Goal: Information Seeking & Learning: Check status

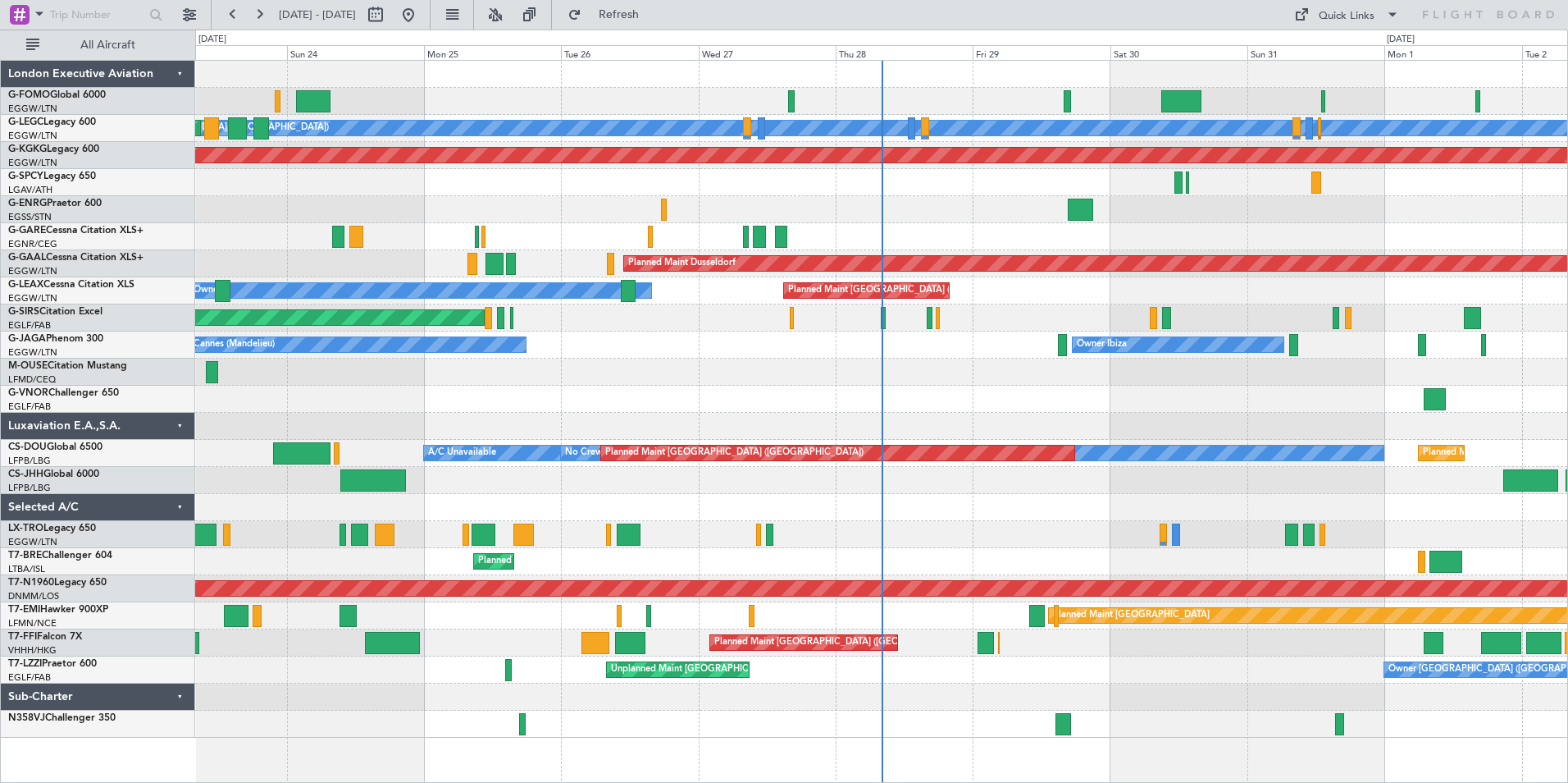
click at [609, 556] on div "A/C Unavailable [GEOGRAPHIC_DATA] ([GEOGRAPHIC_DATA]) Planned Maint [GEOGRAPHIC…" at bounding box center [881, 399] width 1372 height 677
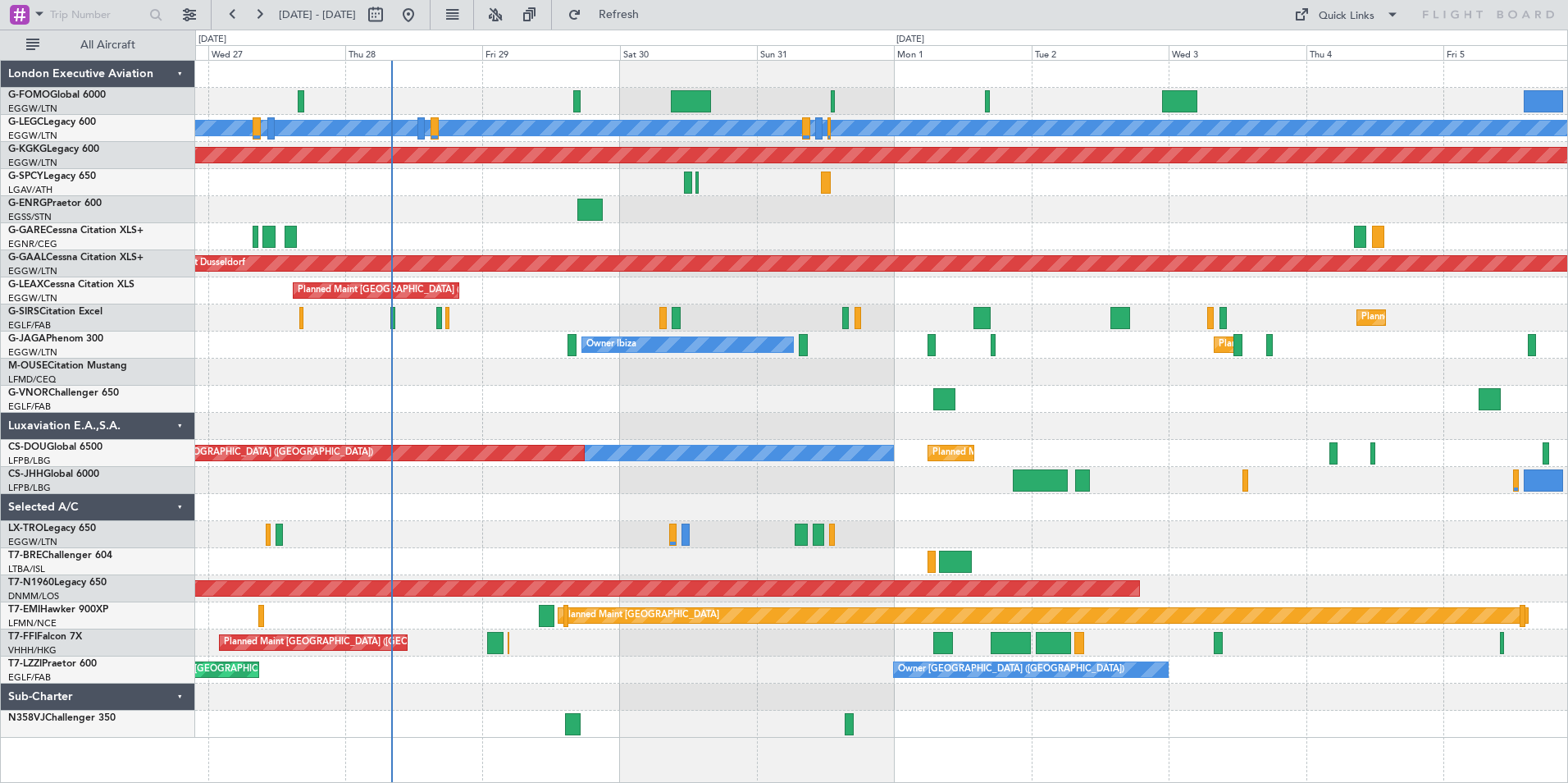
click at [208, 575] on div "A/C Unavailable [GEOGRAPHIC_DATA] ([GEOGRAPHIC_DATA]) AOG Maint [GEOGRAPHIC_DAT…" at bounding box center [881, 399] width 1372 height 677
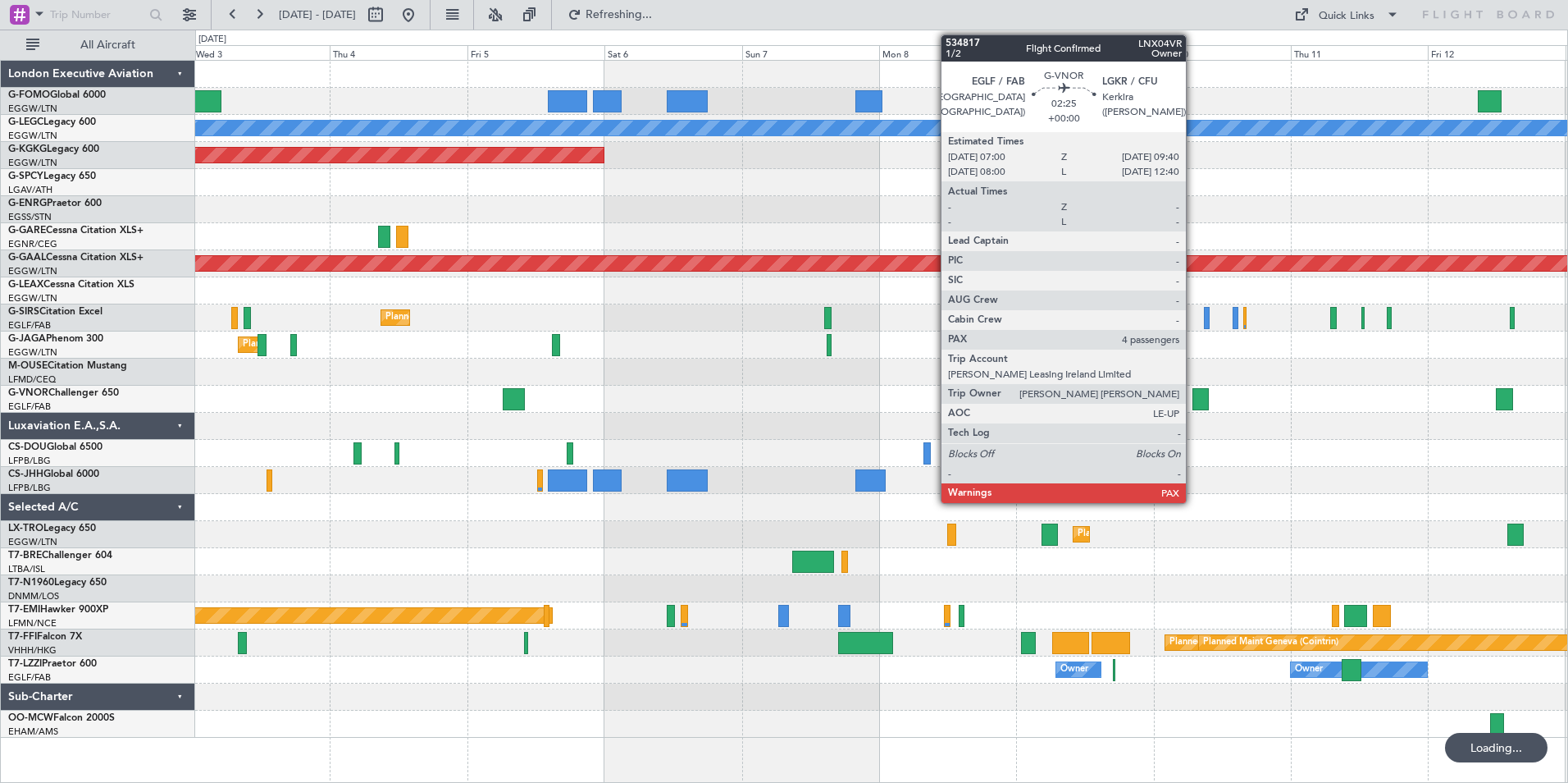
click at [1193, 404] on div at bounding box center [1200, 399] width 16 height 22
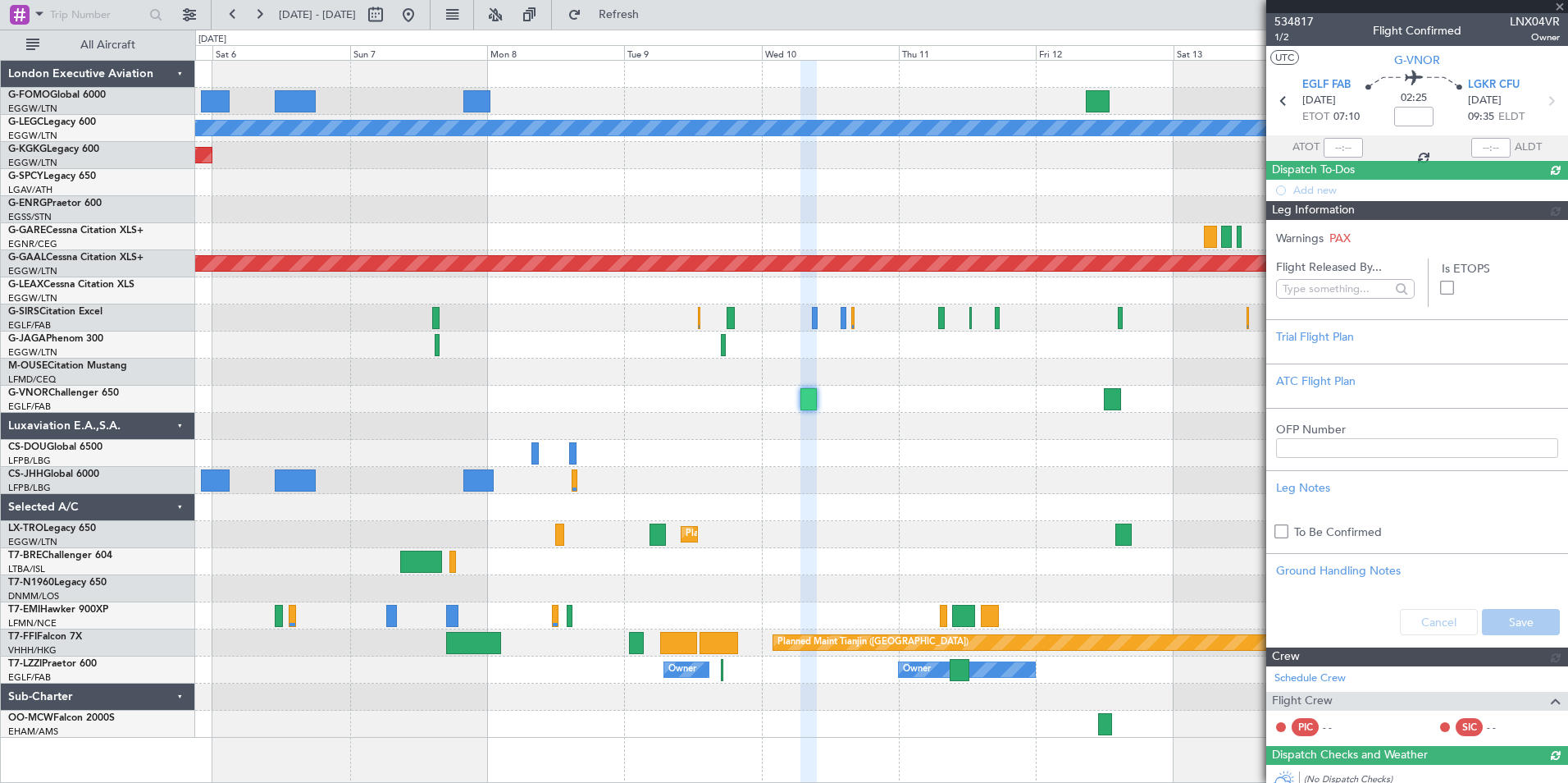
click at [758, 487] on div at bounding box center [881, 480] width 1372 height 27
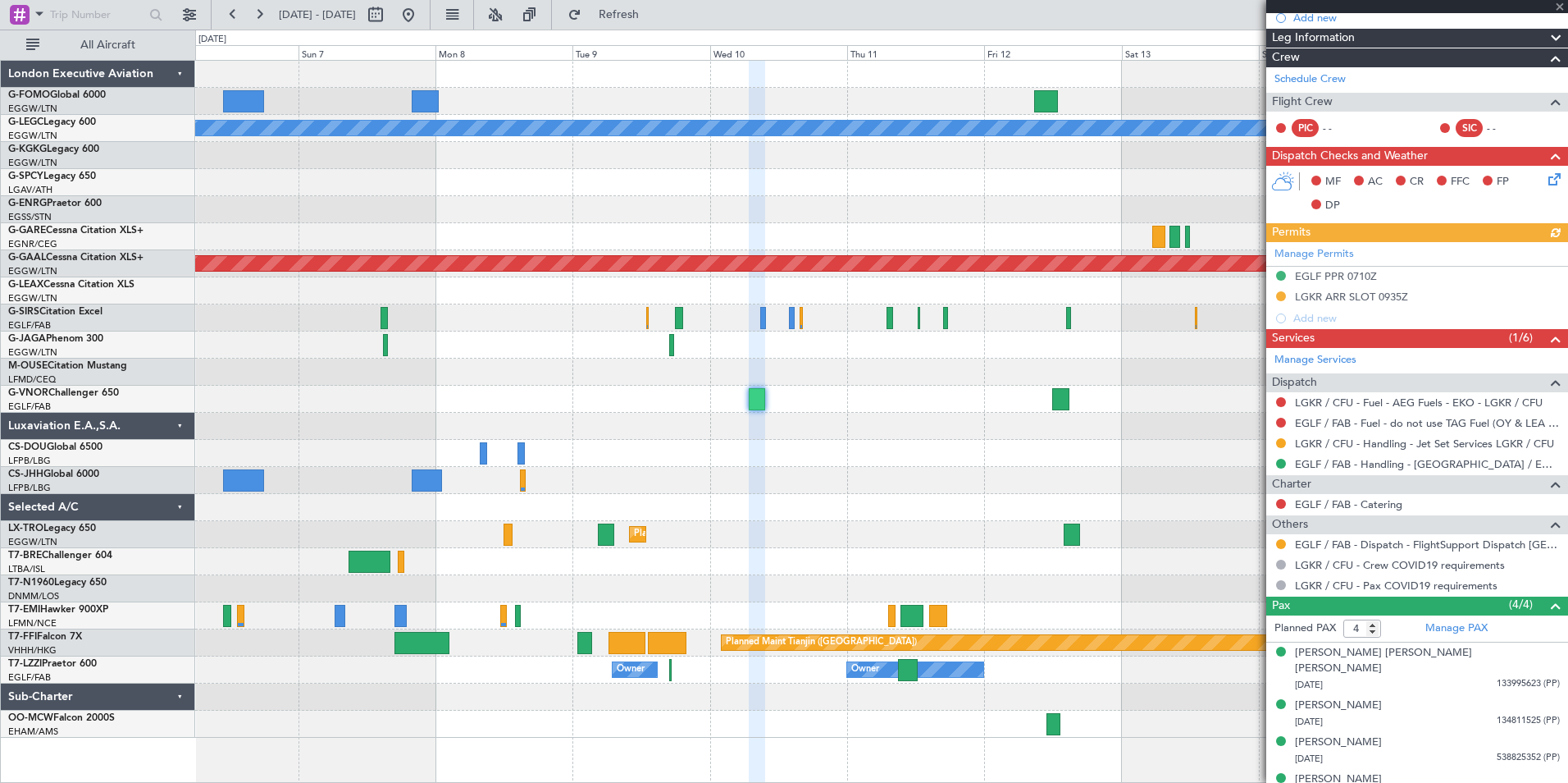
scroll to position [220, 0]
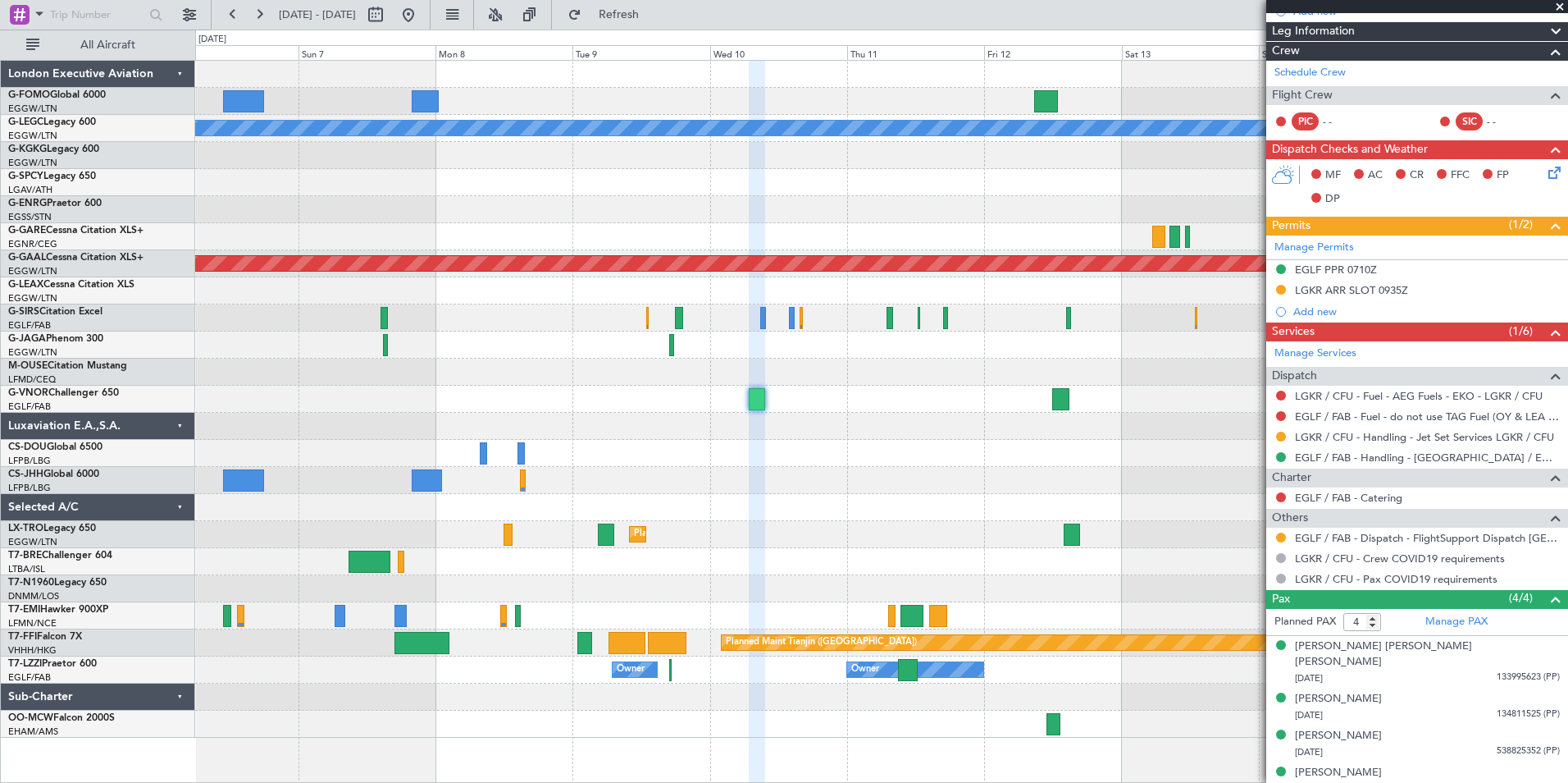
click at [1090, 500] on div "A/C Unavailable [GEOGRAPHIC_DATA] ([GEOGRAPHIC_DATA]) AOG Maint [GEOGRAPHIC_DAT…" at bounding box center [881, 399] width 1372 height 677
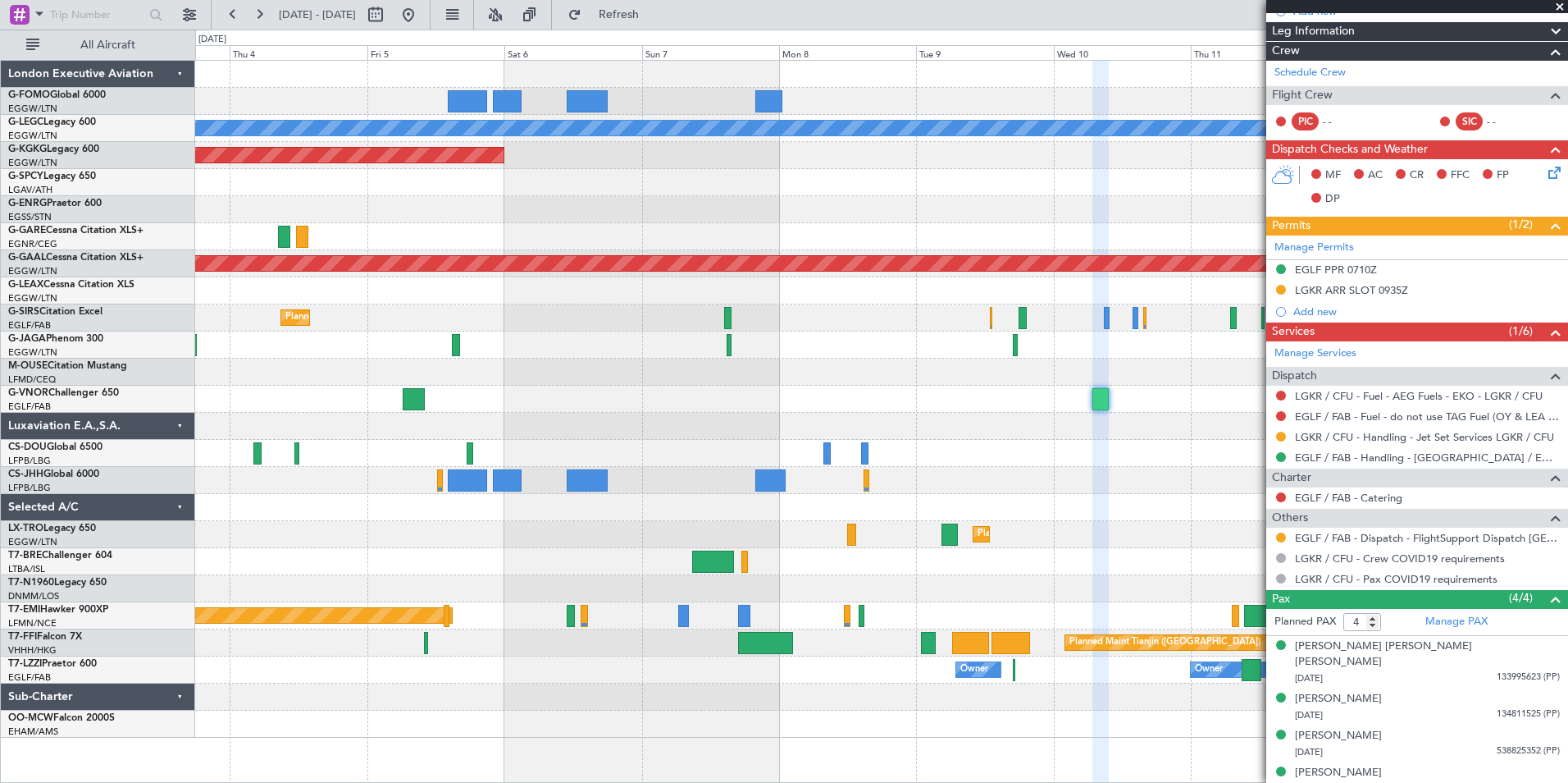
click at [1007, 388] on div "A/C Unavailable [GEOGRAPHIC_DATA] ([GEOGRAPHIC_DATA]) AOG Maint [GEOGRAPHIC_DAT…" at bounding box center [881, 399] width 1372 height 677
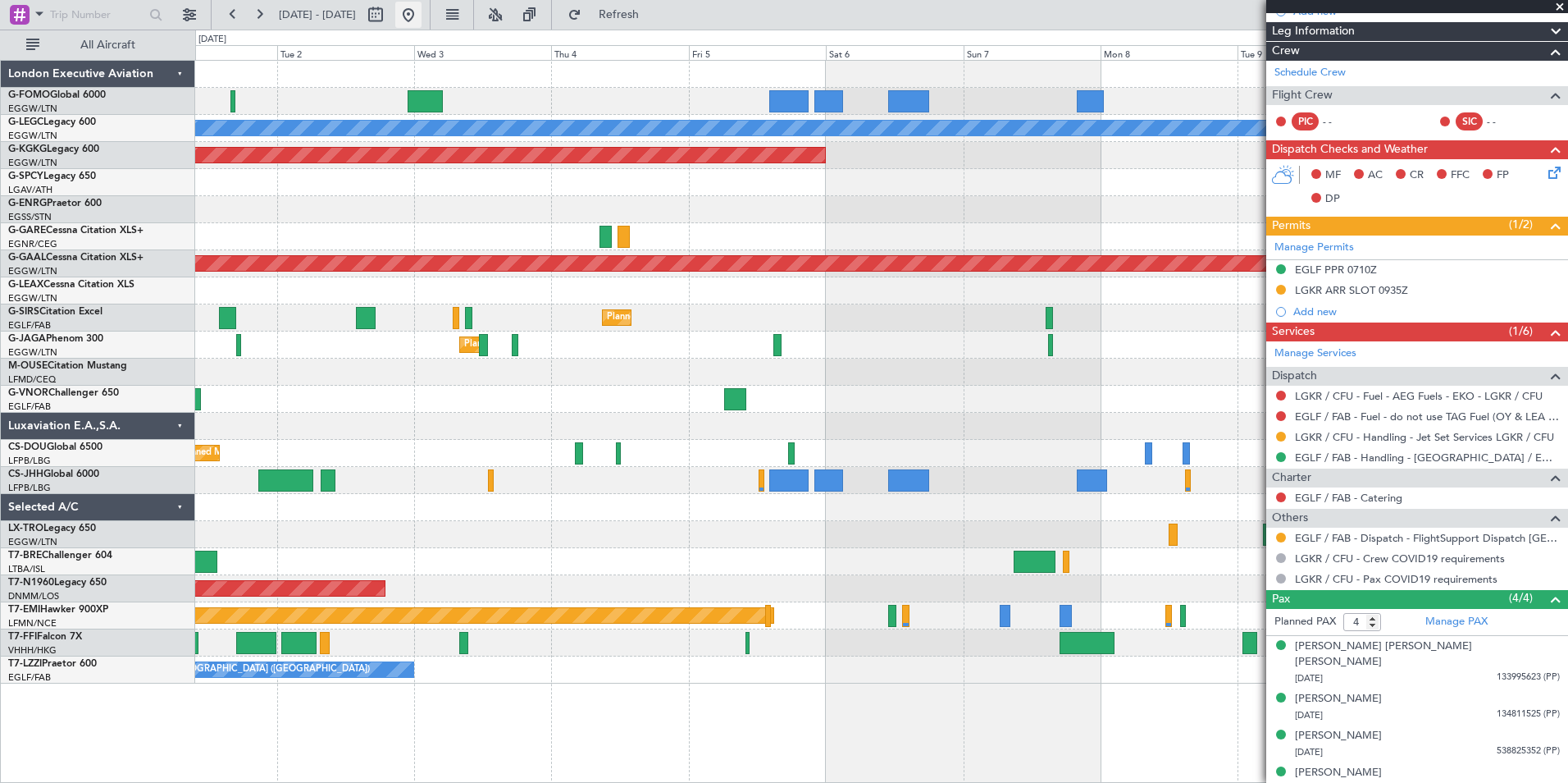
click at [421, 24] on button at bounding box center [408, 15] width 26 height 26
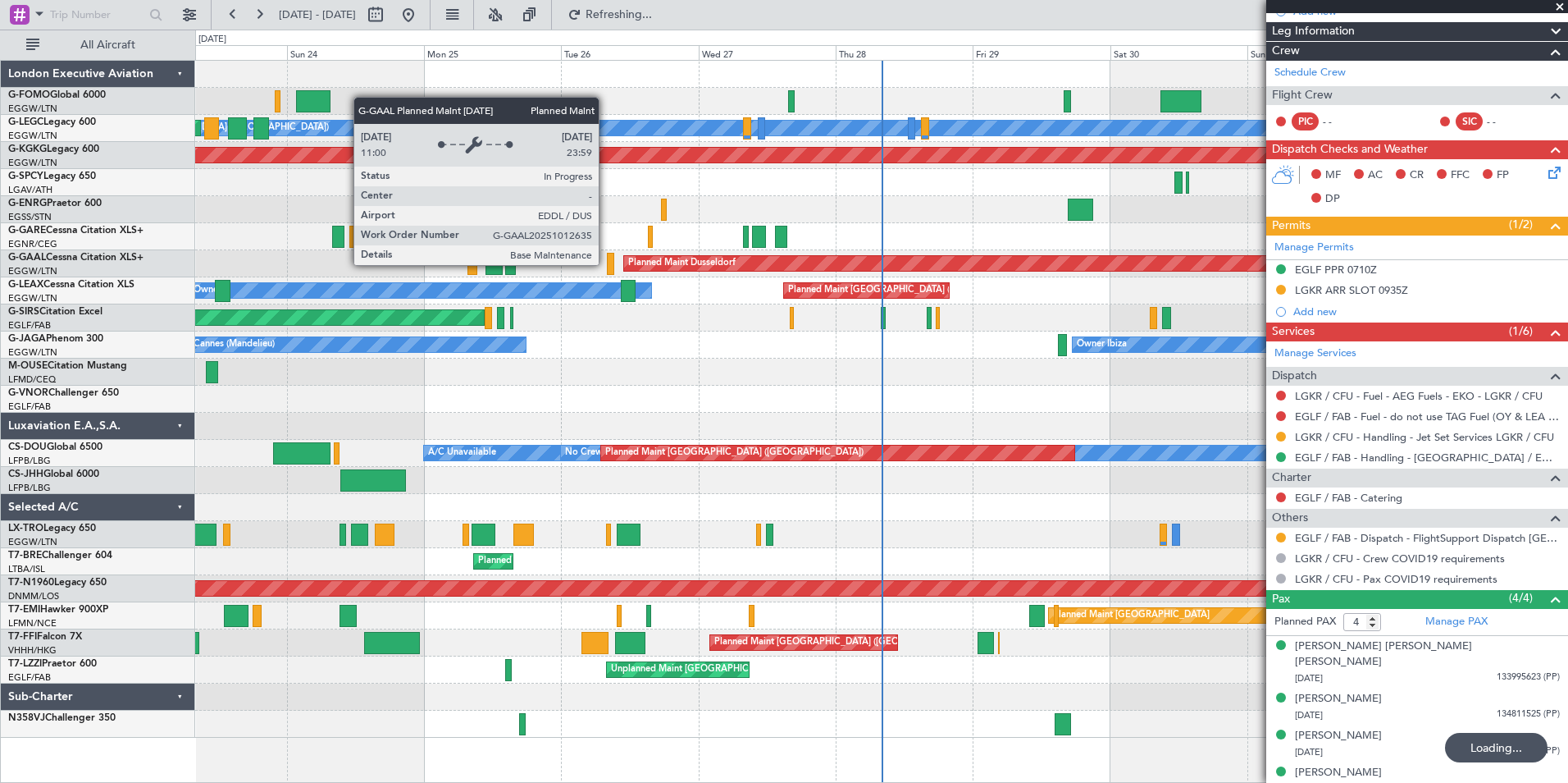
click at [547, 543] on div "A/C Unavailable [GEOGRAPHIC_DATA] ([GEOGRAPHIC_DATA]) Planned Maint [GEOGRAPHIC…" at bounding box center [881, 399] width 1372 height 677
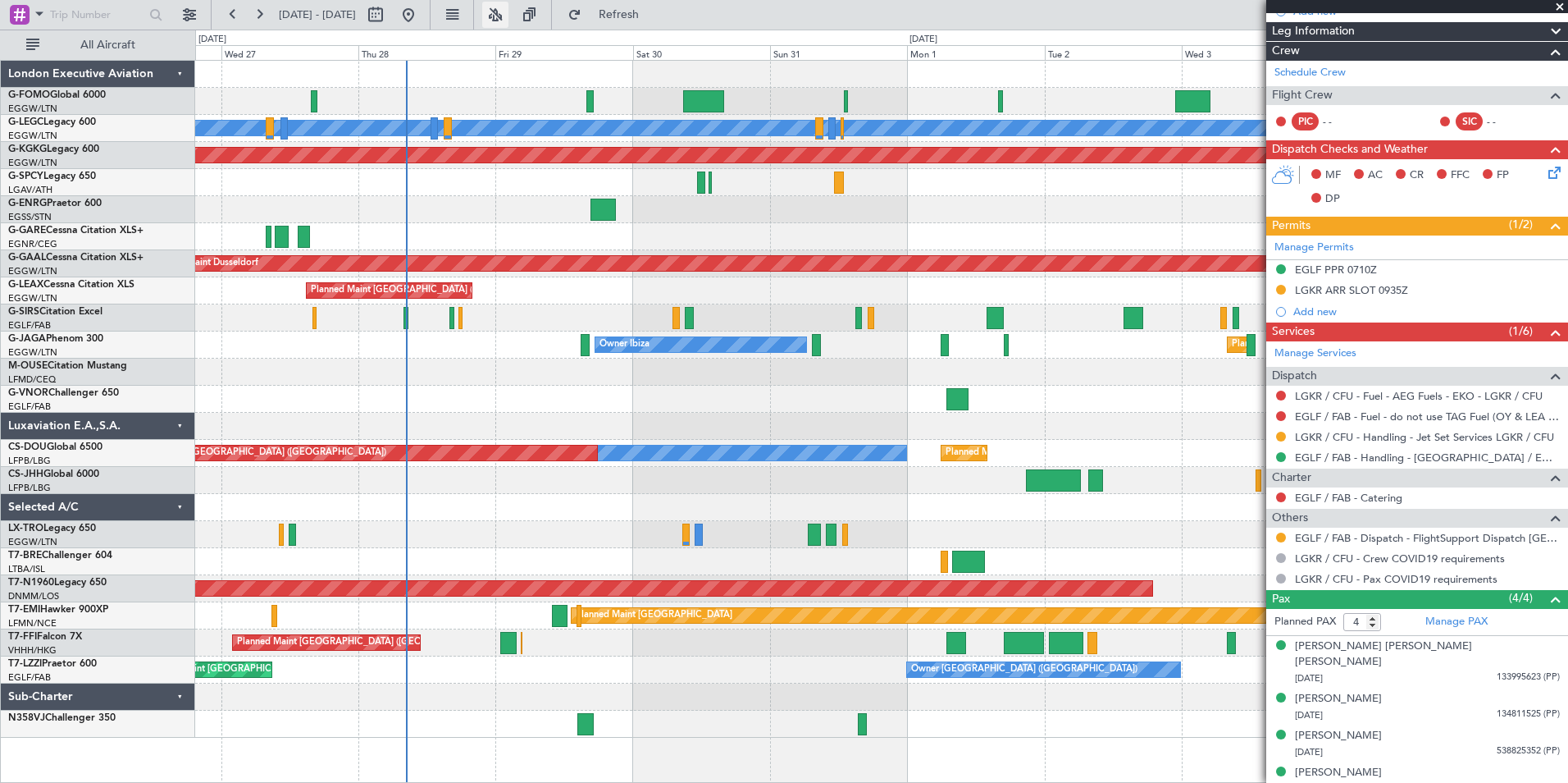
click at [508, 16] on button at bounding box center [495, 15] width 26 height 26
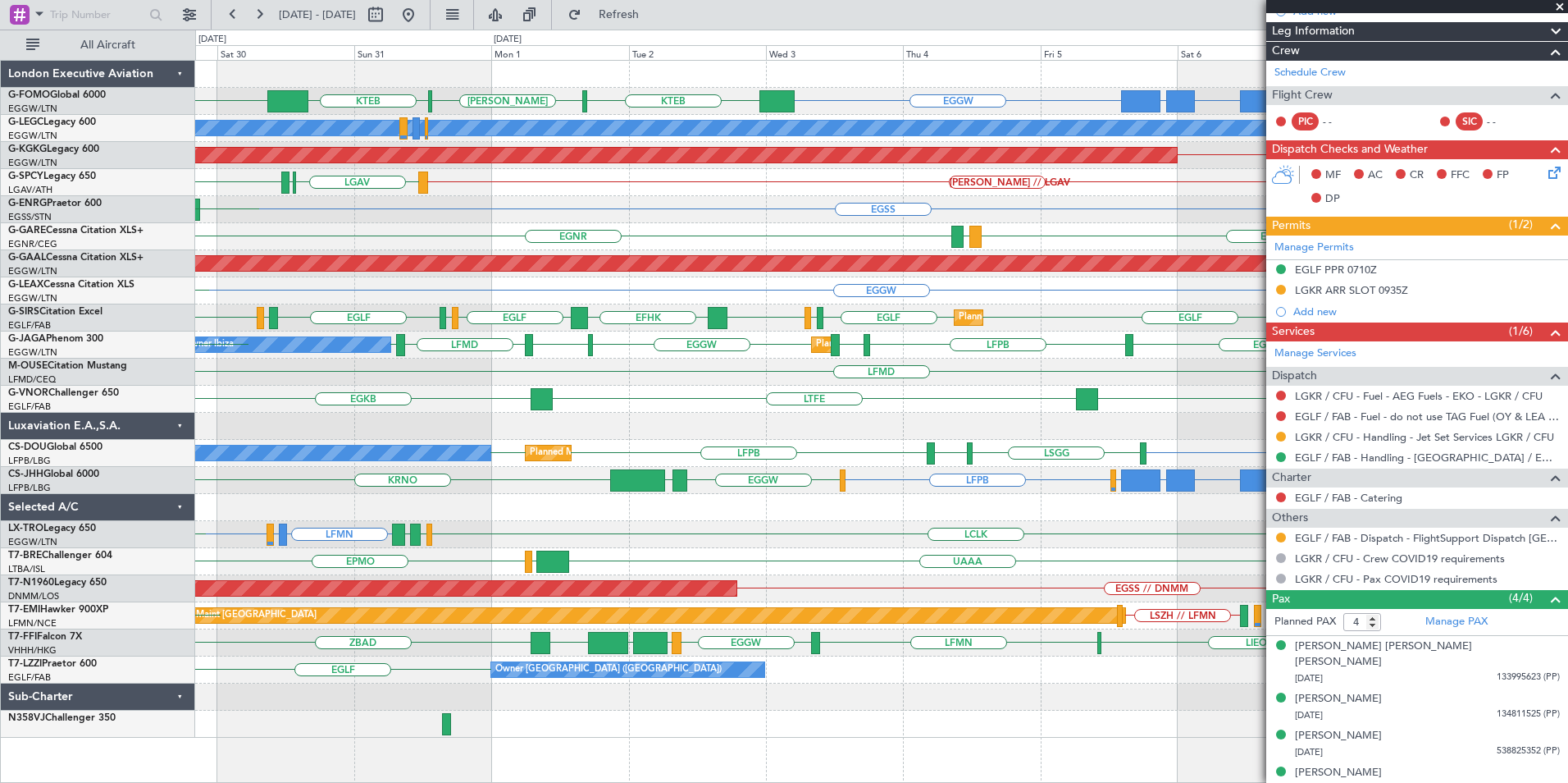
click at [419, 340] on div "EGGW FJDG or EGGW OMDW or EGGW KTEB [PERSON_NAME] KTEB EGGW EGPD EGGW A/C Unava…" at bounding box center [881, 399] width 1372 height 677
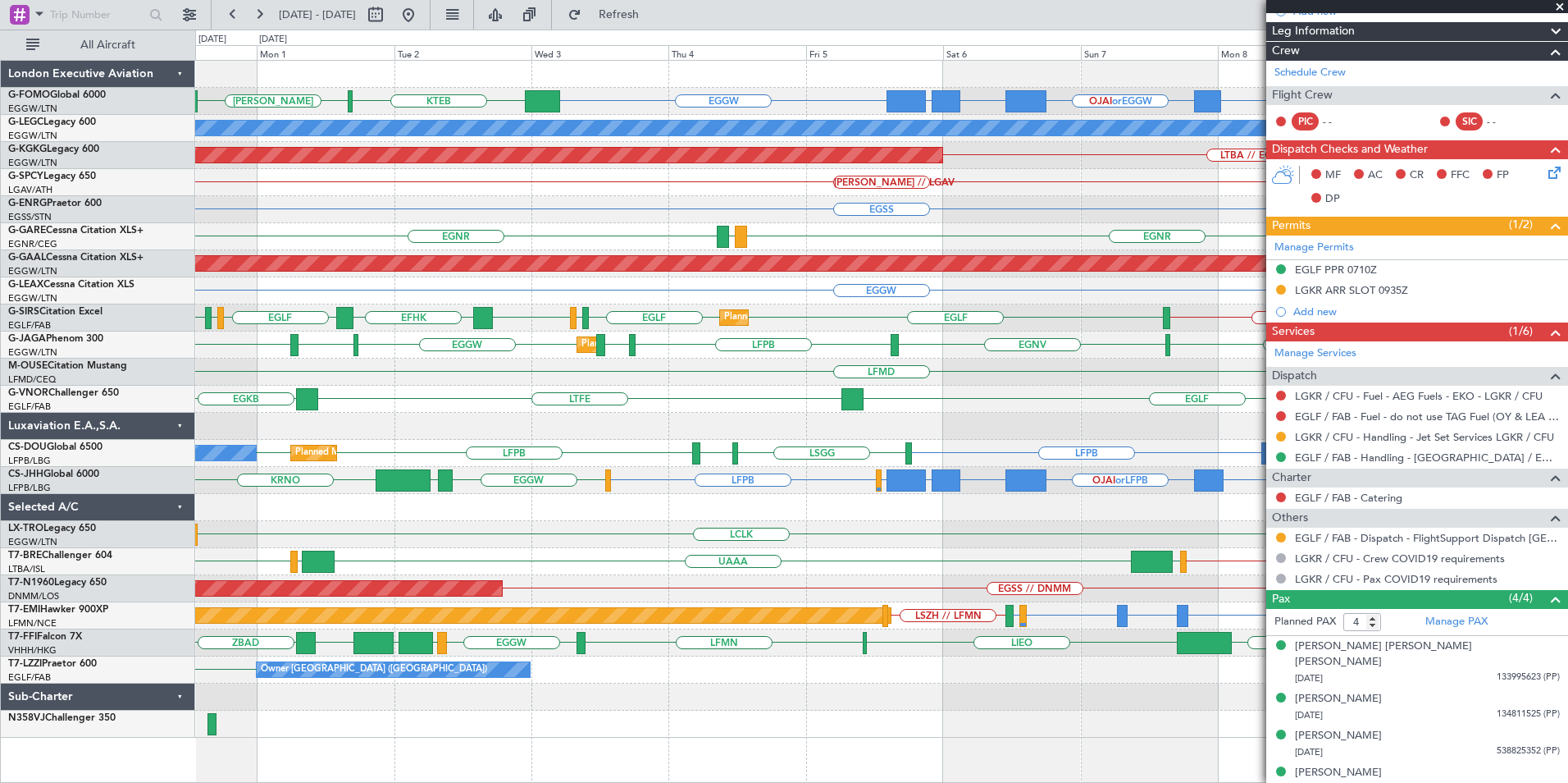
click at [1099, 456] on div "EGGW EGGW OJAI or EGGW FJDG or EGGW OMDW or EGGW KTEB [PERSON_NAME] A/C Unavail…" at bounding box center [881, 399] width 1372 height 677
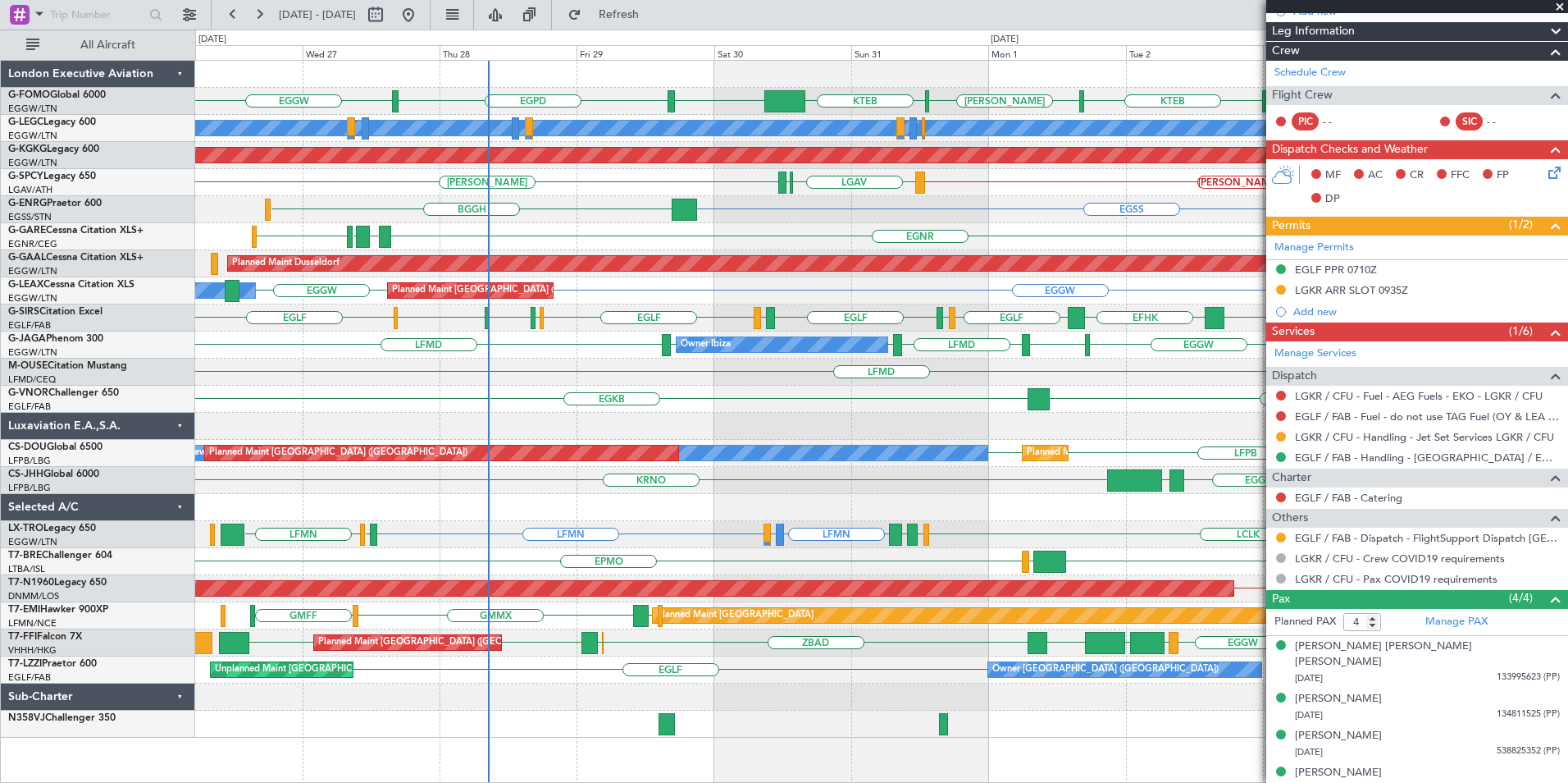
click at [539, 385] on div "EGGW KTEB [PERSON_NAME] KTEB EGGW EGGW EGPD A/C Unavailable [GEOGRAPHIC_DATA] (…" at bounding box center [881, 399] width 1372 height 677
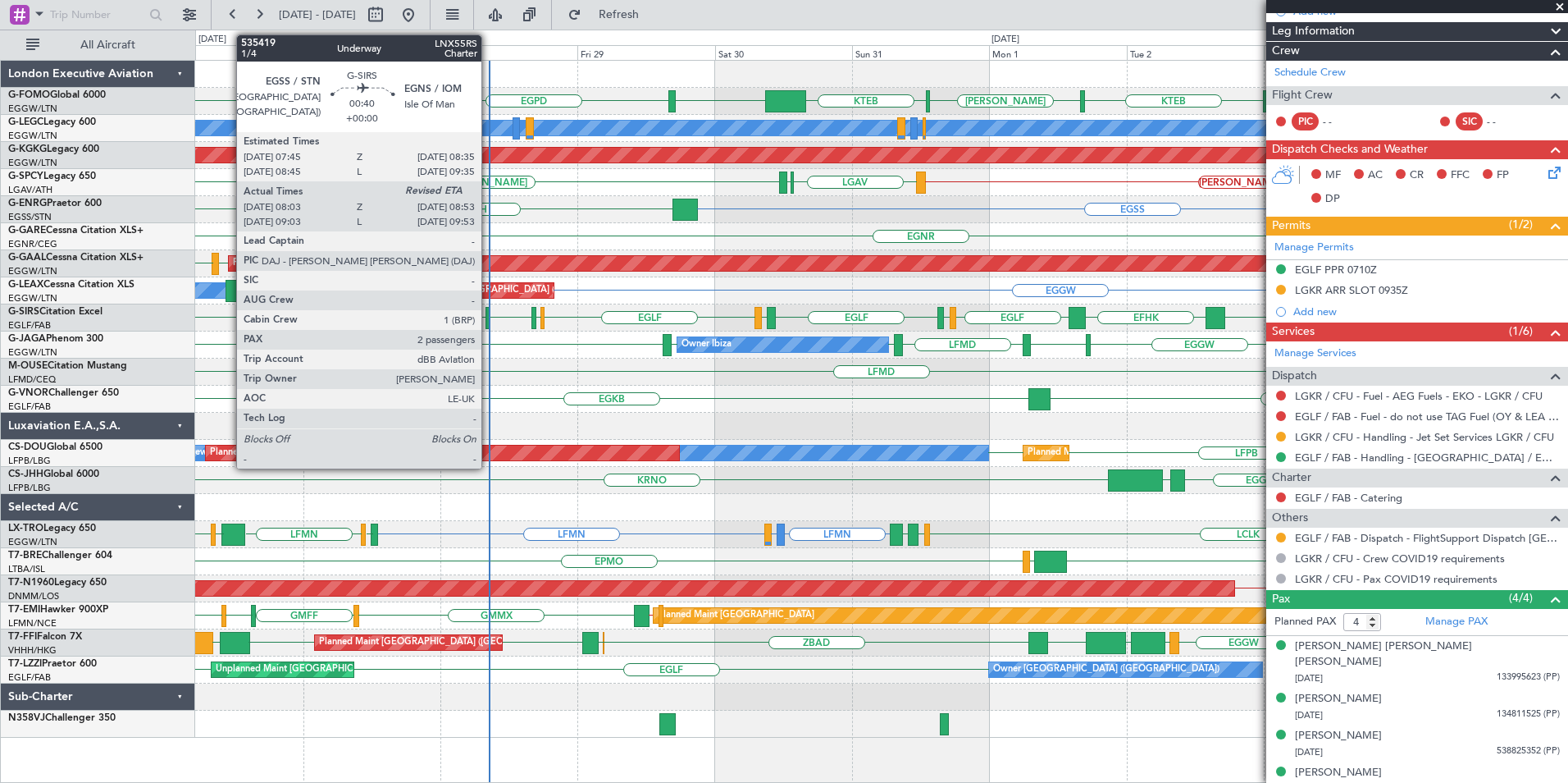
click at [489, 324] on div at bounding box center [488, 318] width 5 height 22
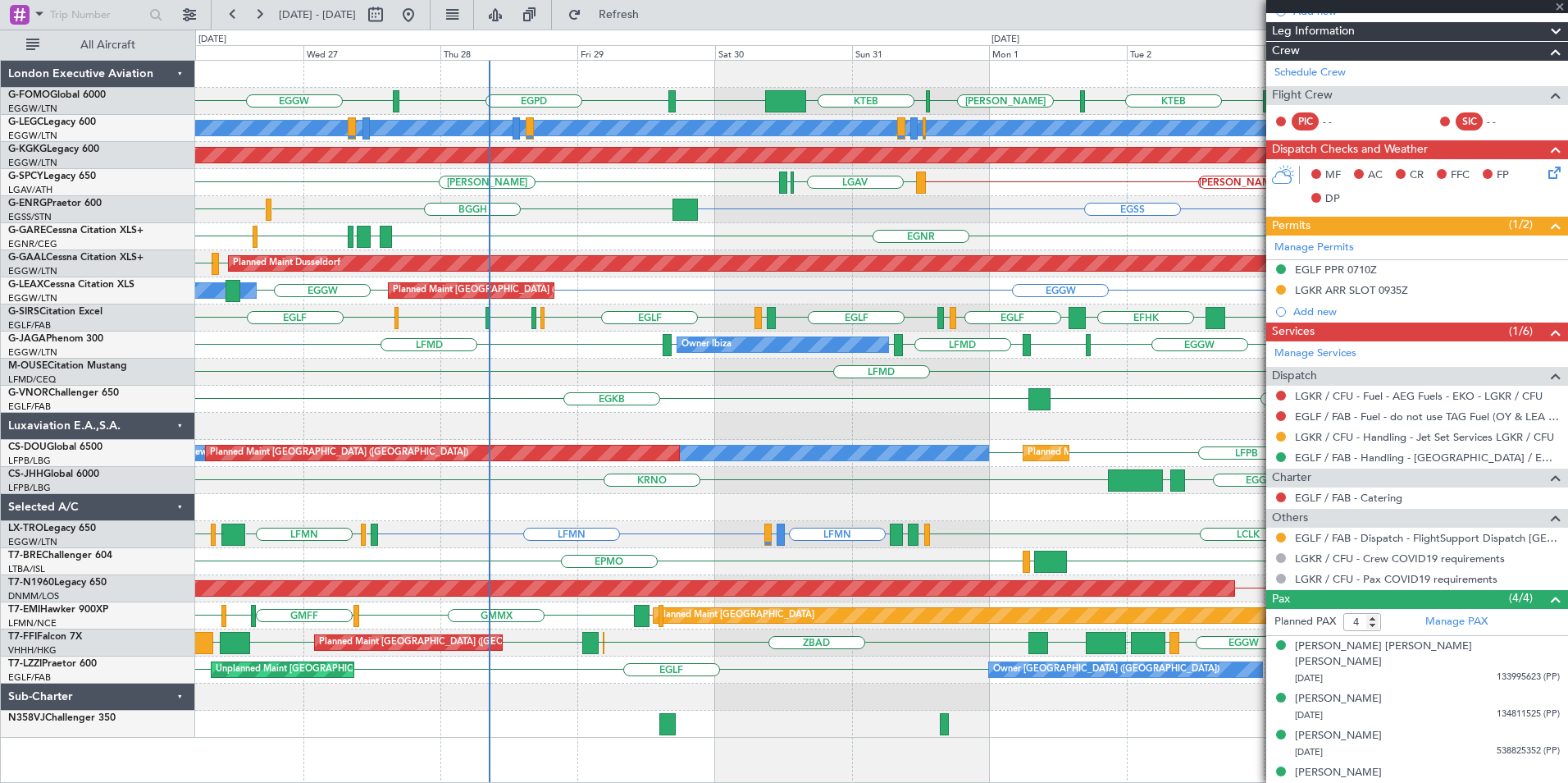
type input "08:03"
type input "2"
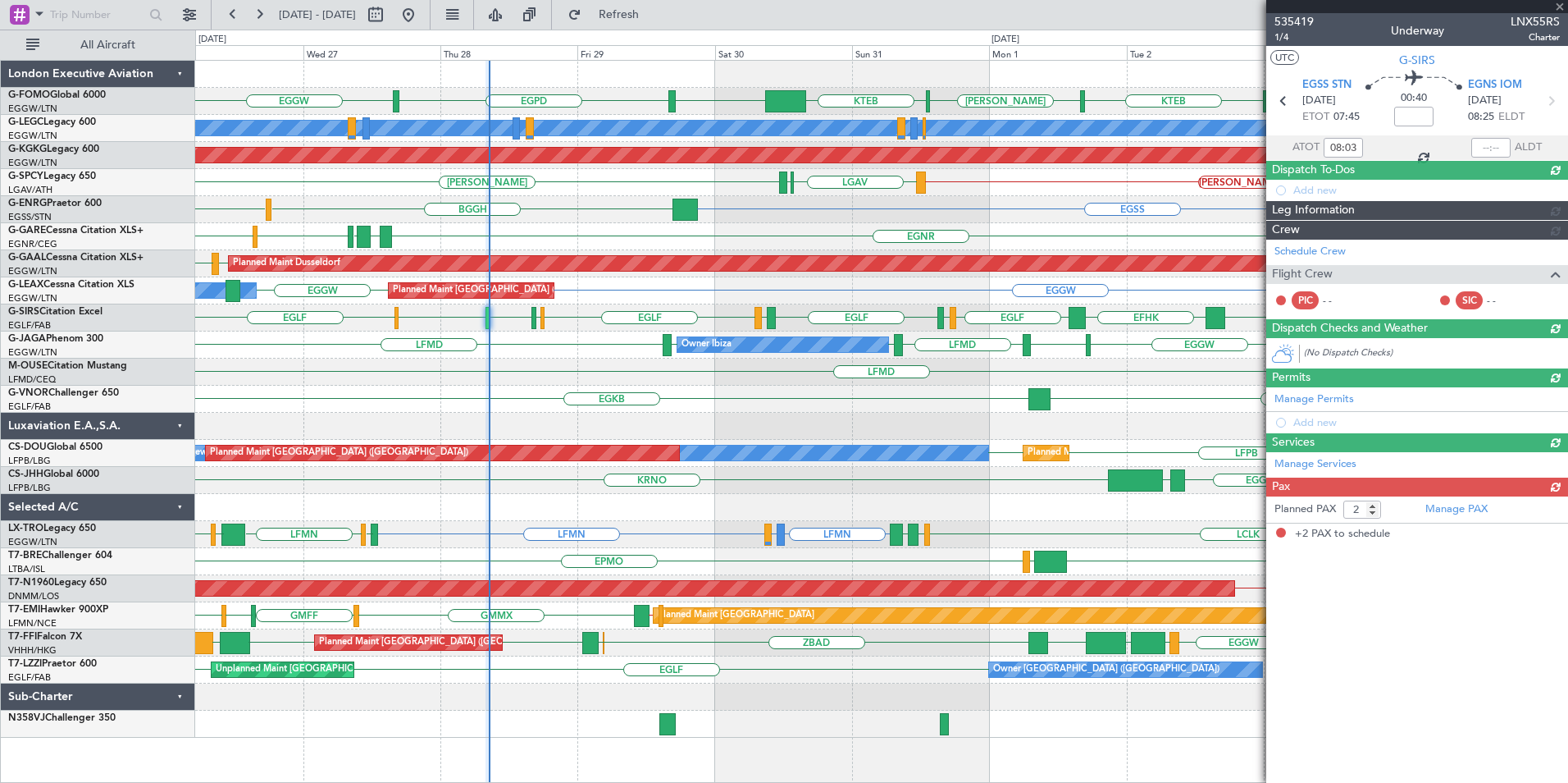
scroll to position [0, 0]
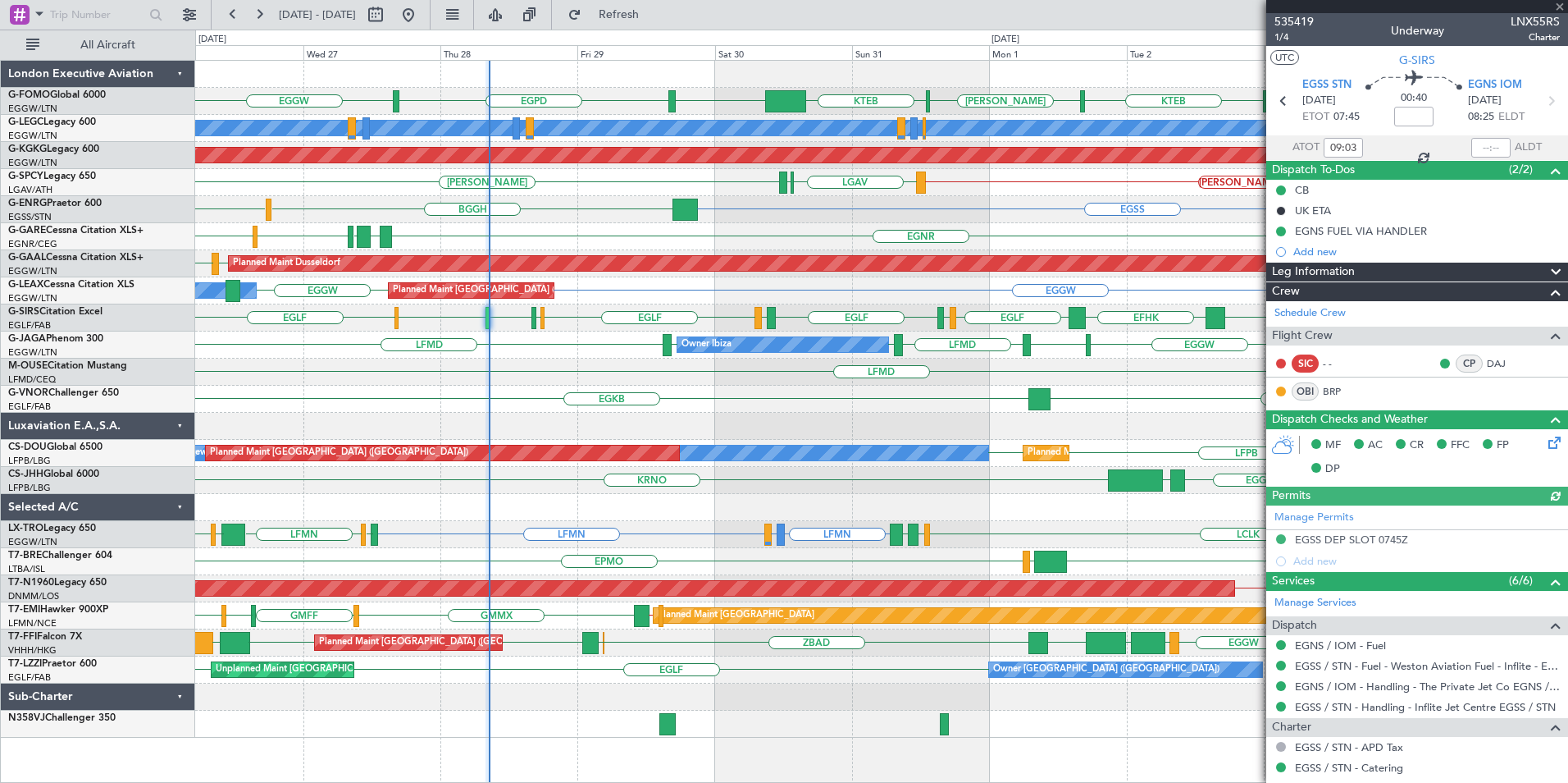
type input "08:03"
click at [1285, 25] on span "535419" at bounding box center [1294, 22] width 40 height 18
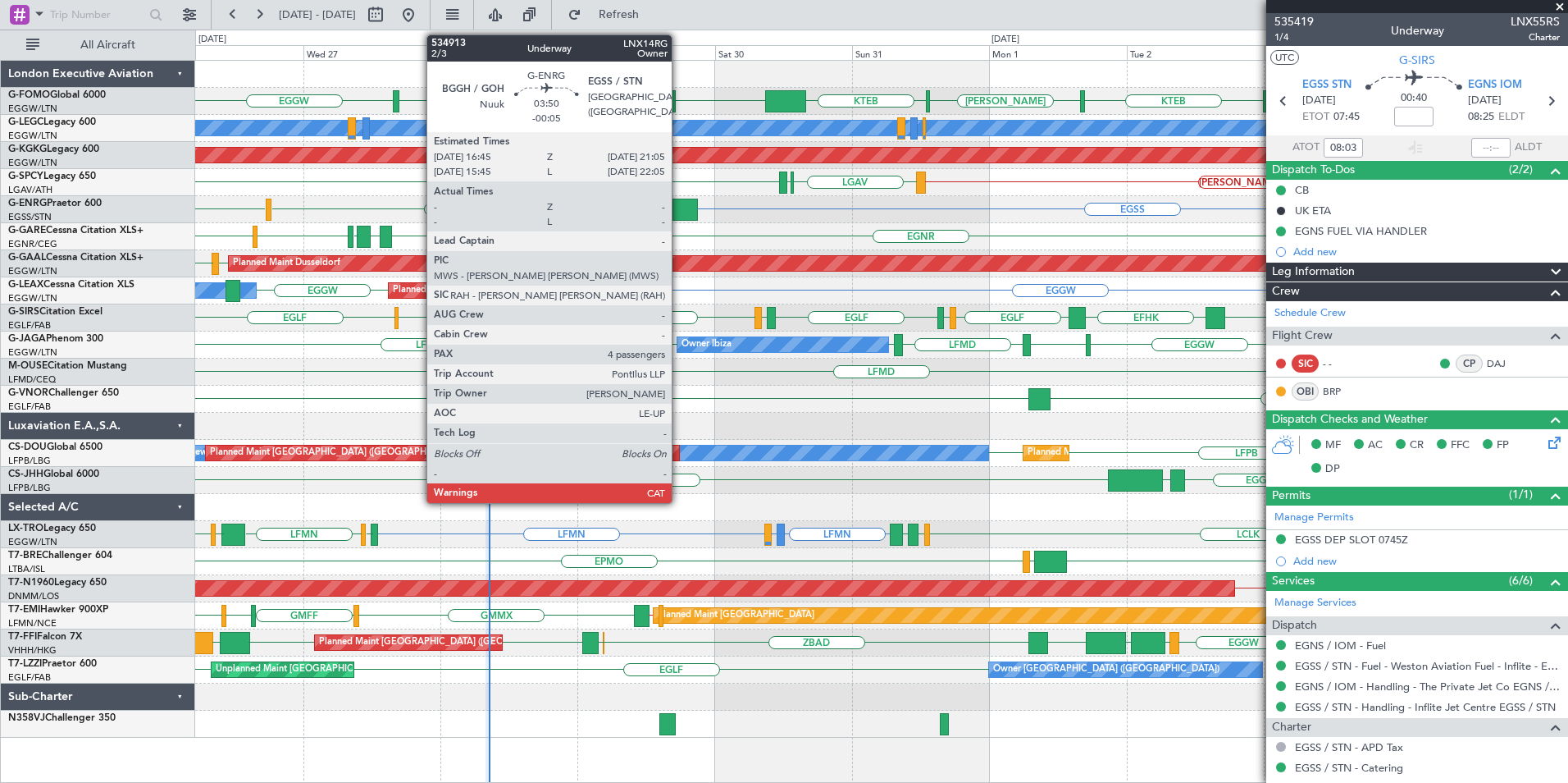
click at [680, 203] on div at bounding box center [685, 209] width 26 height 22
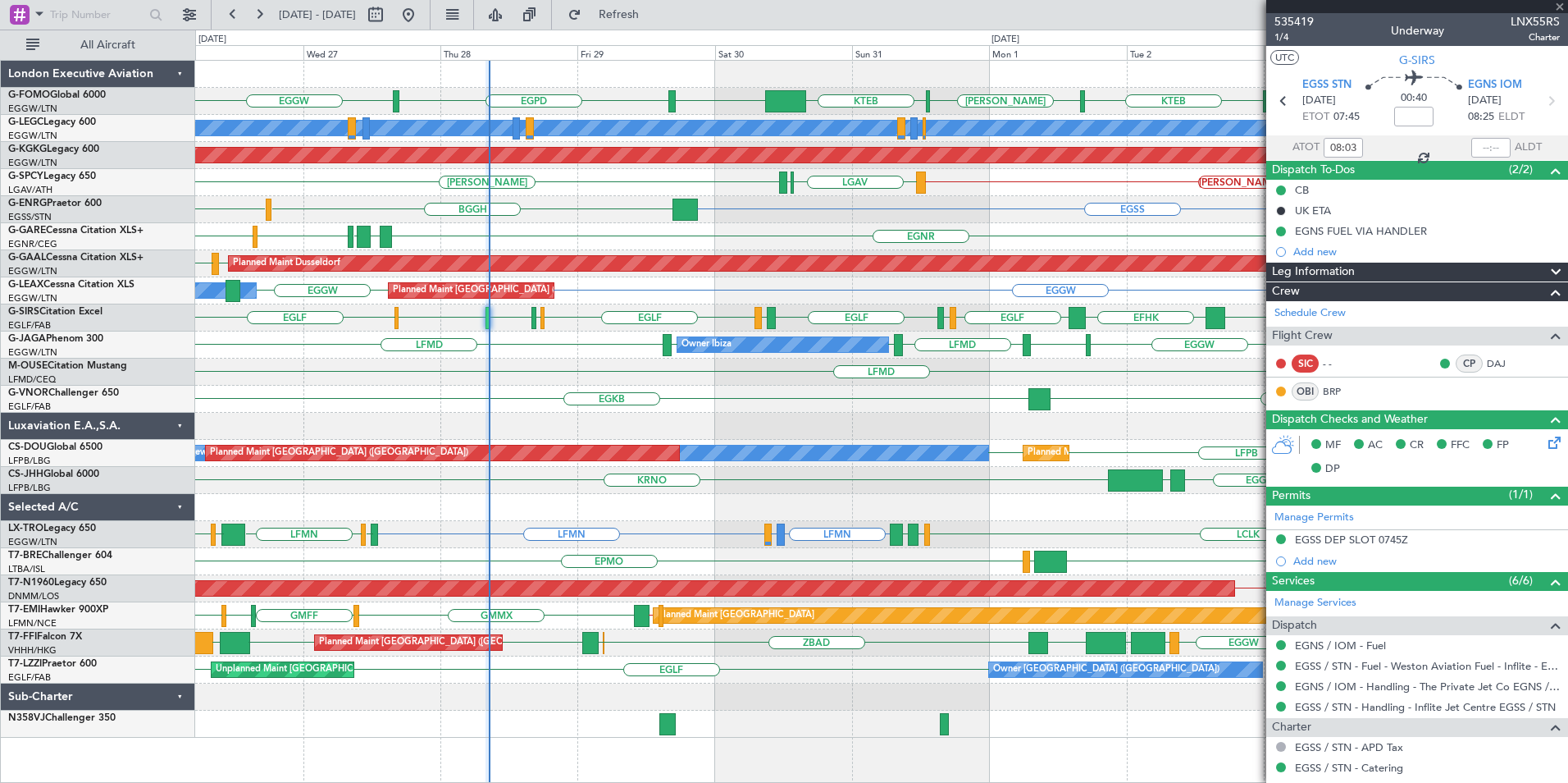
type input "-00:05"
type input "4"
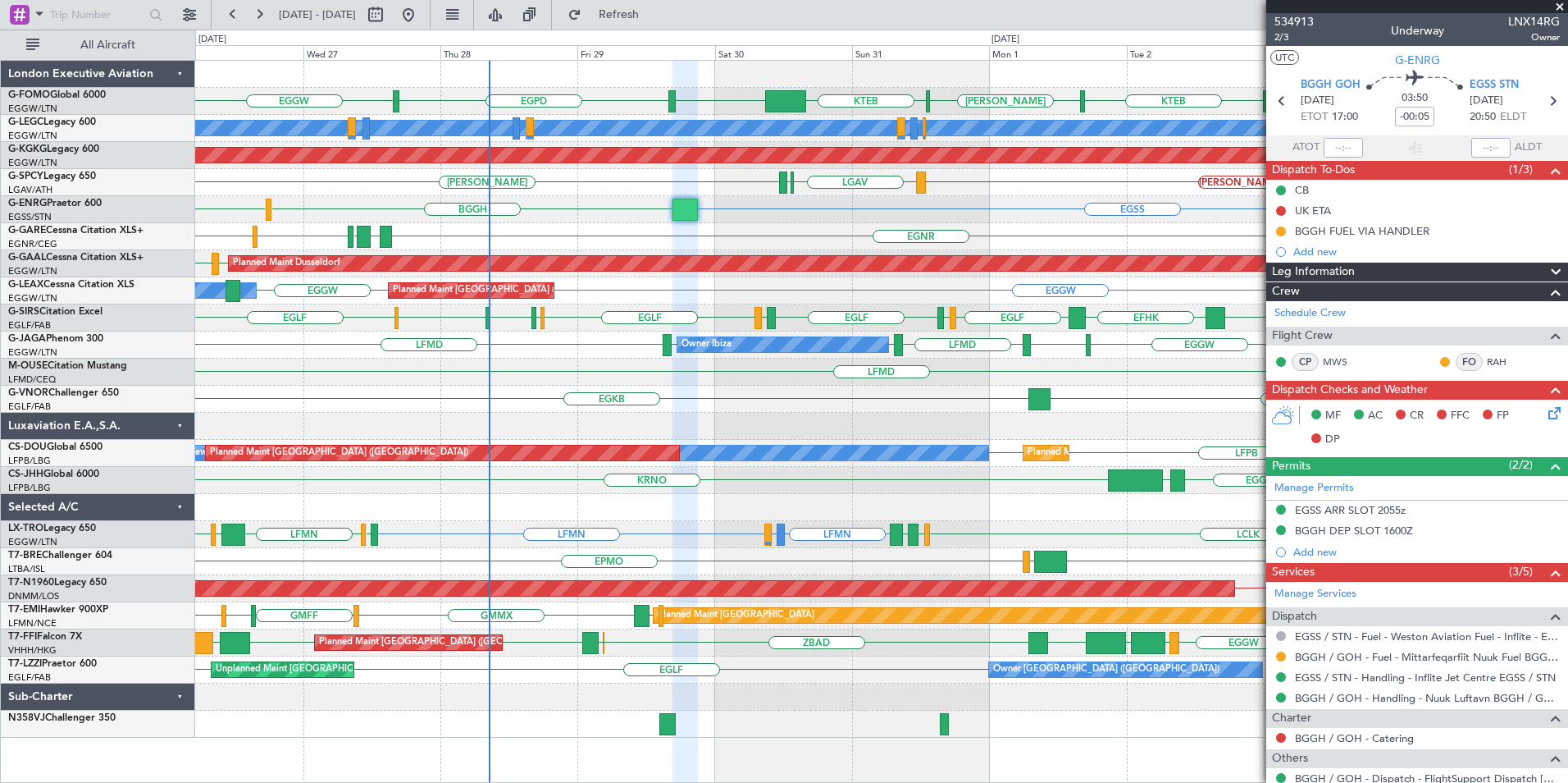
click at [567, 457] on div "EGGW KTEB [PERSON_NAME] KTEB EGGW EGGW EGPD A/C Unavailable [GEOGRAPHIC_DATA] (…" at bounding box center [881, 399] width 1372 height 677
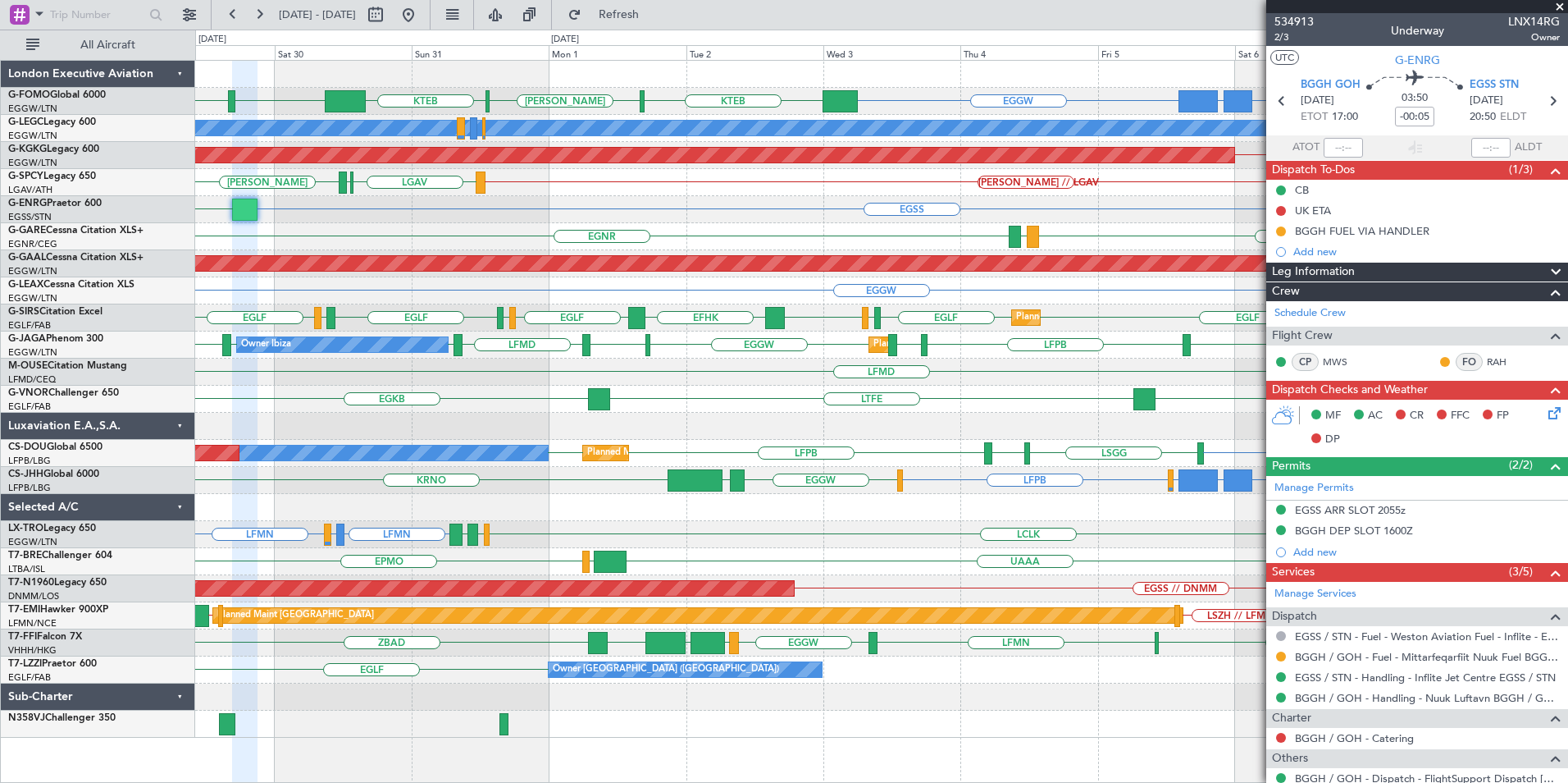
click at [699, 428] on div "EGGW EGGW OJAI or EGGW FJDG or EGGW OMDW or EGGW KTEB [PERSON_NAME] KTEB EGGW E…" at bounding box center [881, 399] width 1372 height 677
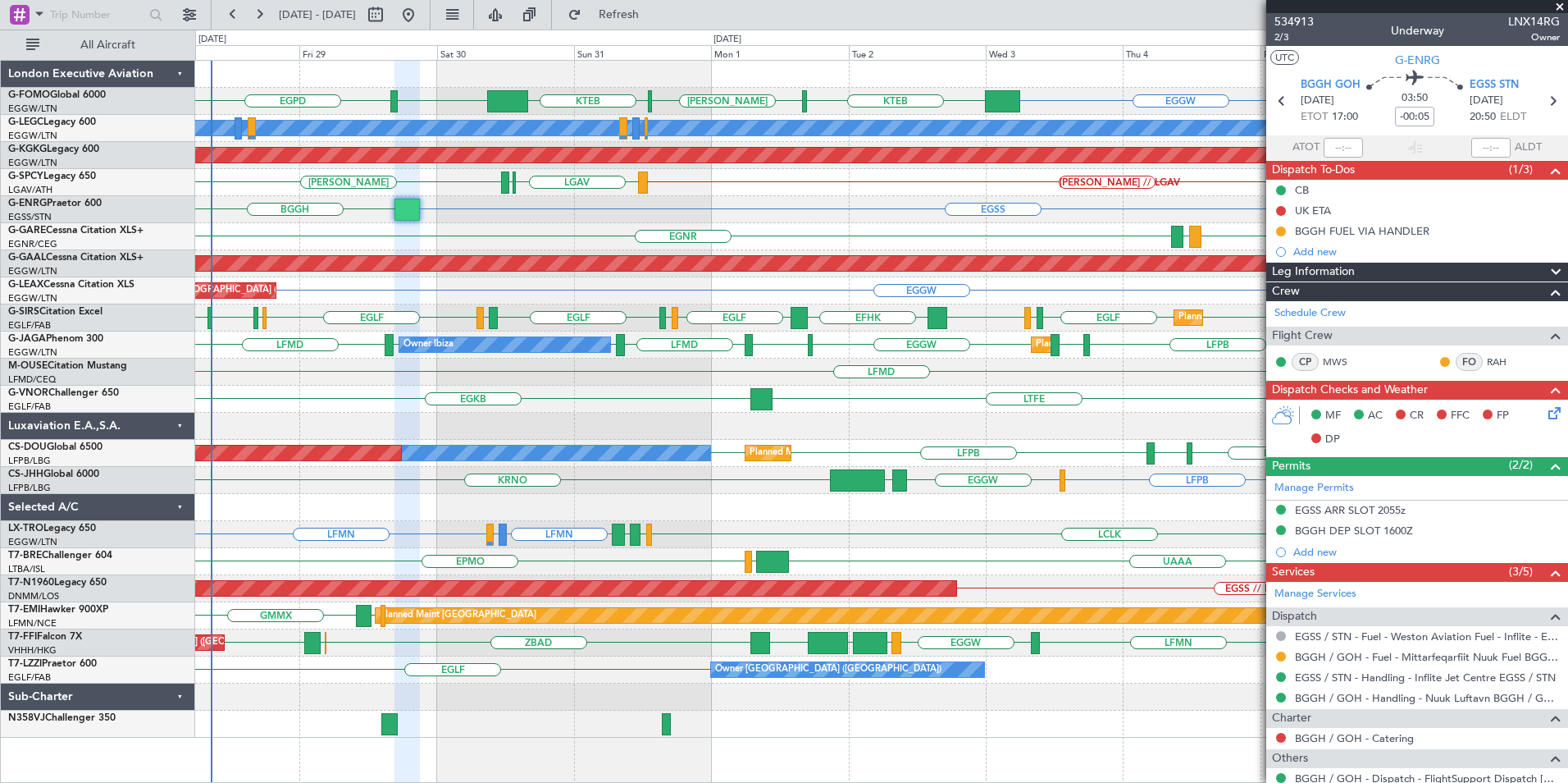
click at [874, 445] on div "EGGW OJAI or EGGW FJDG or EGGW OMDW or EGGW KTEB [PERSON_NAME] KTEB EGGW EGPD A…" at bounding box center [881, 399] width 1372 height 677
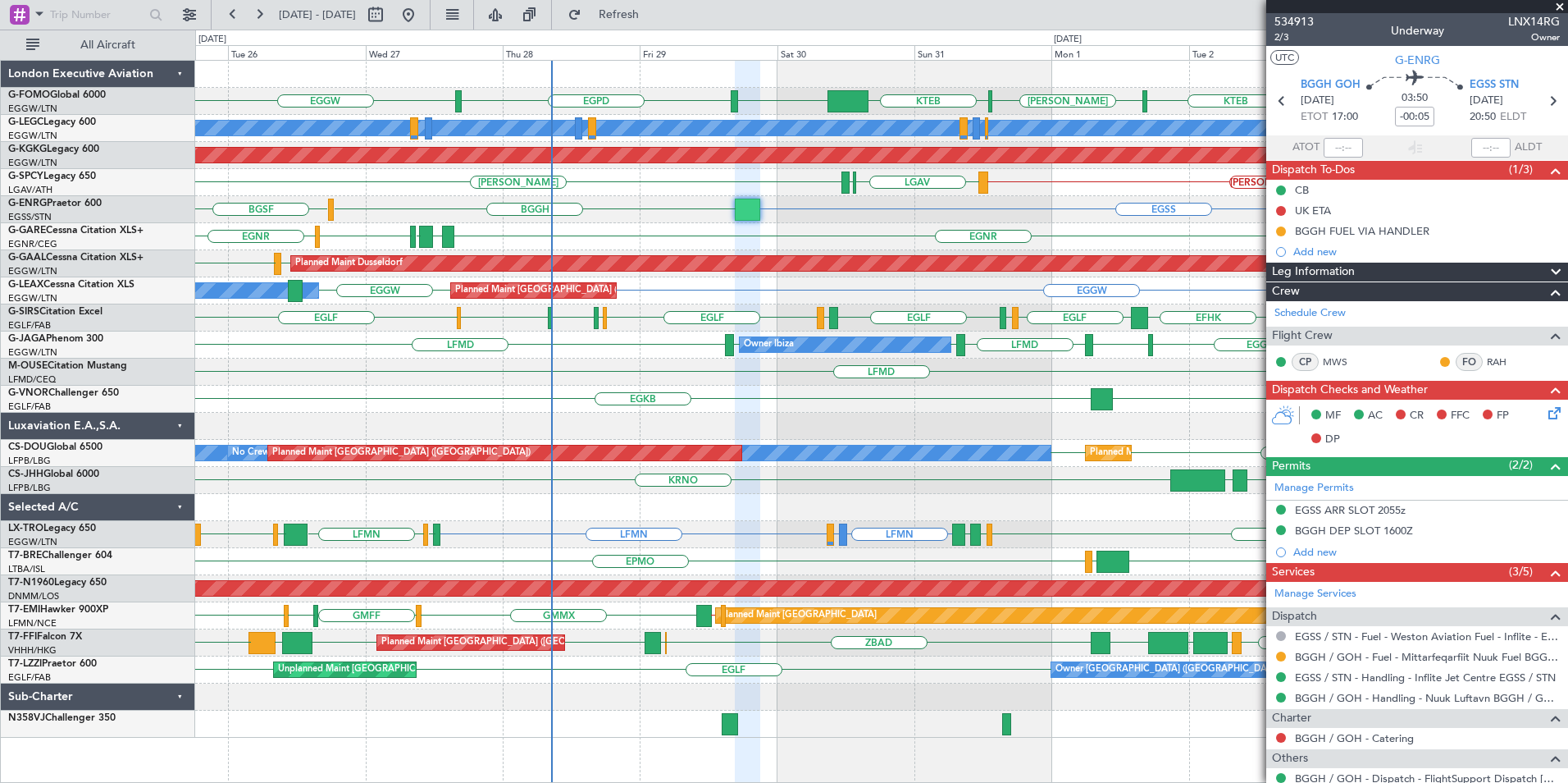
click at [769, 457] on div "EGGW KTEB [PERSON_NAME] KTEB EGGW EGGW EGPD A/C Unavailable [GEOGRAPHIC_DATA] (…" at bounding box center [881, 399] width 1372 height 677
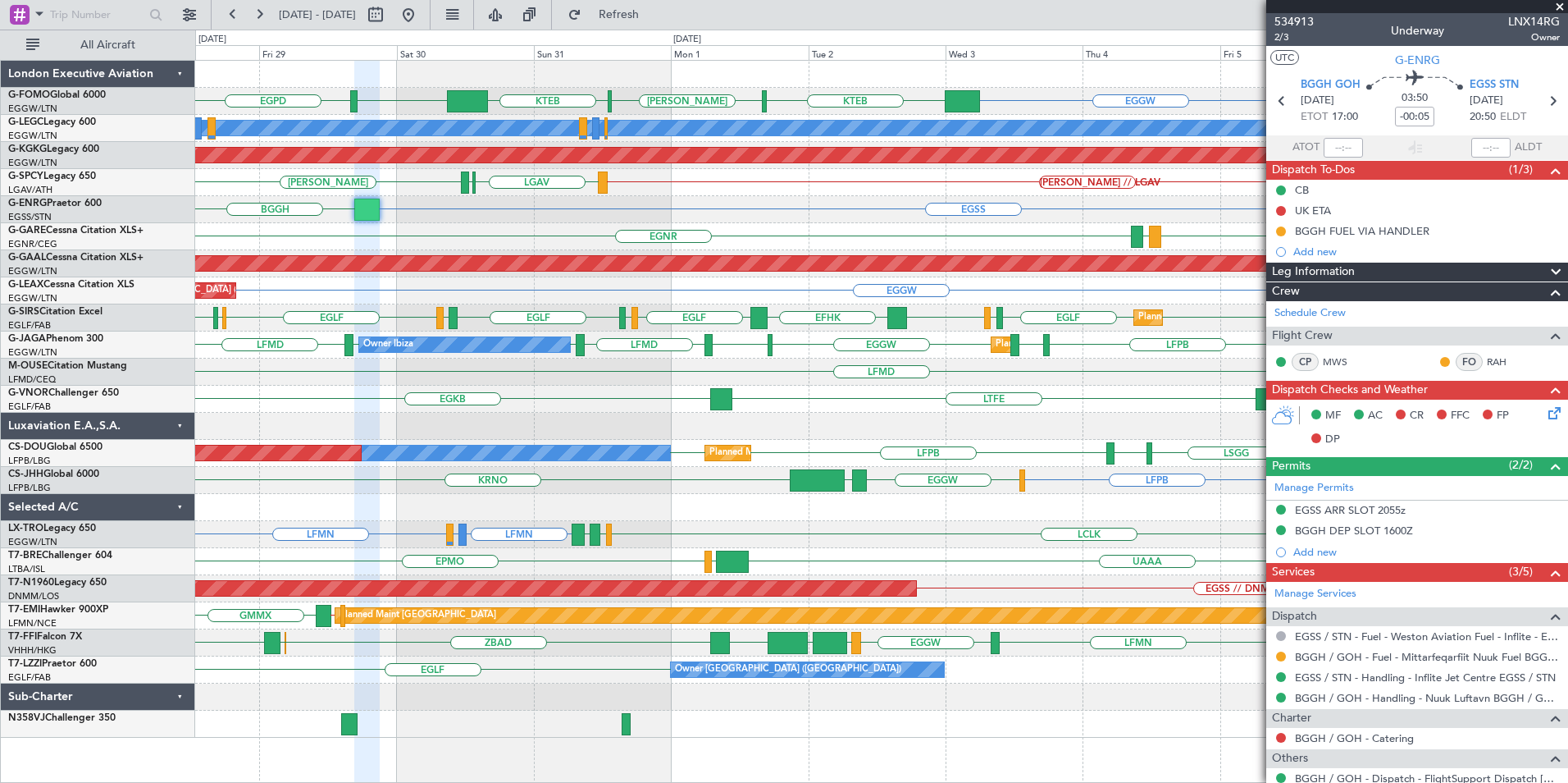
click at [517, 454] on div "EGGW OJAI or EGGW FJDG or EGGW OMDW or EGGW KTEB [PERSON_NAME] KTEB EGGW EGPD A…" at bounding box center [881, 399] width 1372 height 677
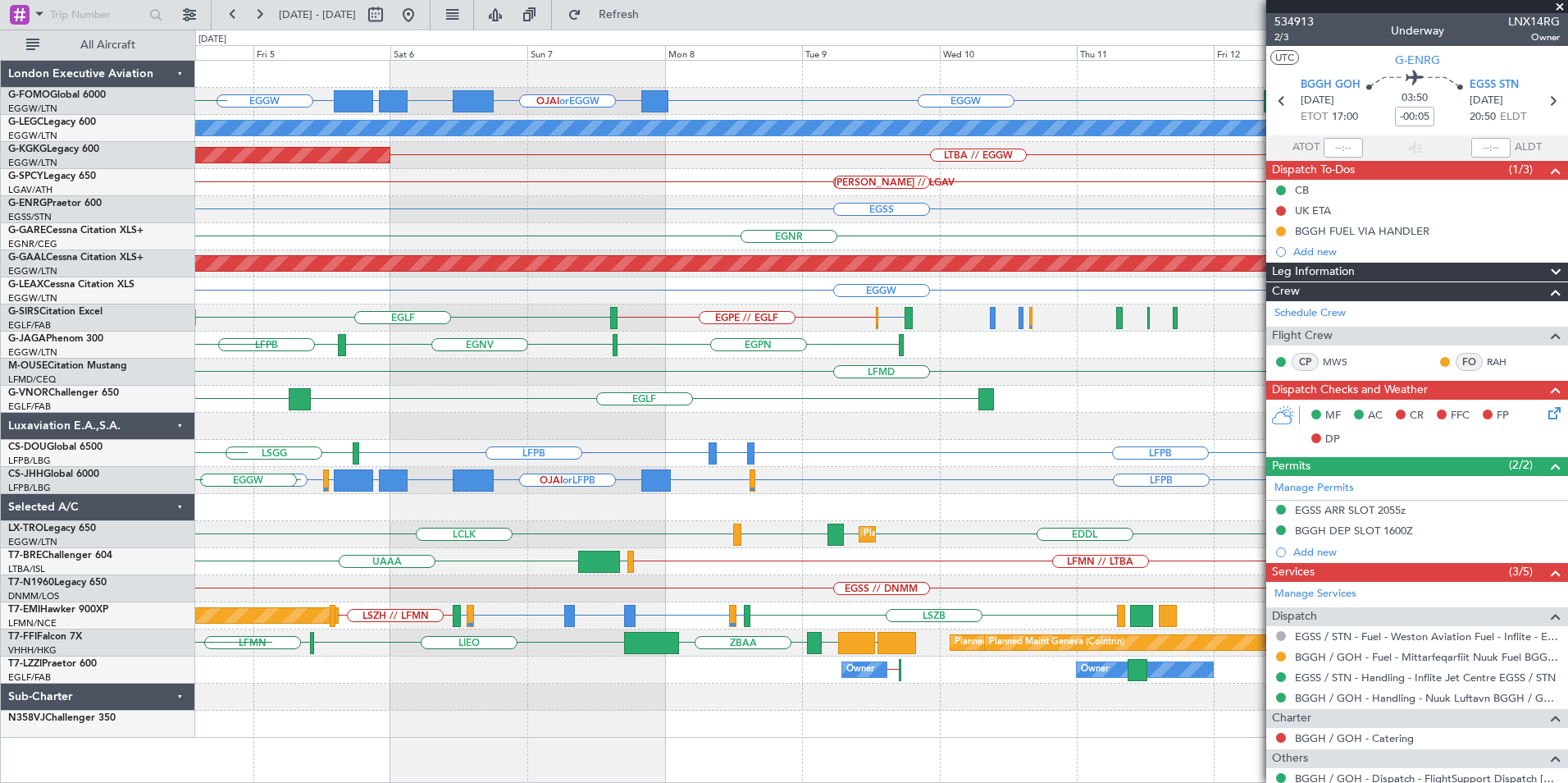
click at [225, 424] on div "EGGW EGGW OJAI or EGGW FJDG or EGGW OMDW or EGGW KTEB A/C Unavailable [GEOGRAPH…" at bounding box center [881, 399] width 1372 height 677
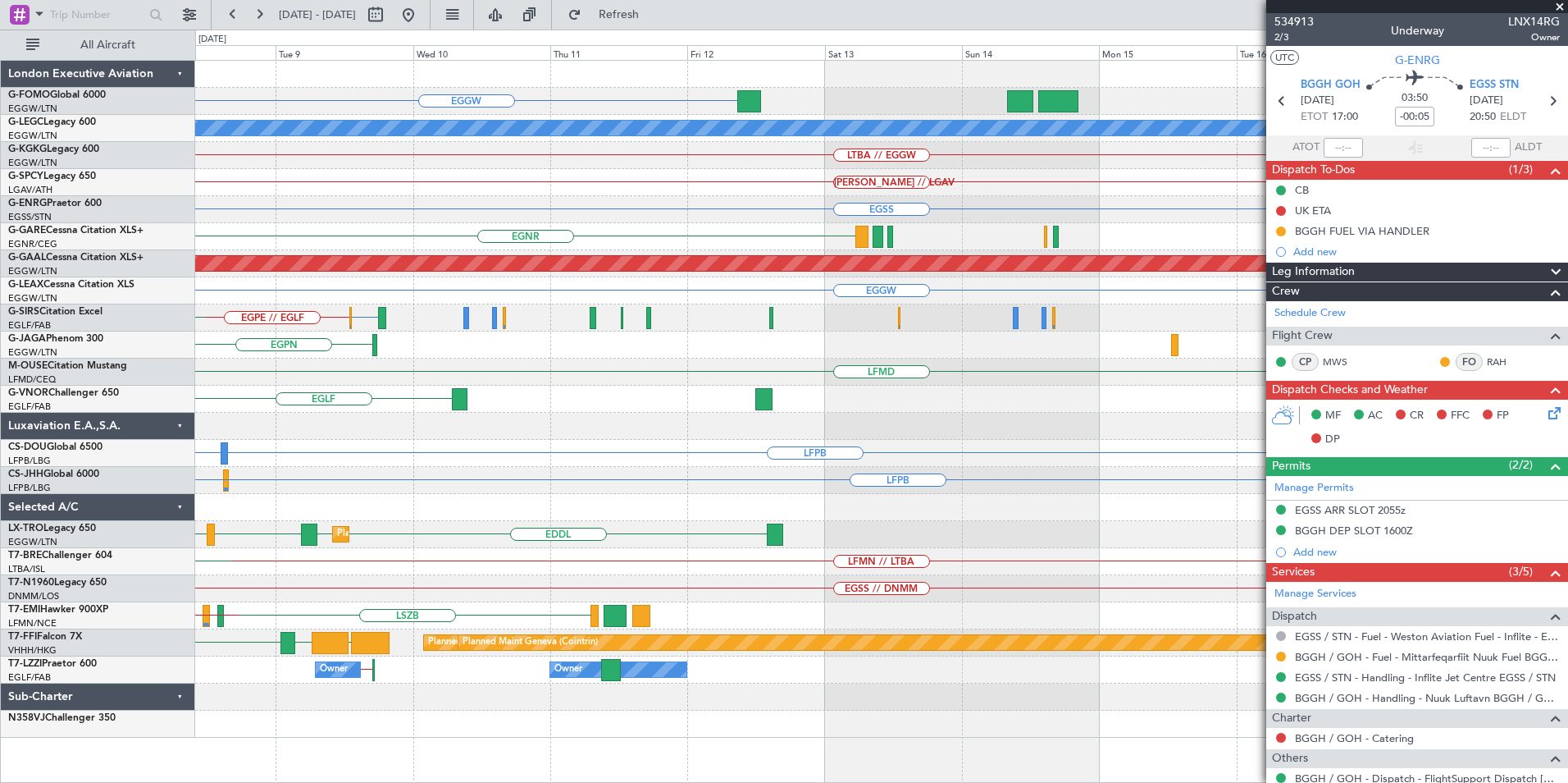
click at [704, 433] on div "EGGW FJDG or EGGW OJAI or EGGW OMDW or EGGW A/C Unavailable [GEOGRAPHIC_DATA] (…" at bounding box center [881, 399] width 1372 height 677
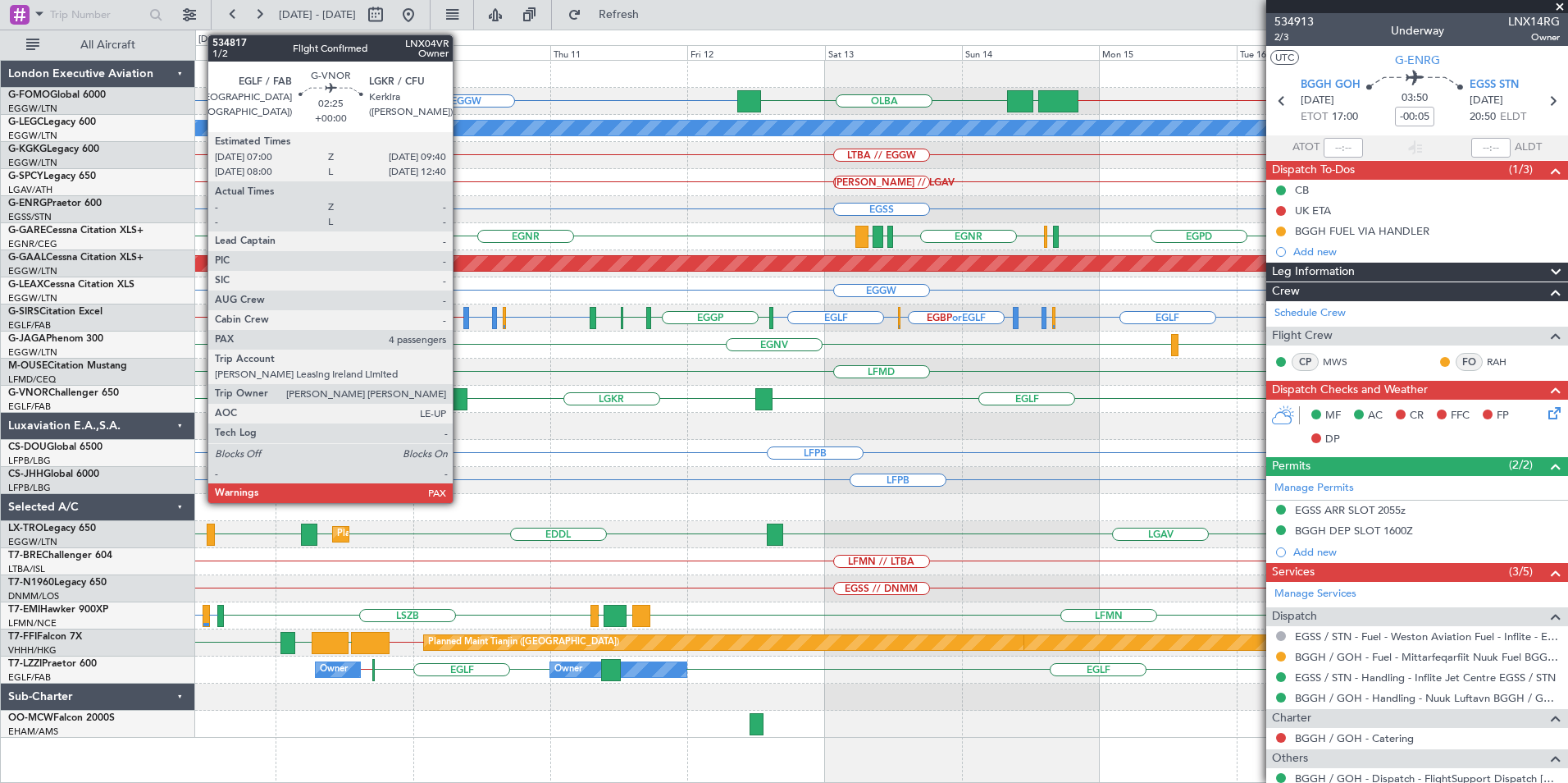
click at [460, 399] on div at bounding box center [460, 399] width 16 height 22
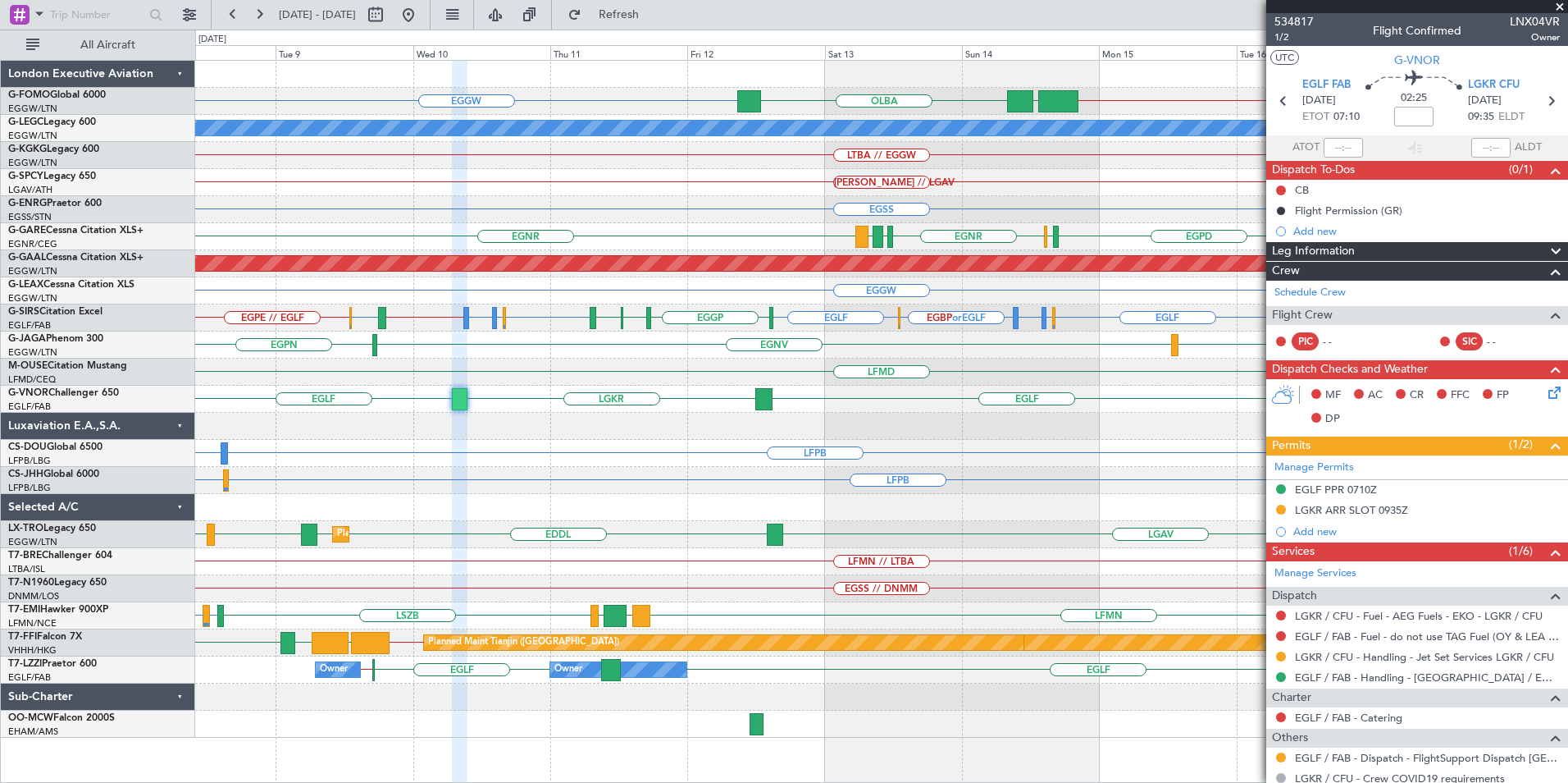
click at [1155, 544] on div "EGGW [GEOGRAPHIC_DATA] KTEB // EGGW EGGW A/C Unavailable [GEOGRAPHIC_DATA] ([GE…" at bounding box center [881, 399] width 1372 height 677
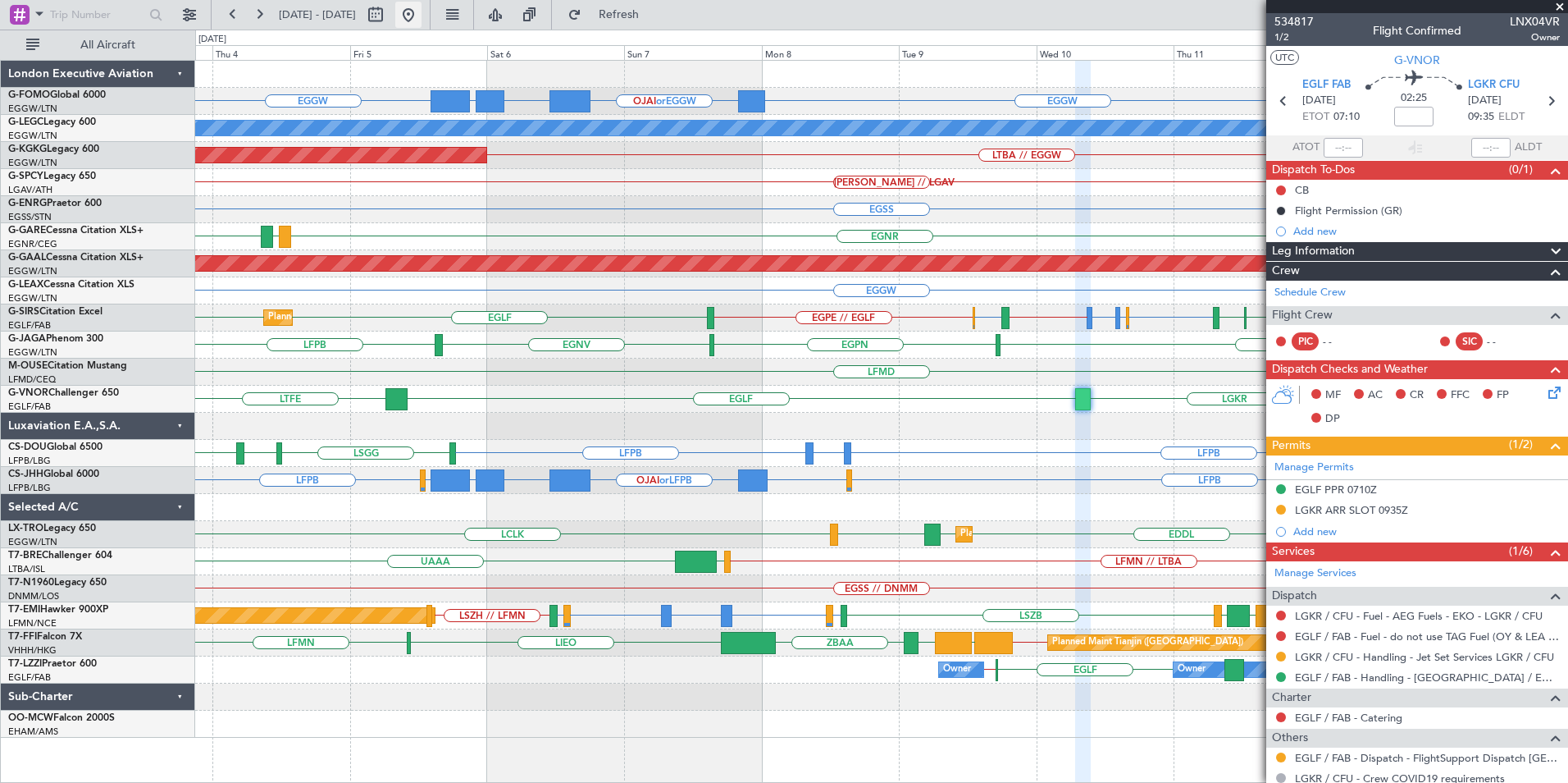
click at [421, 14] on button at bounding box center [408, 15] width 26 height 26
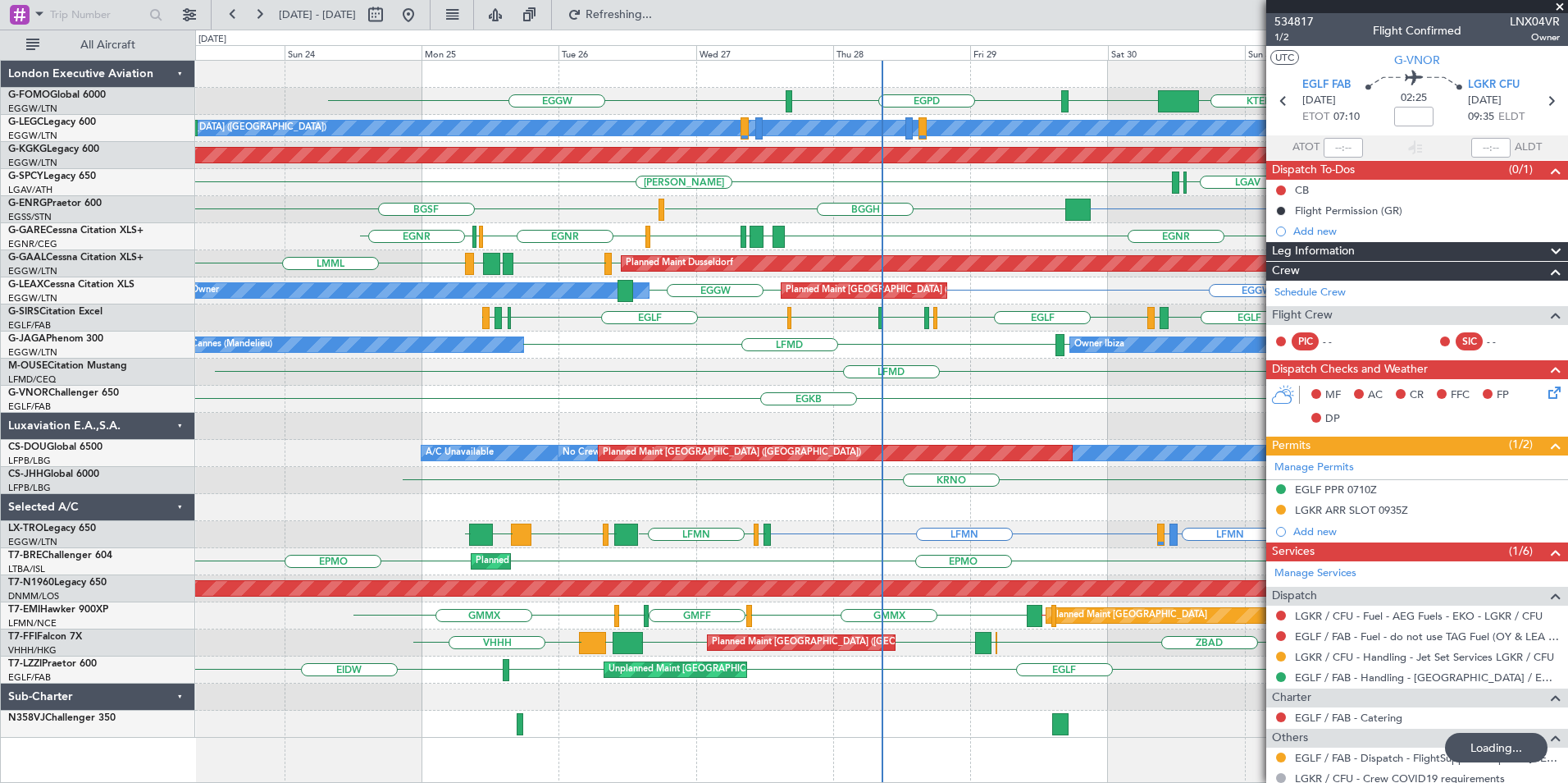
click at [618, 487] on div "KTEB [PERSON_NAME] KTEB EGGW EGPD EGGW A/C Unavailable [GEOGRAPHIC_DATA] ([GEOG…" at bounding box center [881, 399] width 1372 height 677
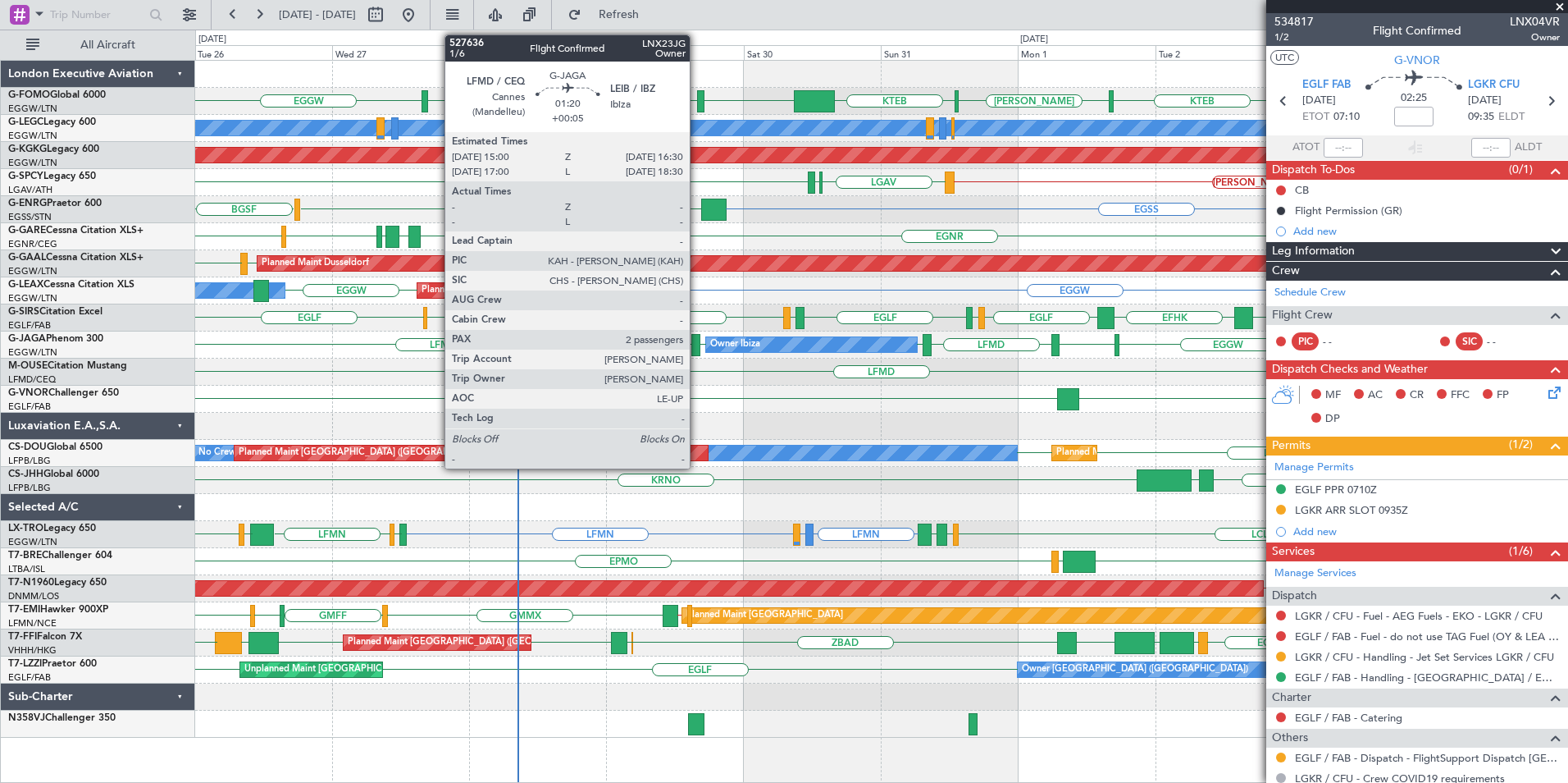
click at [697, 341] on div at bounding box center [696, 344] width 9 height 22
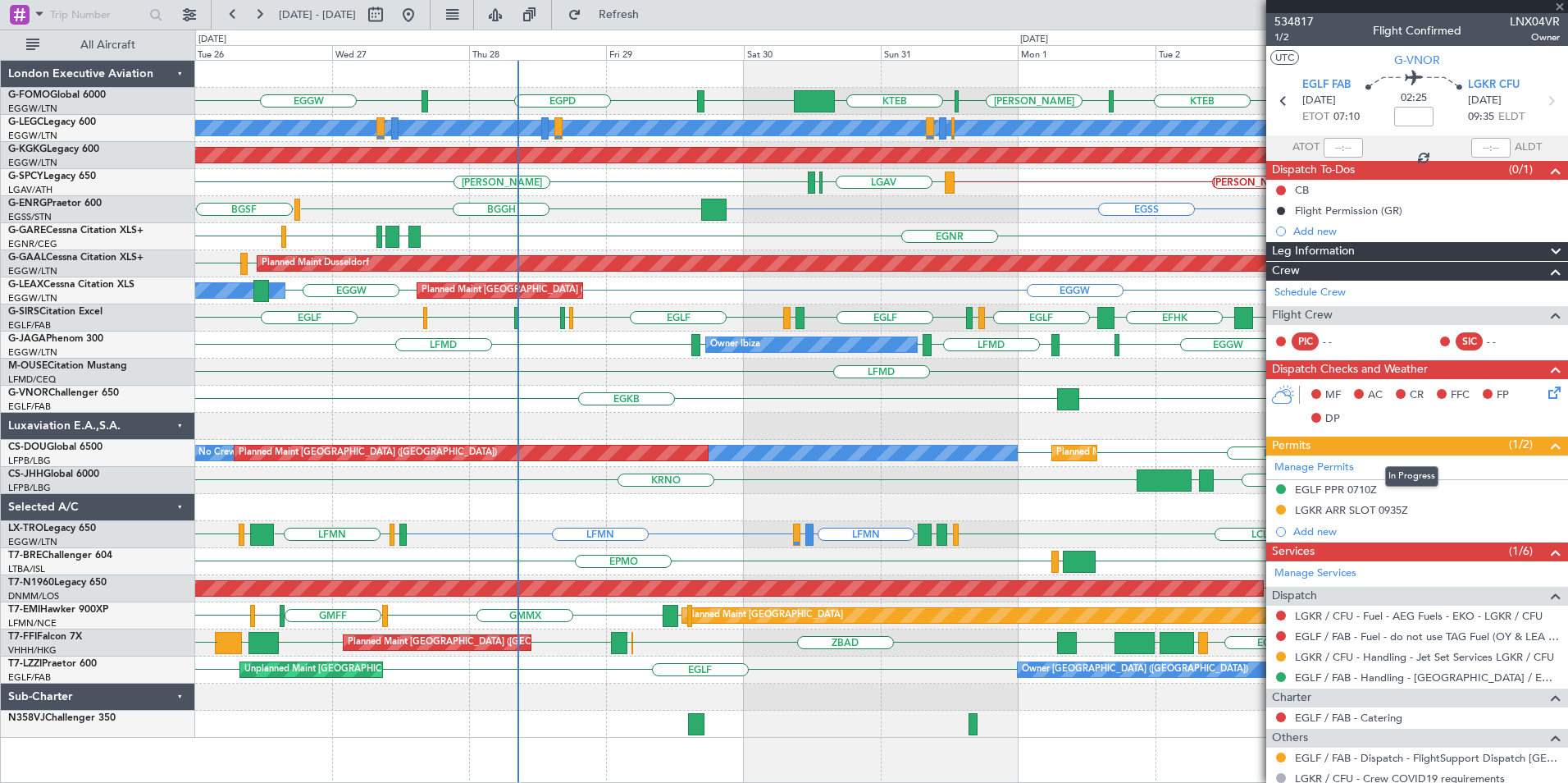
type input "+00:05"
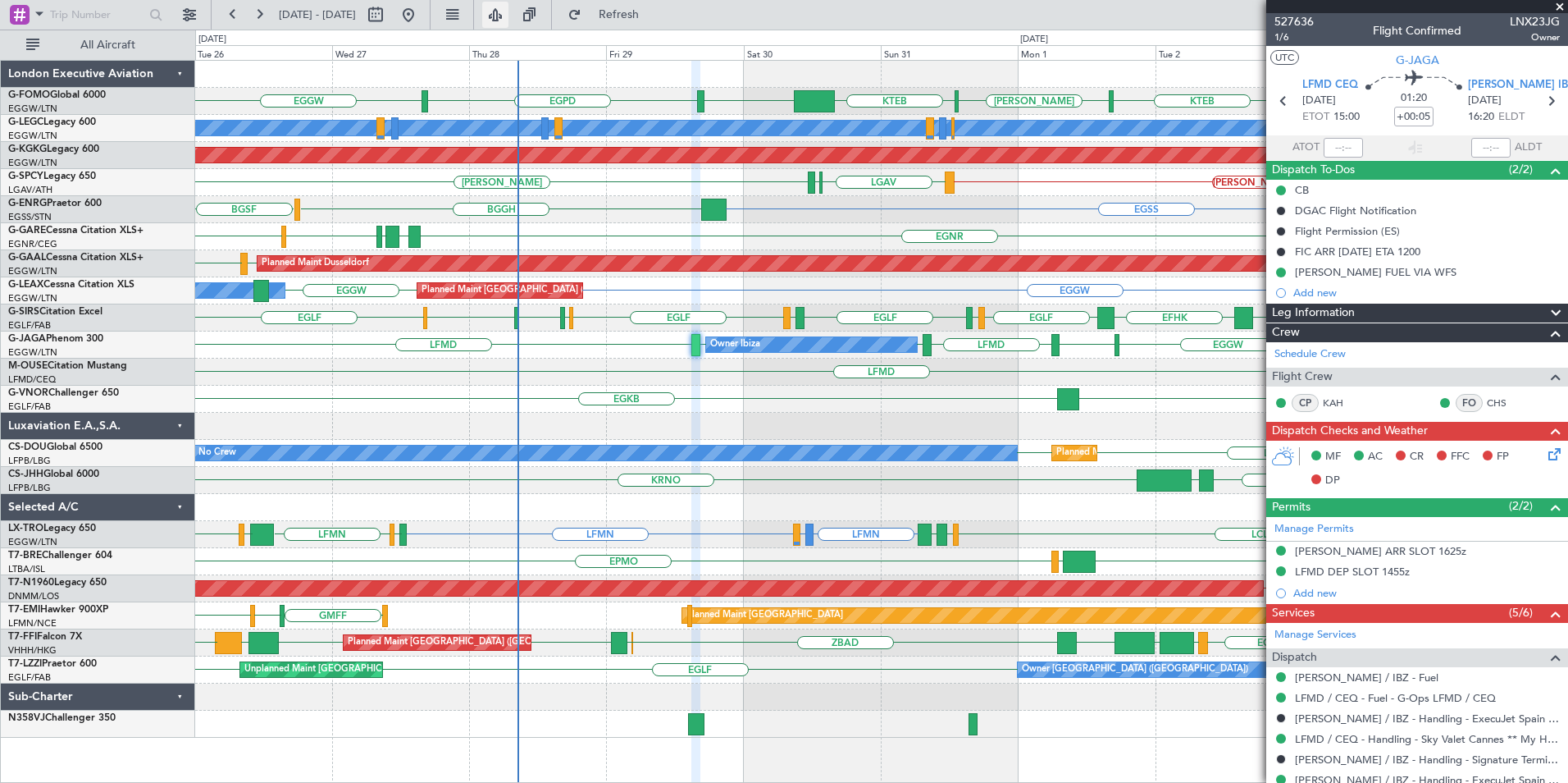
click at [508, 13] on button at bounding box center [495, 15] width 26 height 26
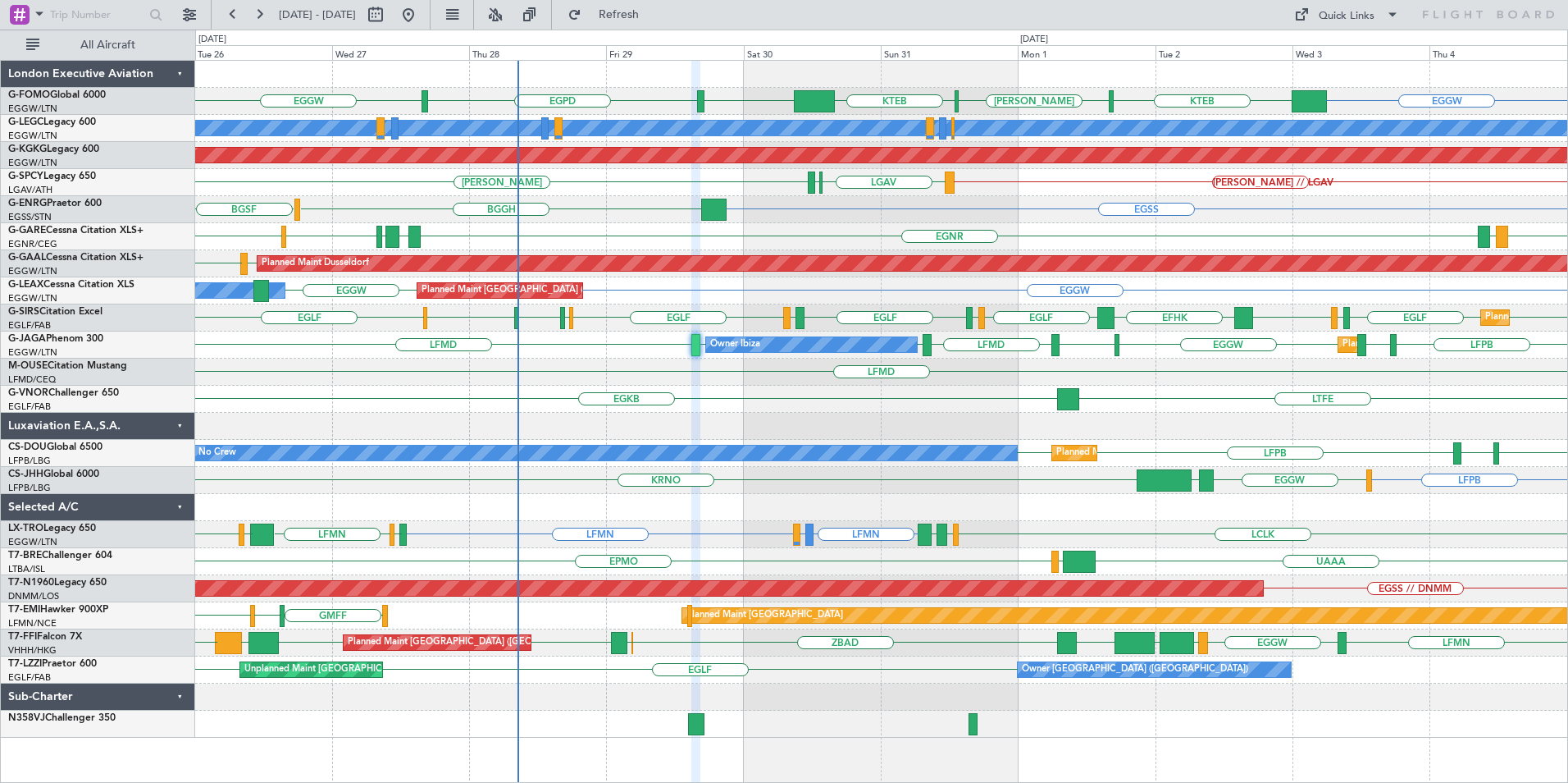
type input "0"
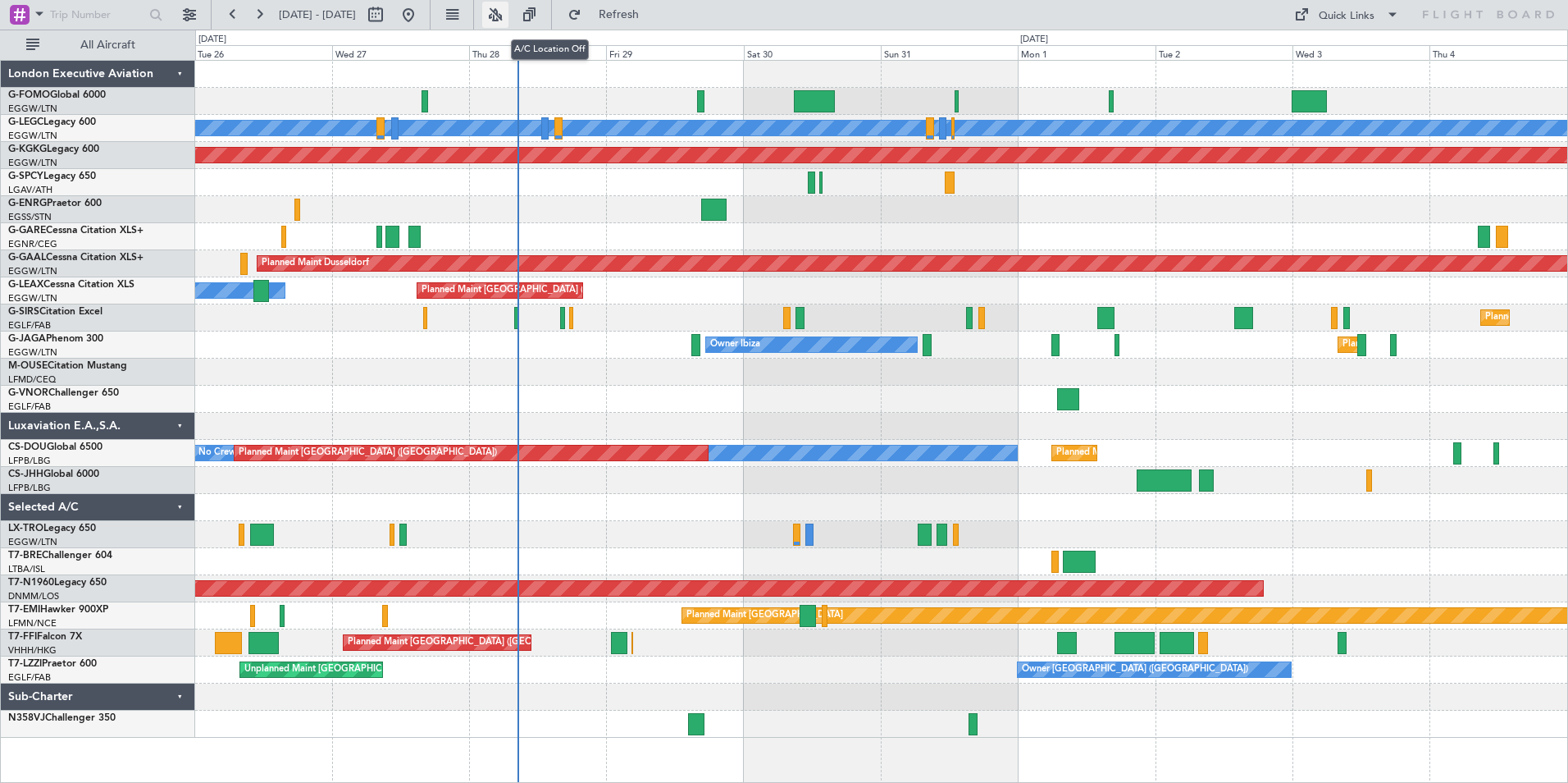
click at [508, 13] on button at bounding box center [495, 15] width 26 height 26
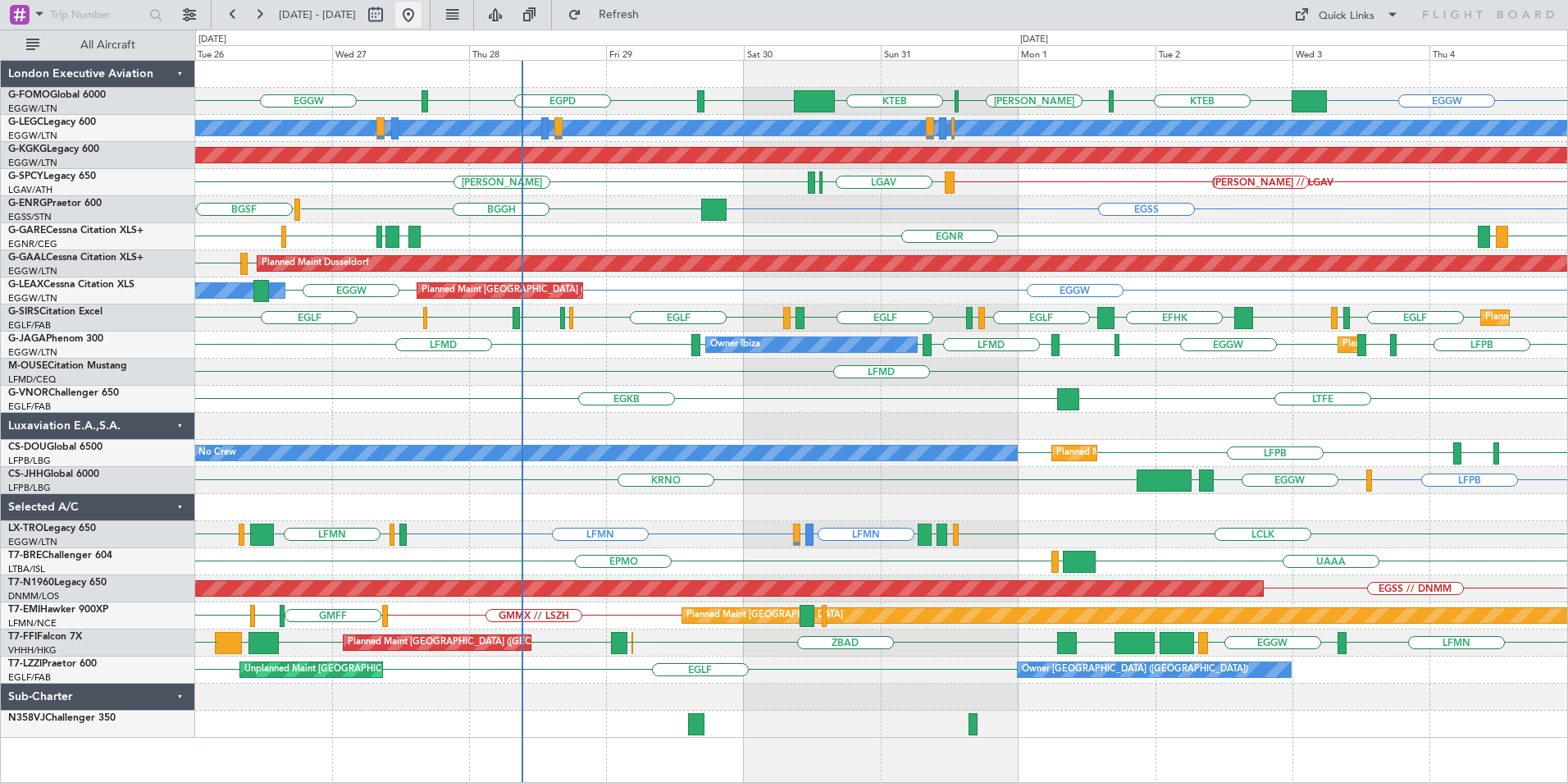
click at [421, 18] on button at bounding box center [408, 15] width 26 height 26
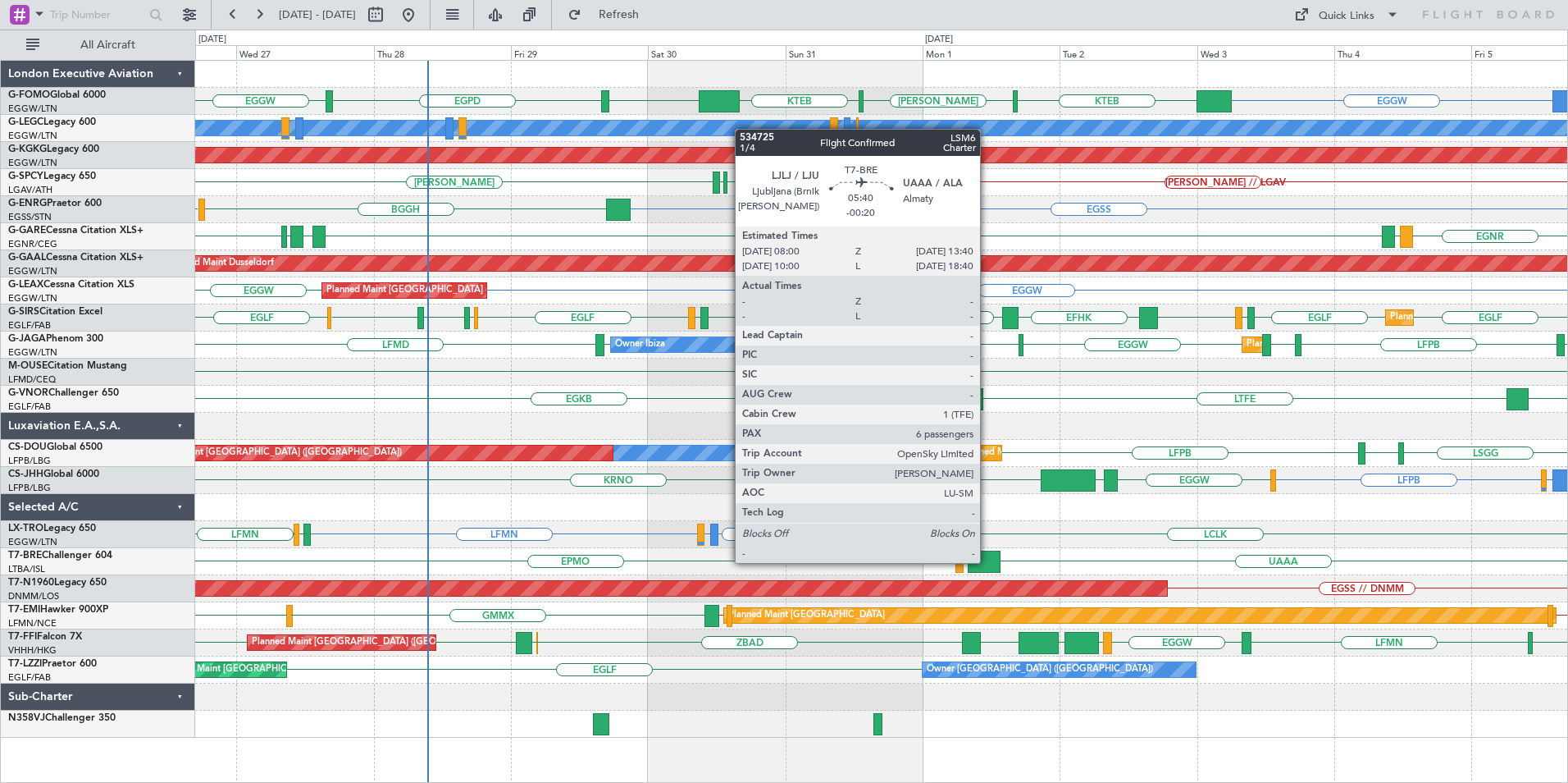
click at [988, 561] on div at bounding box center [983, 561] width 33 height 22
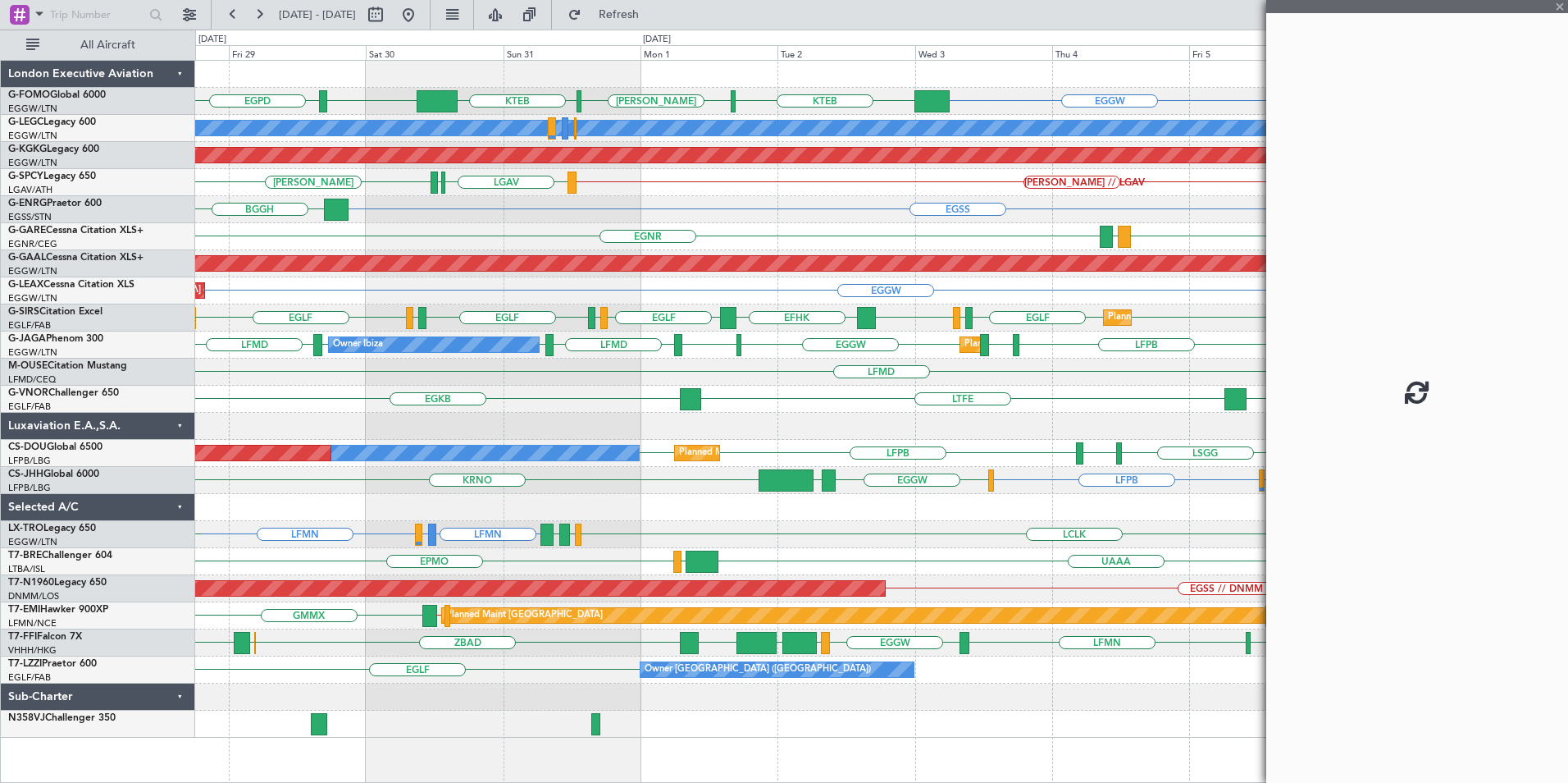
click at [664, 507] on div "EGGW KTEB [PERSON_NAME] KTEB EGGW EGPD EGGW A/C Unavailable [GEOGRAPHIC_DATA] (…" at bounding box center [881, 399] width 1372 height 677
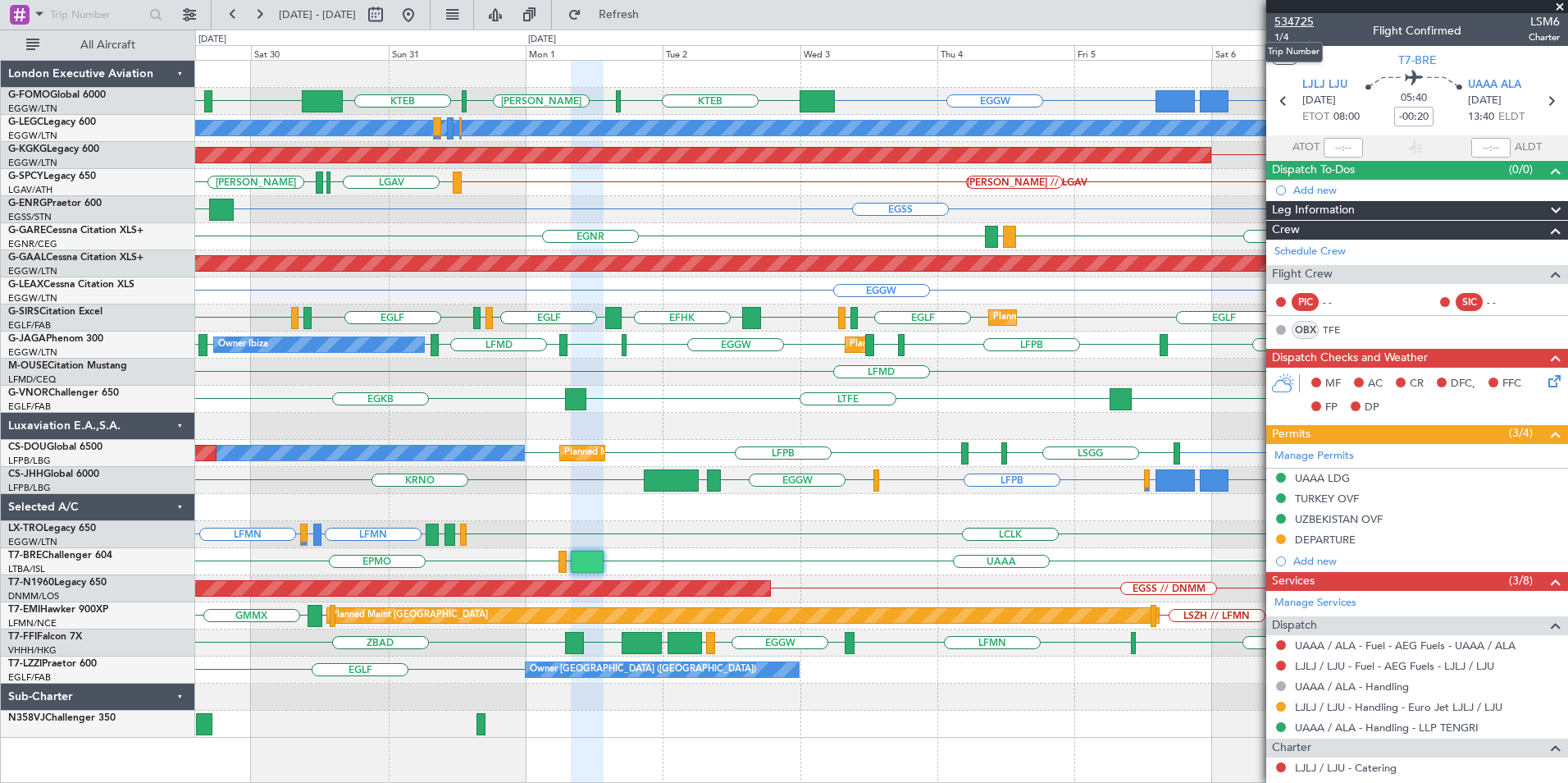
click at [1277, 23] on span "534725" at bounding box center [1294, 22] width 40 height 18
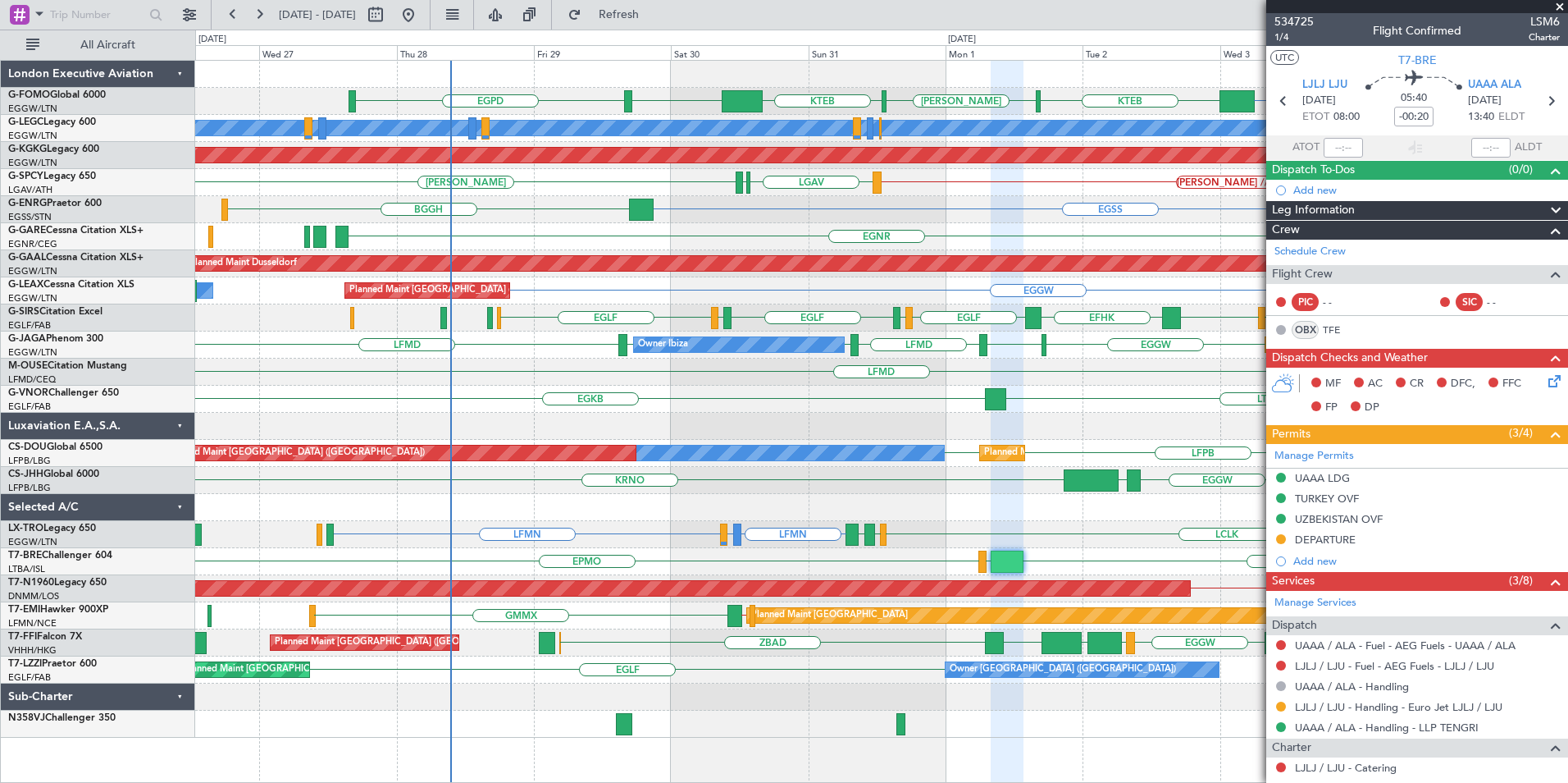
click at [1038, 414] on div "EGGW KTEB [PERSON_NAME] KTEB EGGW EGPD OMDW or EGGW FJDG or EGGW OJAI or EGGW E…" at bounding box center [881, 399] width 1372 height 677
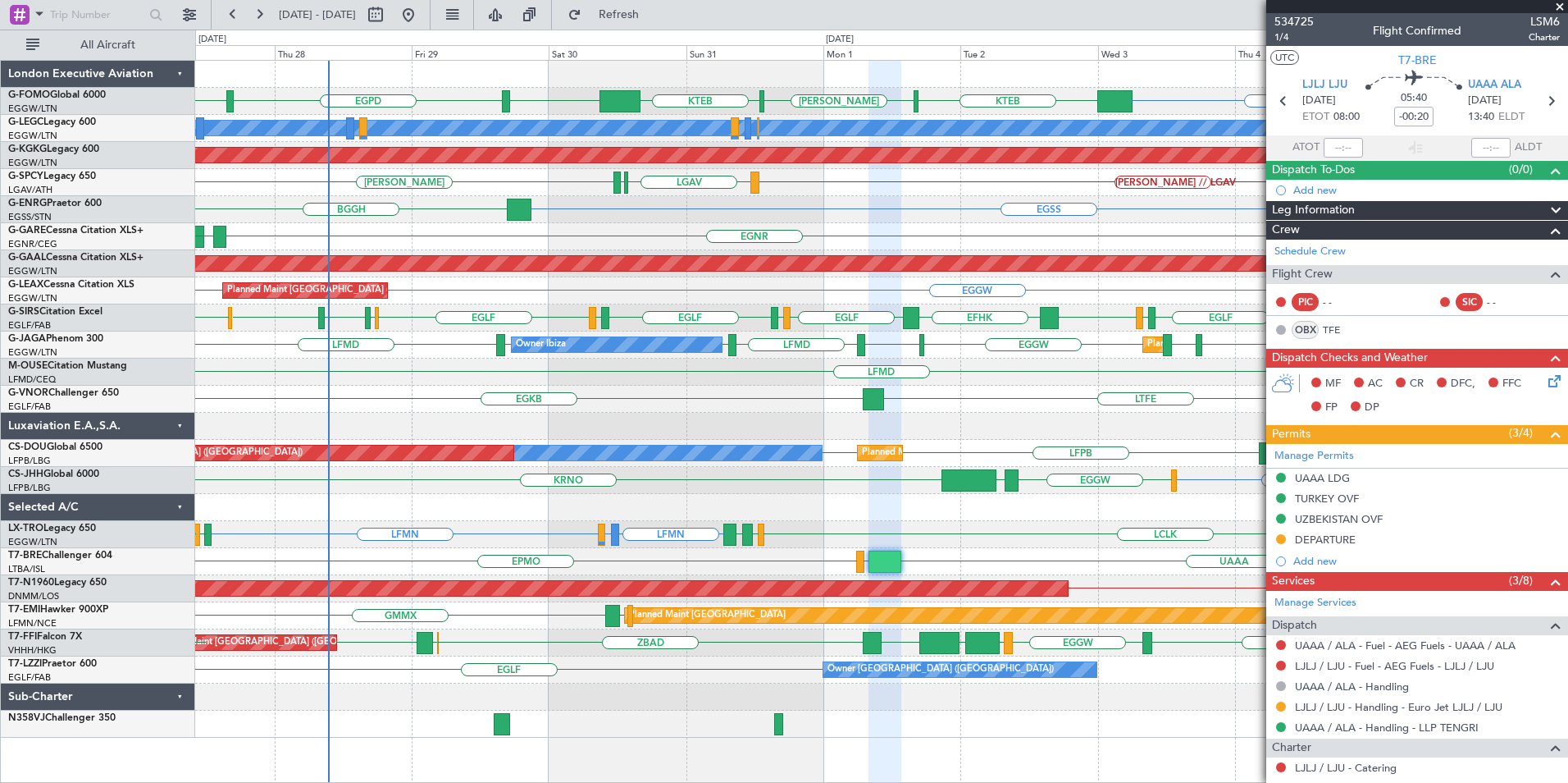
click at [985, 488] on div "EGGW KTEB [PERSON_NAME] KTEB EGGW EGGW EGPD A/C Unavailable [GEOGRAPHIC_DATA] (…" at bounding box center [881, 399] width 1372 height 677
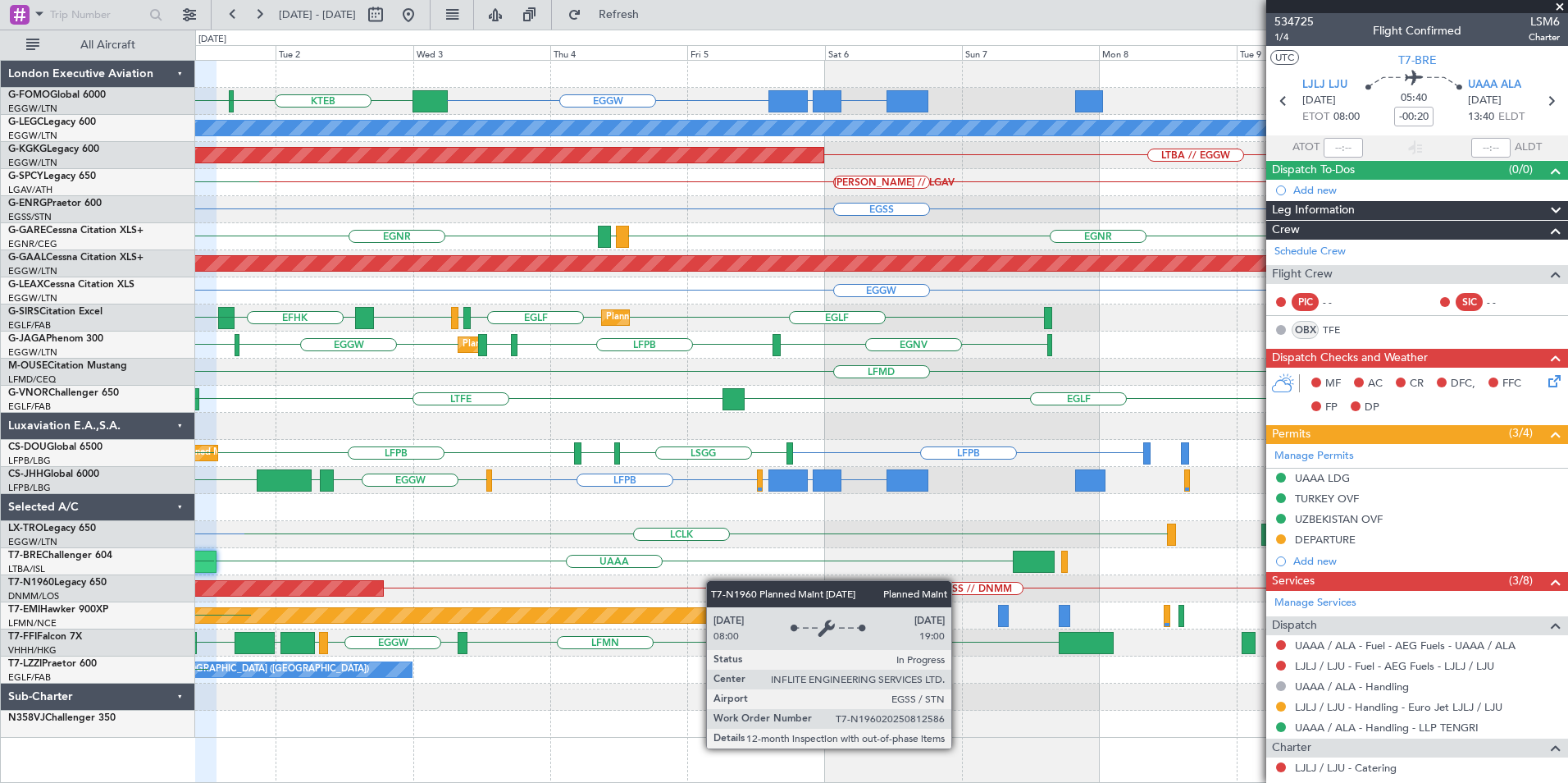
click at [313, 580] on div "EGGW FJDG or EGGW OMDW or EGGW KTEB [PERSON_NAME] KTEB EGGW A/C Unavailable [GE…" at bounding box center [881, 399] width 1372 height 677
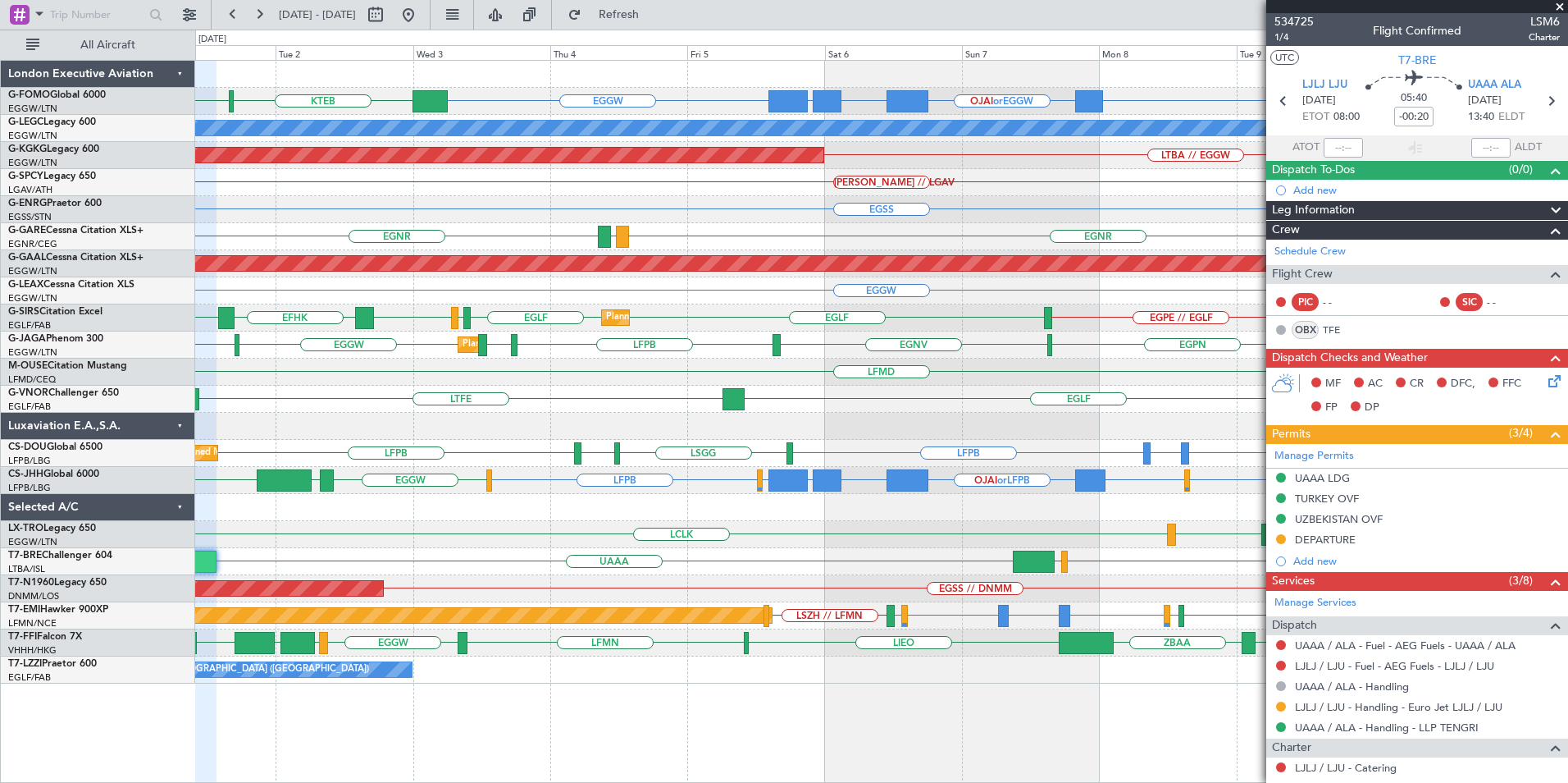
click at [1567, 575] on html "[DATE] - [DATE] Refresh Quick Links All Aircraft EGGW EGGW OJAI or EGGW FJDG or…" at bounding box center [784, 392] width 1568 height 783
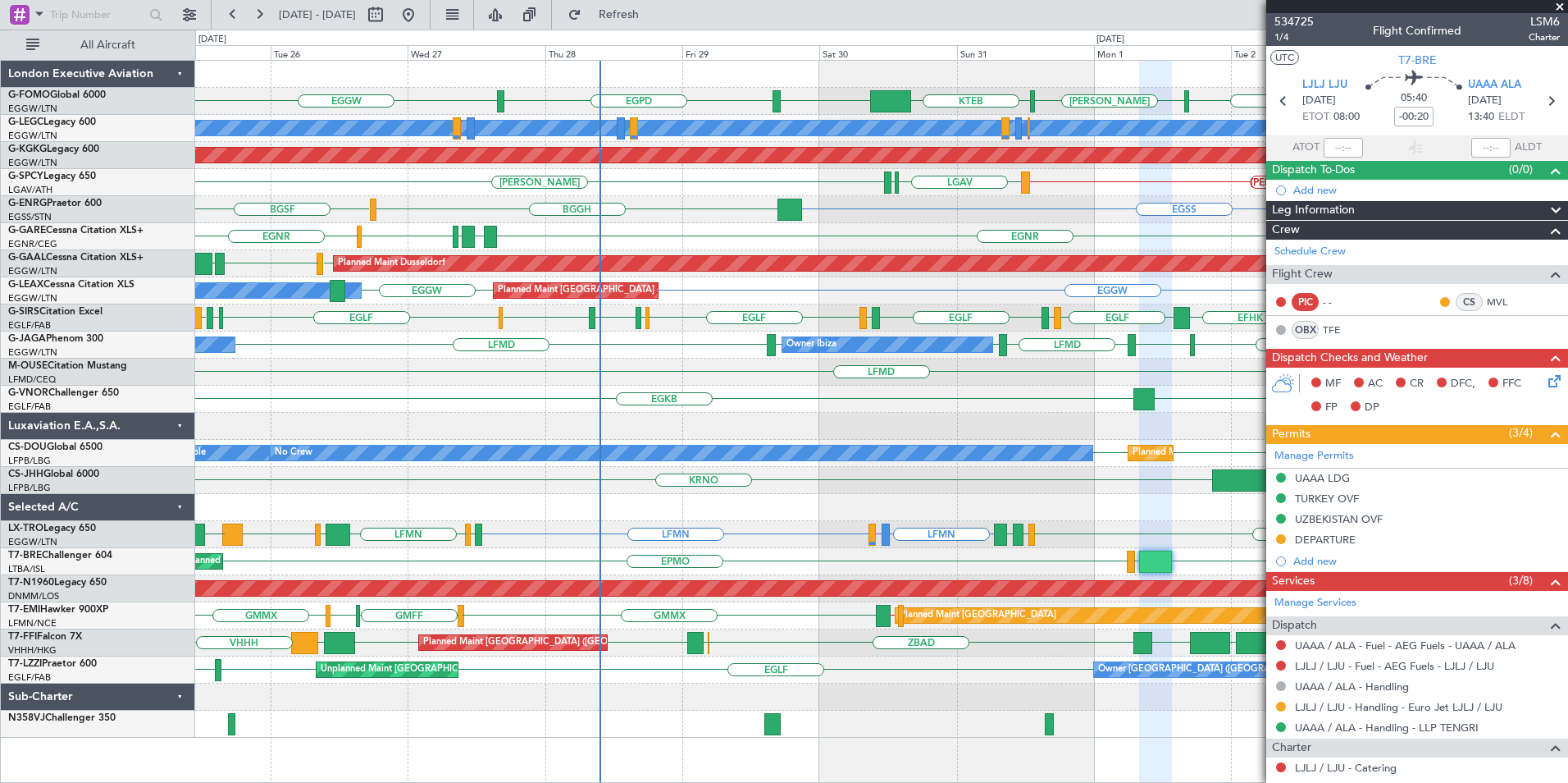
click at [1563, 5] on span at bounding box center [1559, 7] width 17 height 15
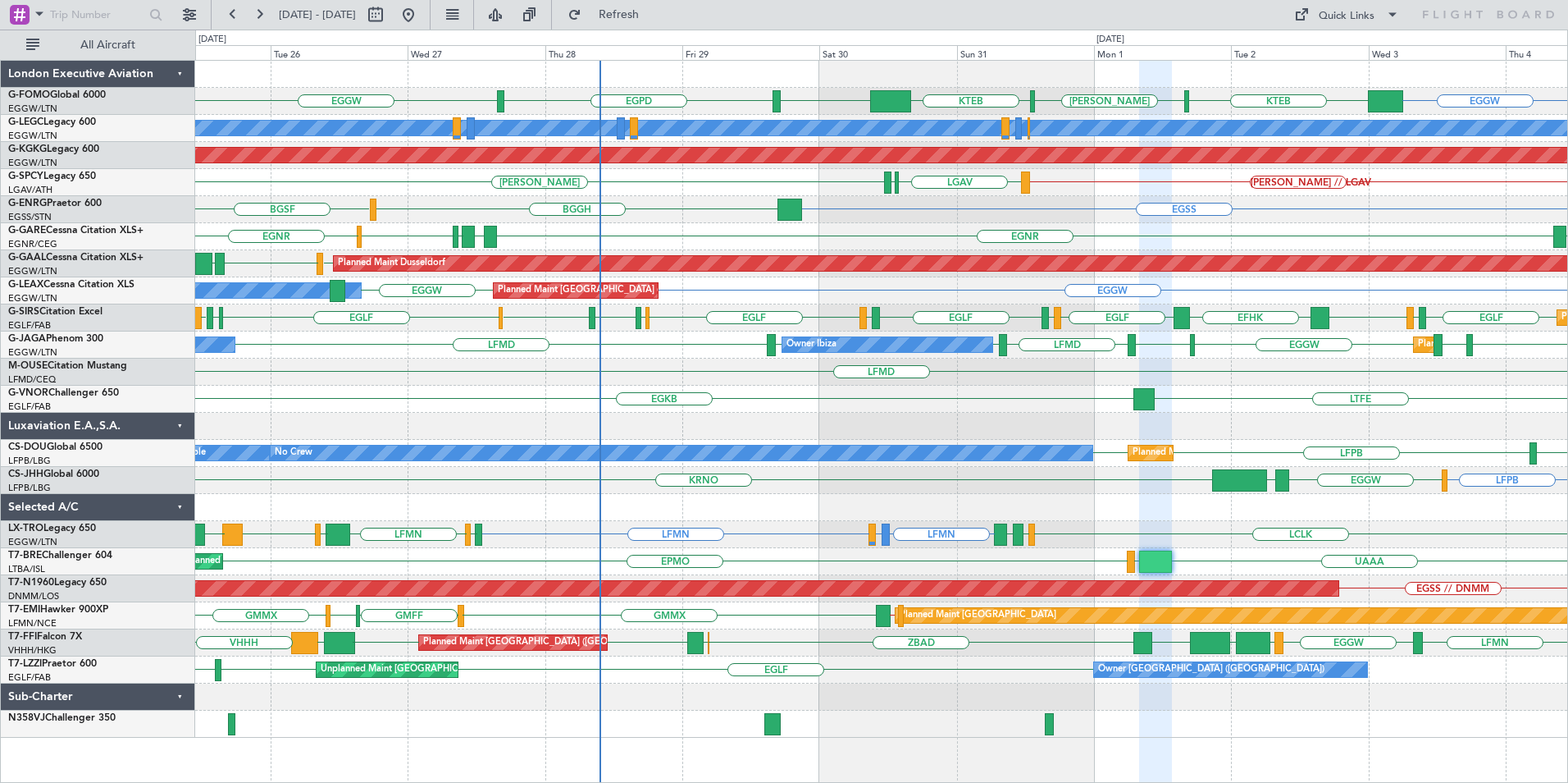
type input "0"
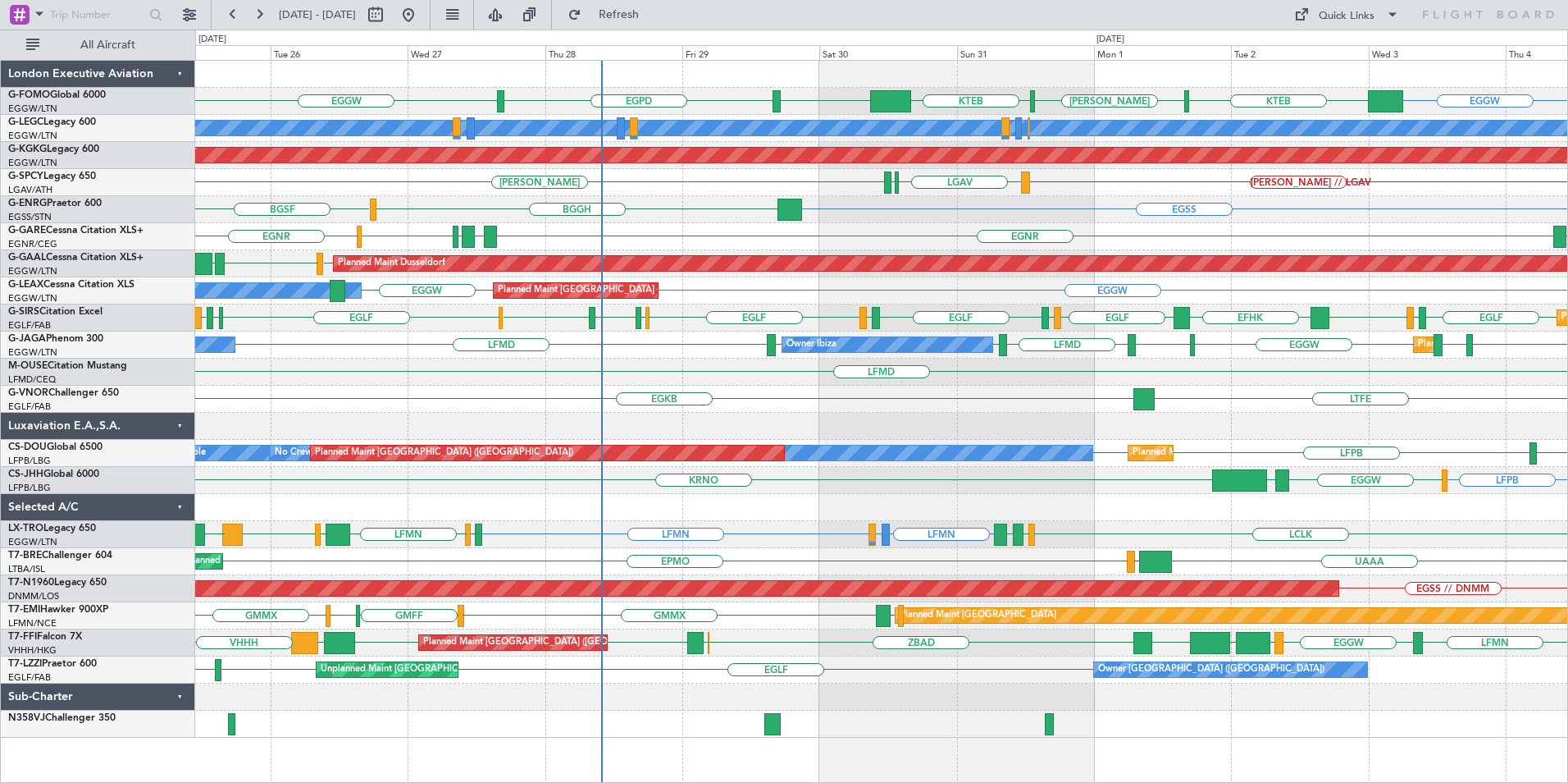
click at [475, 421] on div "EGGW KTEB [PERSON_NAME] KTEB EGGW EGPD EGGW A/C Unavailable [GEOGRAPHIC_DATA] (…" at bounding box center [881, 399] width 1372 height 677
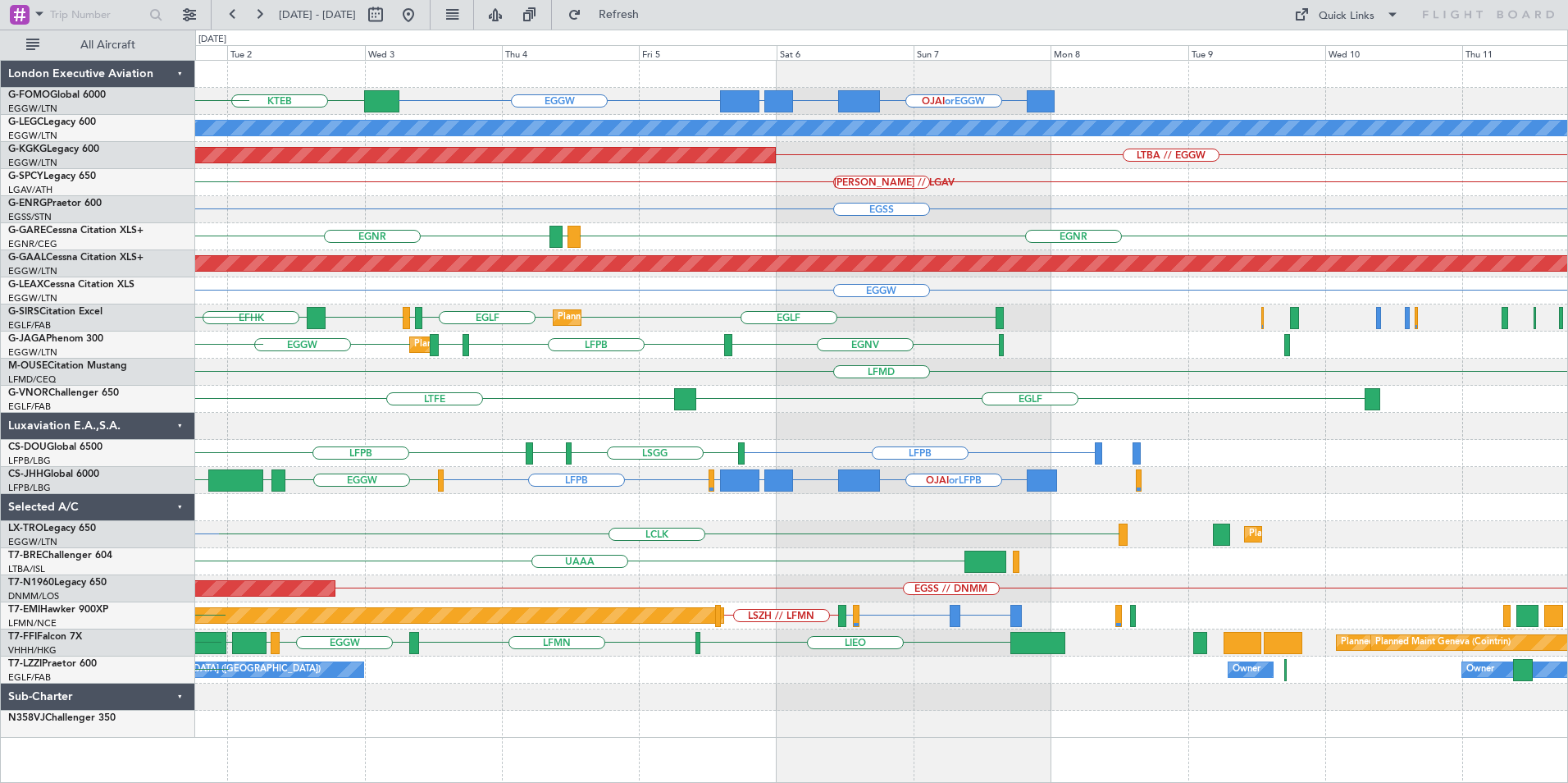
click at [197, 239] on div "EGGW OJAI or EGGW FJDG or EGGW OMDW or EGGW KTEB [PERSON_NAME] KTEB EGGW A/C Un…" at bounding box center [881, 399] width 1372 height 677
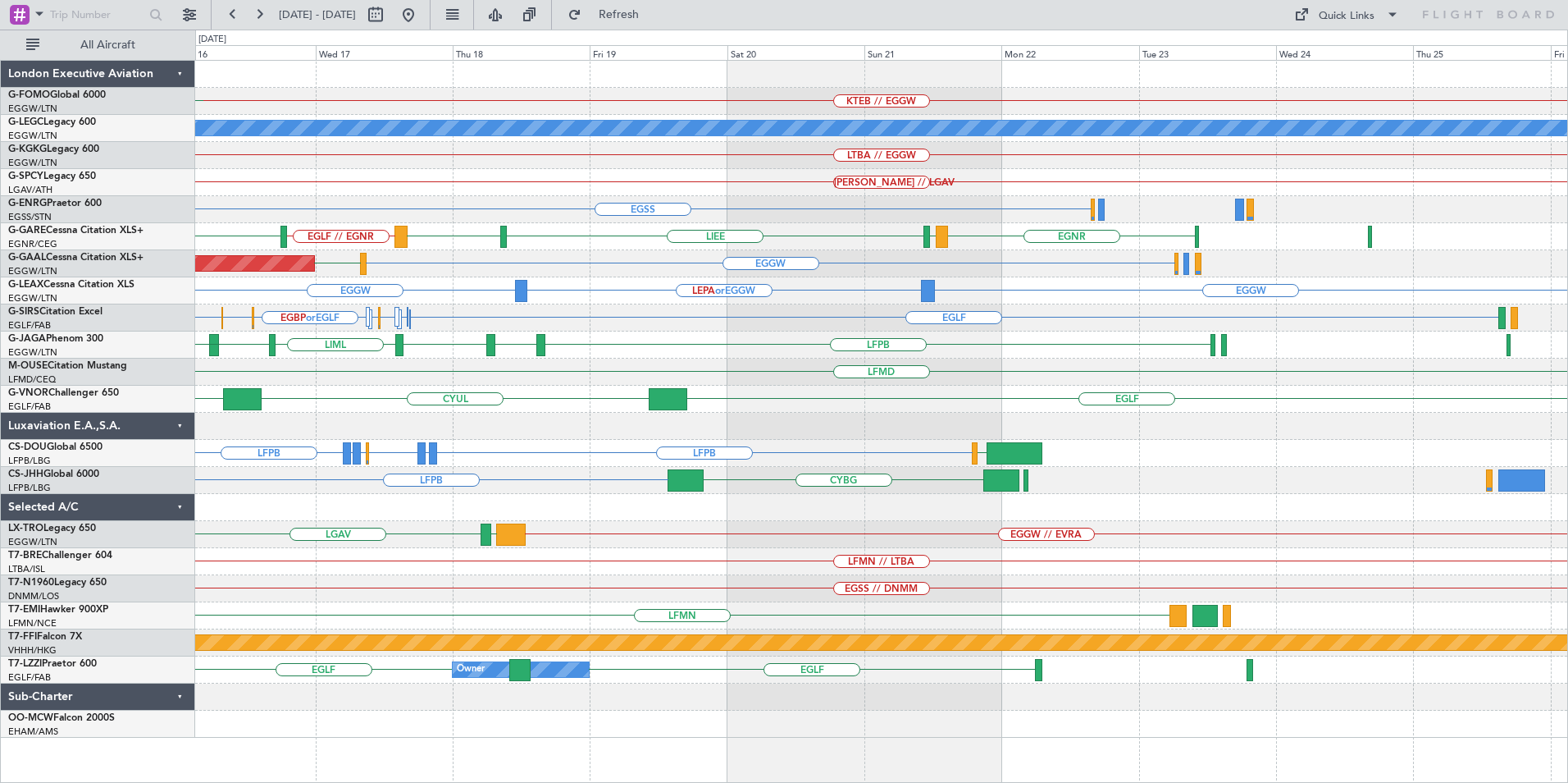
click at [565, 280] on div "KTEB // EGGW EGGW [GEOGRAPHIC_DATA] A/C Unavailable [GEOGRAPHIC_DATA] ([GEOGRAP…" at bounding box center [881, 399] width 1372 height 677
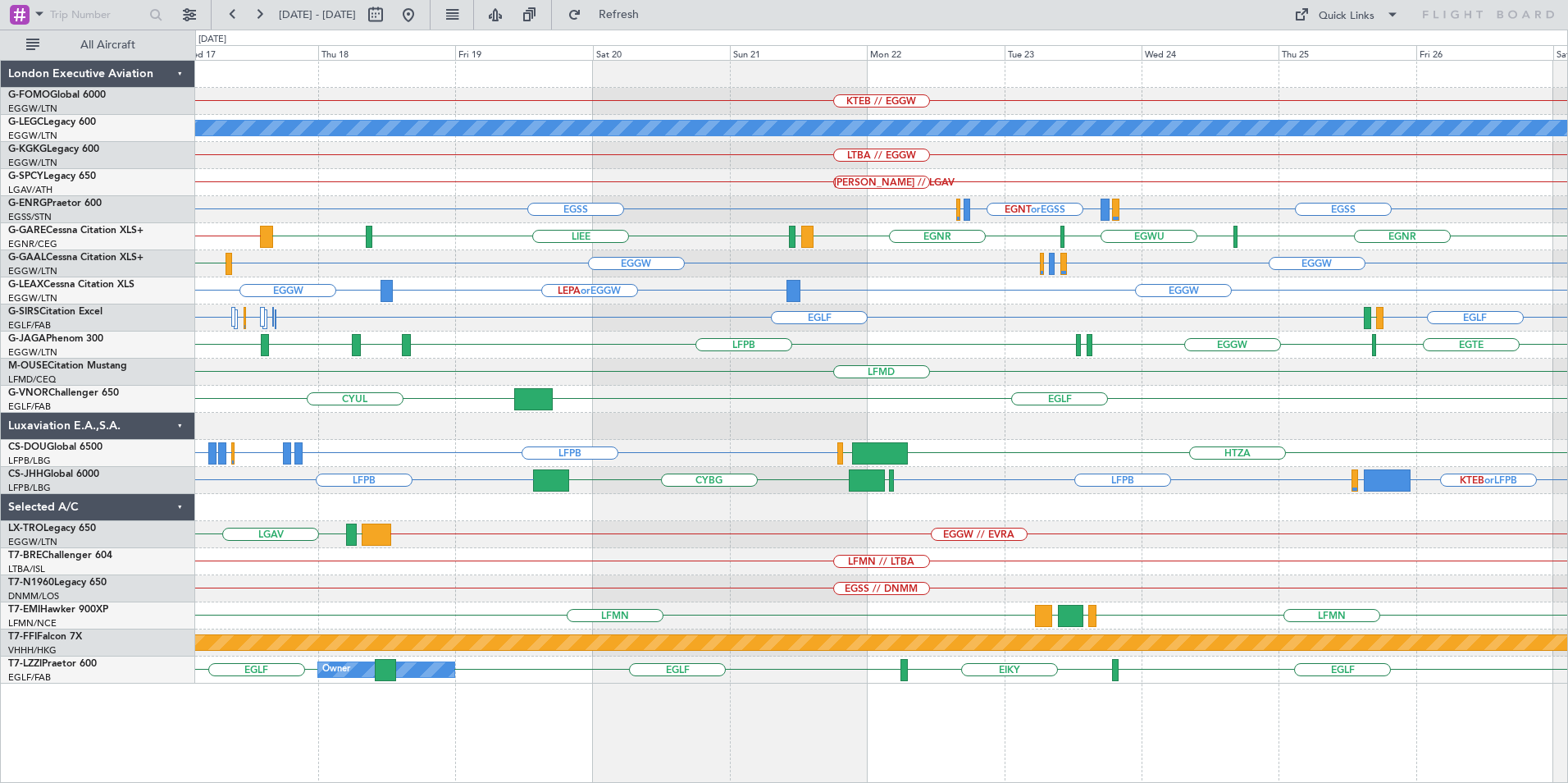
click at [463, 31] on div "0 0 Wed 17 Thu 18 Fri 19 Sat 20 Sun 21 Mon 22 Tue 23 Sep 2025 Wed 24 Thu 25 Fri…" at bounding box center [881, 45] width 1371 height 30
click at [421, 18] on button at bounding box center [408, 15] width 26 height 26
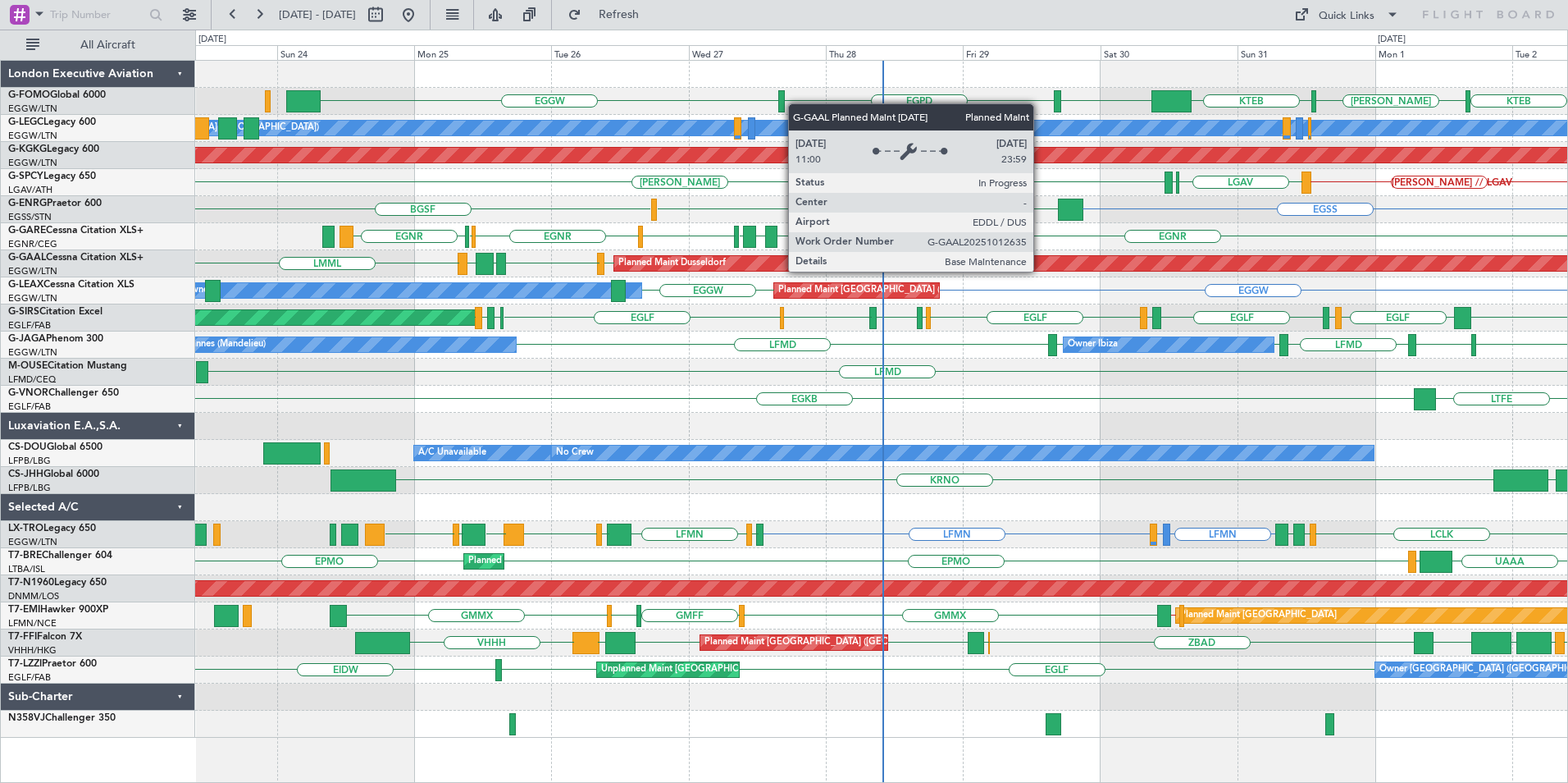
click at [617, 548] on div "EGGW EGGW EGPD KTEB KACK KTEB A/C Unavailable London (Luton) Planned Maint Lond…" at bounding box center [881, 399] width 1372 height 677
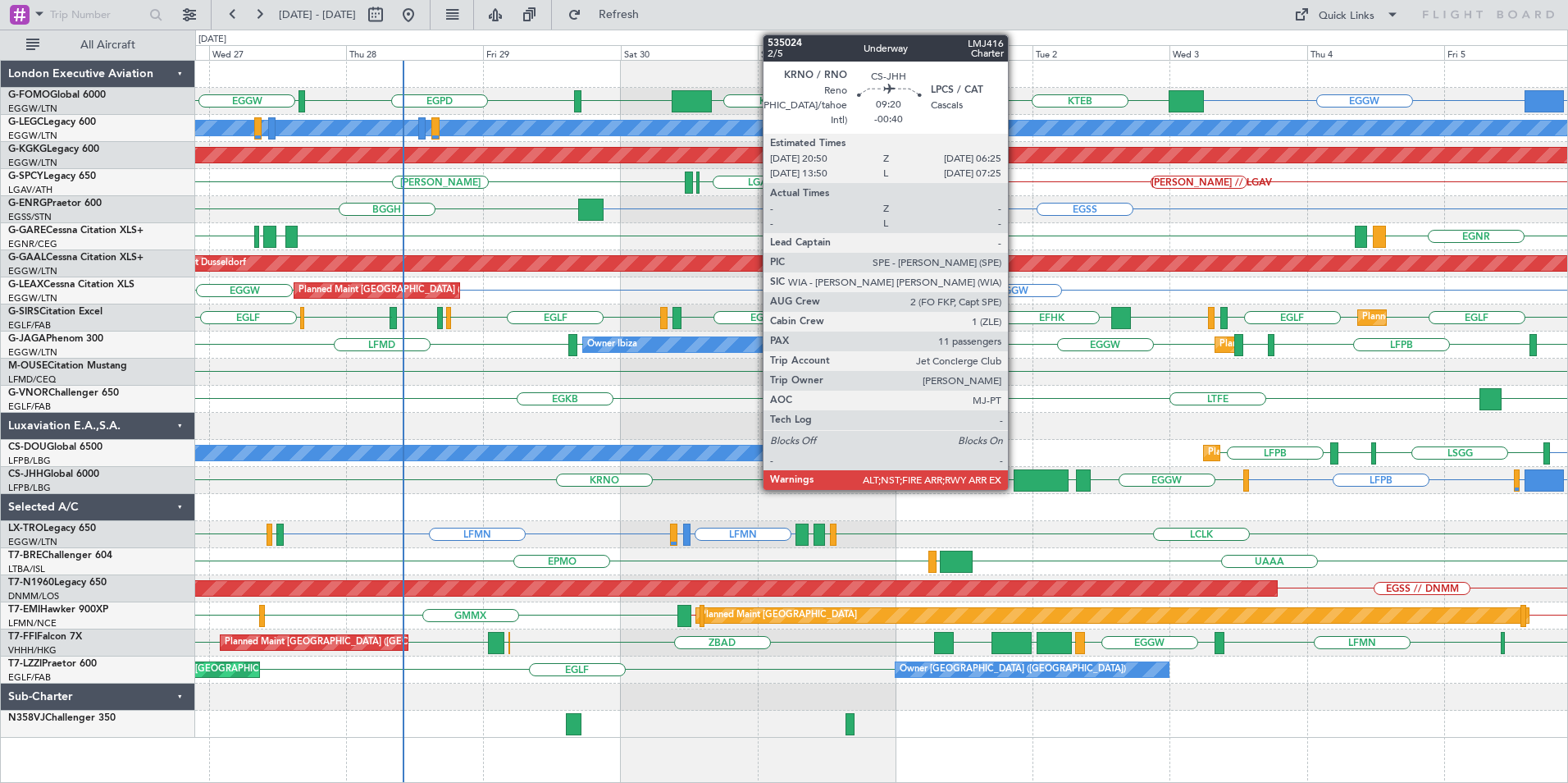
click at [1015, 479] on div at bounding box center [1040, 479] width 55 height 22
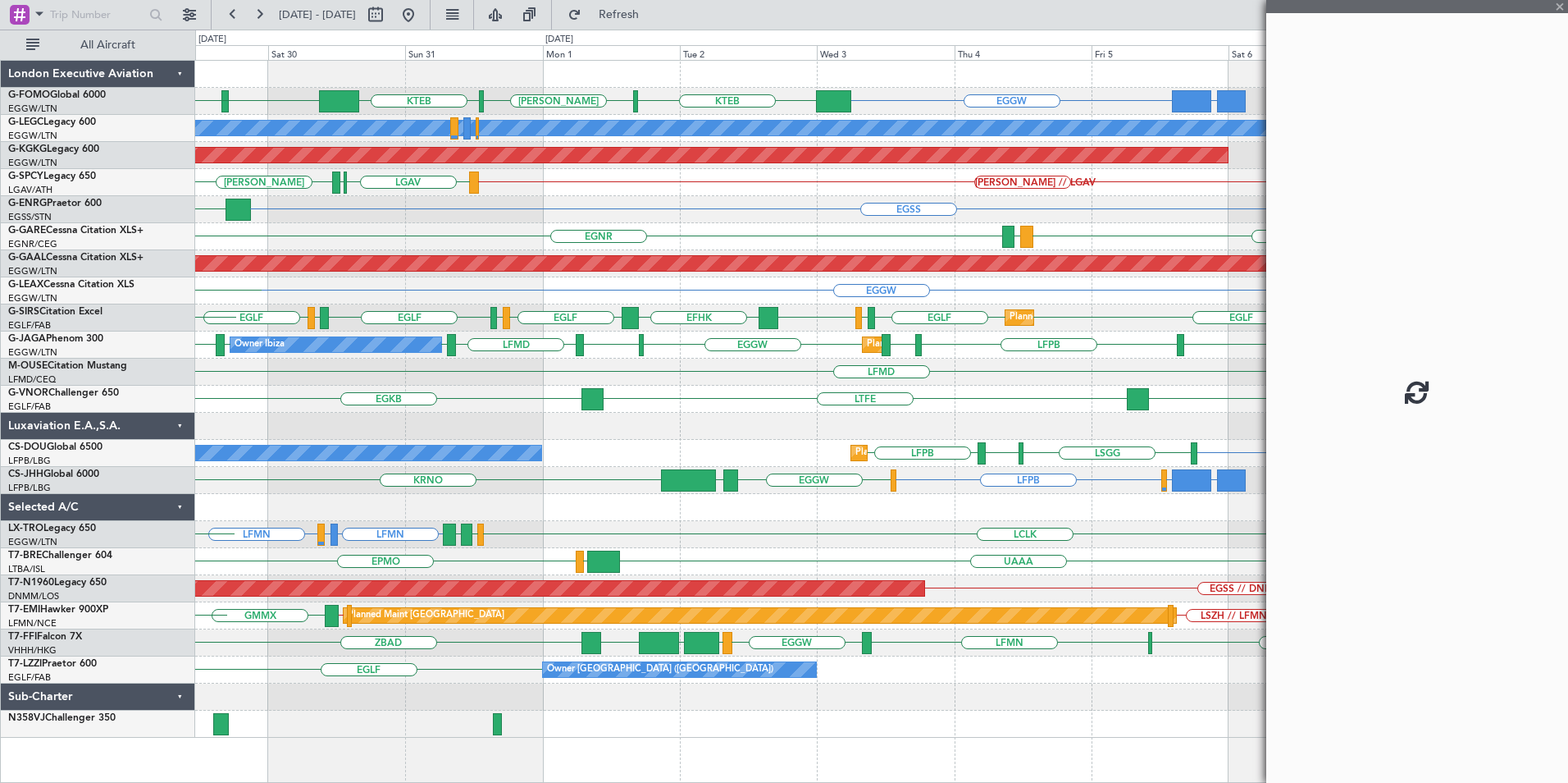
click at [751, 575] on div "EGGW OMDW or EGGW EGGW EGPD KTEB KACK KTEB EGGW A/C Unavailable London (Luton) …" at bounding box center [881, 399] width 1372 height 677
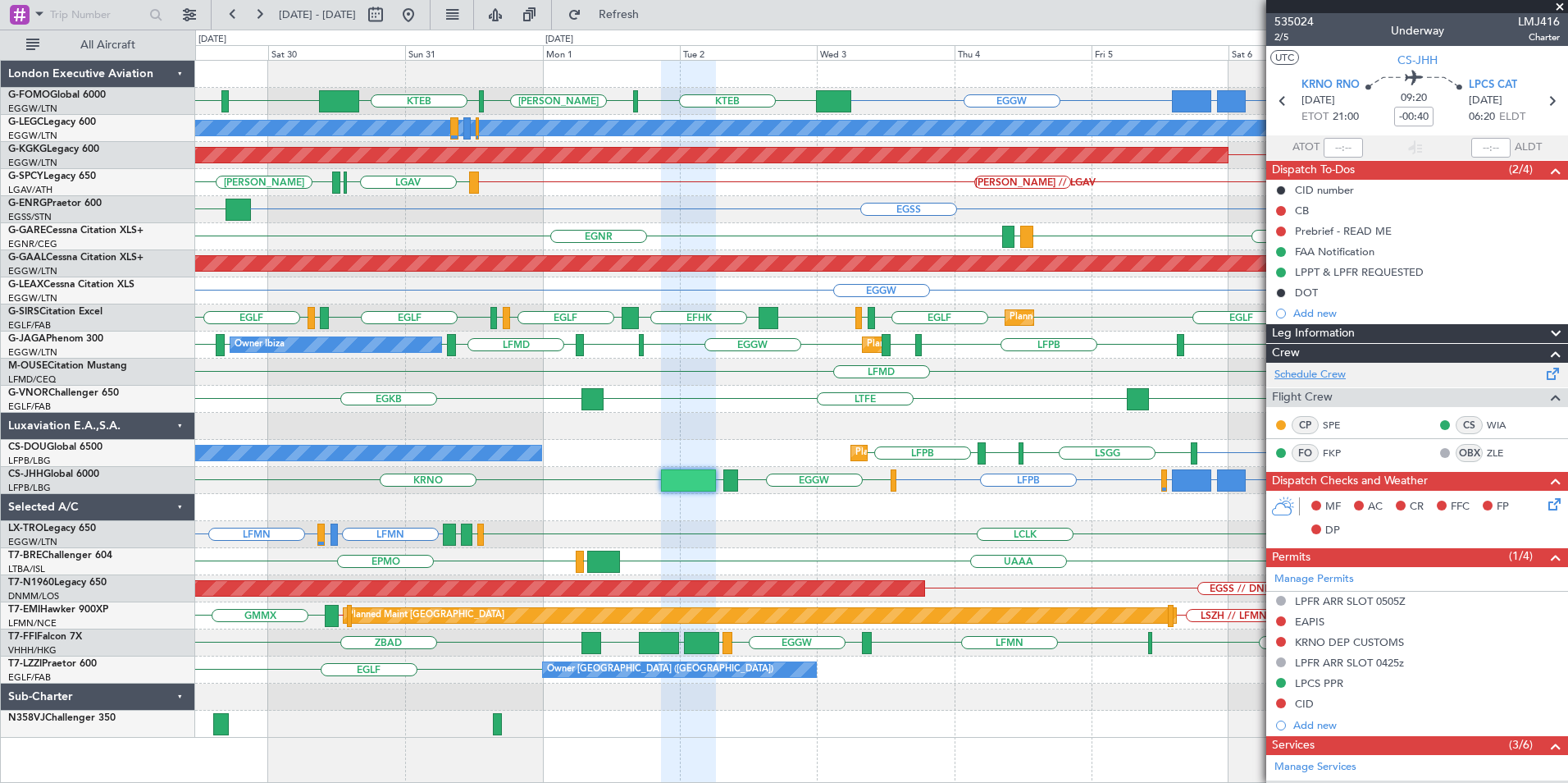
click at [1339, 370] on link "Schedule Crew" at bounding box center [1309, 375] width 71 height 17
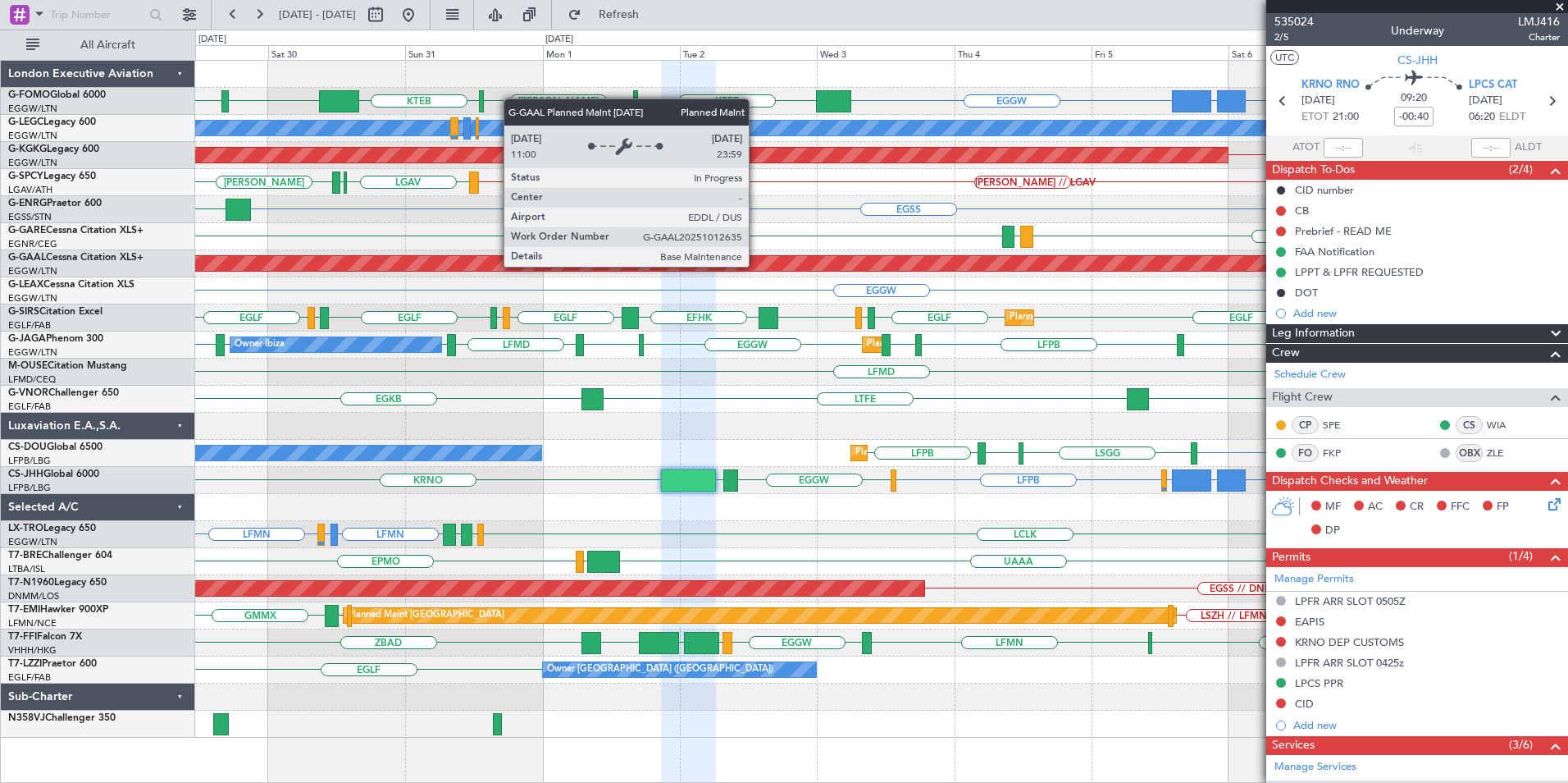
click at [1126, 333] on div "EGGW EGGW OJAI or EGGW FJDG or EGGW OMDW or EGGW EGGW EGPD KTEB KACK KTEB A/C U…" at bounding box center [881, 399] width 1372 height 677
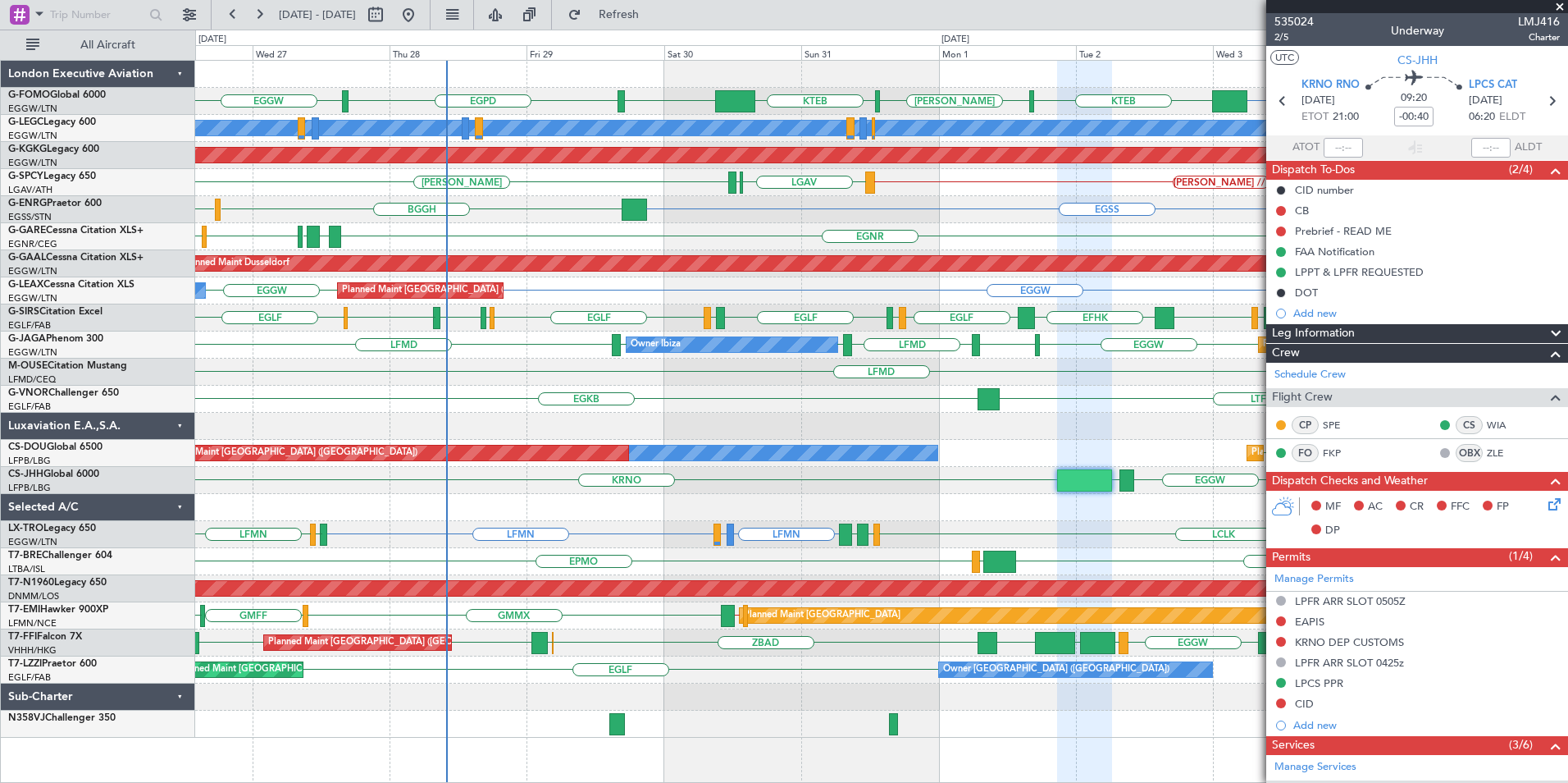
click at [1294, 518] on fb-app "26 Aug 2025 - 05 Sep 2025 Refresh Quick Links All Aircraft EGGW EGGW KTEB KACK …" at bounding box center [784, 398] width 1568 height 771
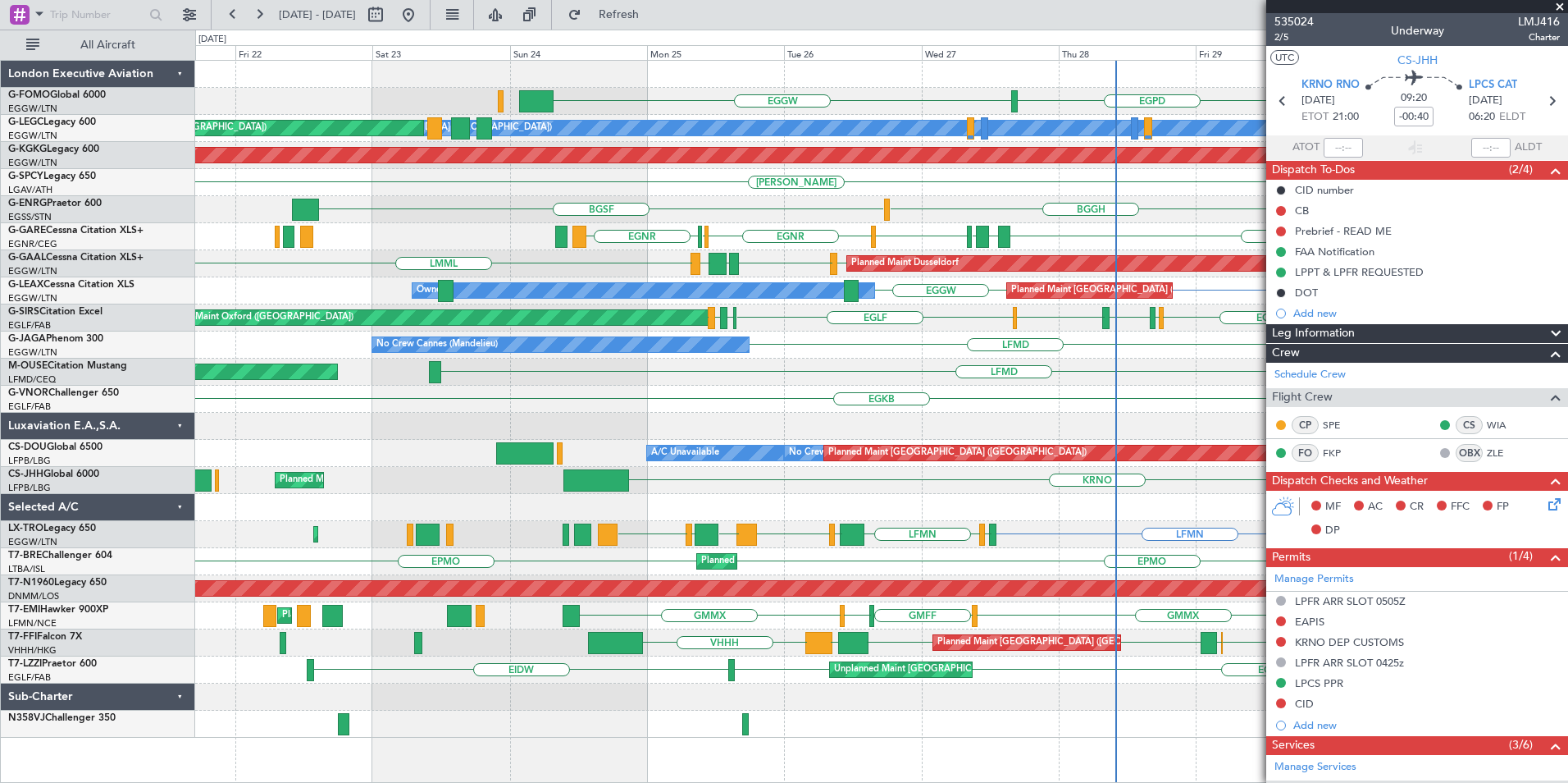
click at [368, 492] on div "EGGW KACK KTEB EGGW EGPD A/C Unavailable London (Luton) Planned Maint London (L…" at bounding box center [881, 399] width 1372 height 677
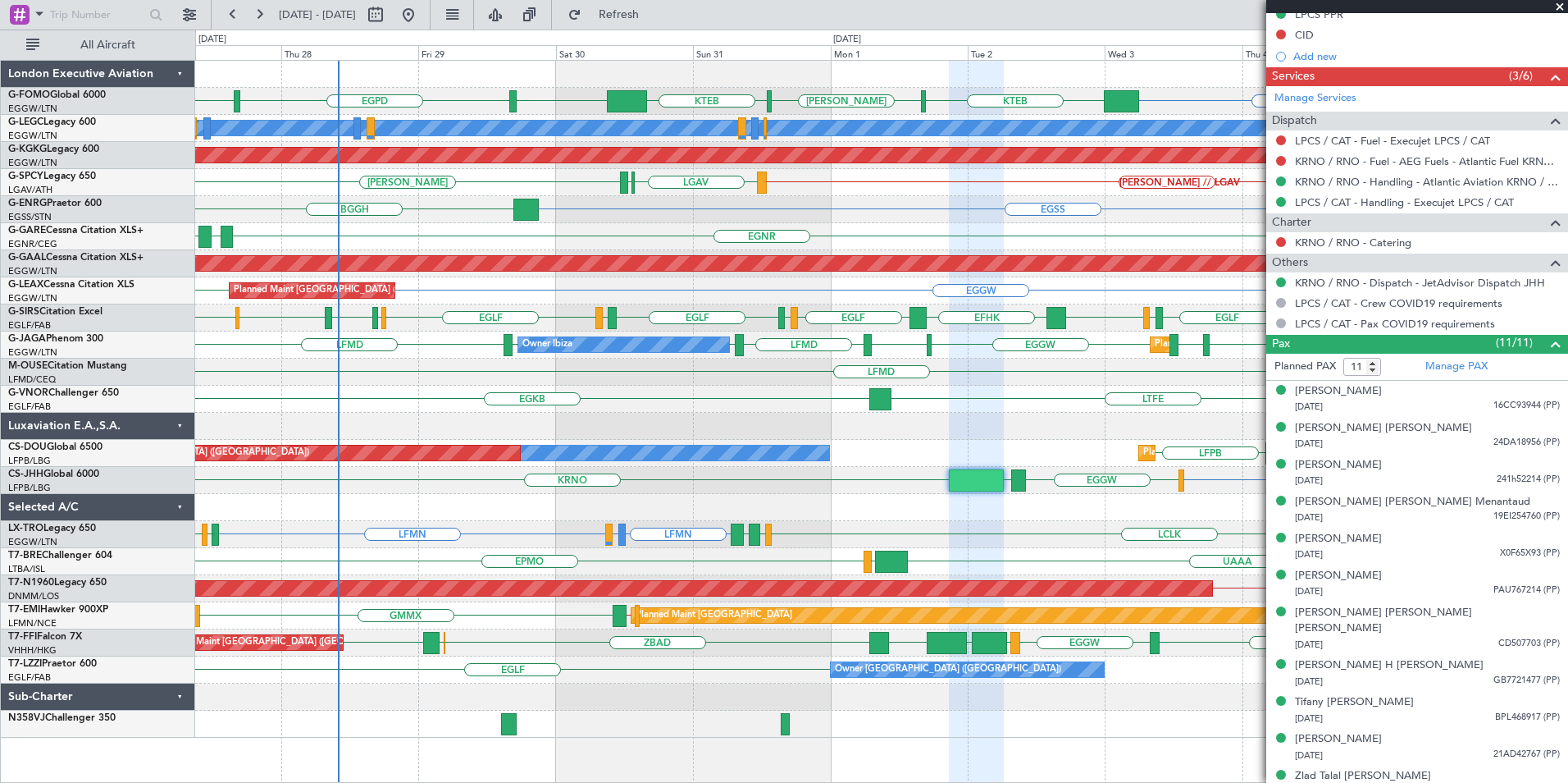
scroll to position [672, 0]
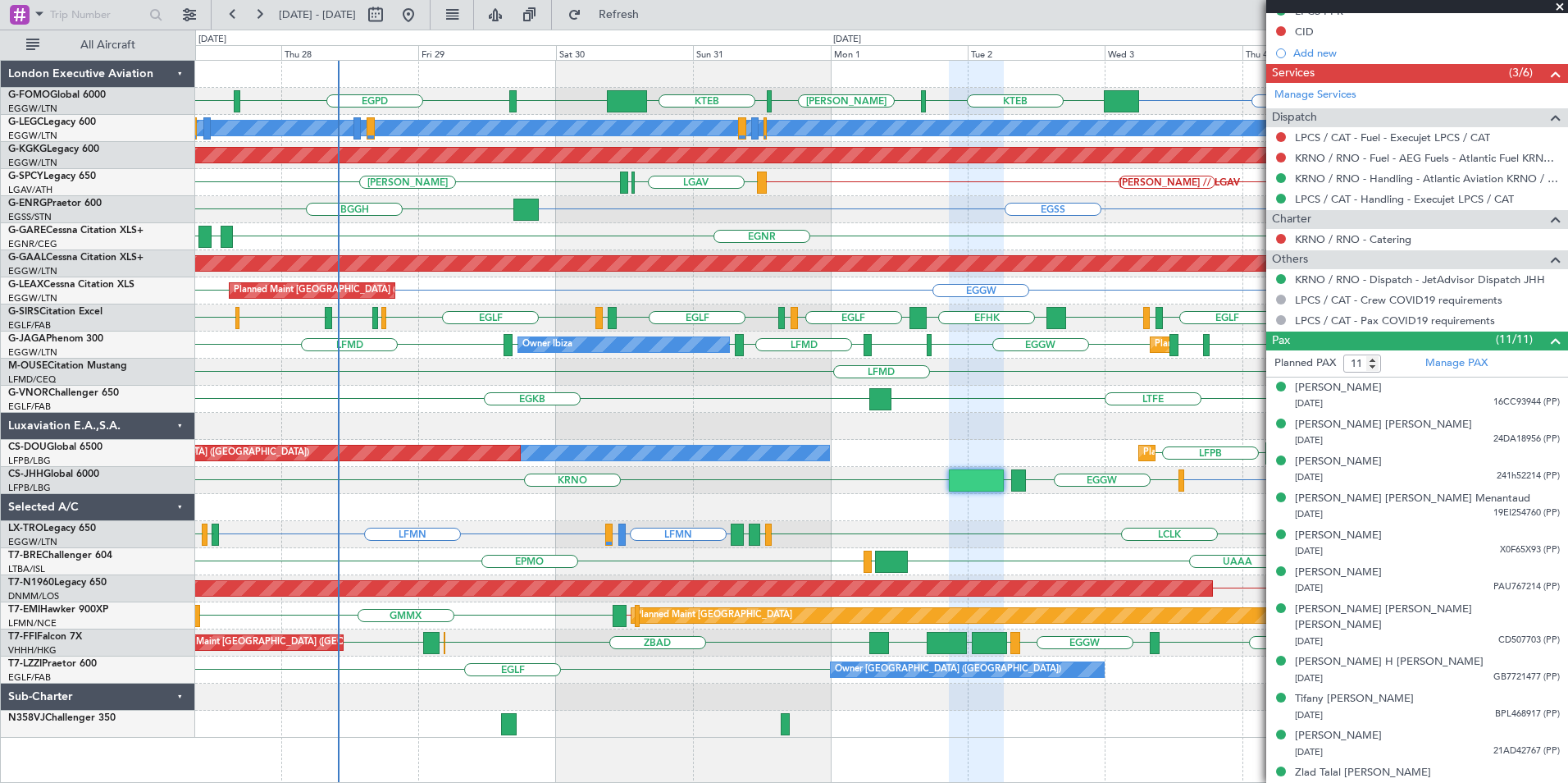
click at [1566, 4] on span at bounding box center [1559, 7] width 17 height 15
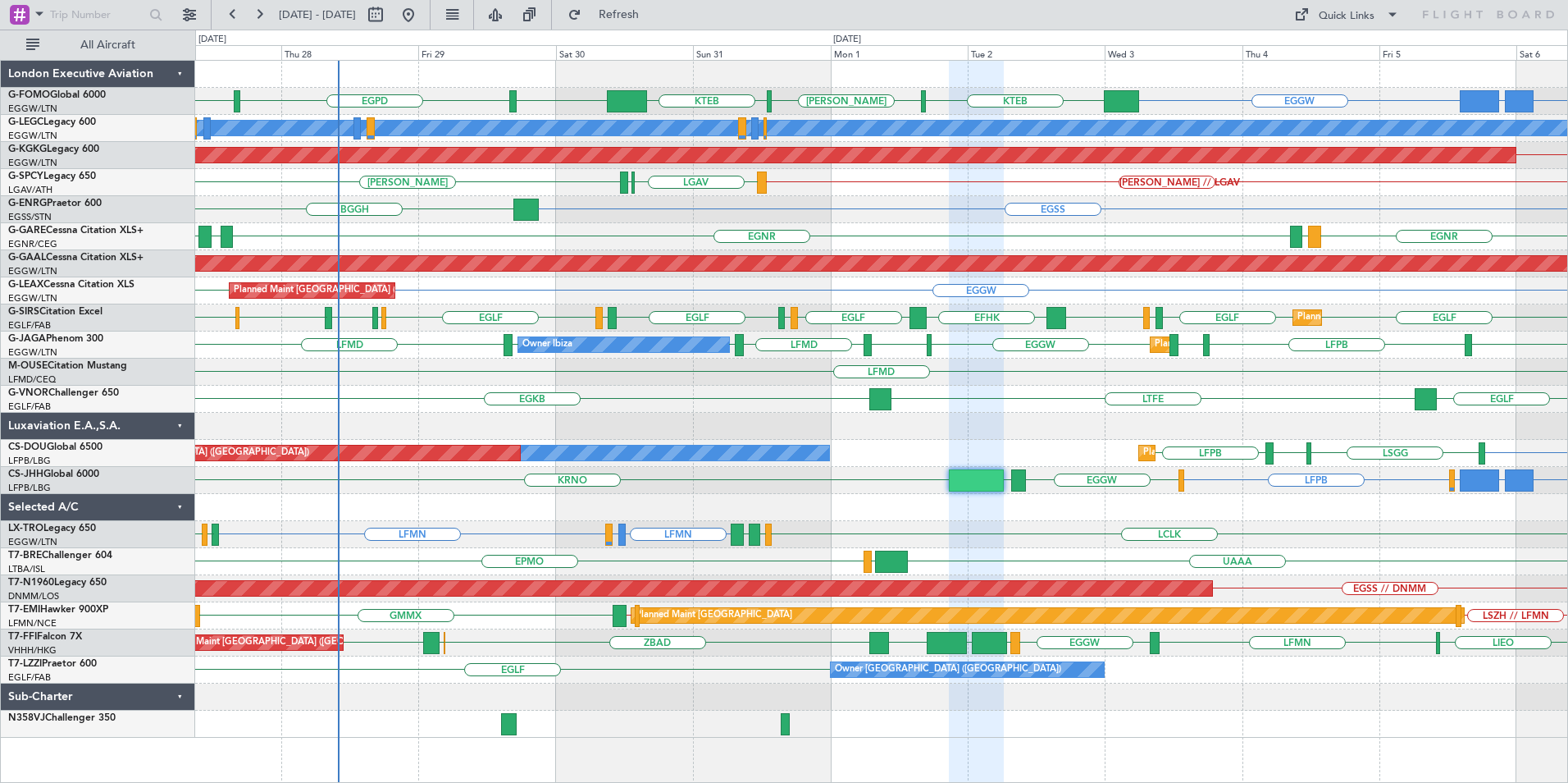
type input "0"
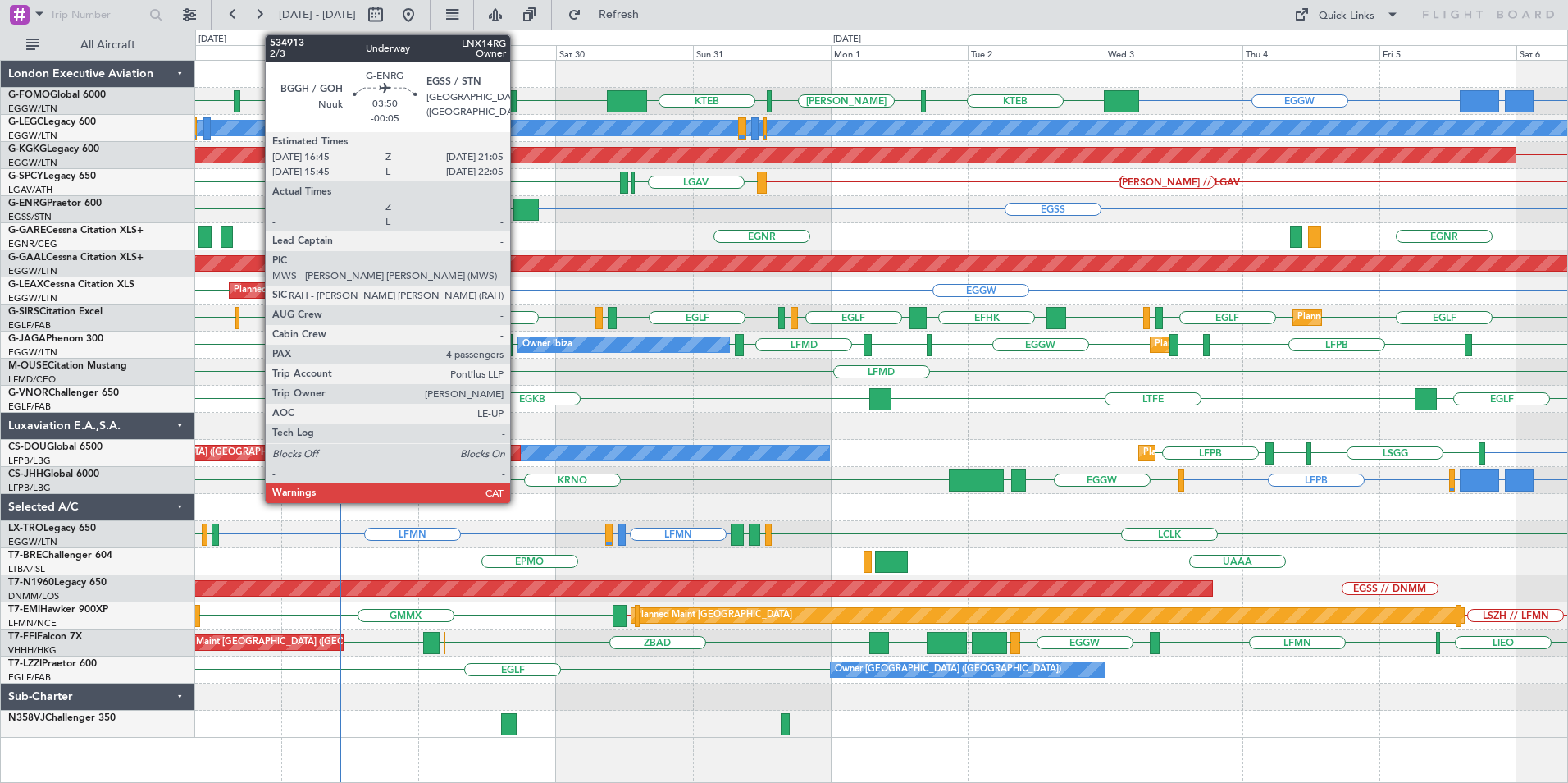
click at [530, 209] on div at bounding box center [526, 209] width 26 height 22
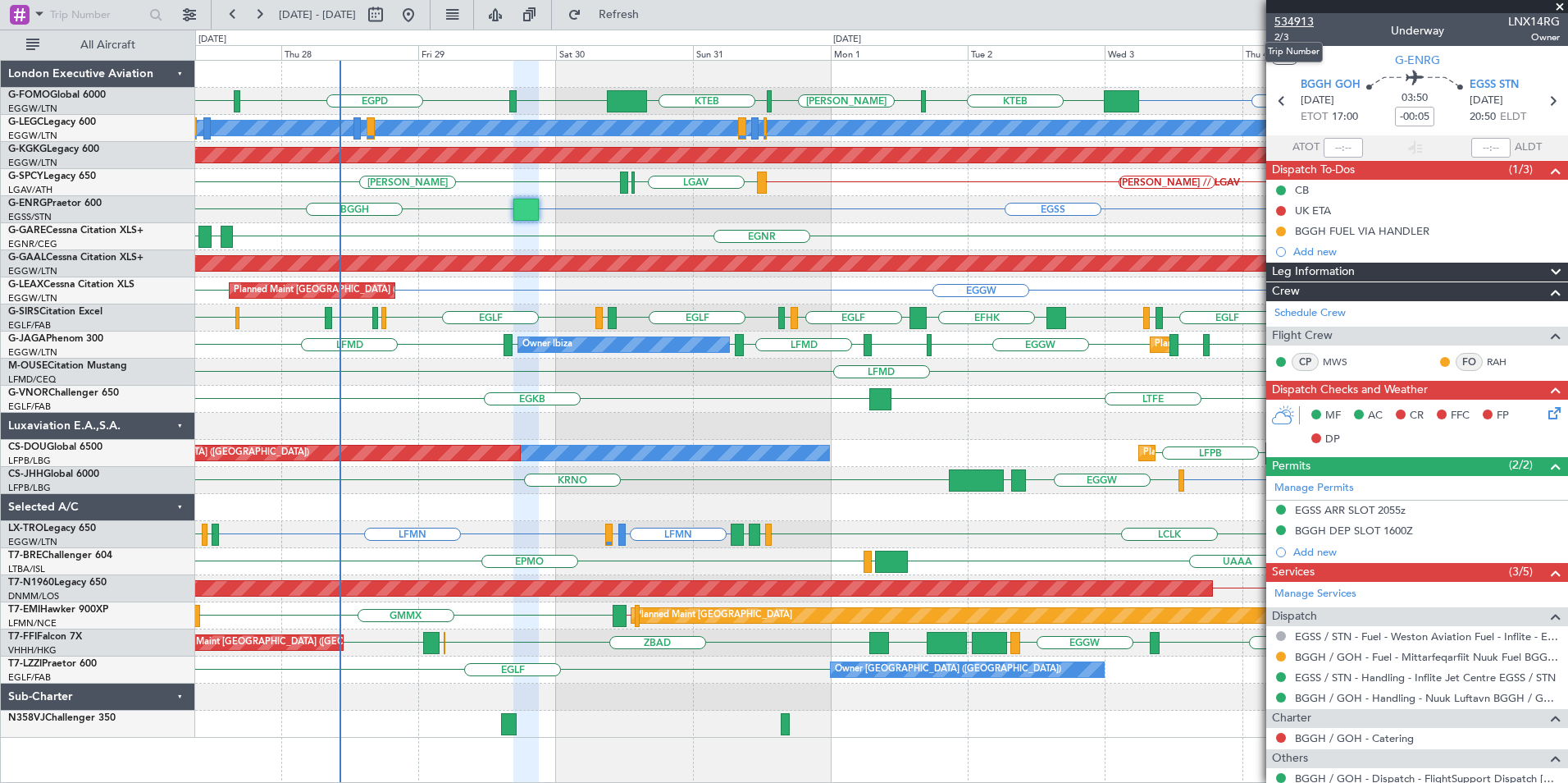
click at [1296, 23] on span "534913" at bounding box center [1294, 22] width 40 height 18
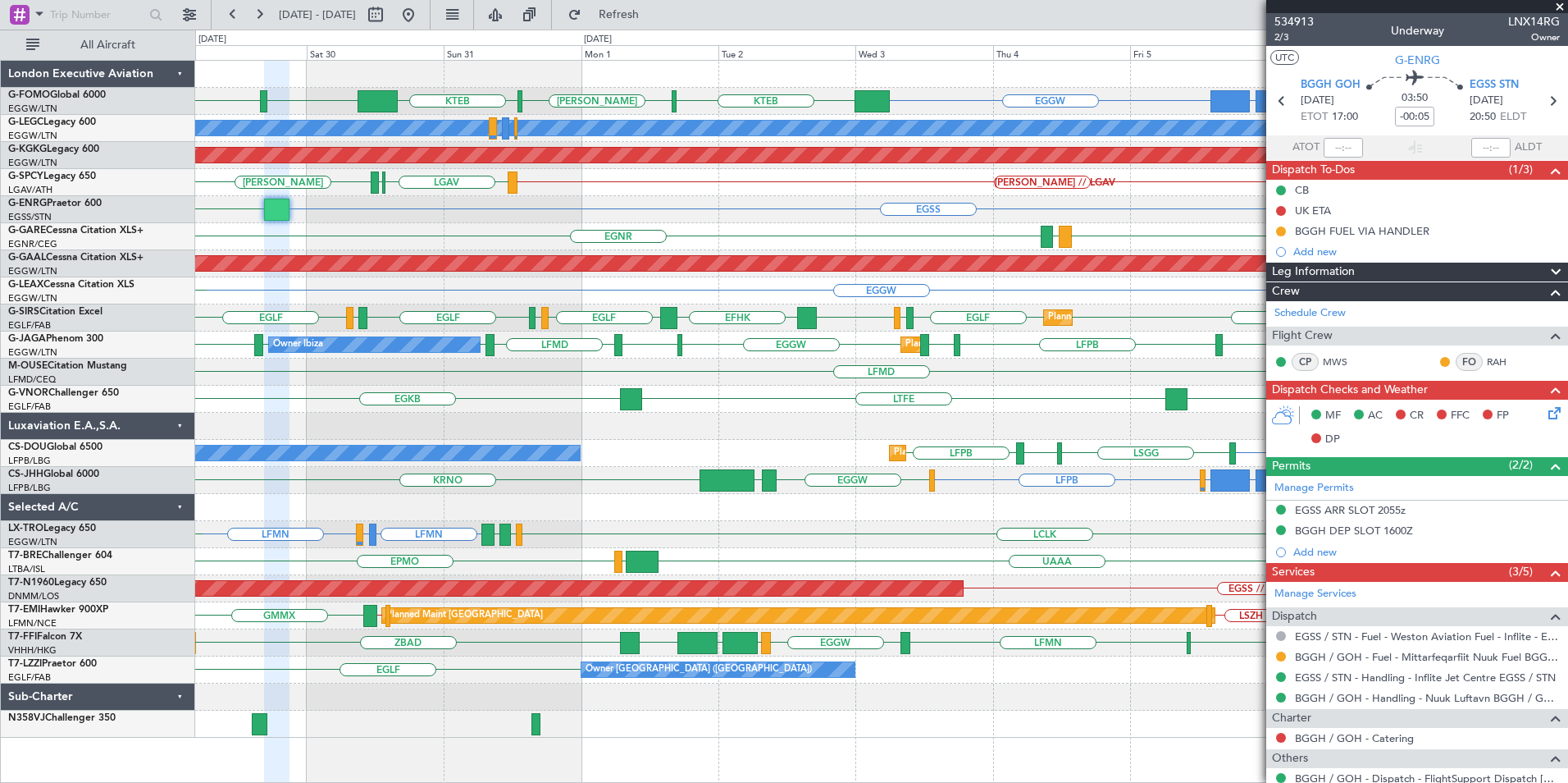
click at [456, 380] on div "EGGW FJDG or EGGW OMDW or EGGW EGGW EGPD KTEB KACK KTEB EGGW A/C Unavailable Lo…" at bounding box center [881, 399] width 1372 height 677
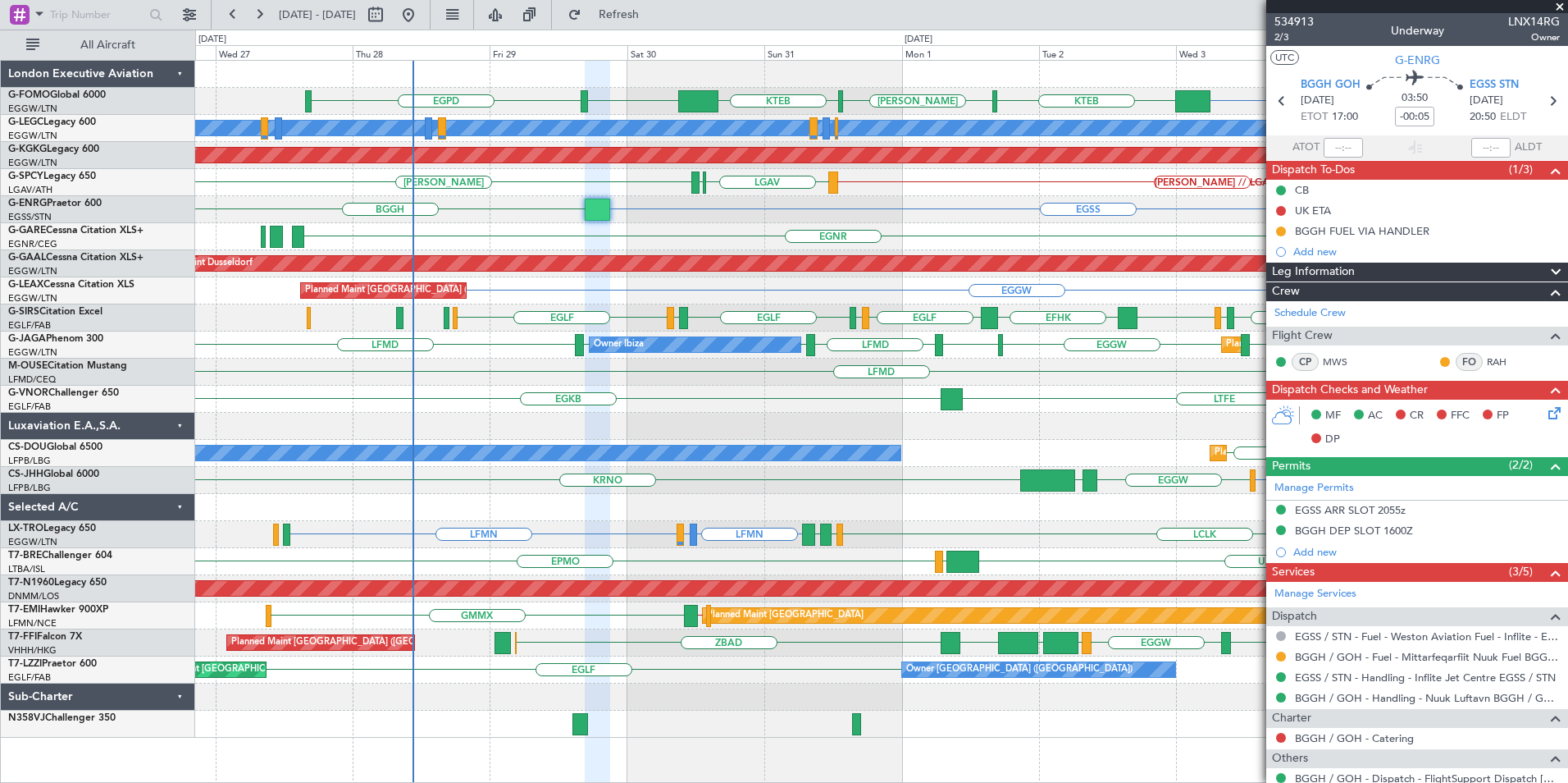
click at [748, 390] on div "EGGW EGGW EGPD KTEB KACK KTEB OMDW or EGGW FJDG or EGGW OJAI or EGGW EGGW A/C U…" at bounding box center [881, 399] width 1372 height 677
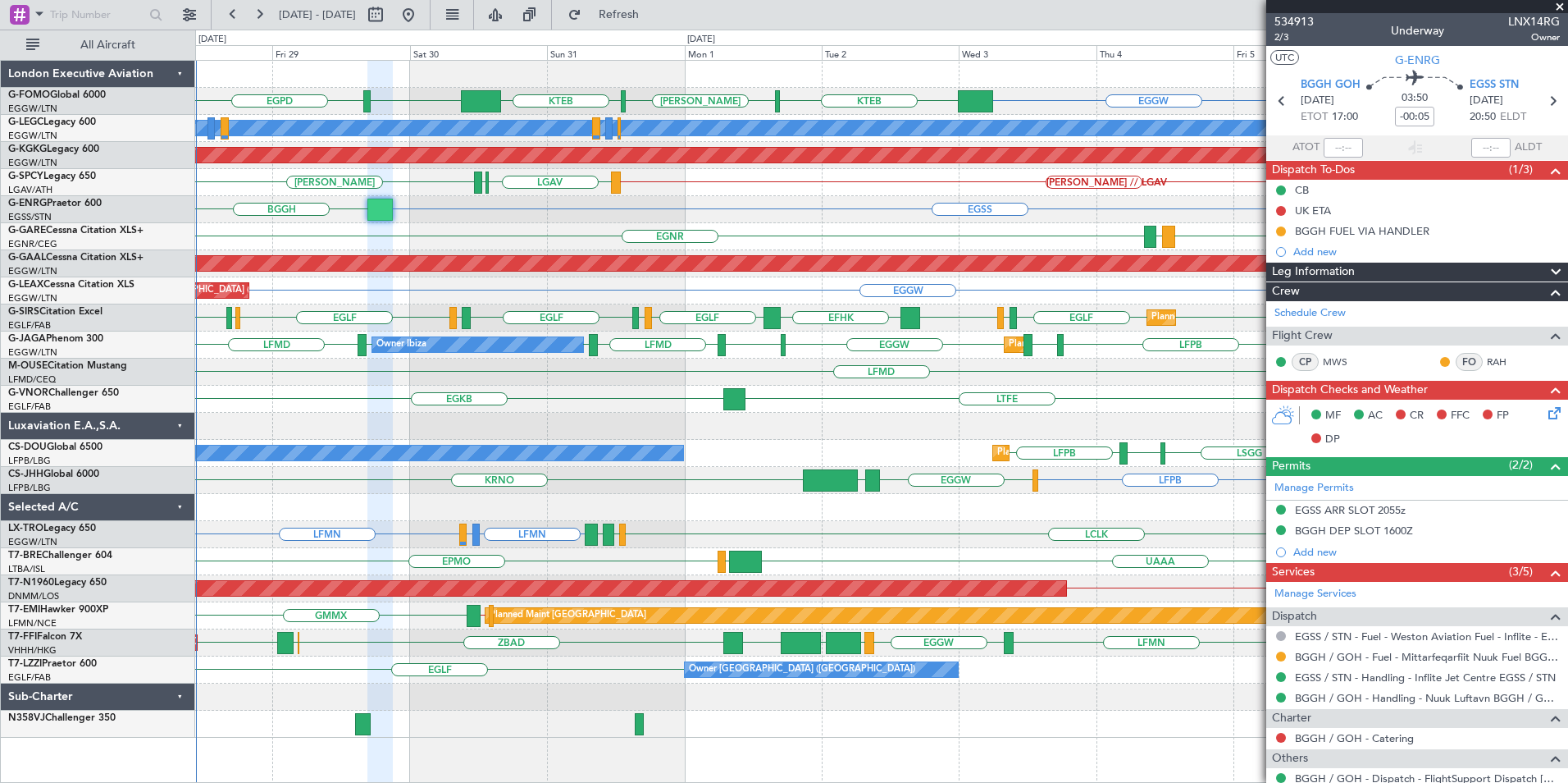
click at [371, 516] on div at bounding box center [881, 507] width 1372 height 27
click at [831, 378] on div "EGGW OJAI or EGGW FJDG or EGGW OMDW or EGGW EGGW EGPD KTEB KACK KTEB A/C Unavai…" at bounding box center [881, 399] width 1372 height 677
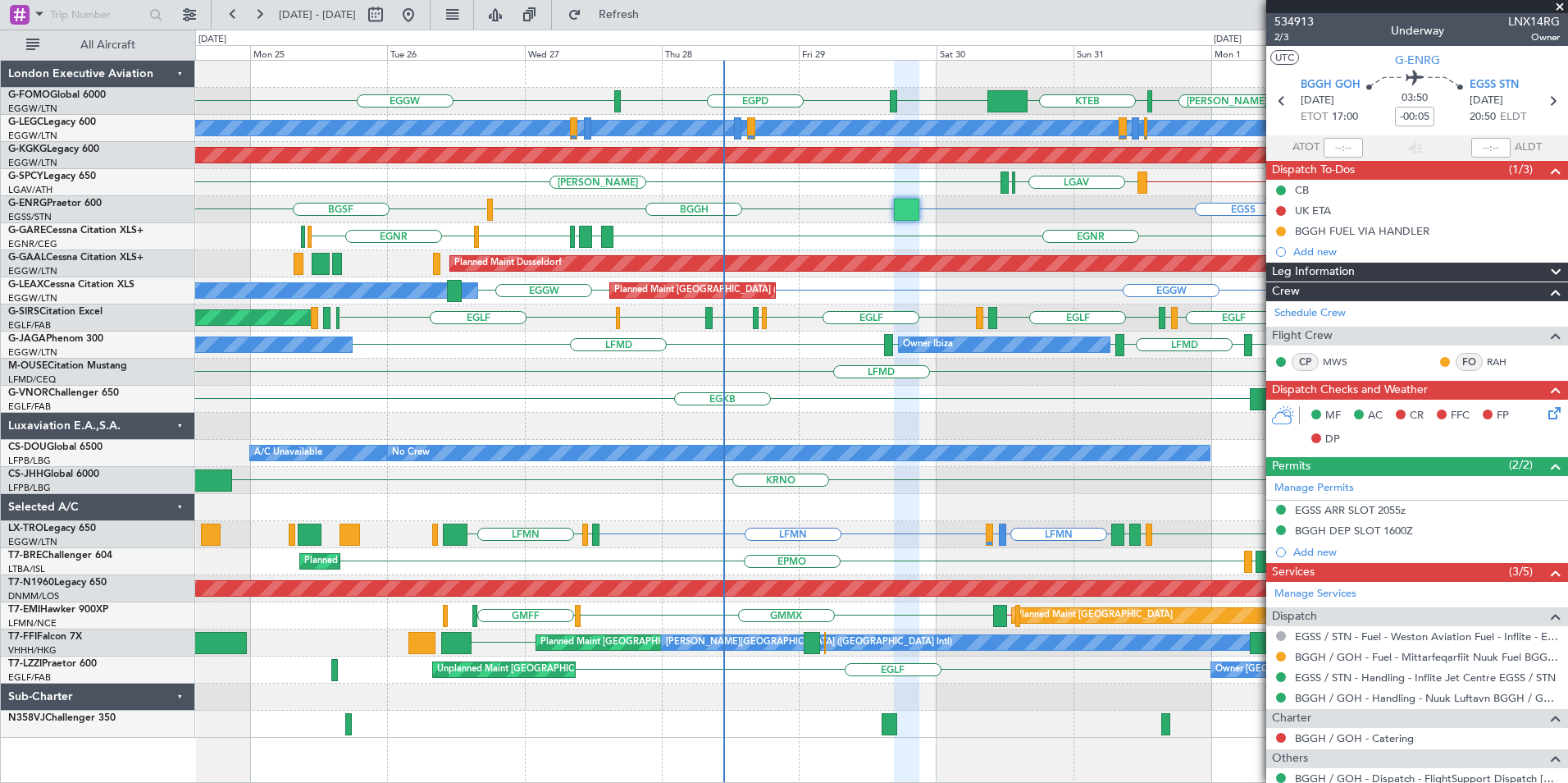
click at [1037, 512] on div "EGGW EGGW EGPD KTEB KACK KTEB EGGW A/C Unavailable London (Luton) Planned Maint…" at bounding box center [881, 399] width 1372 height 677
click at [799, 387] on div "EGGW EGGW EGPD EGGW KTEB KACK KTEB A/C Unavailable London (Luton) Planned Maint…" at bounding box center [881, 399] width 1372 height 677
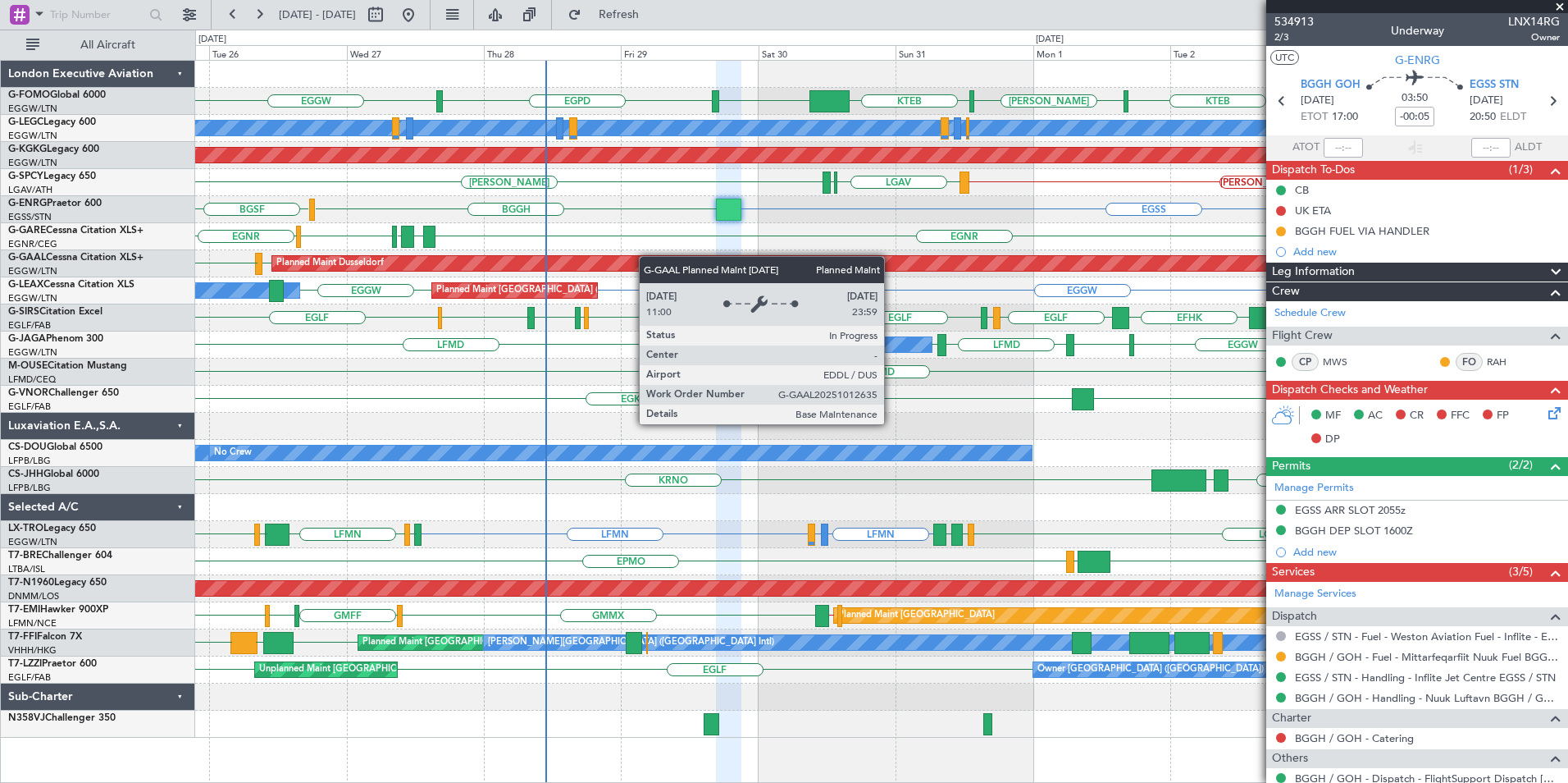
click at [580, 346] on div "EGGW EGGW EGPD EGGW KTEB KACK KTEB A/C Unavailable London (Luton) AOG Maint Ist…" at bounding box center [881, 399] width 1372 height 677
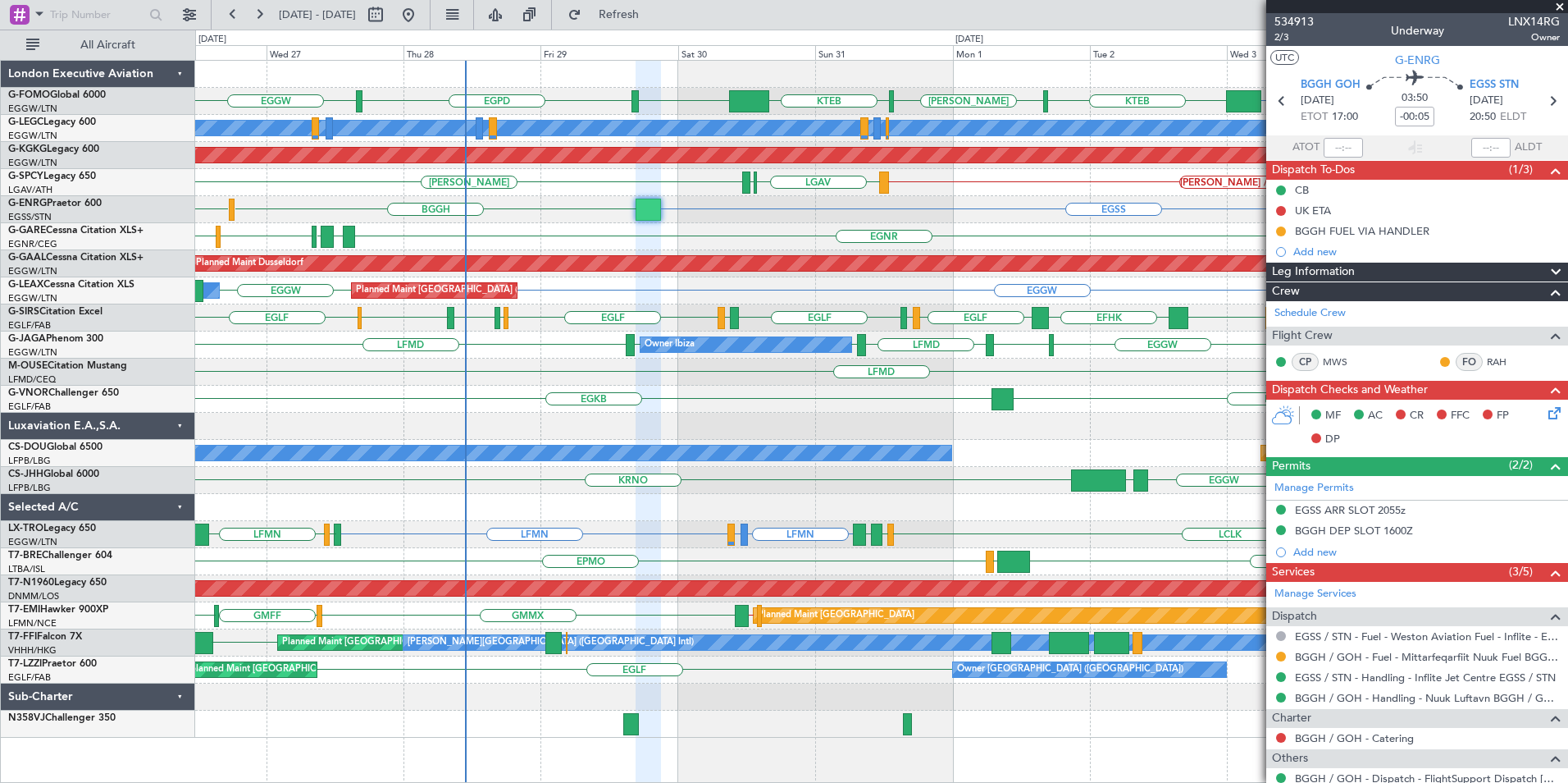
click at [308, 332] on div "EGGW EGGW EGPD EGGW KTEB KACK KTEB A/C Unavailable London (Luton) AOG Maint Ist…" at bounding box center [881, 399] width 1372 height 677
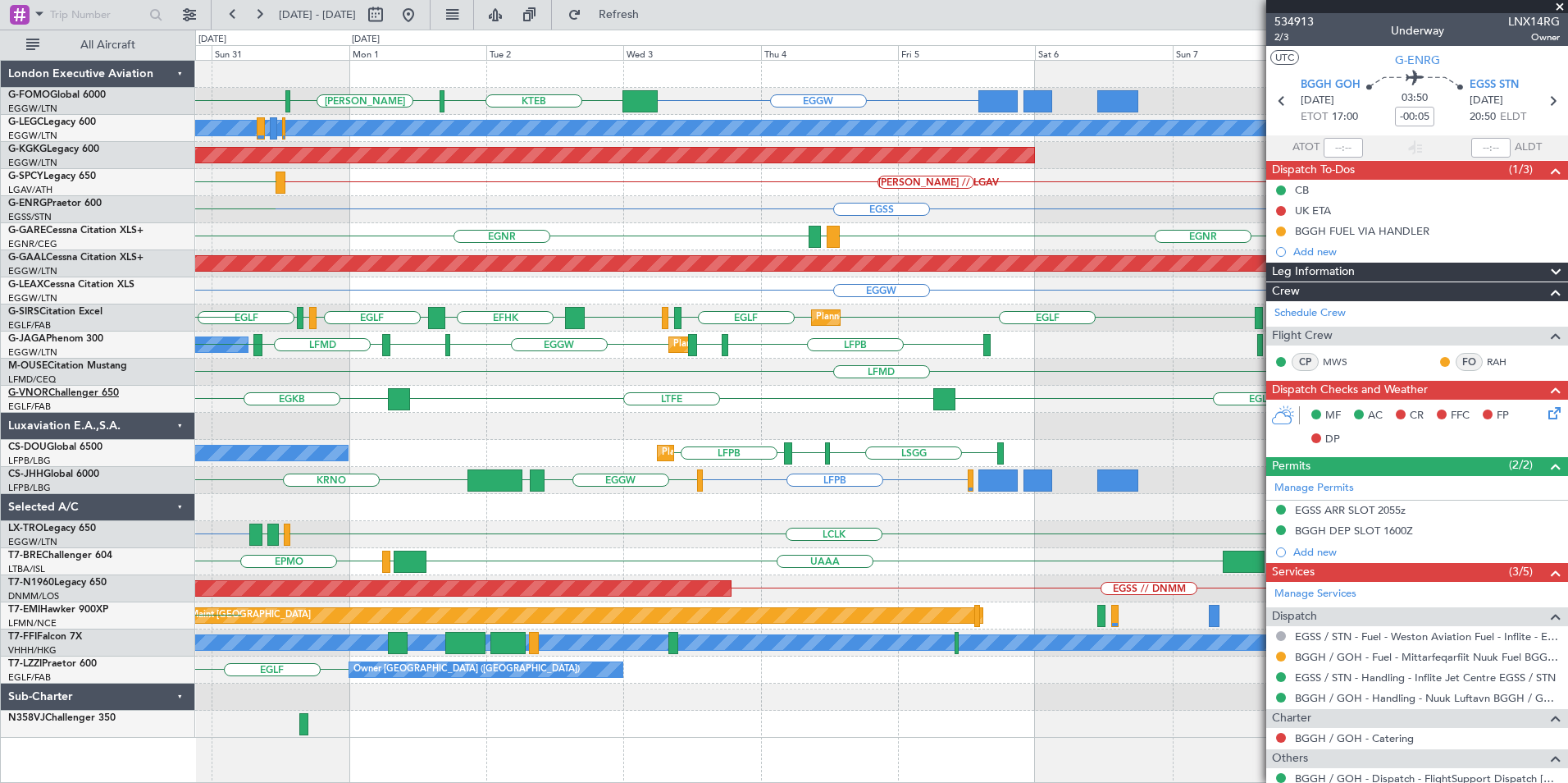
click at [31, 392] on div "EGGW KTEB KACK KTEB EGGW EGPD A/C Unavailable London (Luton) AOG Maint Istanbul…" at bounding box center [784, 406] width 1568 height 753
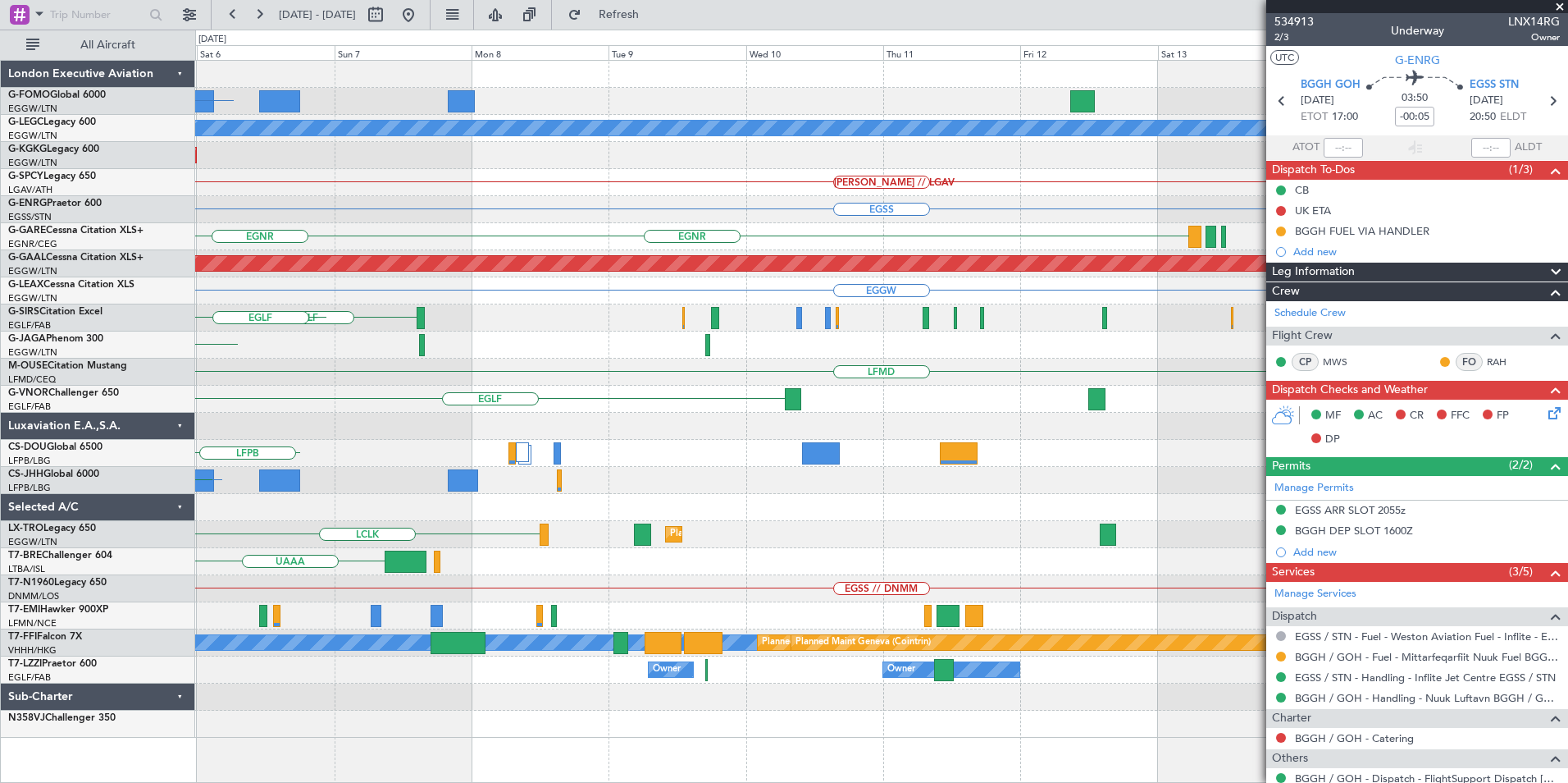
click at [0, 372] on html "26 Aug 2025 - 05 Sep 2025 Refresh Quick Links All Aircraft EGGW A/C Unavailable…" at bounding box center [784, 392] width 1568 height 783
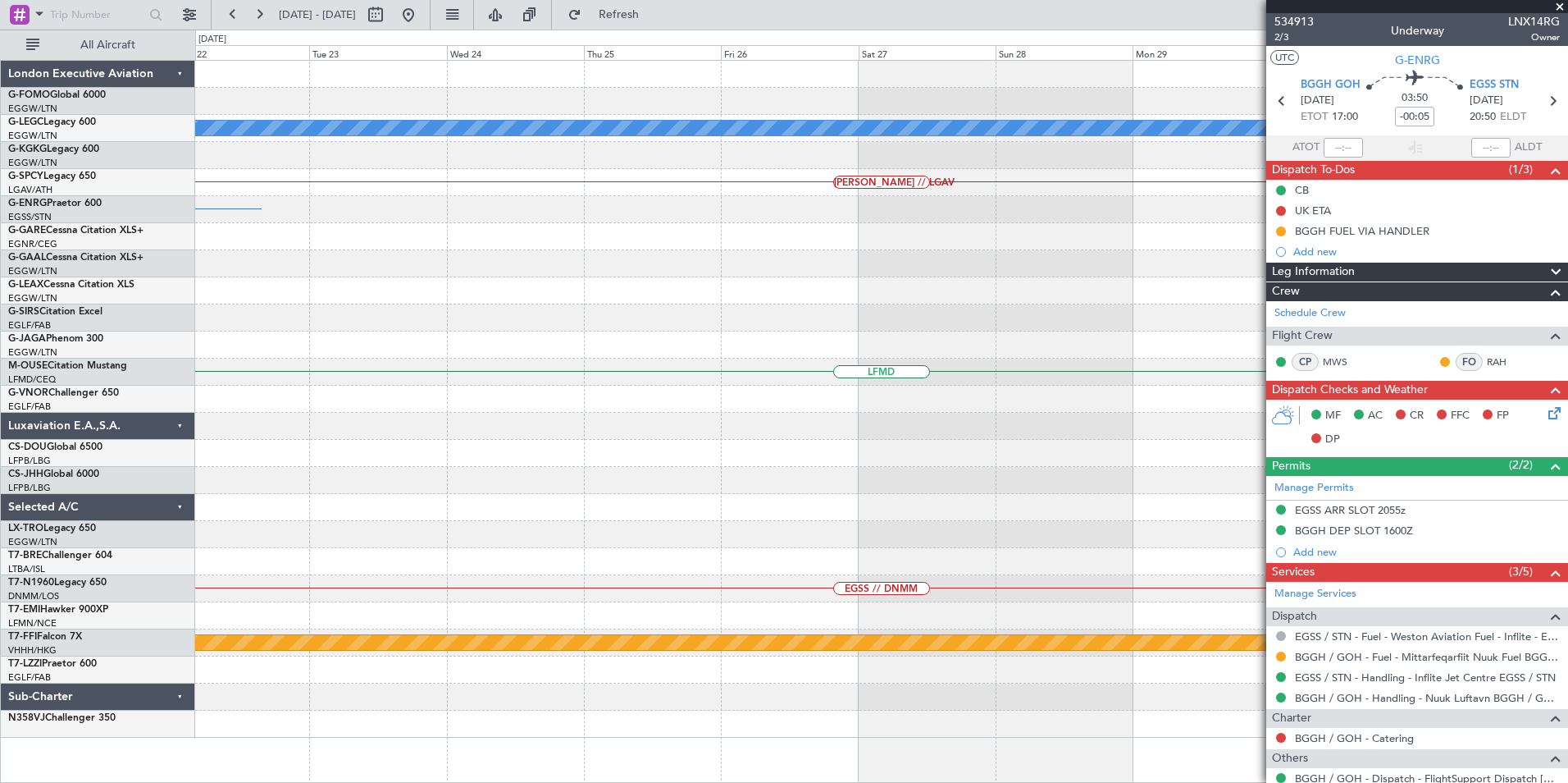
click at [0, 353] on html "26 Aug 2025 - 05 Sep 2025 Refresh Quick Links All Aircraft A/C Unavailable Lond…" at bounding box center [784, 392] width 1568 height 783
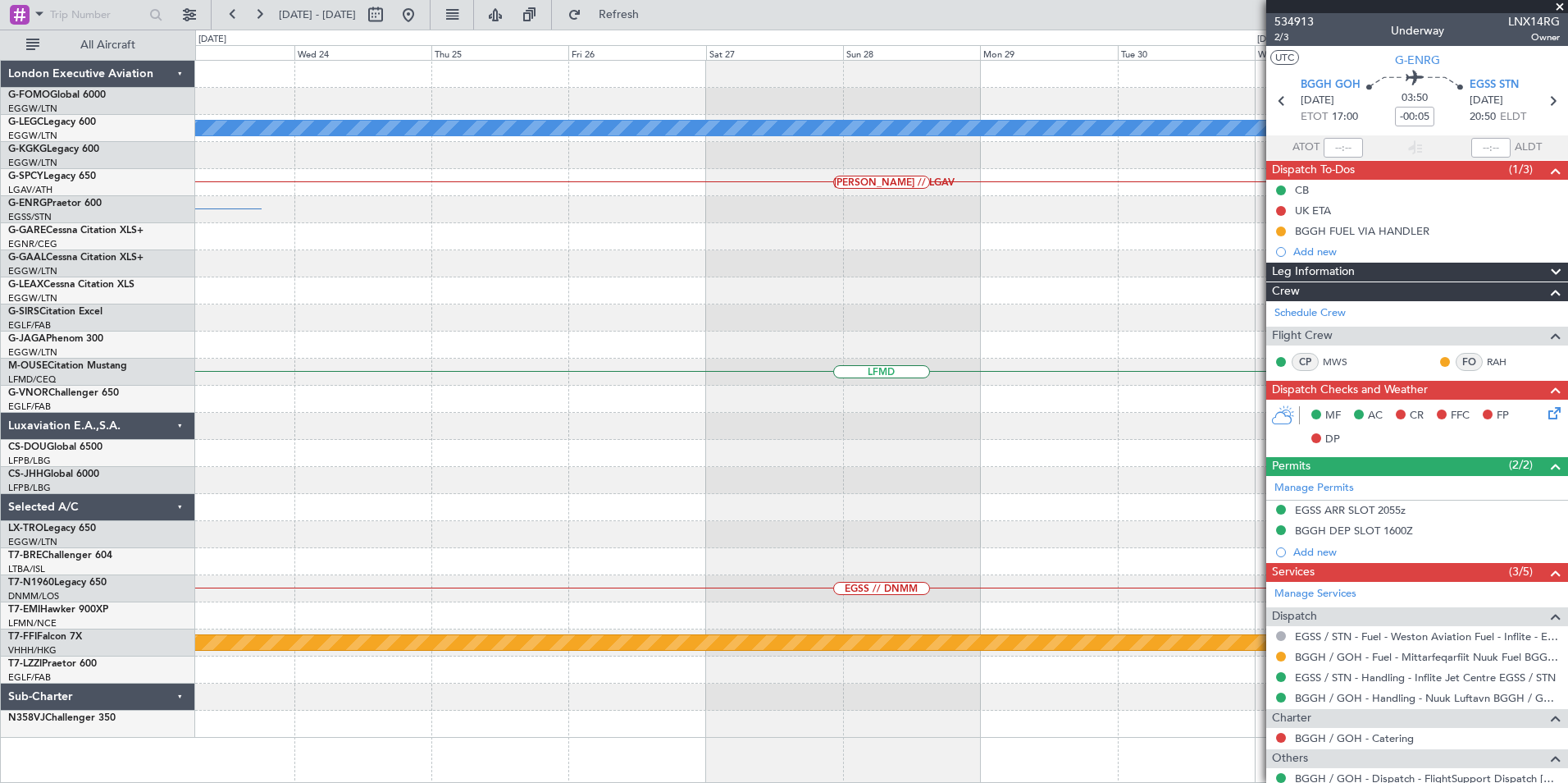
click at [0, 399] on html "26 Aug 2025 - 05 Sep 2025 Refresh Quick Links All Aircraft A/C Unavailable Lond…" at bounding box center [784, 392] width 1568 height 783
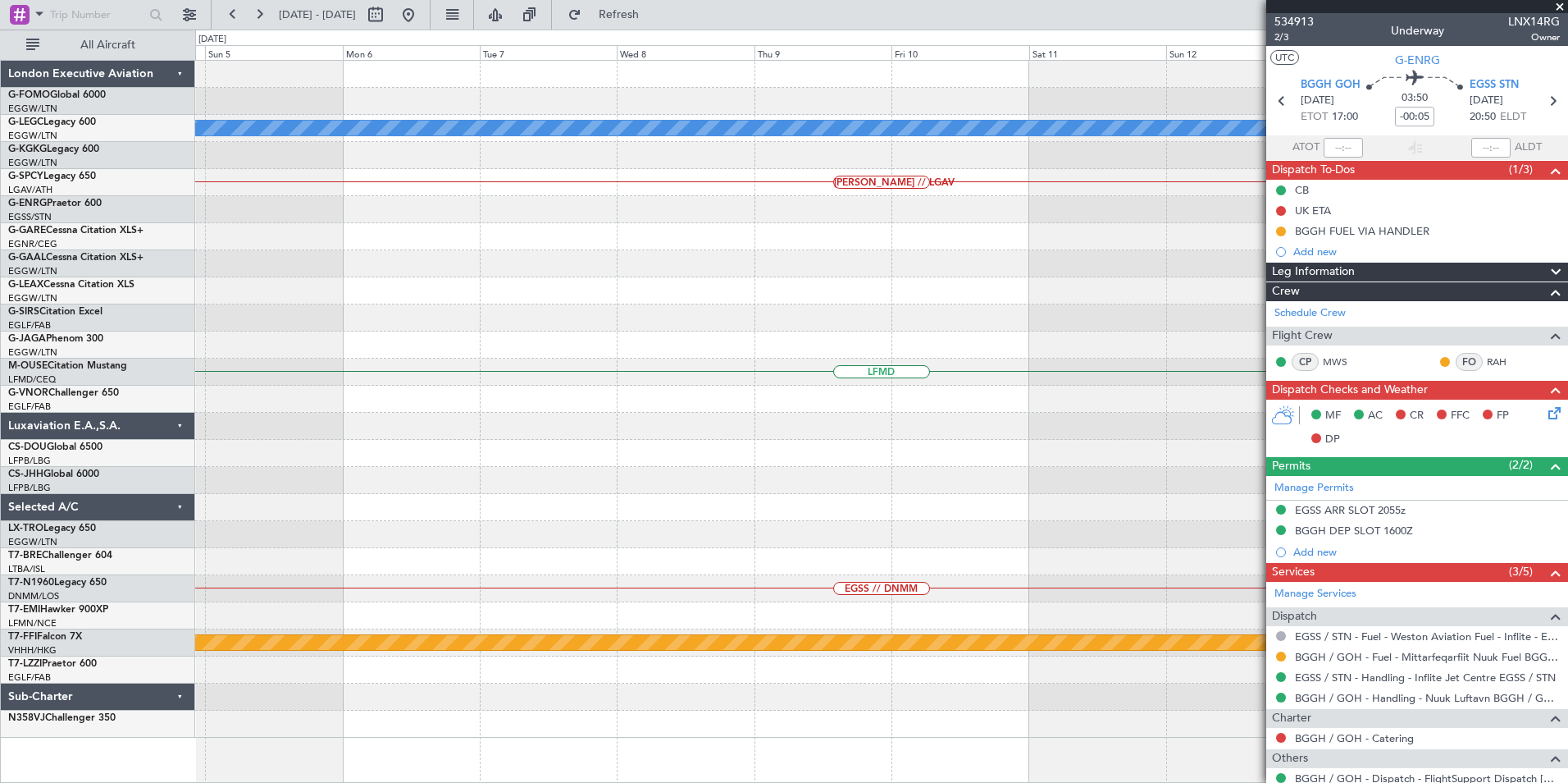
click at [41, 433] on div "A/C Unavailable London (Luton) HEMM // LGAV LFMD EGSS // DNMM MEL Hong Kong (Ho…" at bounding box center [784, 406] width 1568 height 753
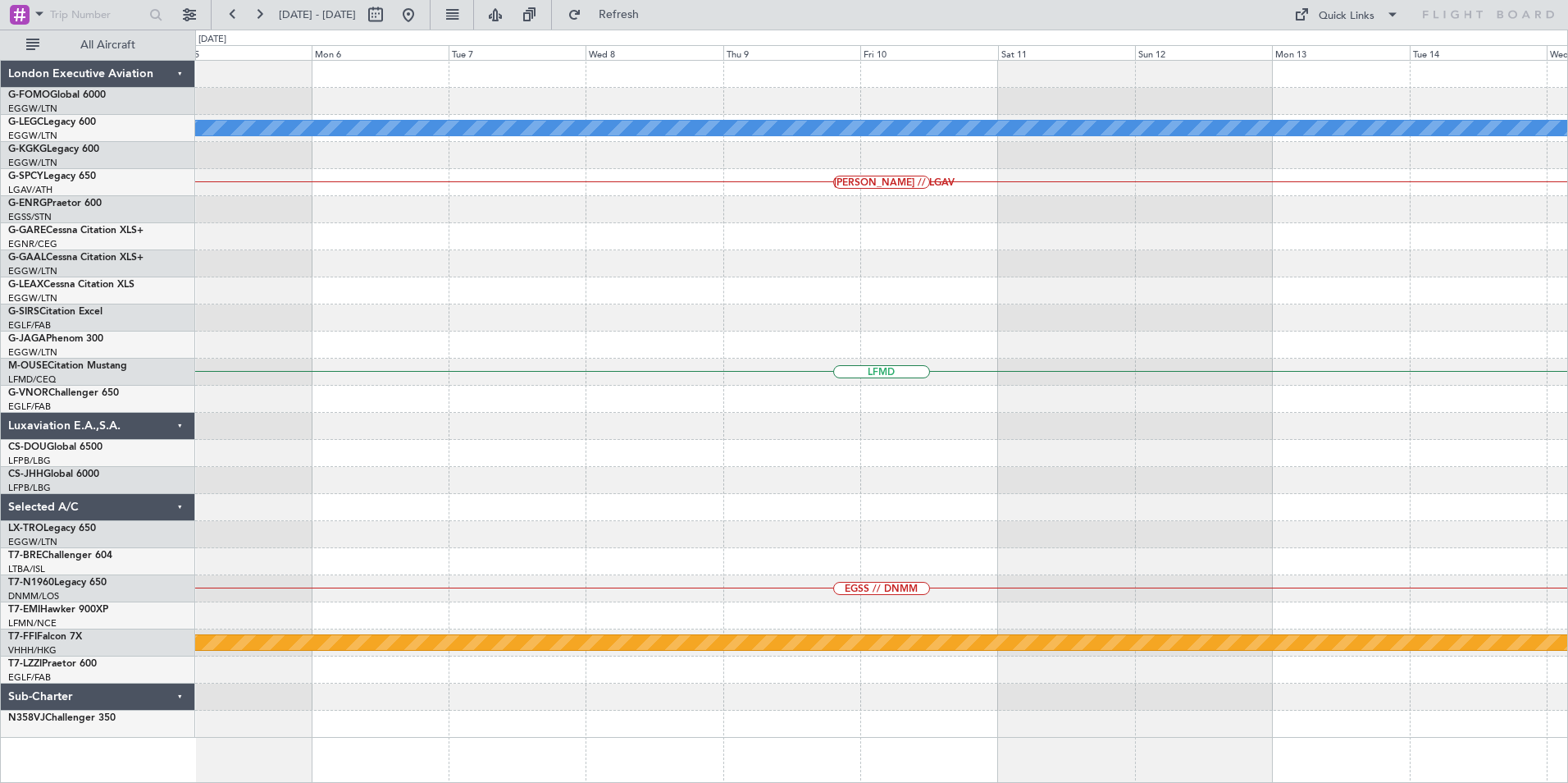
click at [1051, 245] on div "A/C Unavailable London (Luton) HEMM // LGAV LFMD EGSS // DNMM MEL Hong Kong (Ho…" at bounding box center [881, 399] width 1372 height 677
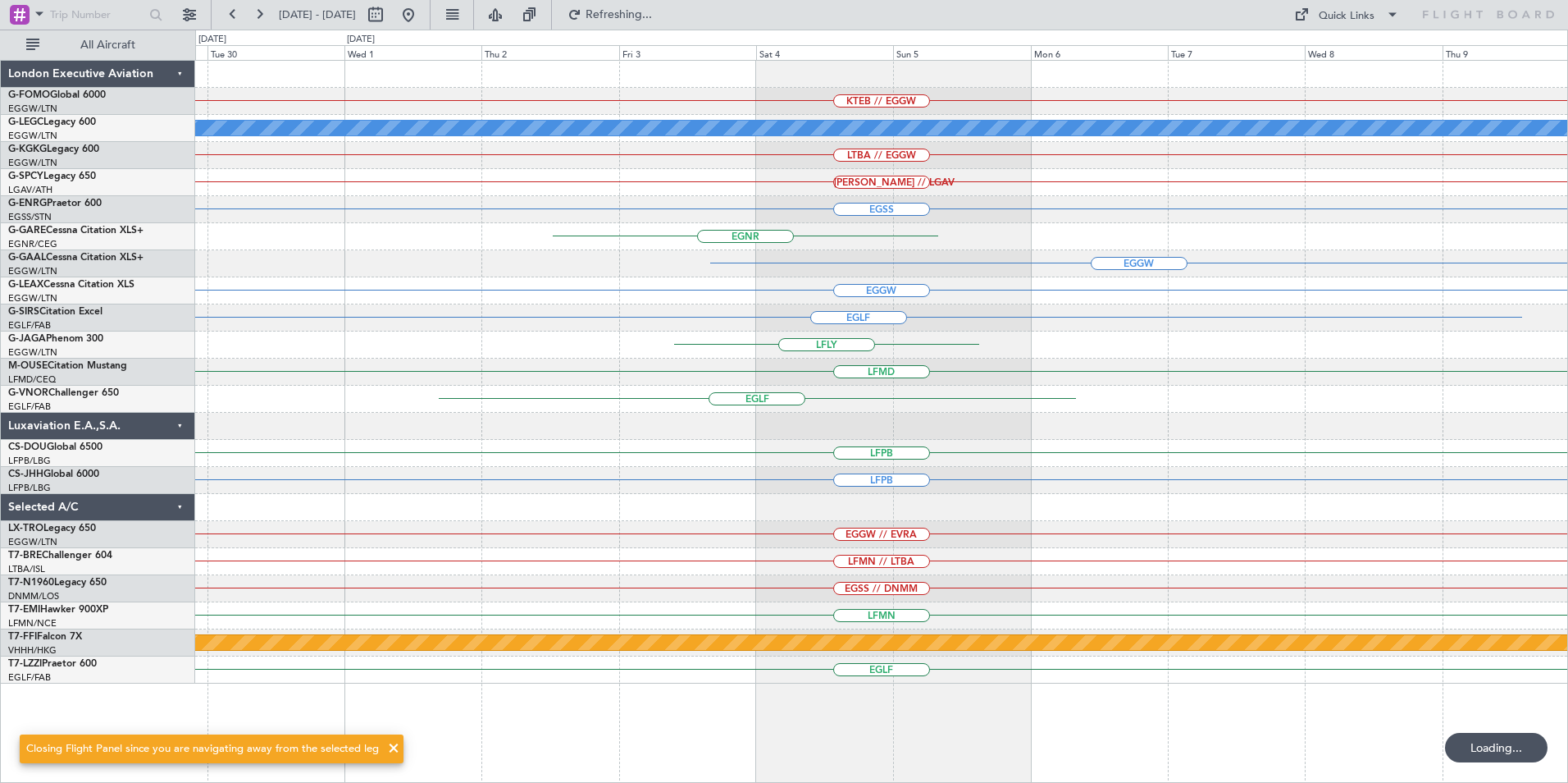
click at [1017, 202] on div "KTEB // EGGW A/C Unavailable London (Luton) LTBA // EGGW HEMM // LGAV EGSS EGNR…" at bounding box center [881, 372] width 1372 height 623
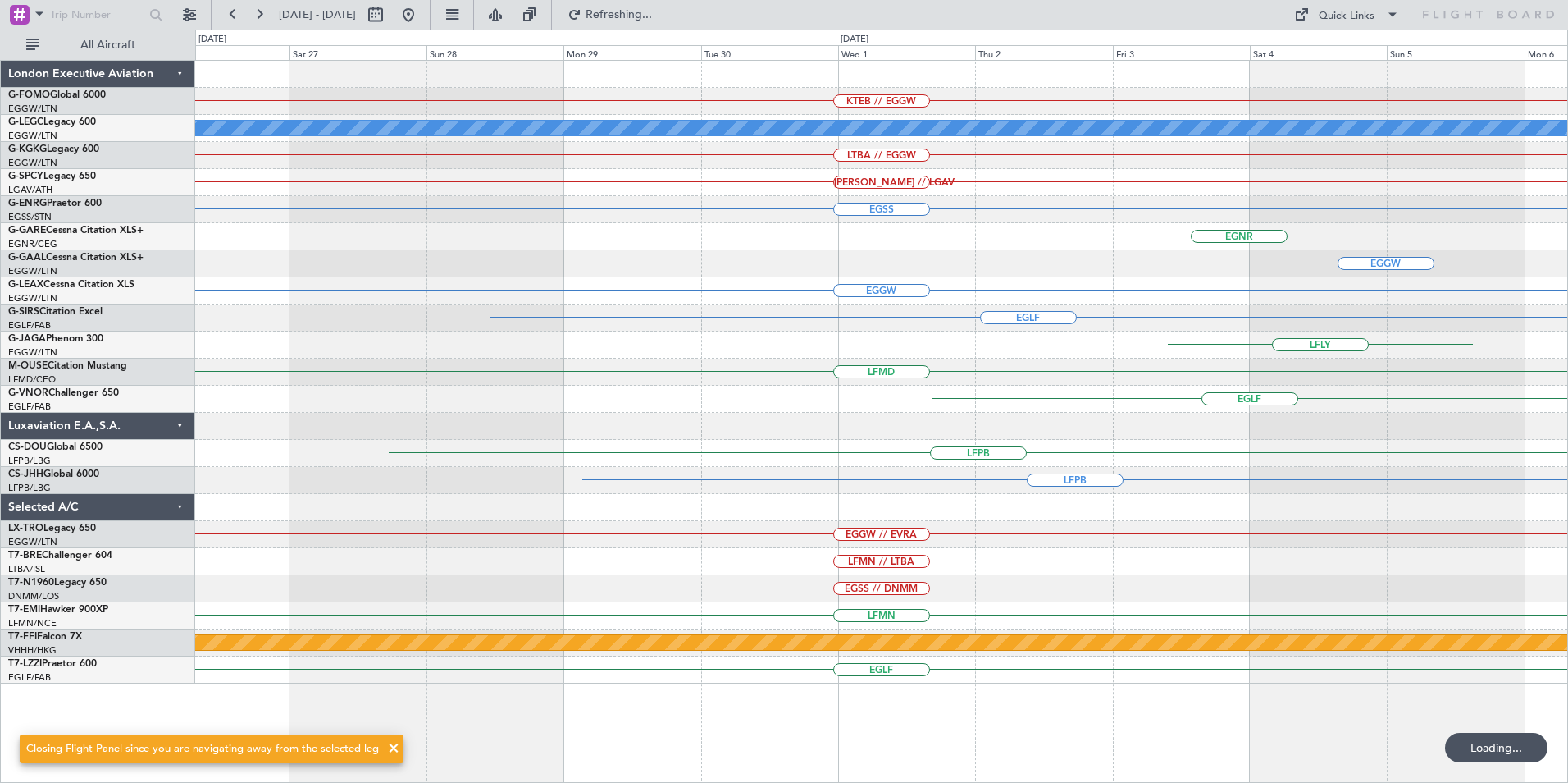
click at [1010, 224] on div "KTEB // EGGW A/C Unavailable London (Luton) LTBA // EGGW HEMM // LGAV EGSS EGNR…" at bounding box center [881, 372] width 1372 height 623
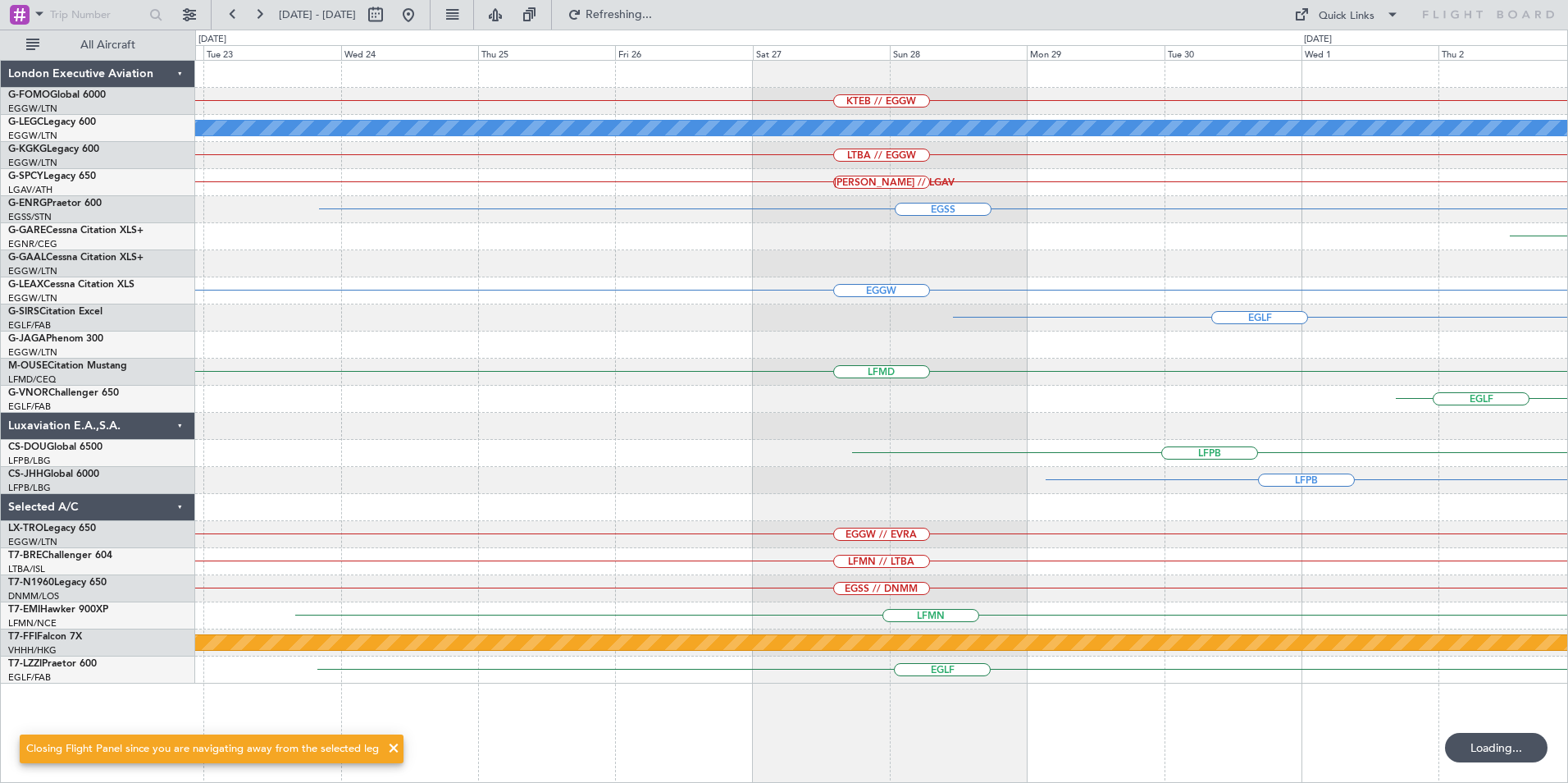
click at [849, 263] on div "KTEB // EGGW A/C Unavailable London (Luton) LTBA // EGGW HEMM // LGAV EGSS EGNR…" at bounding box center [881, 372] width 1372 height 623
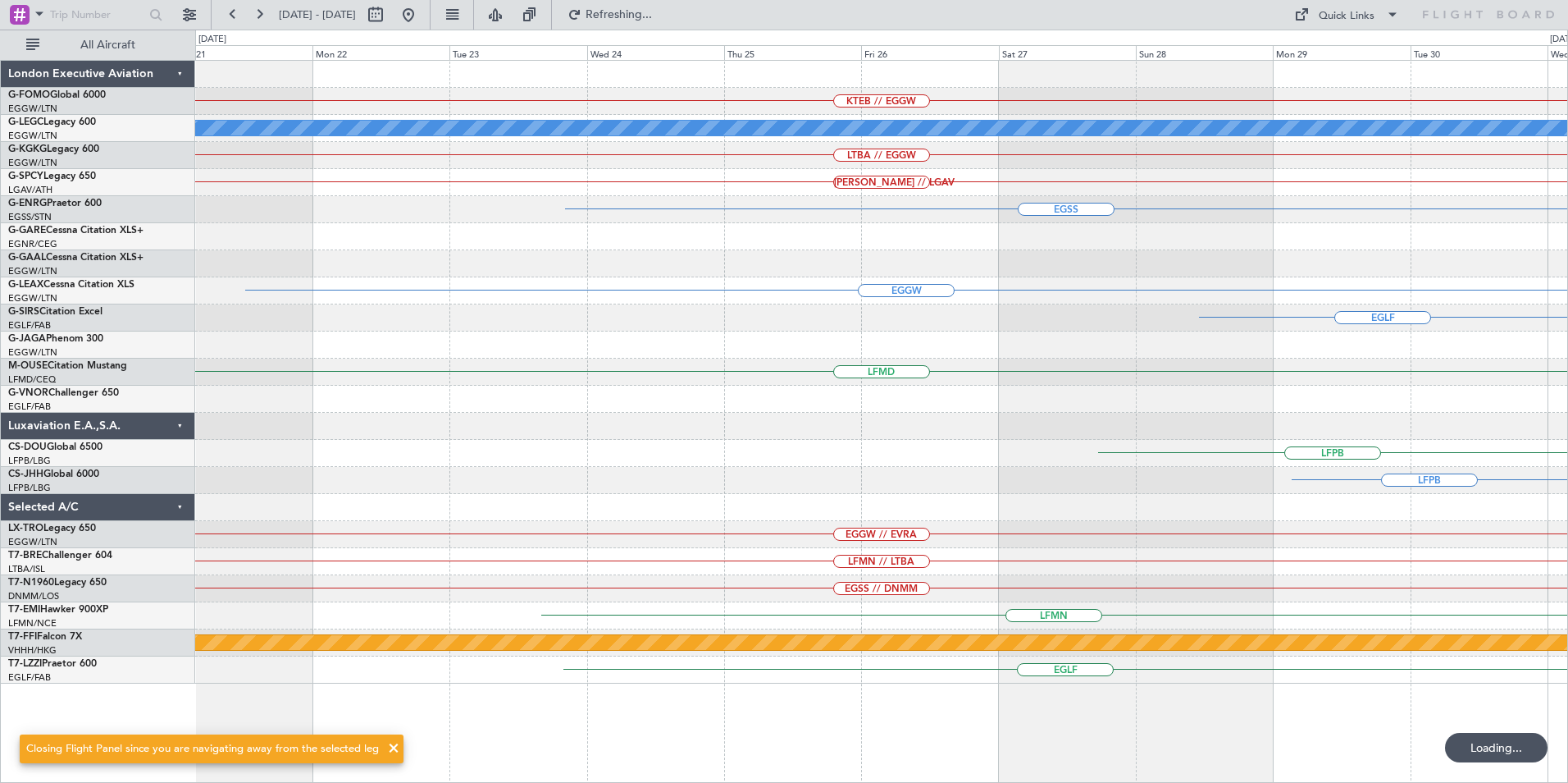
click at [731, 280] on div "EGGW" at bounding box center [881, 290] width 1372 height 27
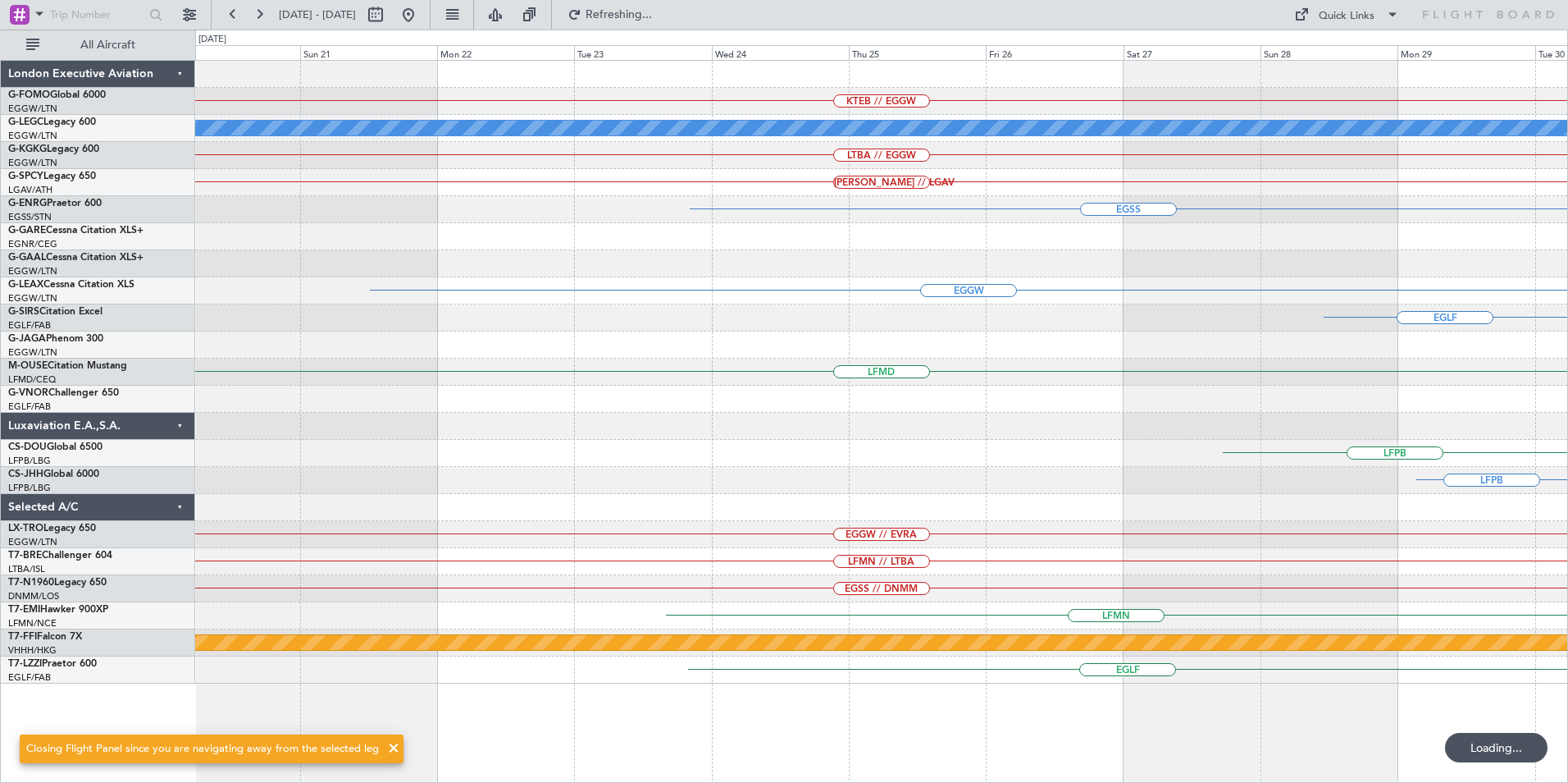
click at [764, 274] on div "KTEB // EGGW A/C Unavailable London (Luton) LTBA // EGGW HEMM // LGAV EGSS EGNR…" at bounding box center [881, 372] width 1372 height 623
click at [750, 278] on div "EGGW" at bounding box center [881, 290] width 1372 height 27
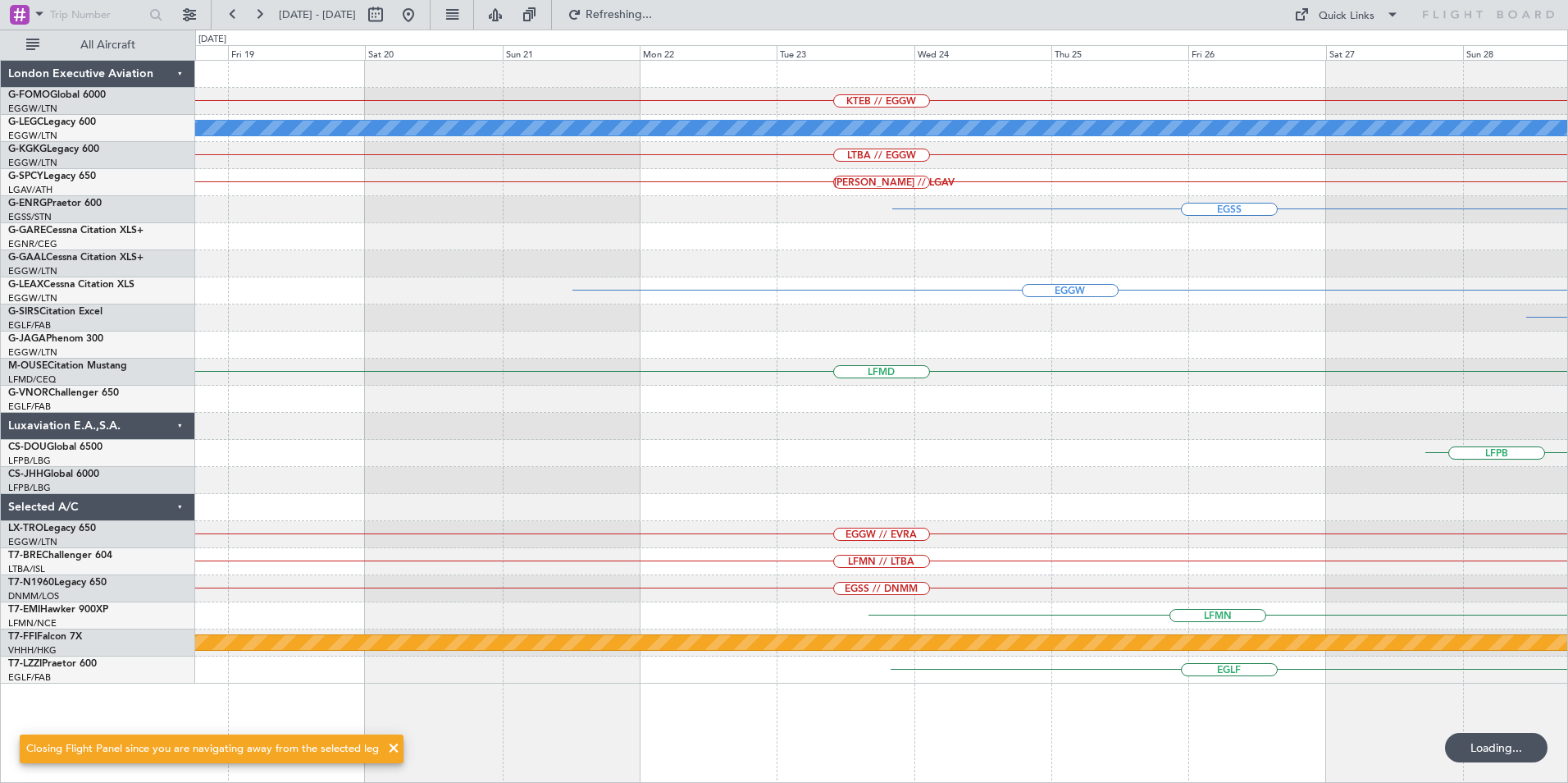
click at [544, 275] on div "Planned Maint Dusseldorf" at bounding box center [881, 263] width 1372 height 27
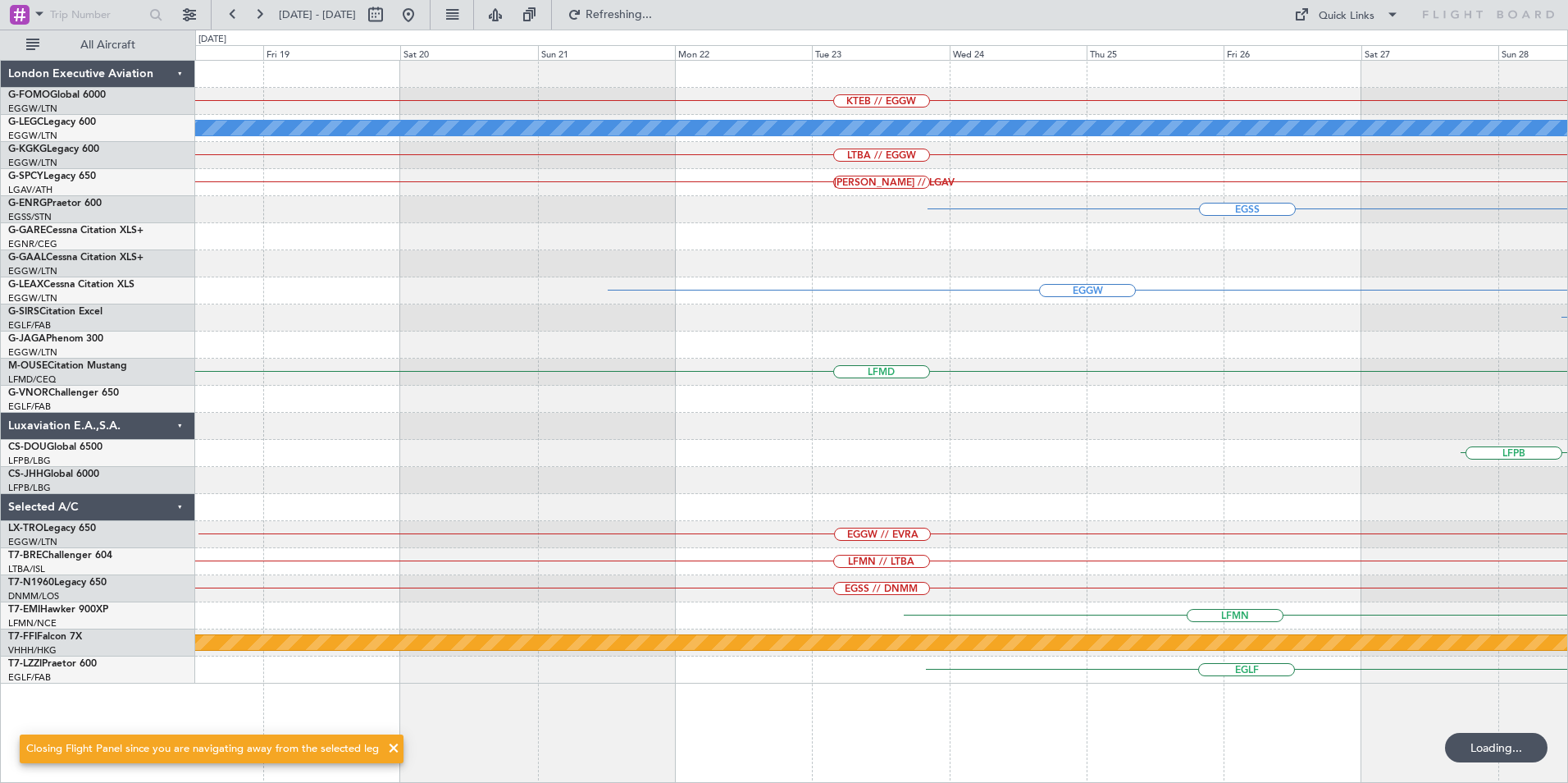
click at [617, 267] on div "Planned Maint Dusseldorf" at bounding box center [881, 263] width 1372 height 27
click at [567, 261] on div "Planned Maint Dusseldorf" at bounding box center [881, 263] width 1372 height 27
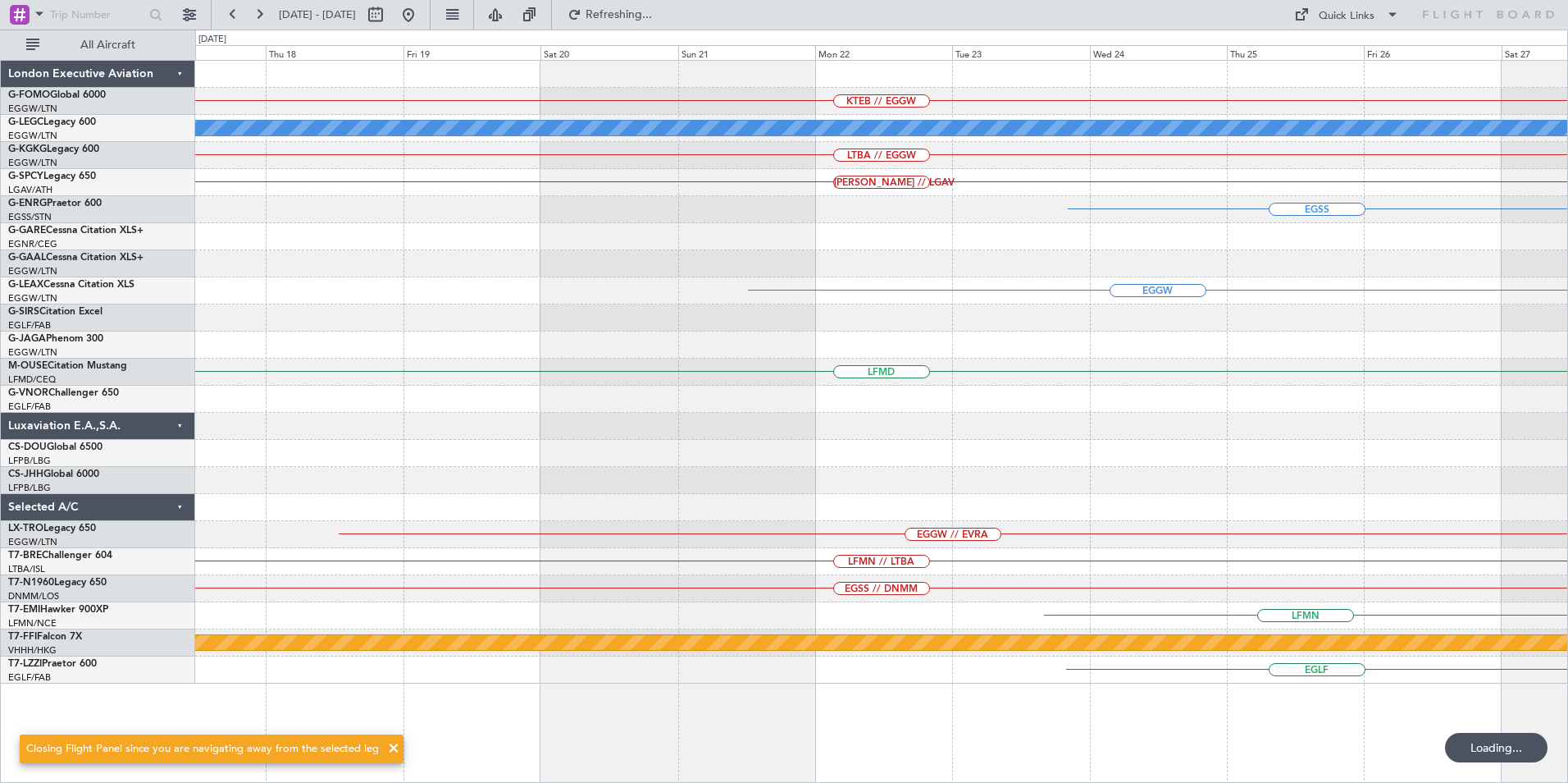
click at [421, 218] on div "EGSS" at bounding box center [881, 209] width 1372 height 27
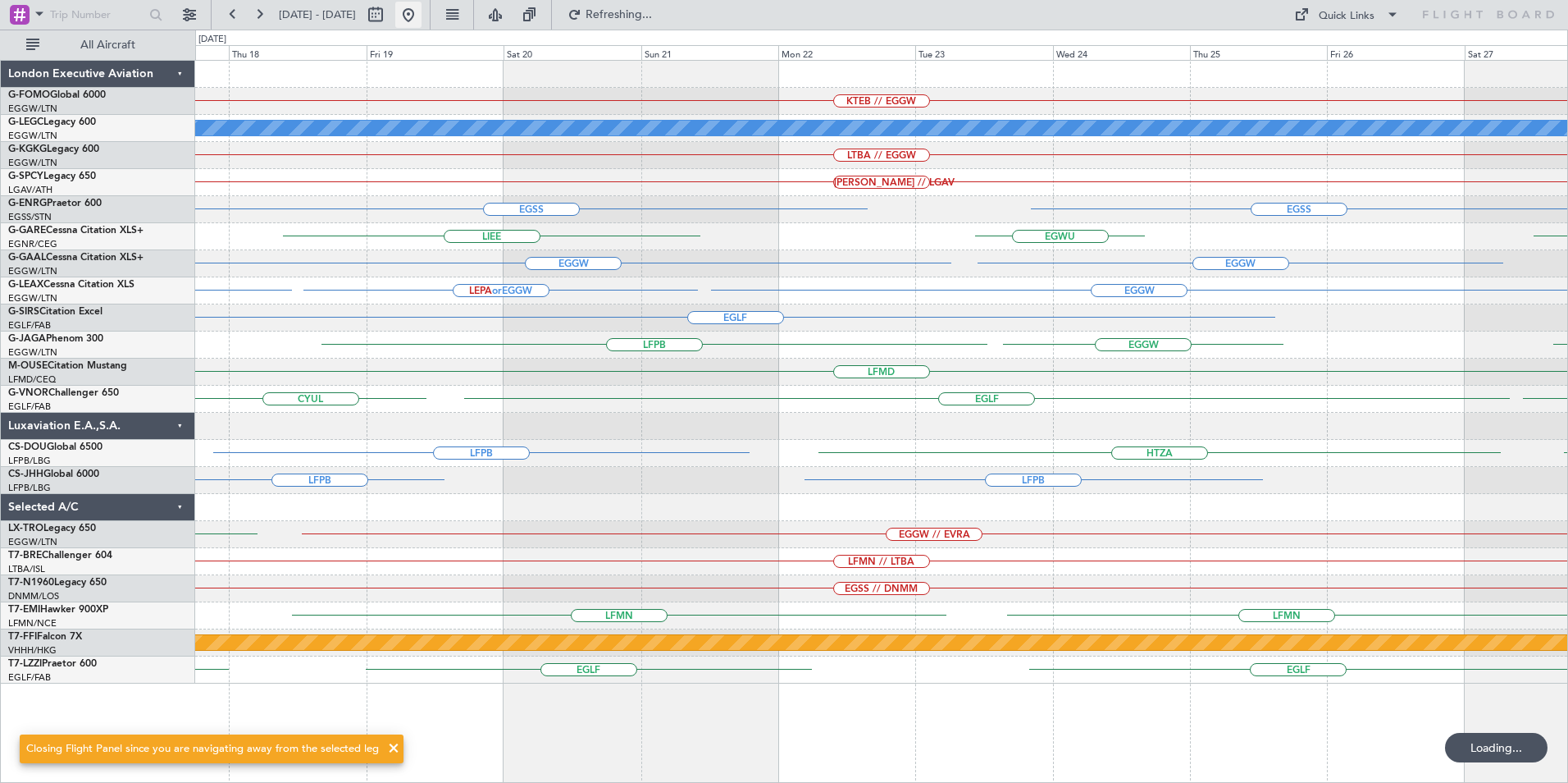
click at [421, 12] on button at bounding box center [408, 15] width 26 height 26
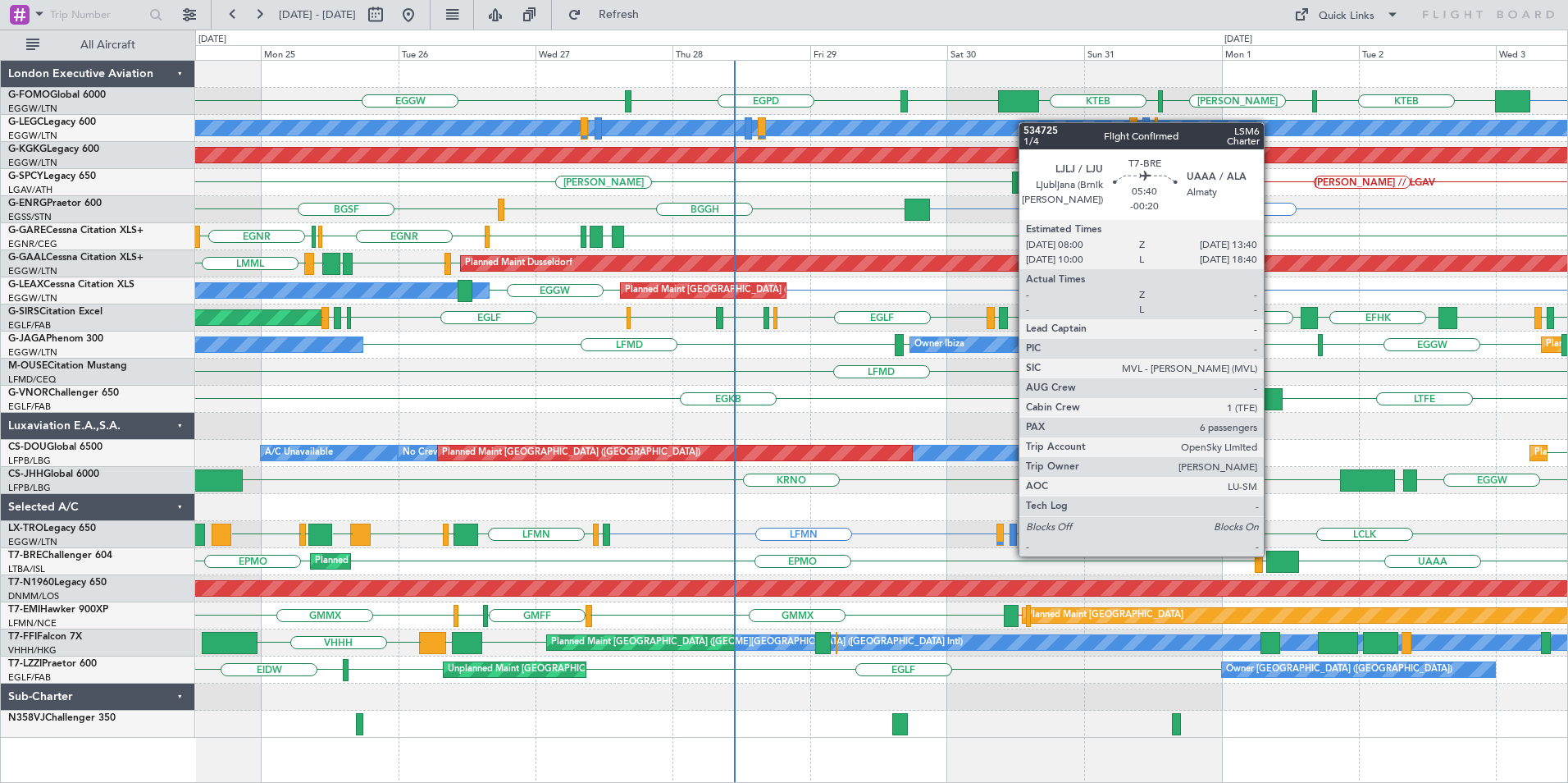
click at [1271, 554] on div at bounding box center [1282, 561] width 33 height 22
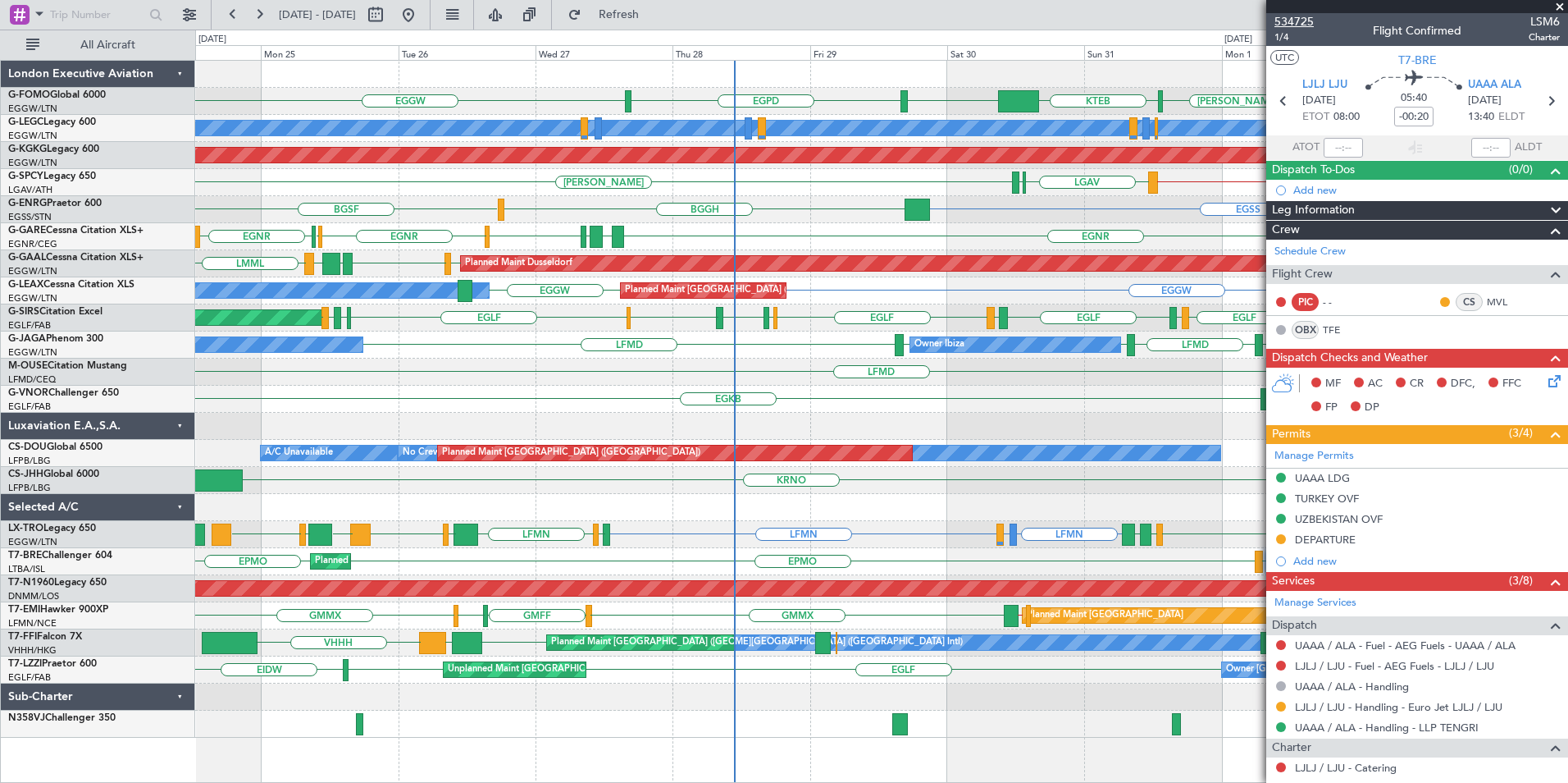
click at [1287, 18] on span "534725" at bounding box center [1294, 22] width 40 height 18
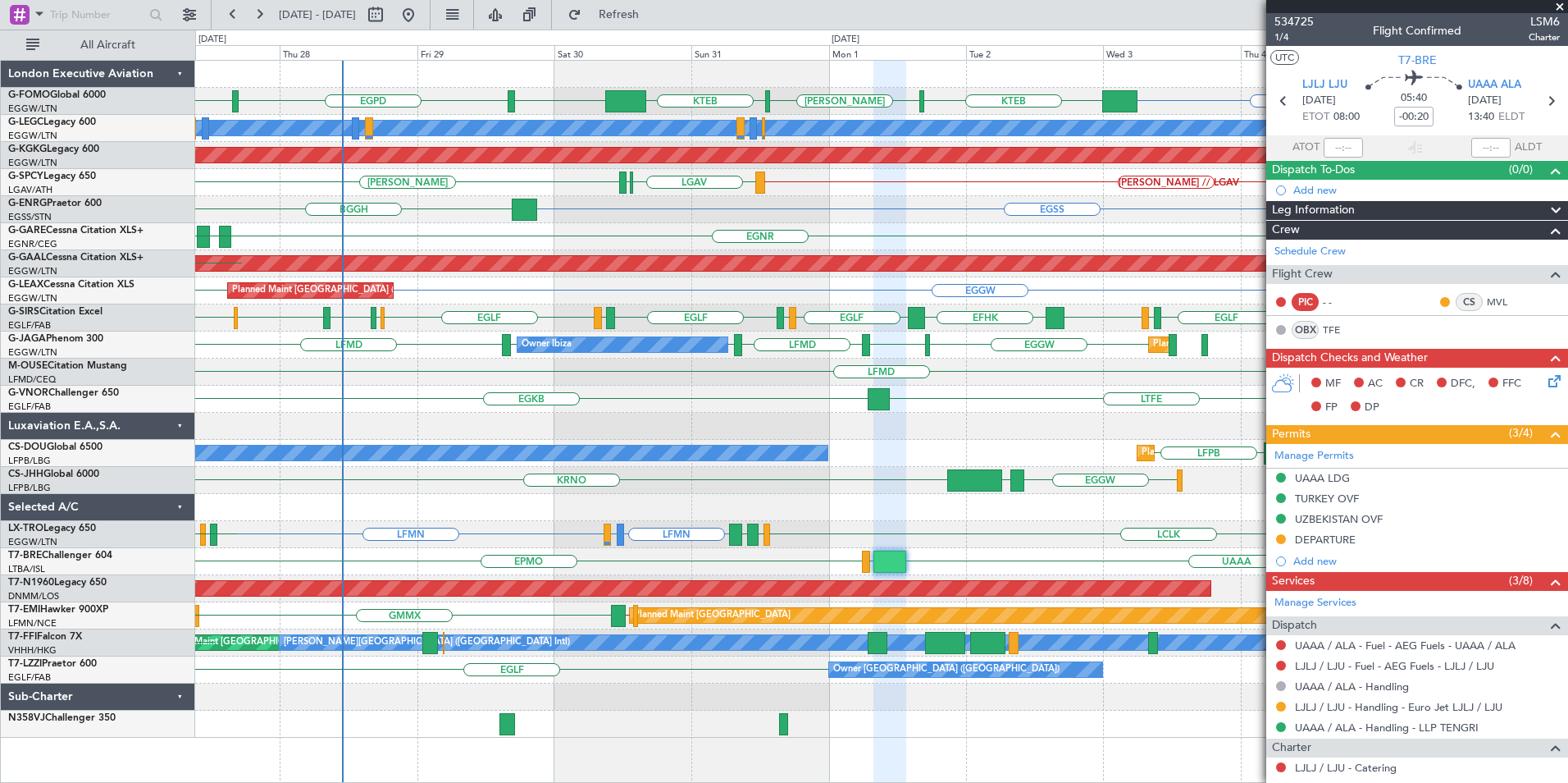
click at [406, 285] on div "EGGW EGGW EGGW EGPD KTEB KACK KTEB A/C Unavailable London (Luton) AOG Maint Ist…" at bounding box center [881, 399] width 1372 height 677
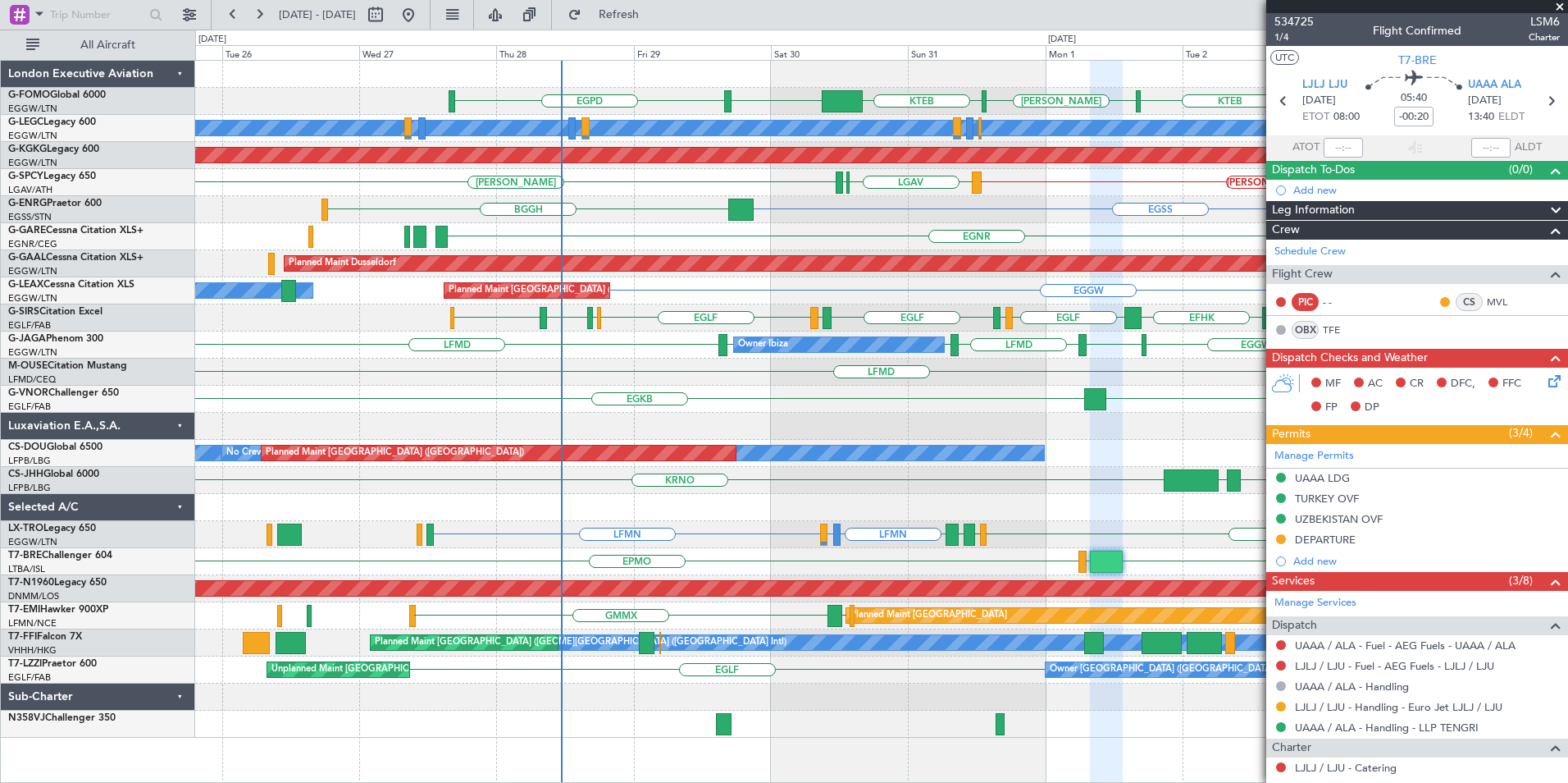
click at [721, 520] on div "EGGW KTEB KACK KTEB EGGW EGPD OMDW or EGGW FJDG or EGGW OJAI or EGGW A/C Unavai…" at bounding box center [881, 399] width 1372 height 677
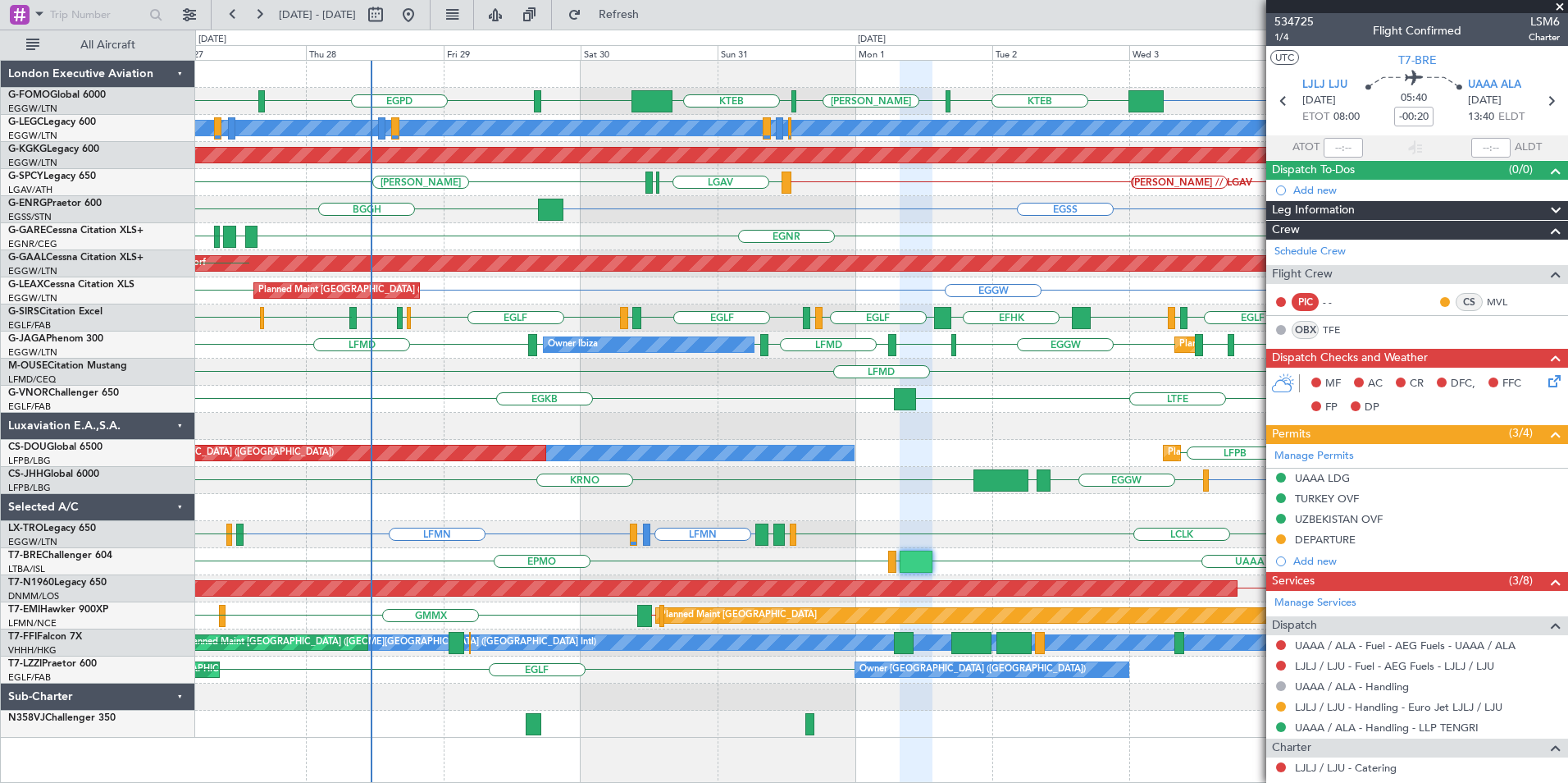
click at [531, 536] on div "EGGW KTEB KACK KTEB EGGW EGGW EGPD A/C Unavailable London (Luton) AOG Maint Ist…" at bounding box center [881, 399] width 1372 height 677
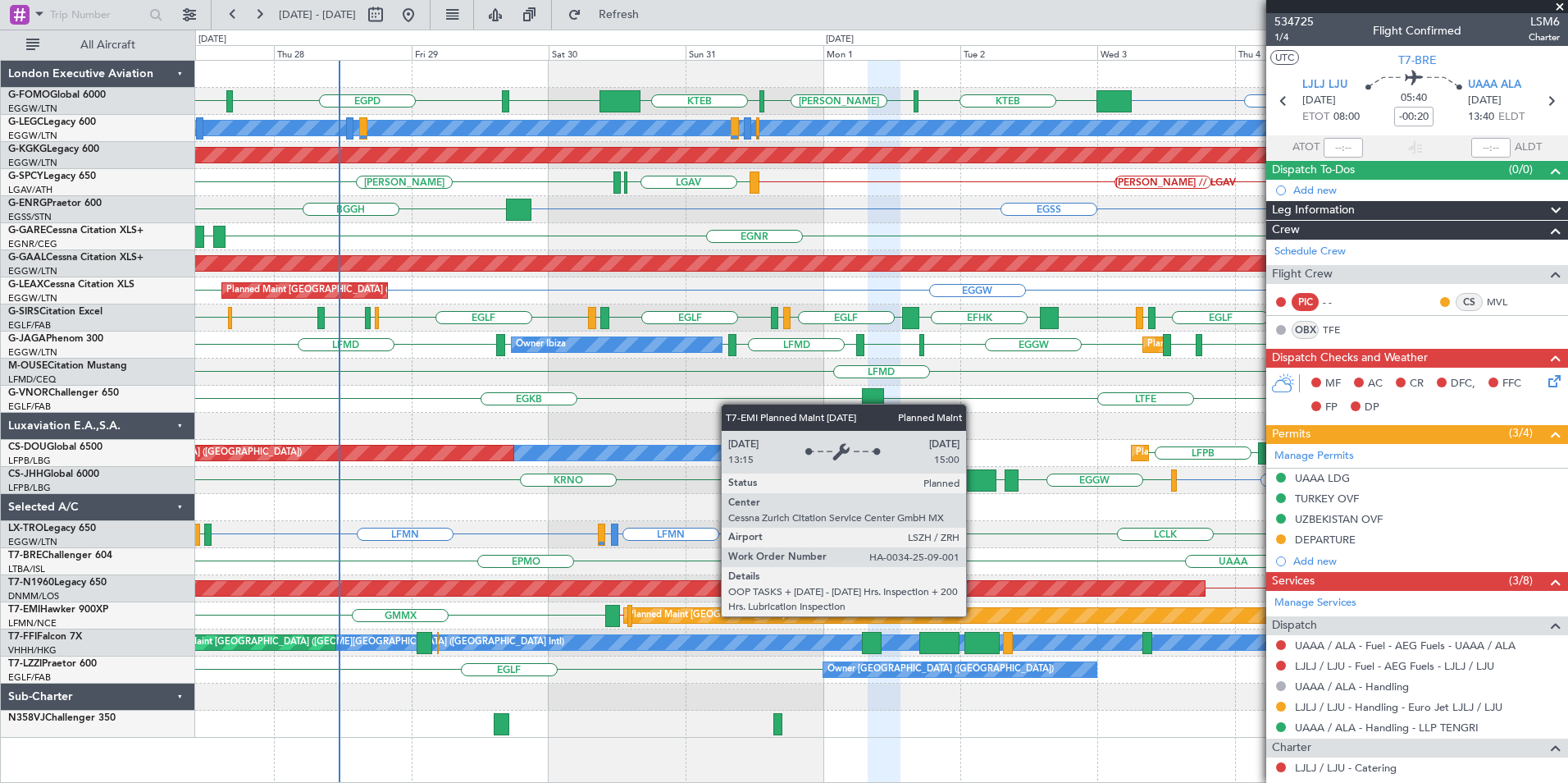
click at [689, 660] on div "EGGW FJDG or EGGW OMDW or EGGW KTEB KACK KTEB EGGW EGGW EGPD A/C Unavailable Lo…" at bounding box center [881, 399] width 1372 height 677
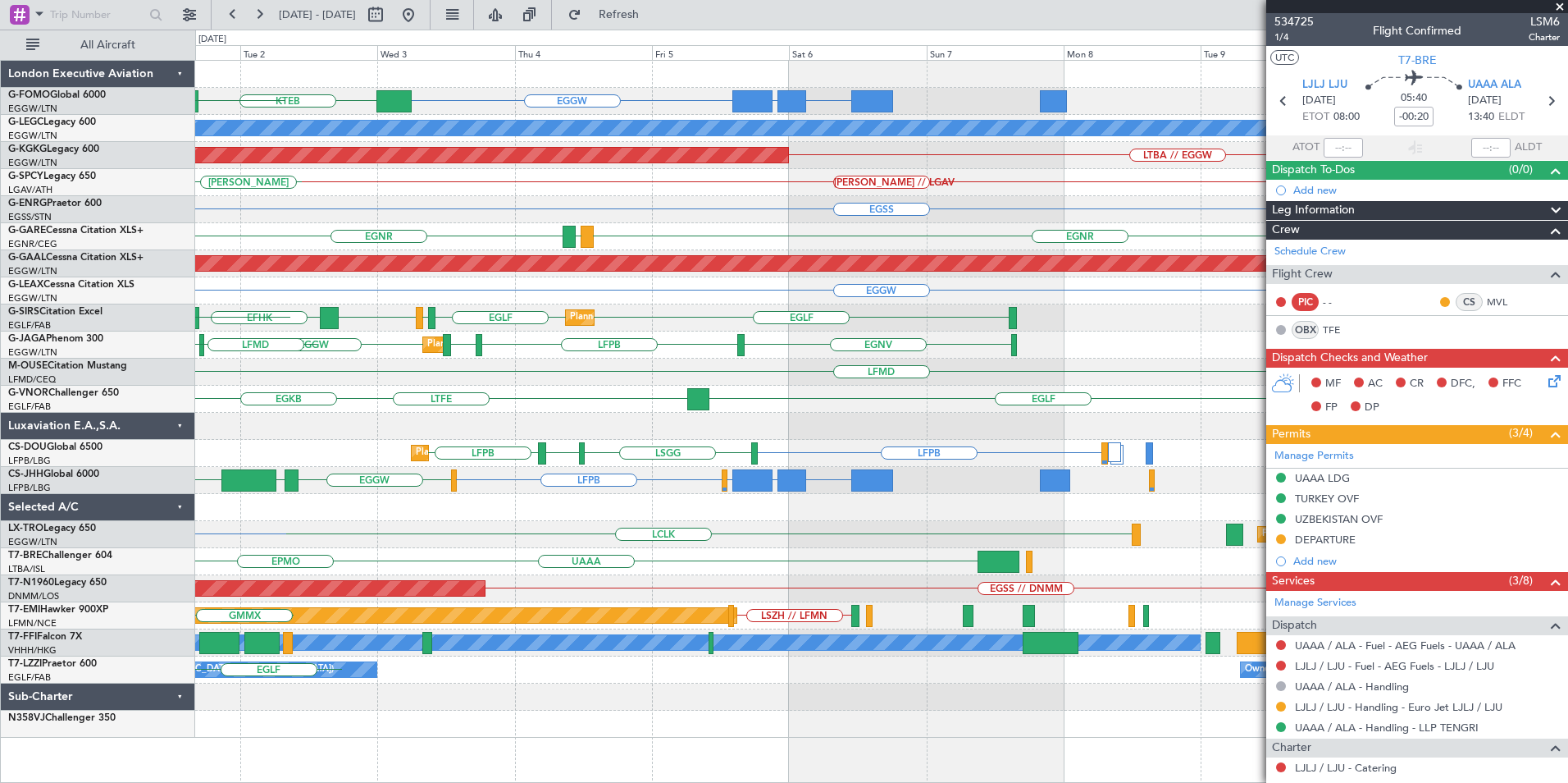
click at [479, 742] on div "EGGW FJDG or EGGW OMDW or EGGW KTEB KACK KTEB EGGW A/C Unavailable London (Luto…" at bounding box center [881, 421] width 1373 height 722
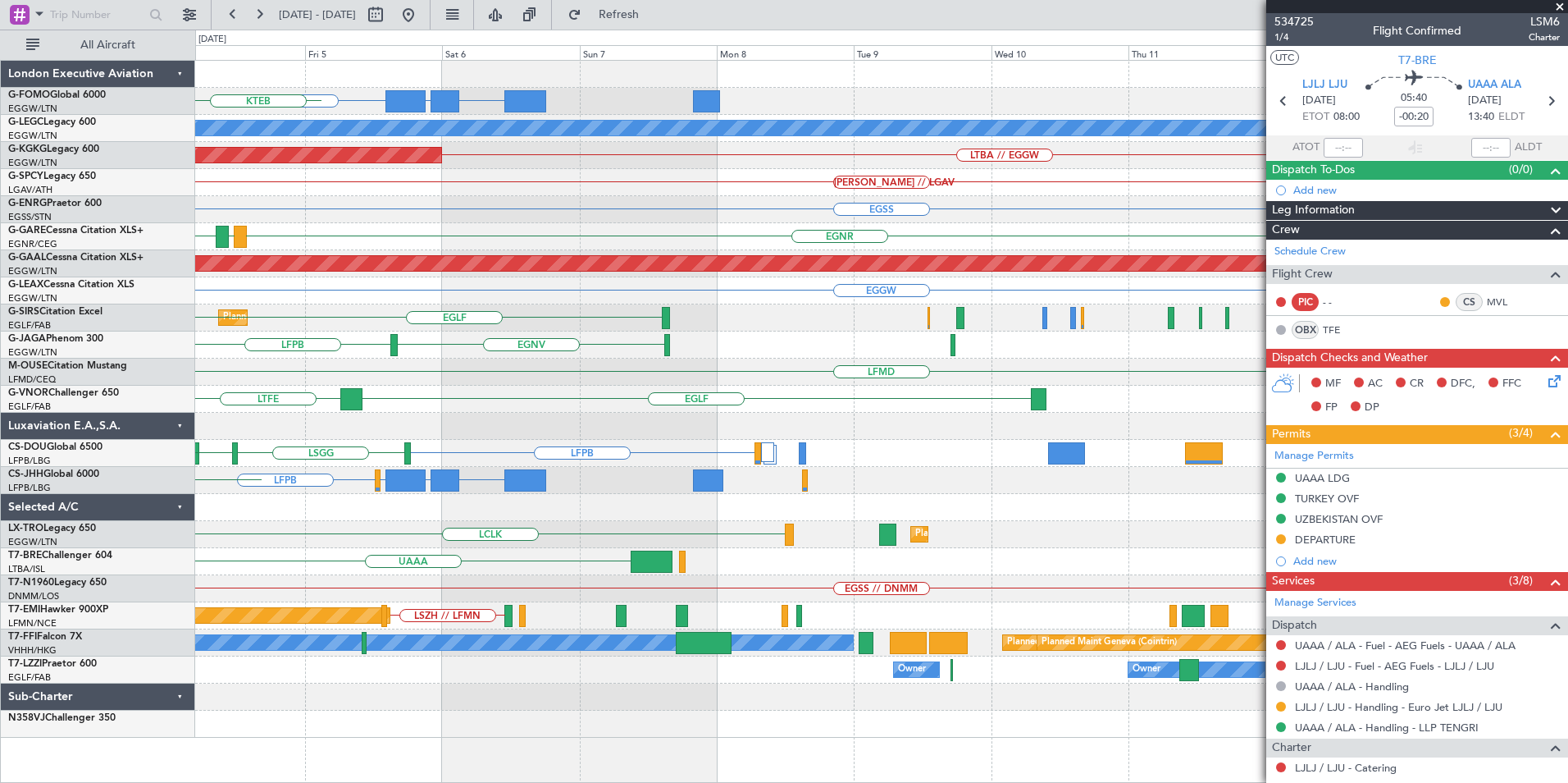
click at [389, 725] on div "EGGW FJDG or EGGW OMDW or EGGW KTEB A/C Unavailable London (Luton) AOG Maint Is…" at bounding box center [881, 399] width 1372 height 677
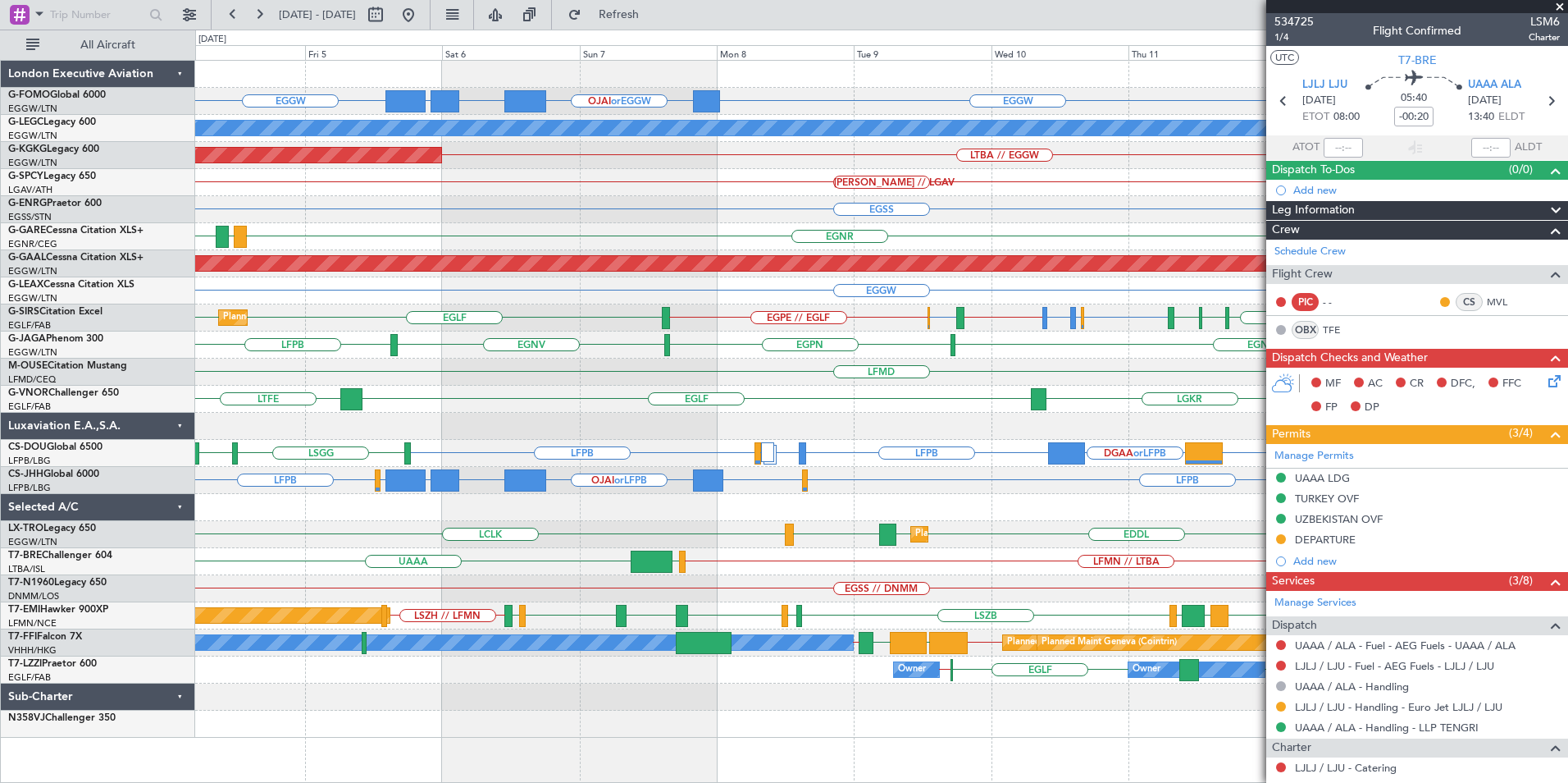
click at [1032, 688] on div at bounding box center [881, 697] width 1372 height 27
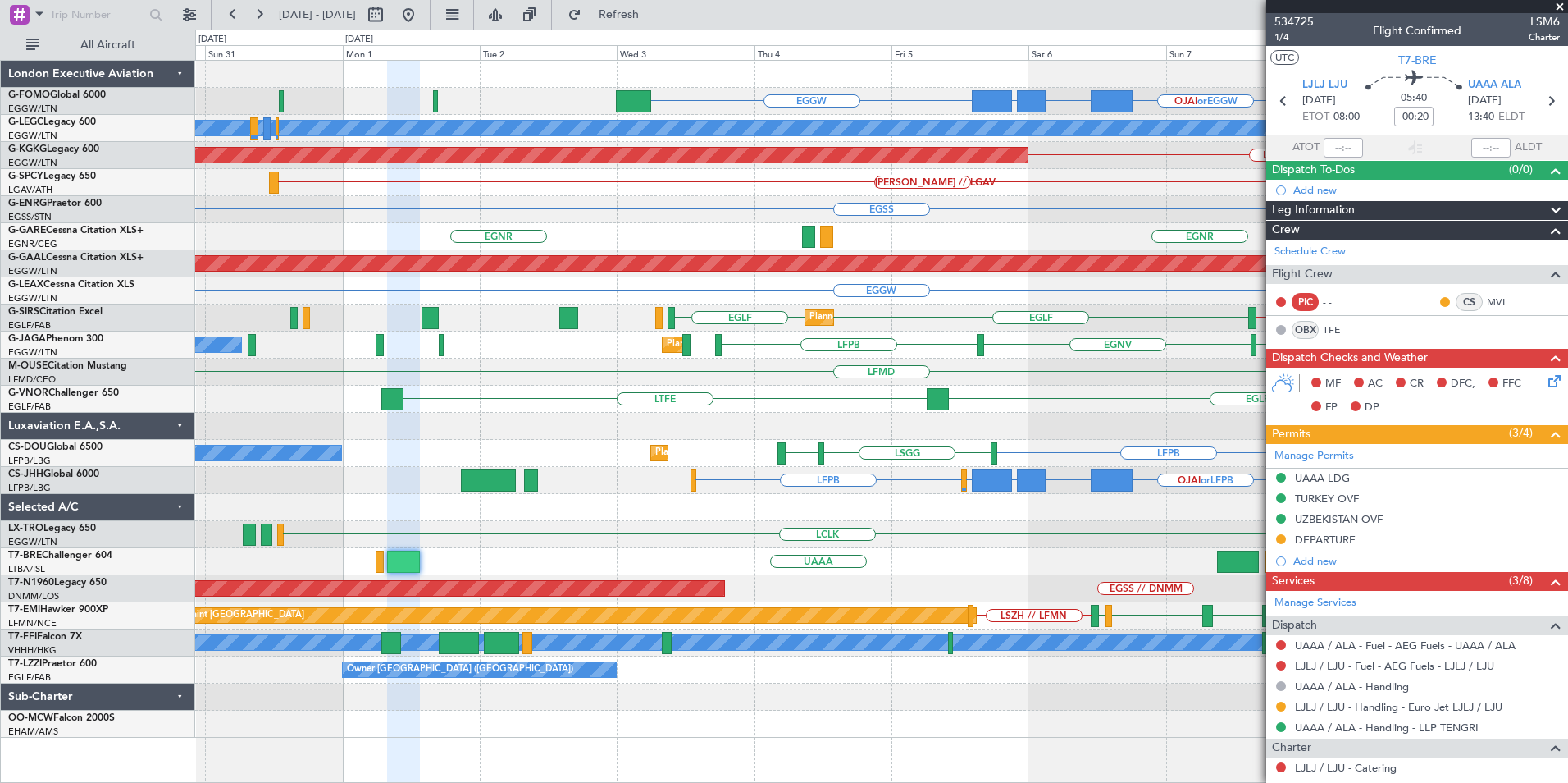
click at [370, 730] on div "EGGW EGGW OJAI or EGGW FJDG or EGGW OMDW or EGGW A/C Unavailable London (Luton)…" at bounding box center [881, 399] width 1372 height 677
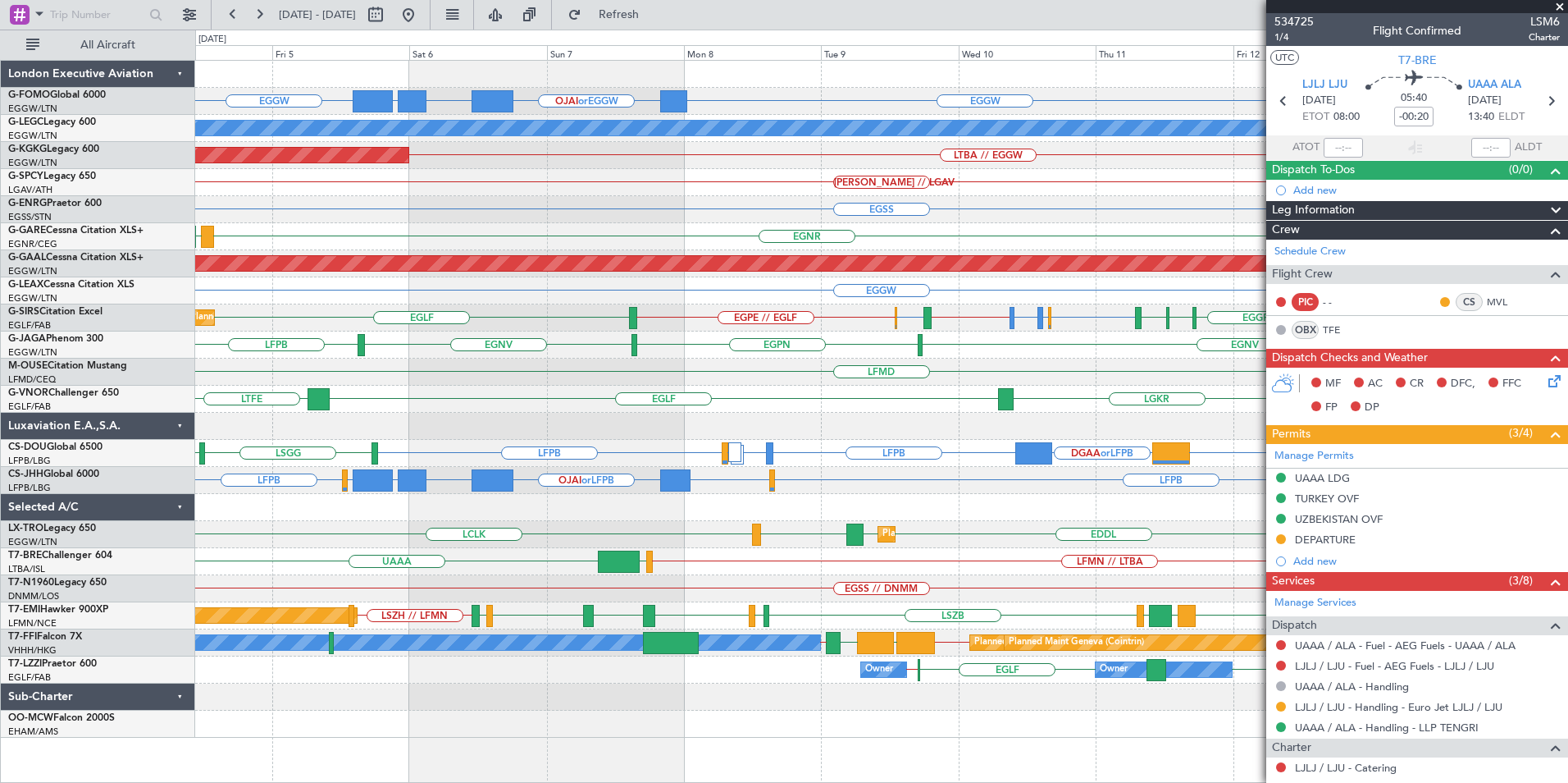
click at [677, 713] on div at bounding box center [881, 723] width 1372 height 27
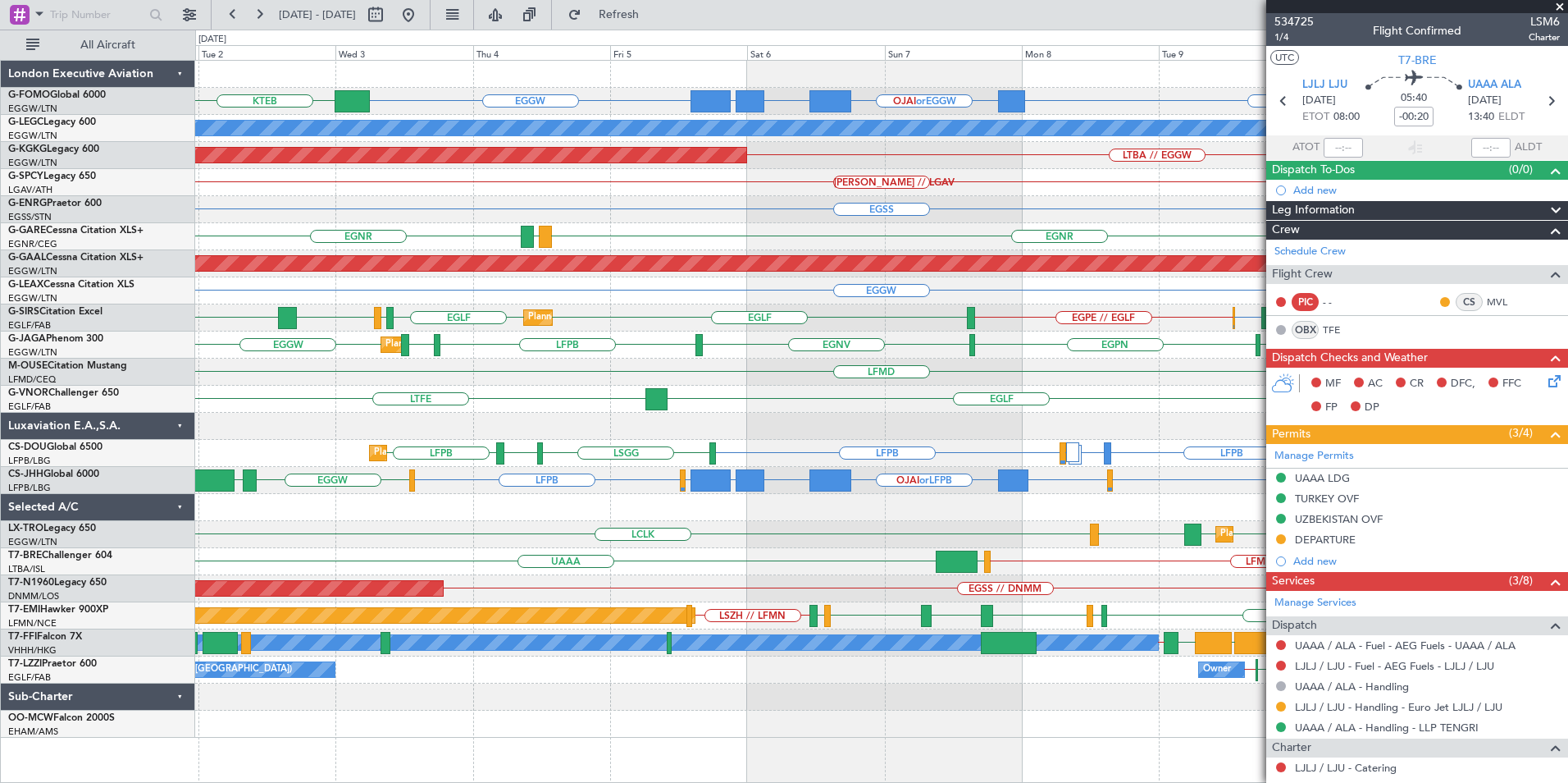
click at [526, 765] on div "EGGW EGGW OJAI or EGGW FJDG or EGGW OMDW or EGGW KTEB A/C Unavailable London (L…" at bounding box center [881, 421] width 1373 height 722
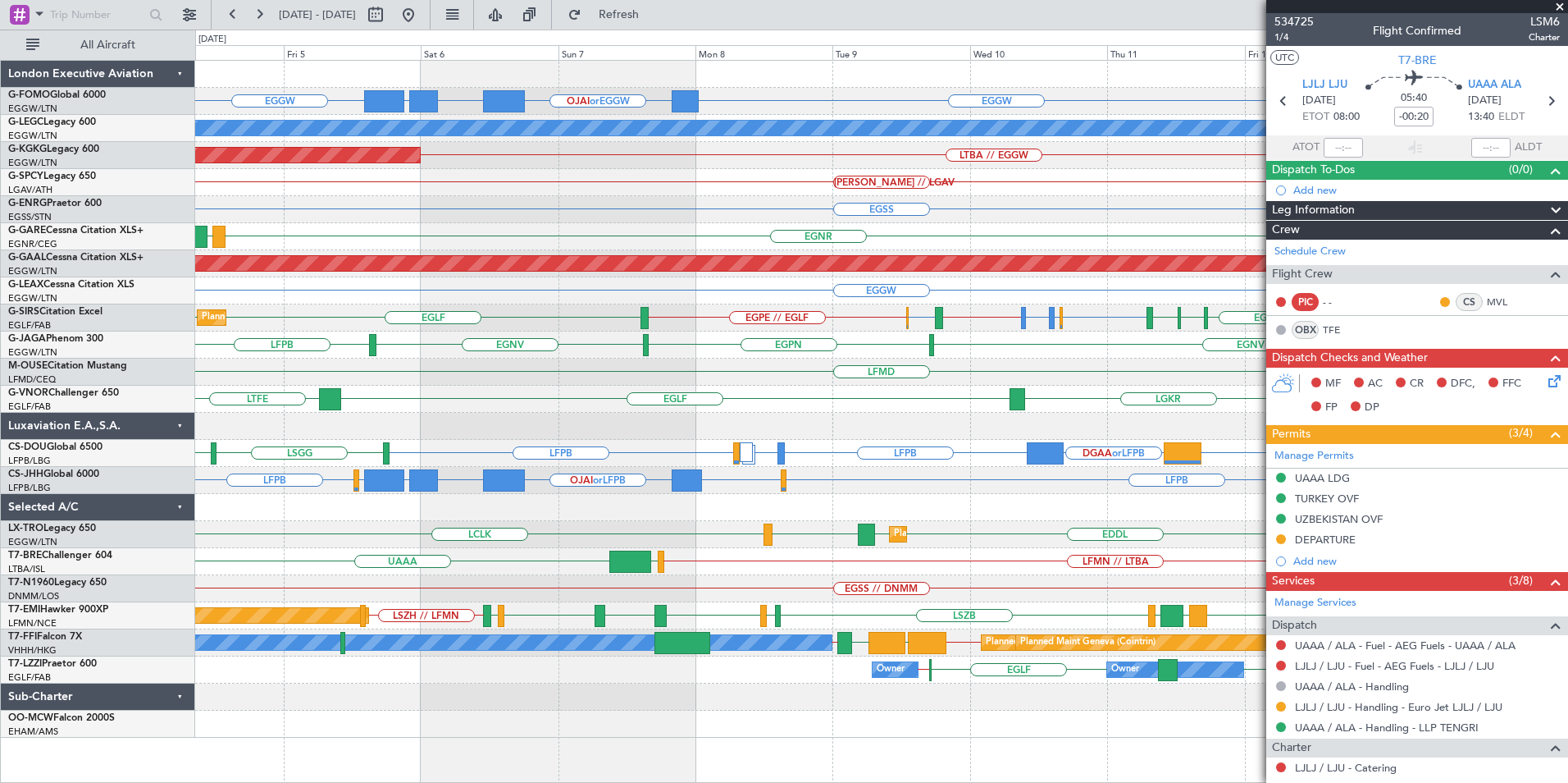
click at [931, 676] on div "Owner Owner EGLF EGLF EGLF // EGKB Owner London (Farnborough)" at bounding box center [881, 670] width 1372 height 27
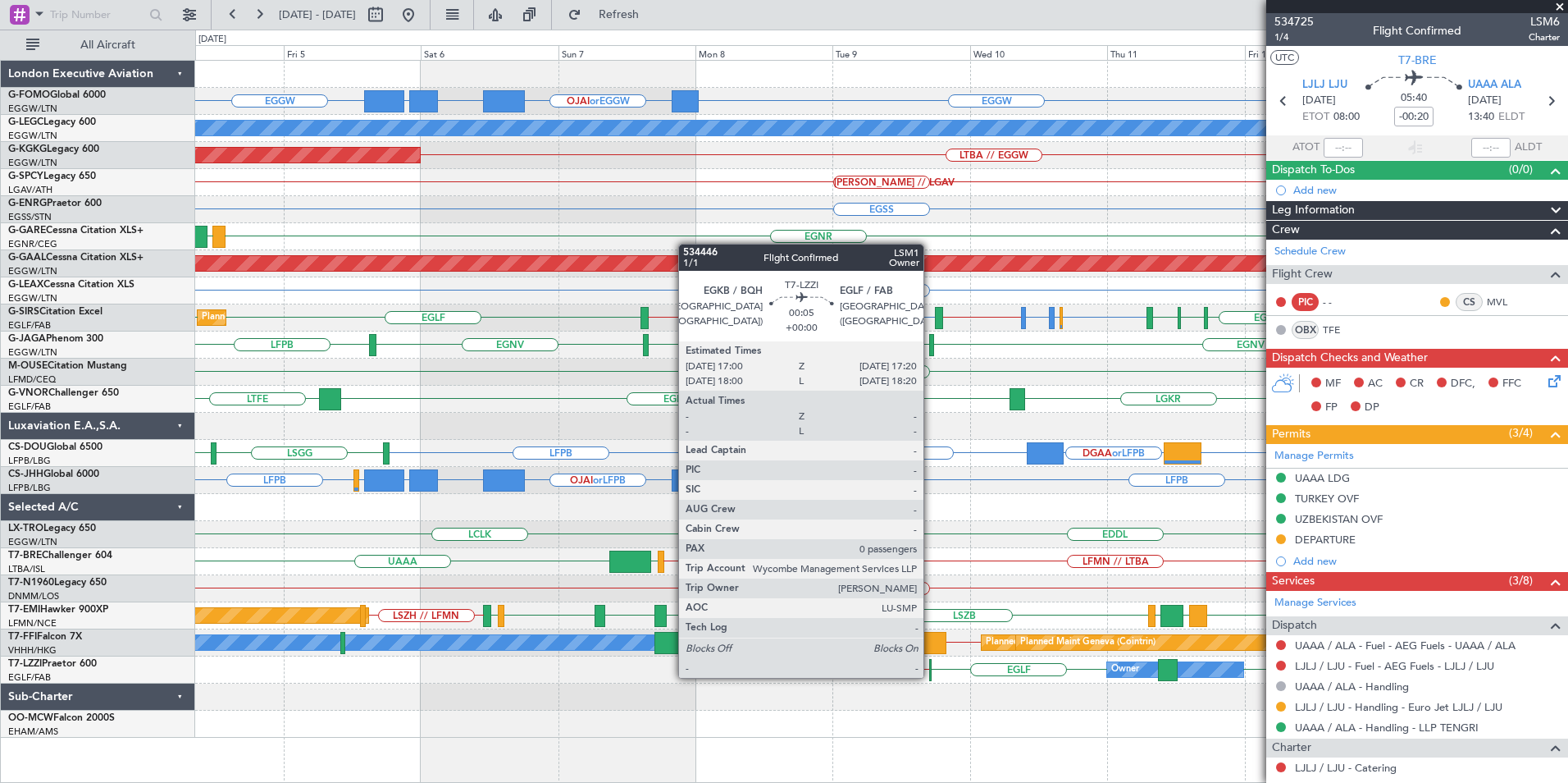
click at [930, 676] on div at bounding box center [930, 670] width 3 height 22
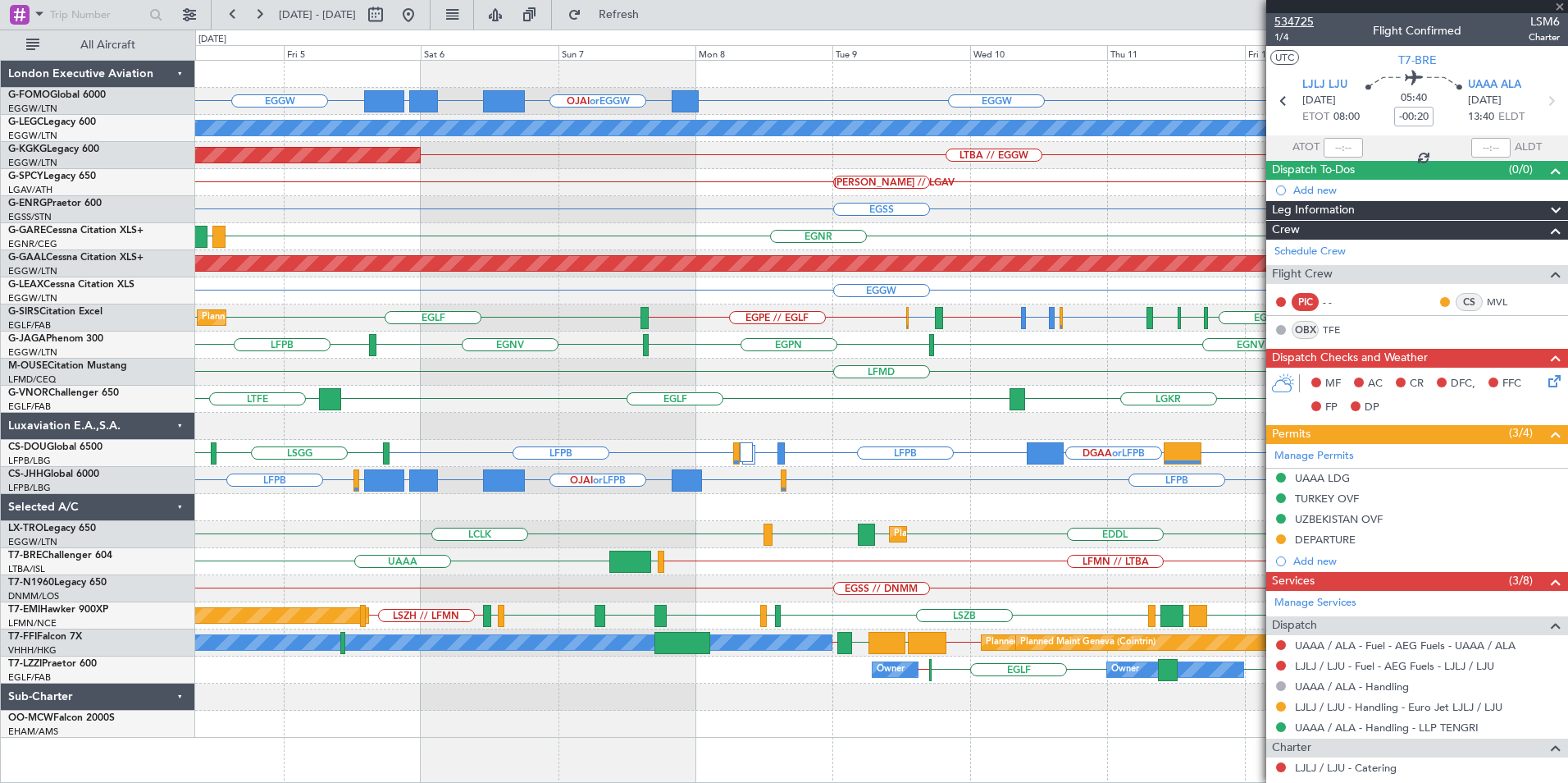
type input "0"
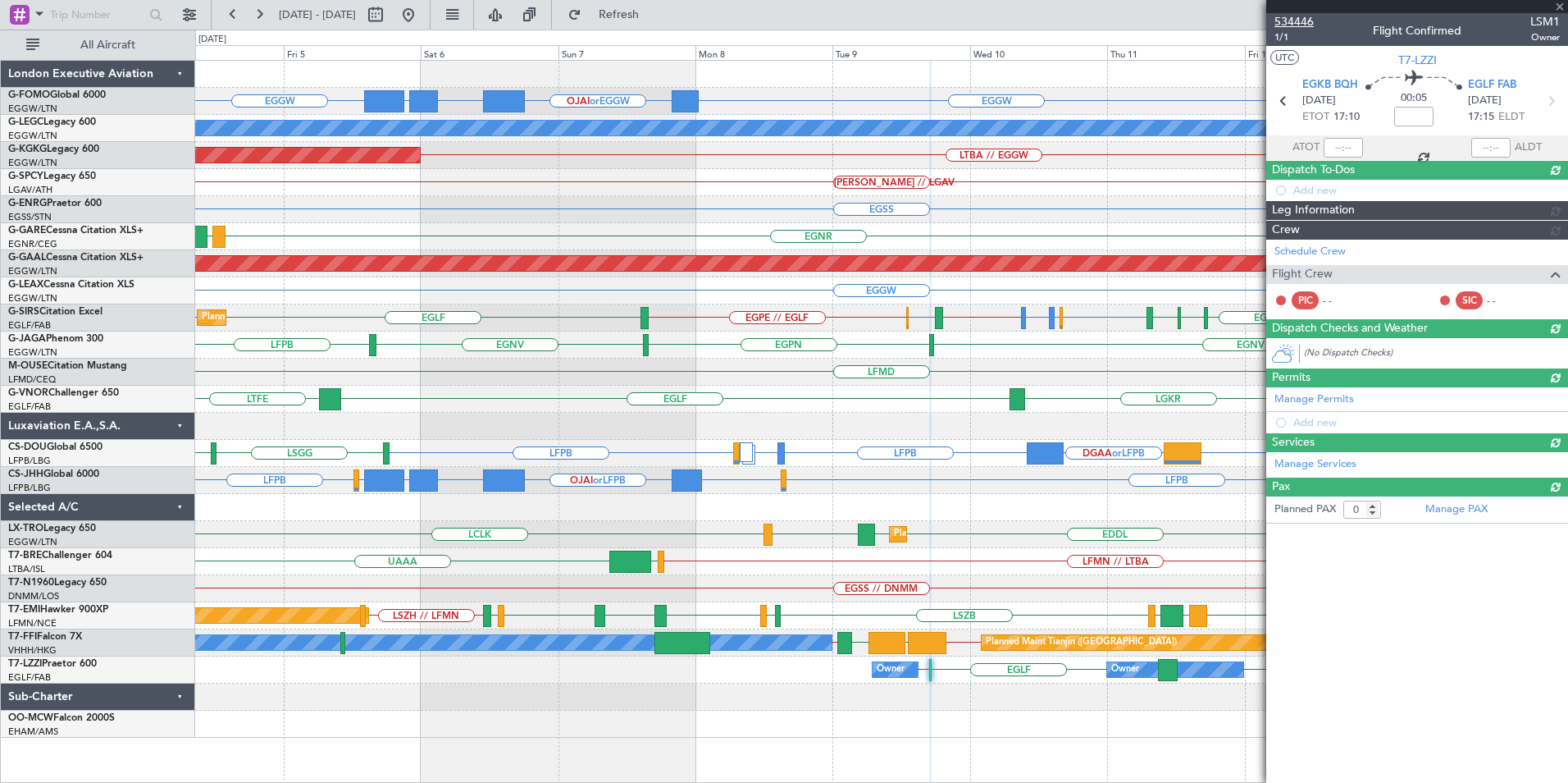
click at [1280, 19] on span "534446" at bounding box center [1294, 22] width 40 height 18
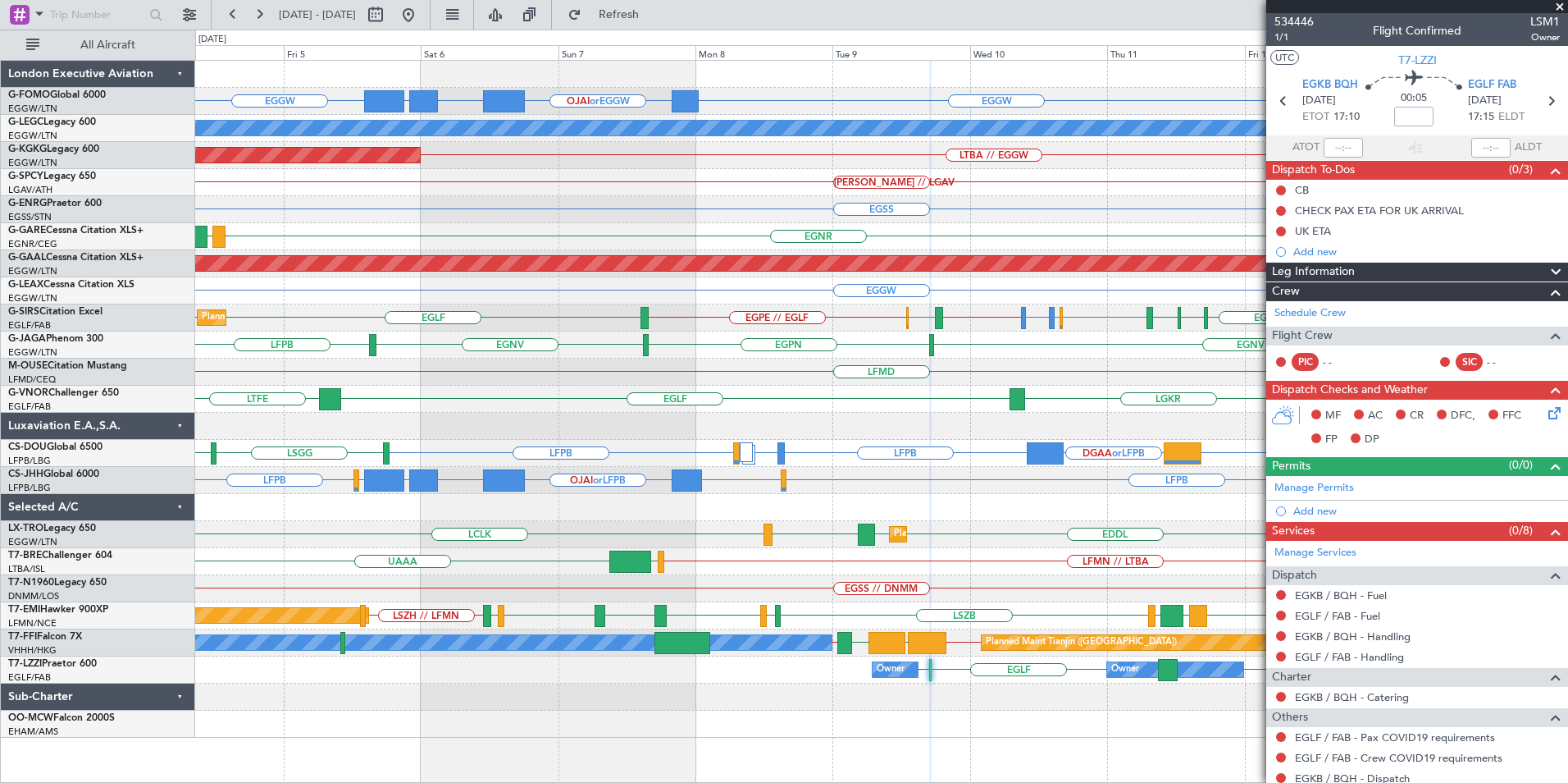
click at [800, 492] on div "LFPB LFPB EGGW or LFPB OJAI or LFPB FJDG or LFPB OMDW or LFPB EGGW or LFPB" at bounding box center [881, 480] width 1372 height 27
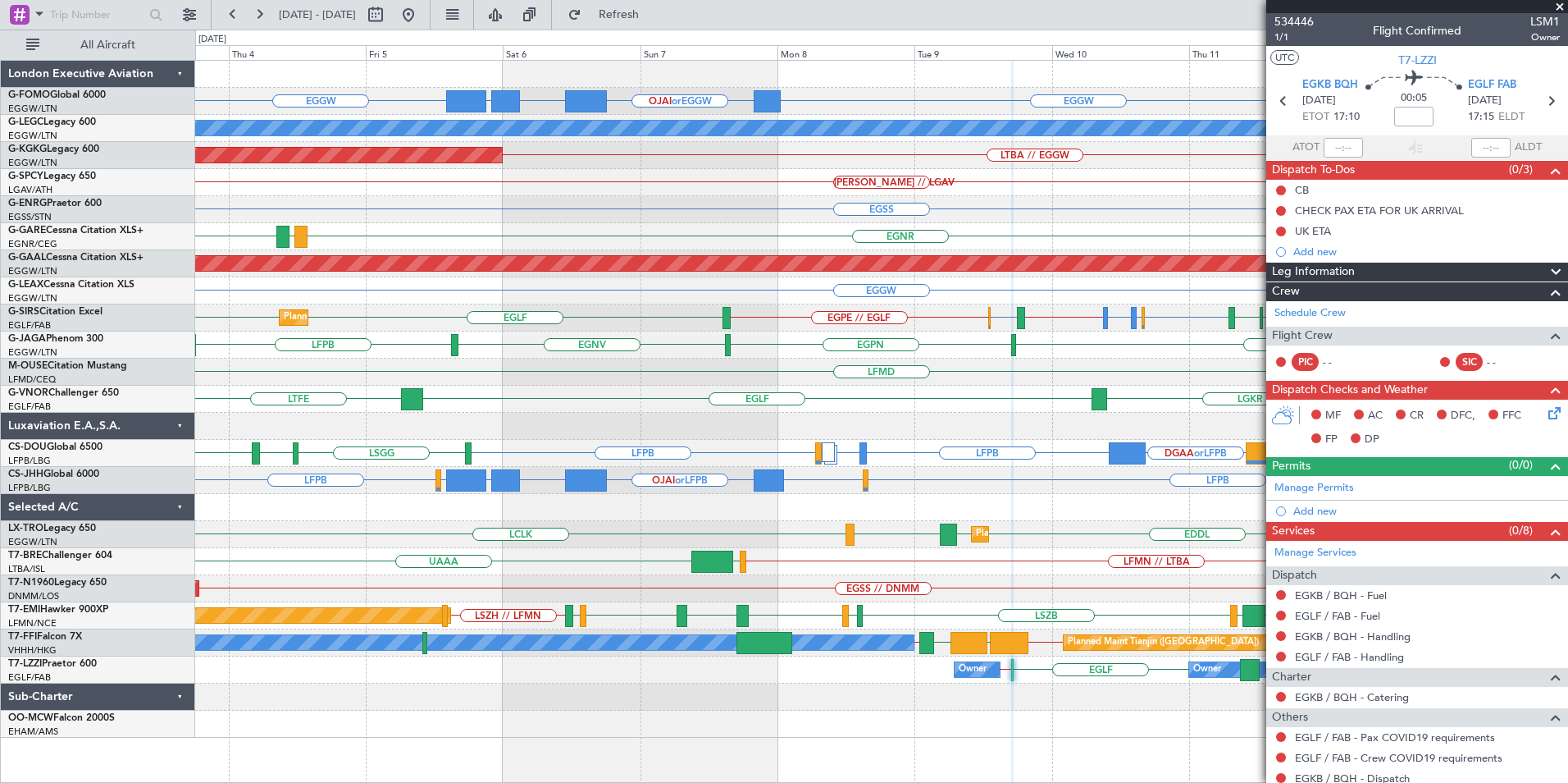
click at [1102, 743] on div "EGGW EGGW OJAI or EGGW FJDG or EGGW OMDW or EGGW OLBA A/C Unavailable London (L…" at bounding box center [881, 421] width 1373 height 722
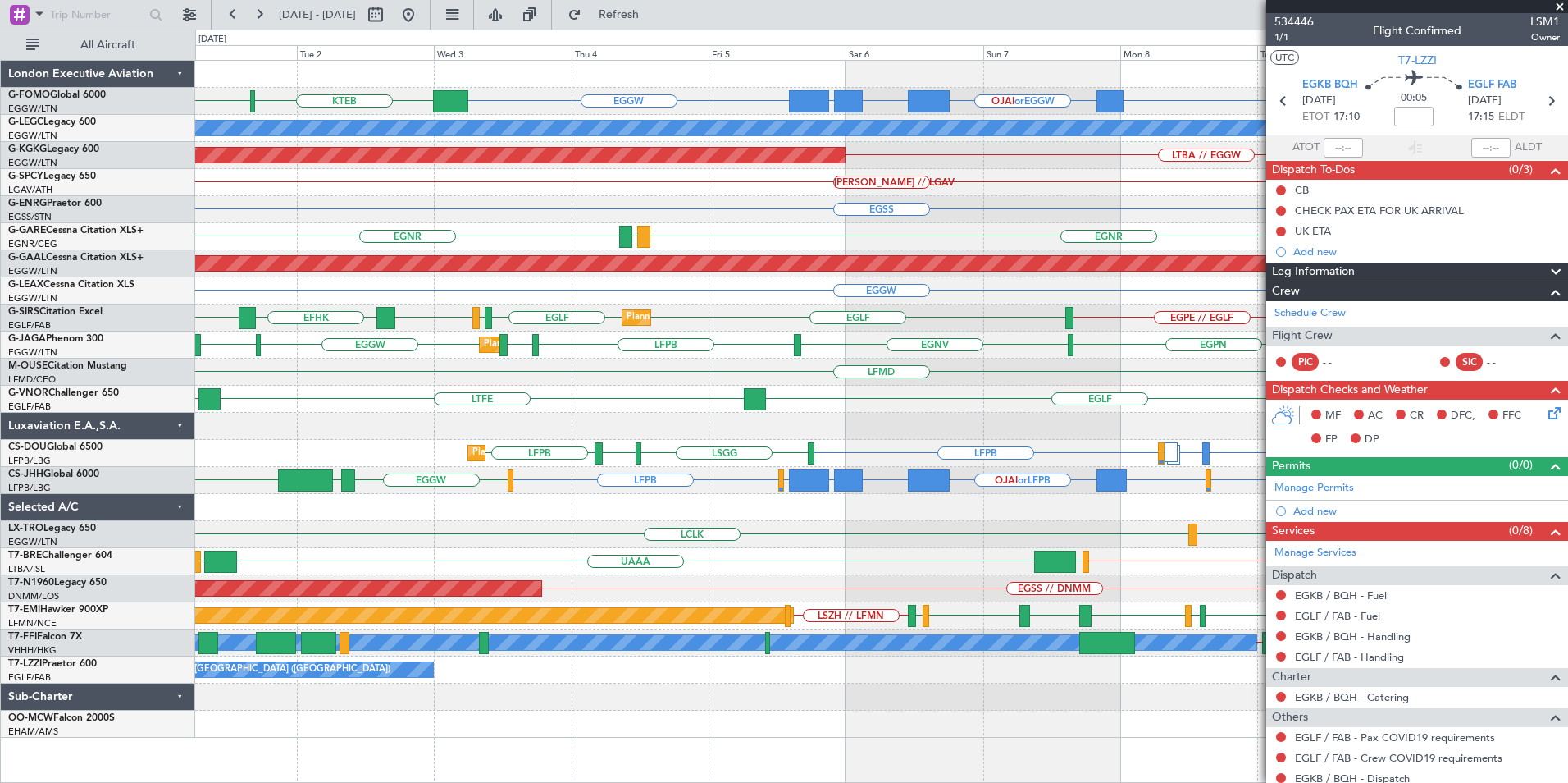
click at [919, 734] on div "EGGW EGGW OJAI or EGGW FJDG or EGGW OMDW or EGGW KTEB KACK A/C Unavailable Lond…" at bounding box center [881, 421] width 1373 height 722
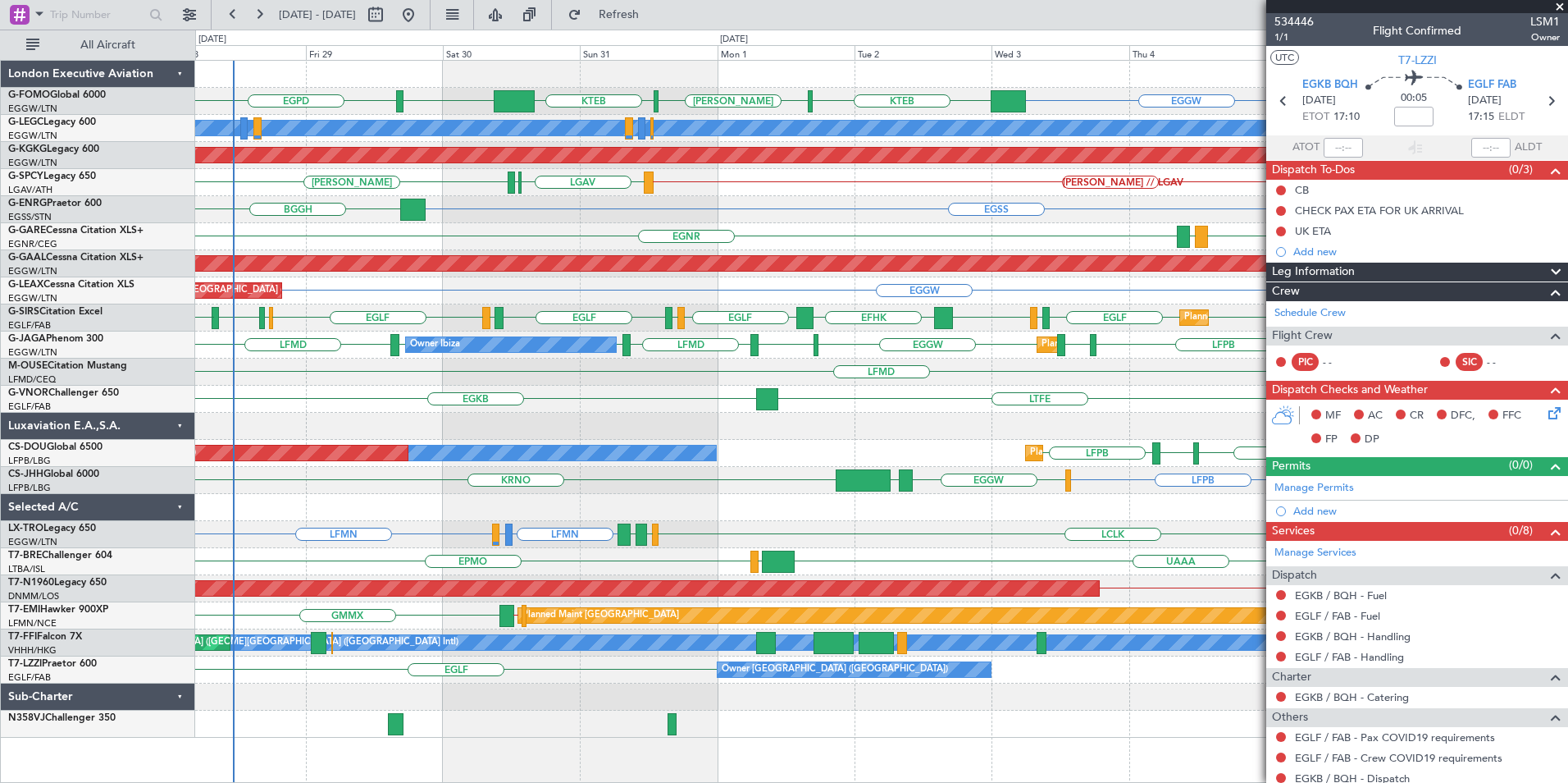
click at [661, 672] on div "Owner London (Farnborough) EGLF Unplanned Maint London (Farnborough) Owner" at bounding box center [881, 670] width 1372 height 27
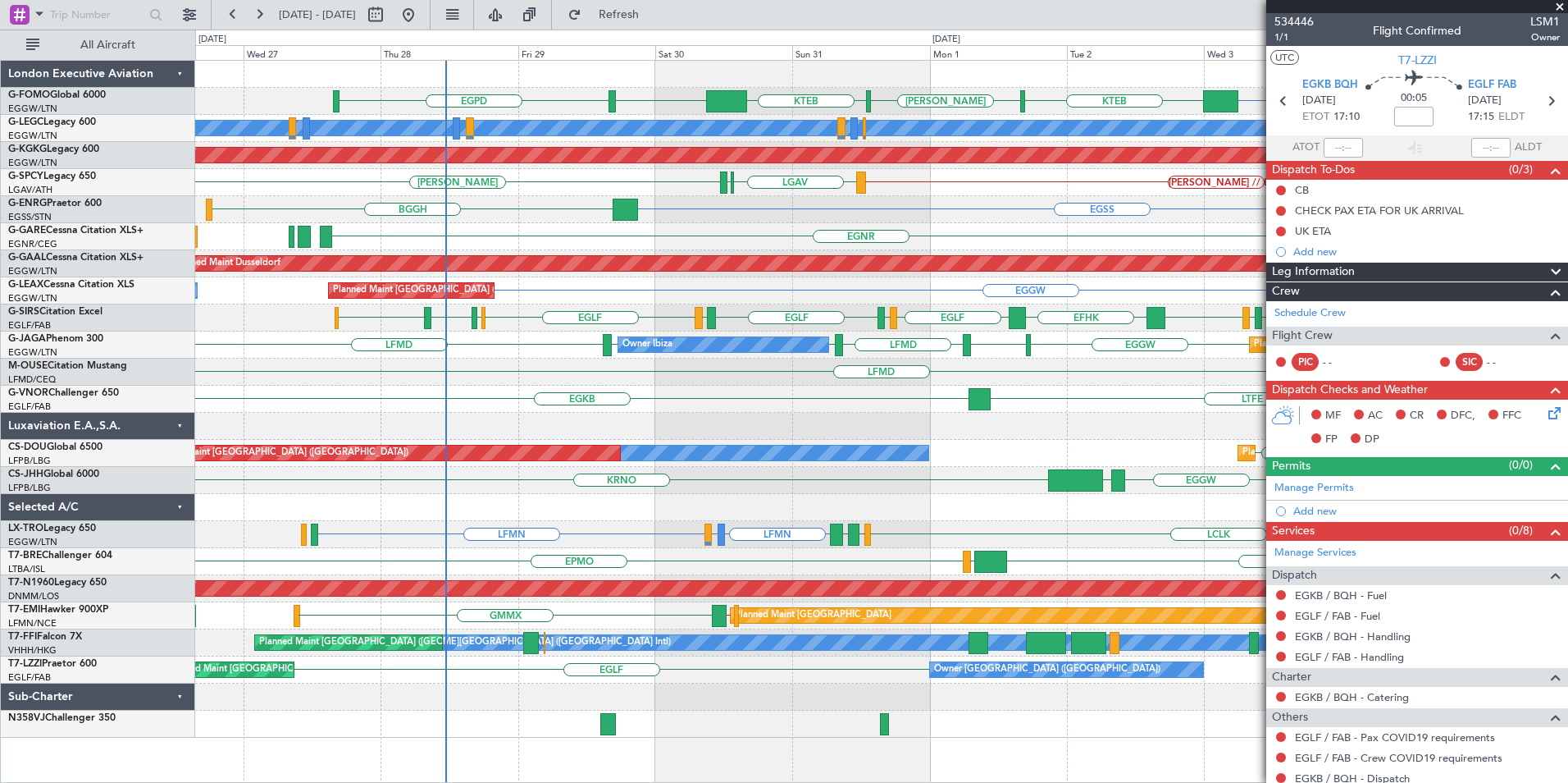
click at [442, 710] on div "EGGW KTEB KACK KTEB EGGW EGPD OMDW or EGGW FJDG or EGGW OJAI or EGGW A/C Unavai…" at bounding box center [881, 399] width 1372 height 677
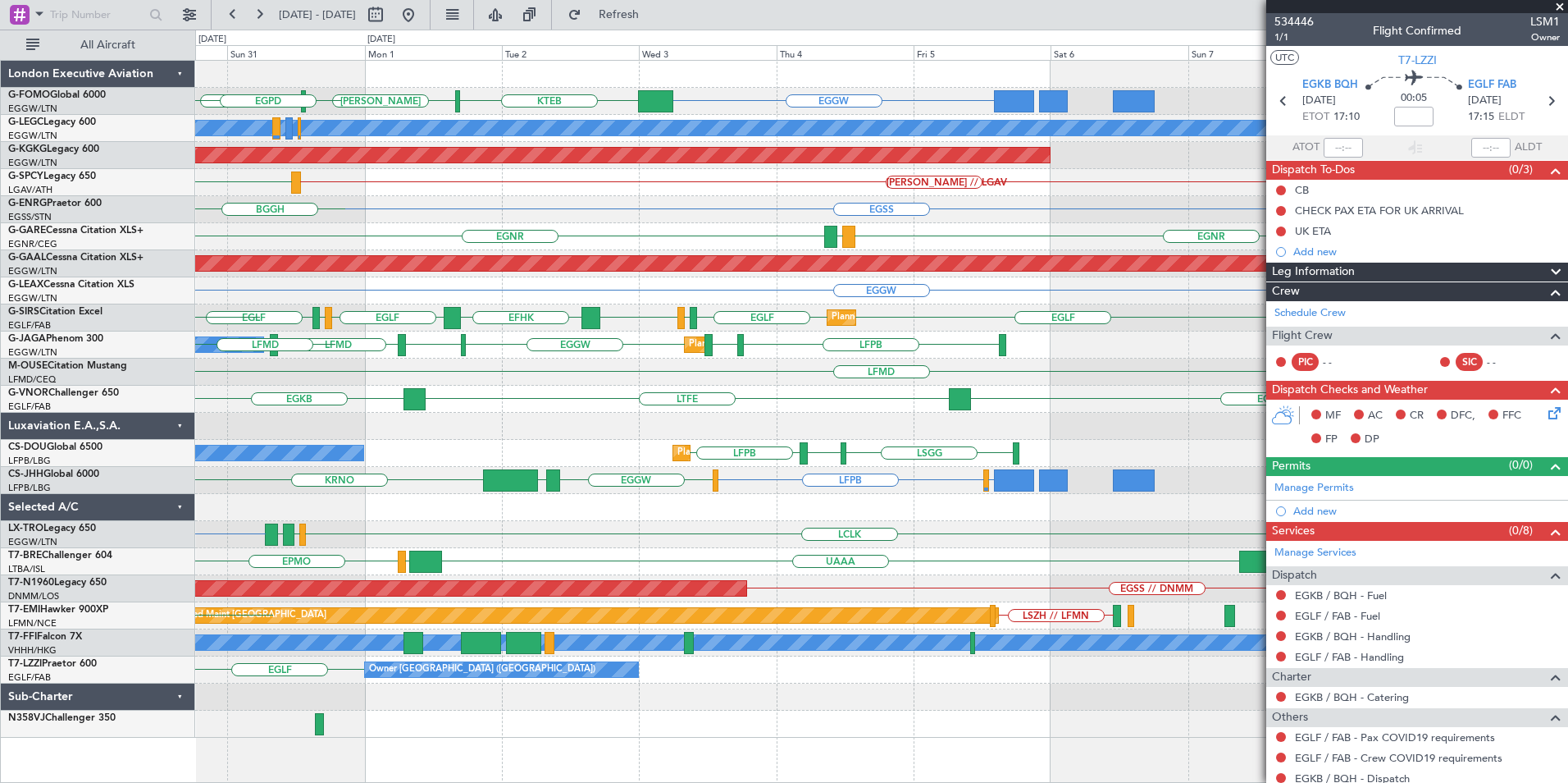
click at [761, 722] on div at bounding box center [881, 723] width 1372 height 27
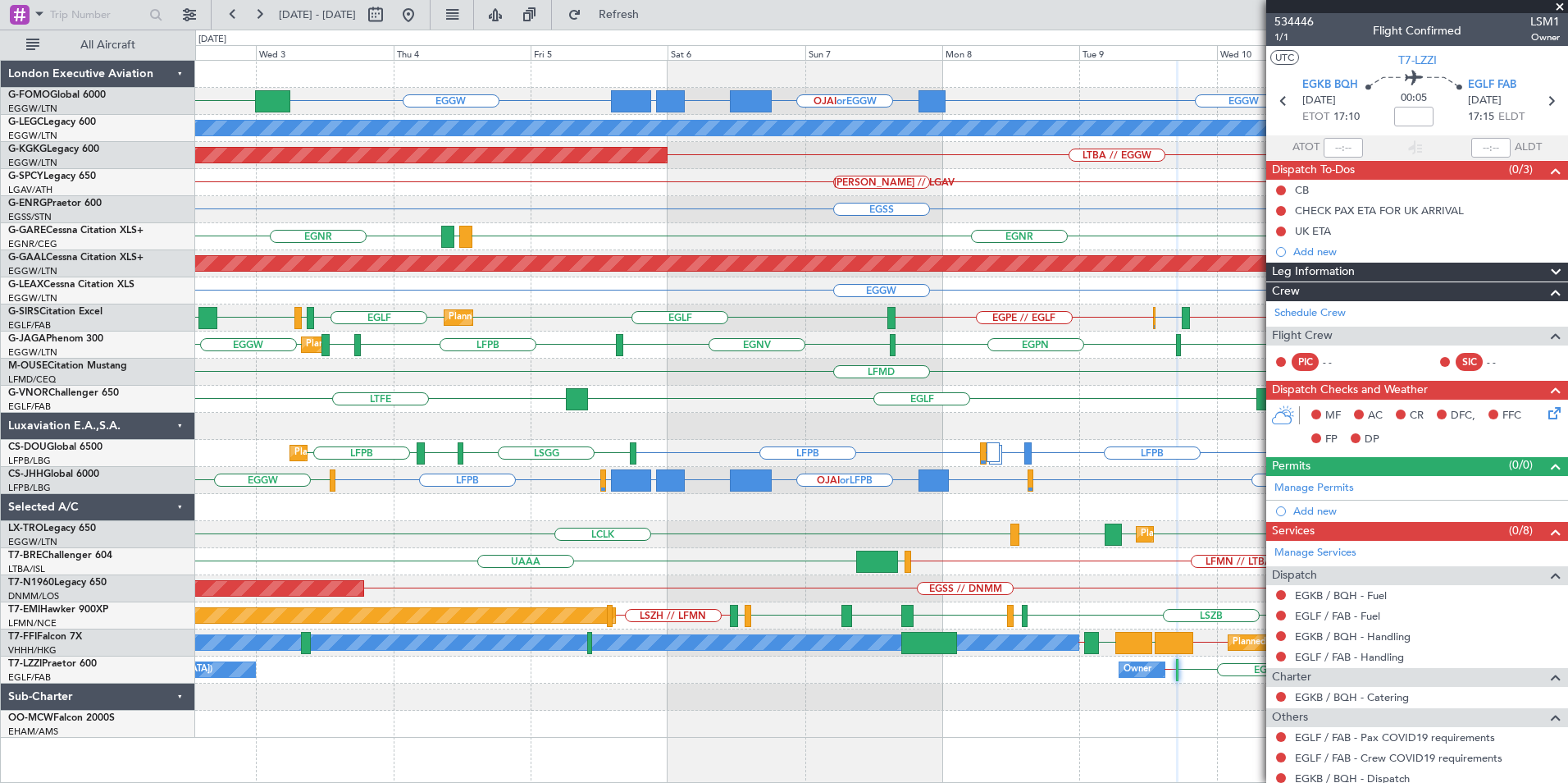
click at [1557, 7] on span at bounding box center [1559, 7] width 17 height 15
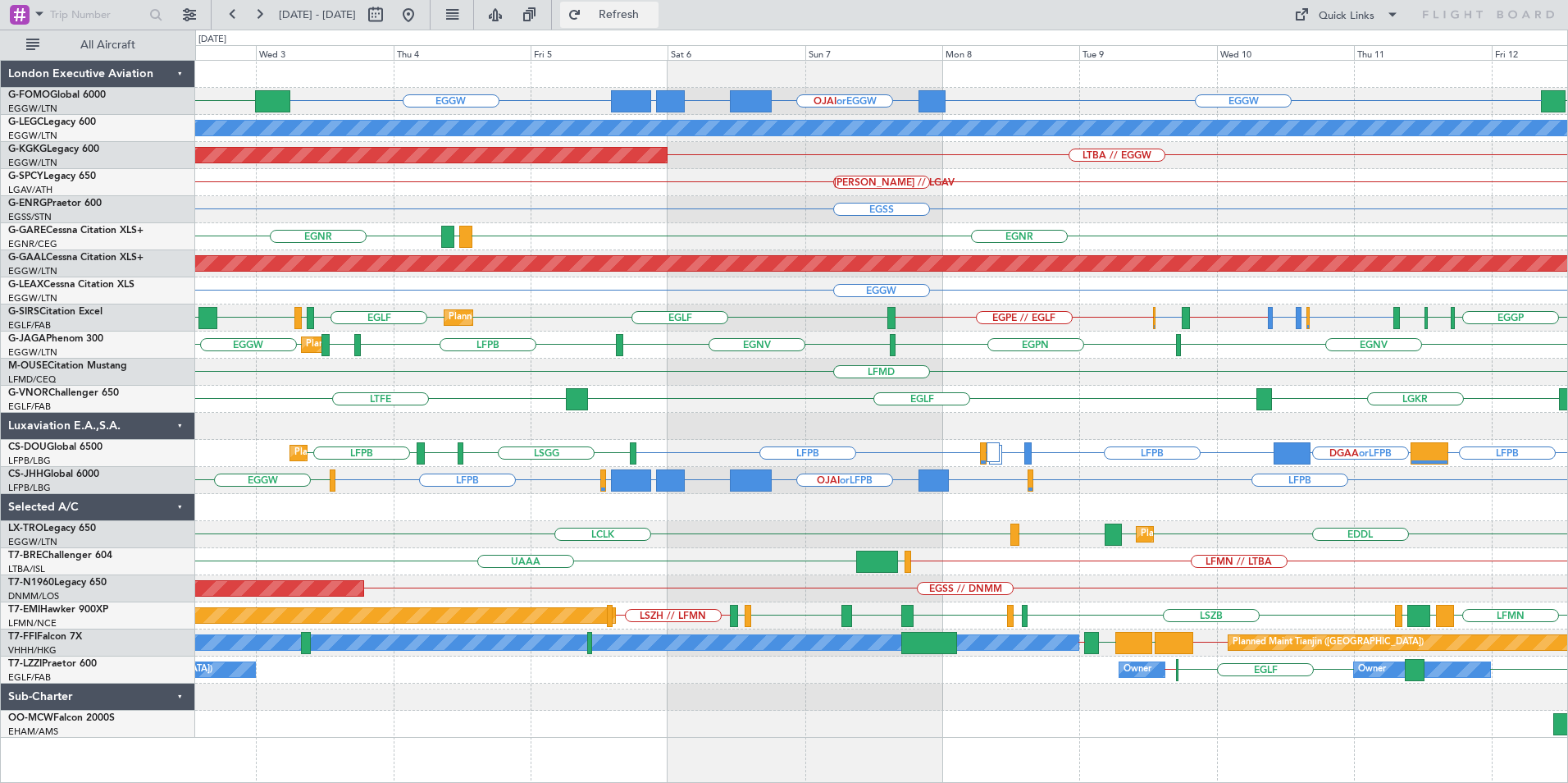
click at [630, 14] on button "Refresh" at bounding box center [609, 15] width 98 height 26
click at [690, 183] on div "[PERSON_NAME] // LGAV" at bounding box center [881, 182] width 1372 height 27
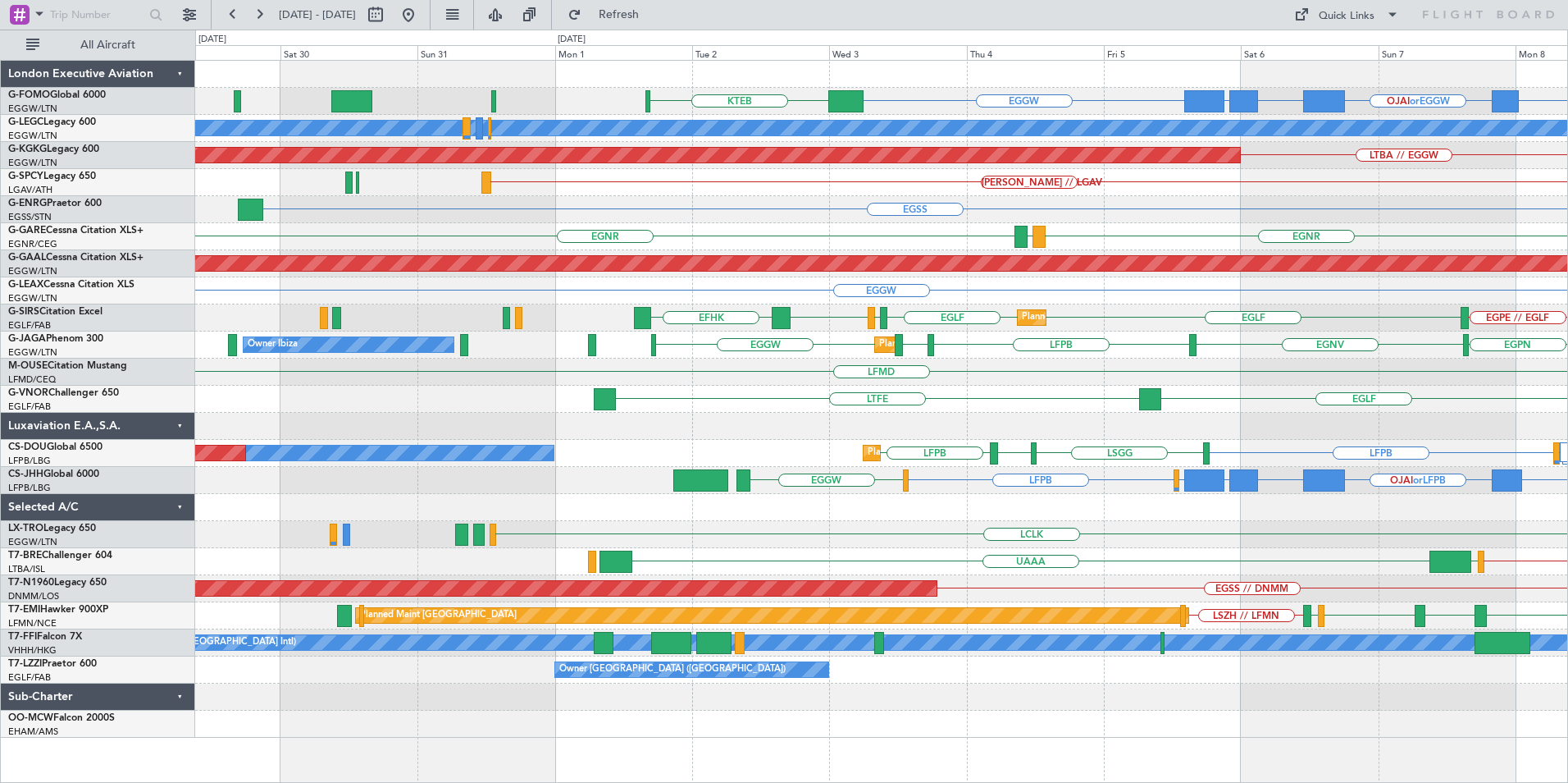
click at [1302, 333] on div "EGGW EGGW OJAI or EGGW FJDG or EGGW OMDW or EGGW KTEB A/C Unavailable London (L…" at bounding box center [881, 399] width 1372 height 677
click at [972, 388] on div "EGGW EGGW OJAI or EGGW FJDG or EGGW OMDW or EGGW KTEB A/C Unavailable London (L…" at bounding box center [881, 399] width 1372 height 677
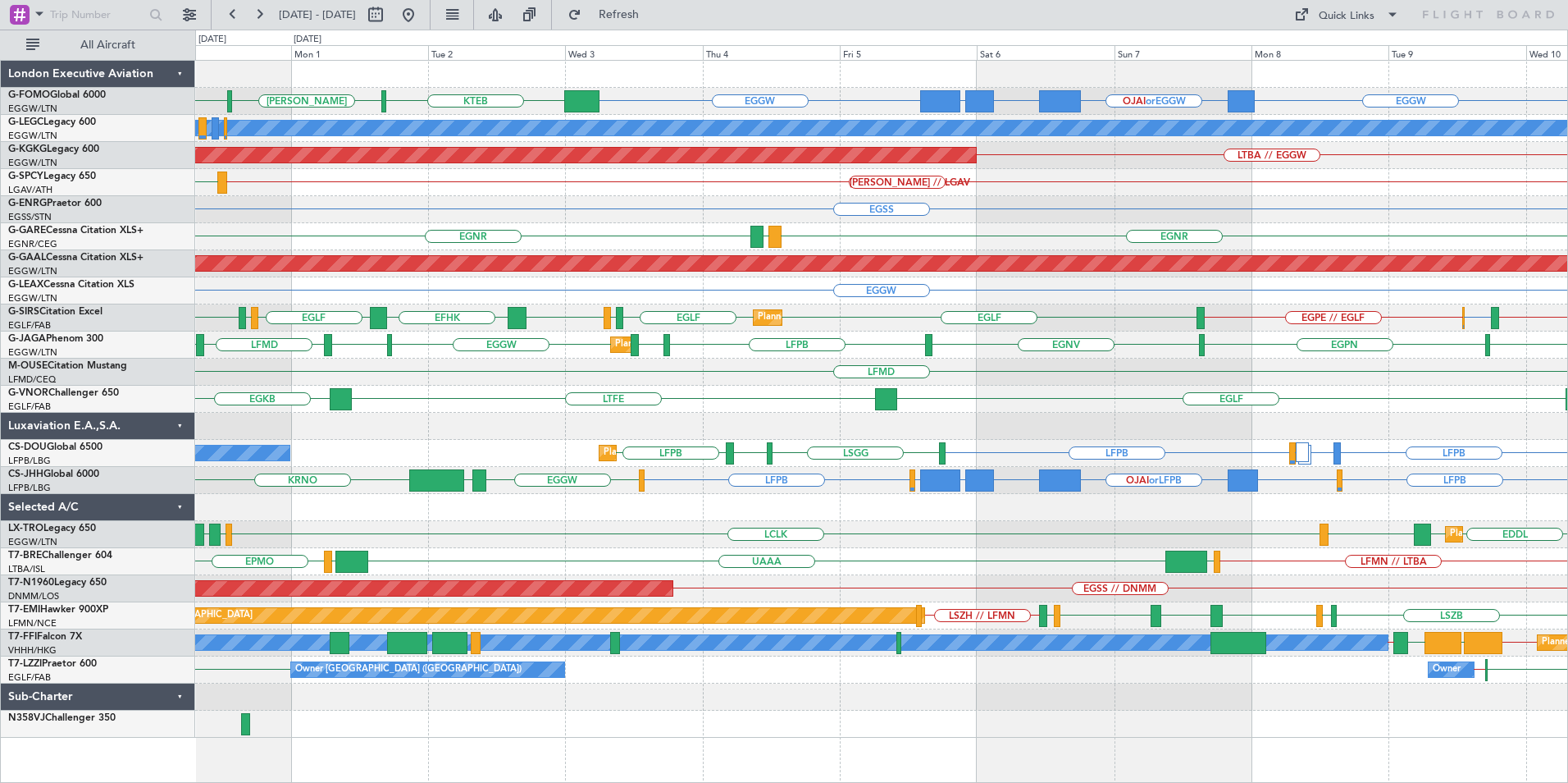
click at [1216, 399] on div "EGGW EGGW OJAI or EGGW FJDG or EGGW OMDW or EGGW KTEB KACK KTEB A/C Unavailable…" at bounding box center [881, 399] width 1372 height 677
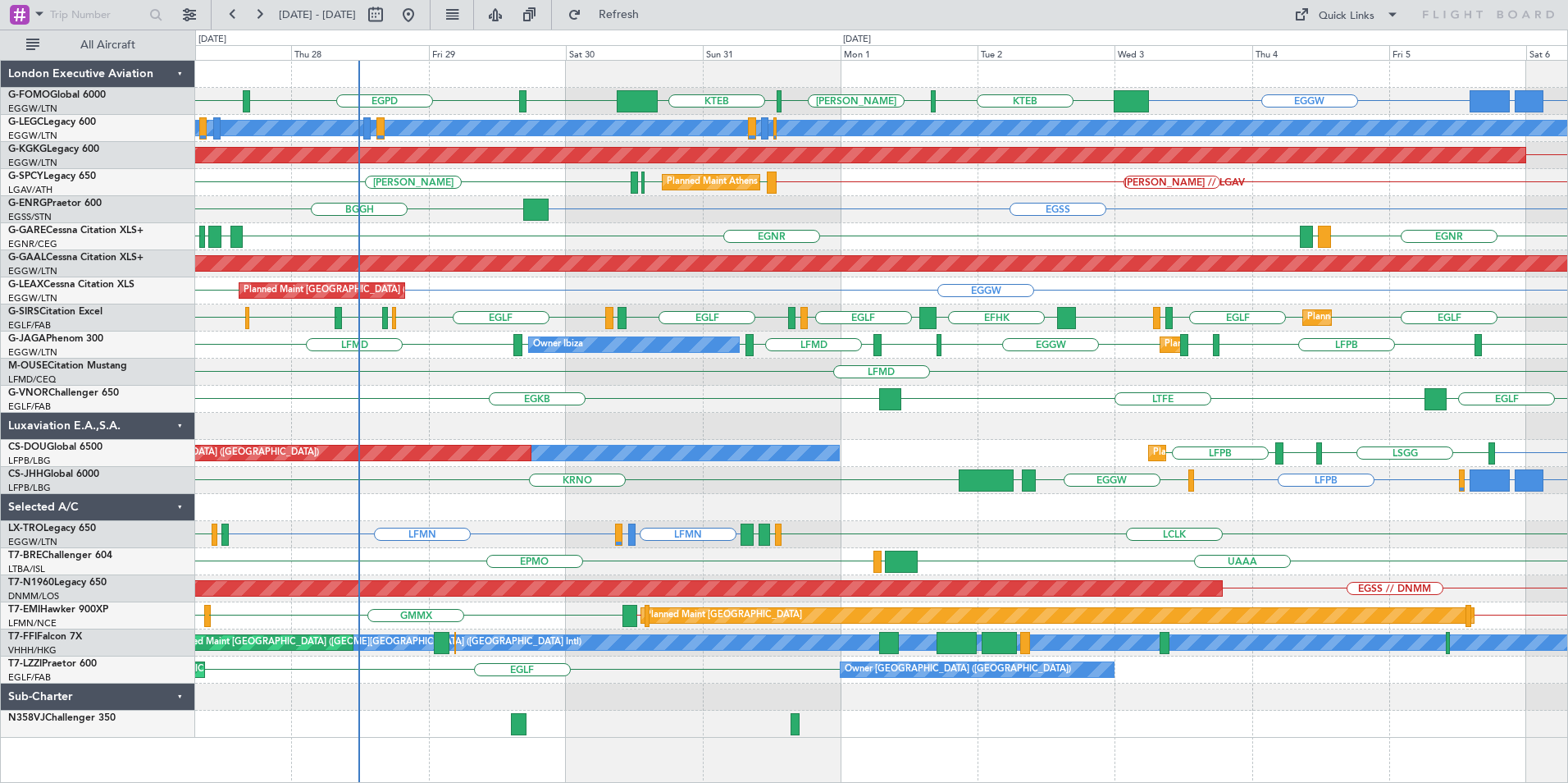
click at [906, 309] on div "FJDG or EGGW OMDW or EGGW EGGW KTEB KACK KTEB EGGW EGPD EGGW A/C Unavailable Lo…" at bounding box center [881, 399] width 1372 height 677
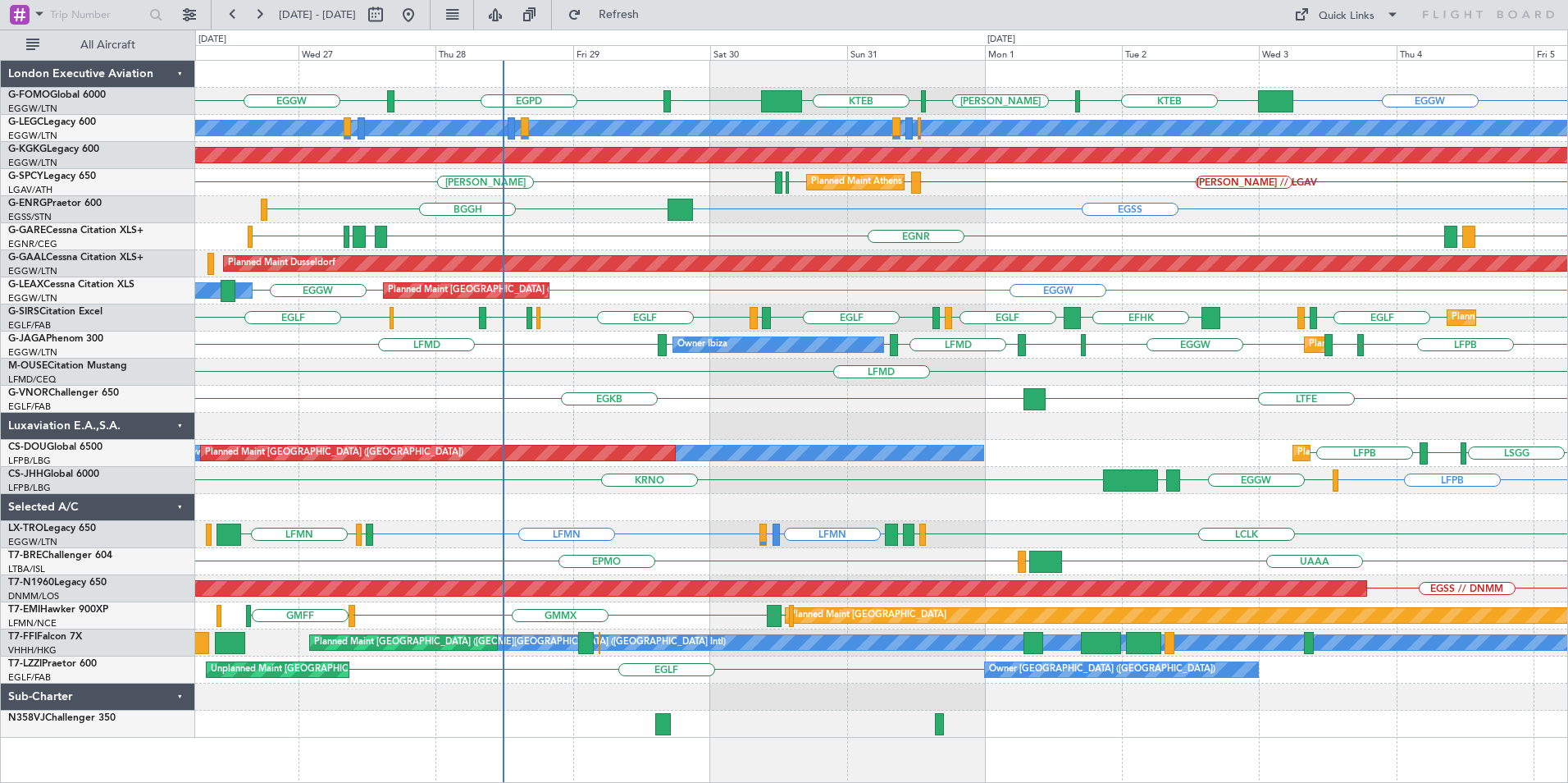
click at [878, 396] on div "EGGW KTEB KACK KTEB EGGW EGPD EGGW OMDW or EGGW FJDG or EGGW A/C Unavailable Lo…" at bounding box center [881, 399] width 1372 height 677
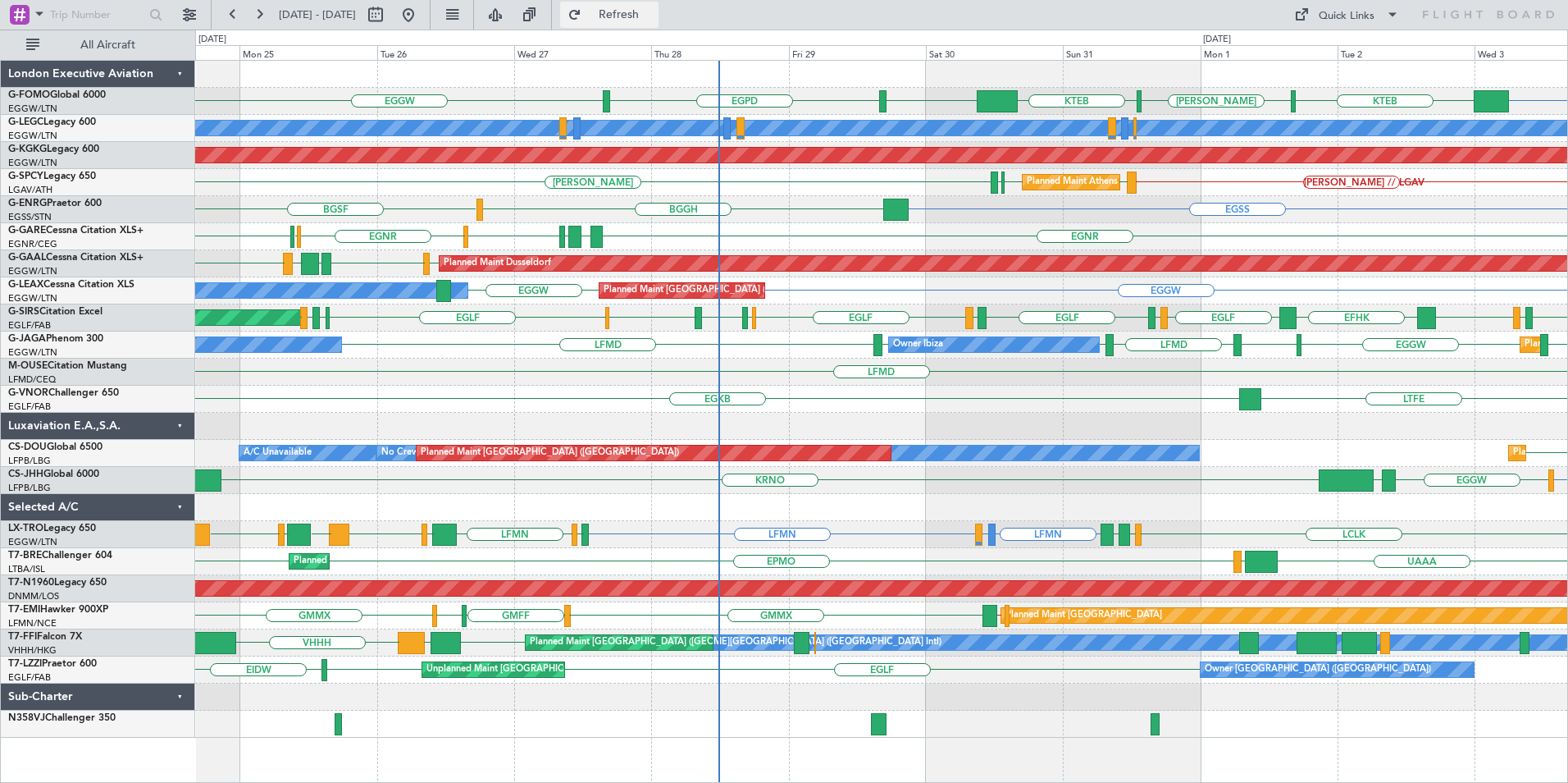
click at [641, 11] on span "Refresh" at bounding box center [619, 14] width 69 height 11
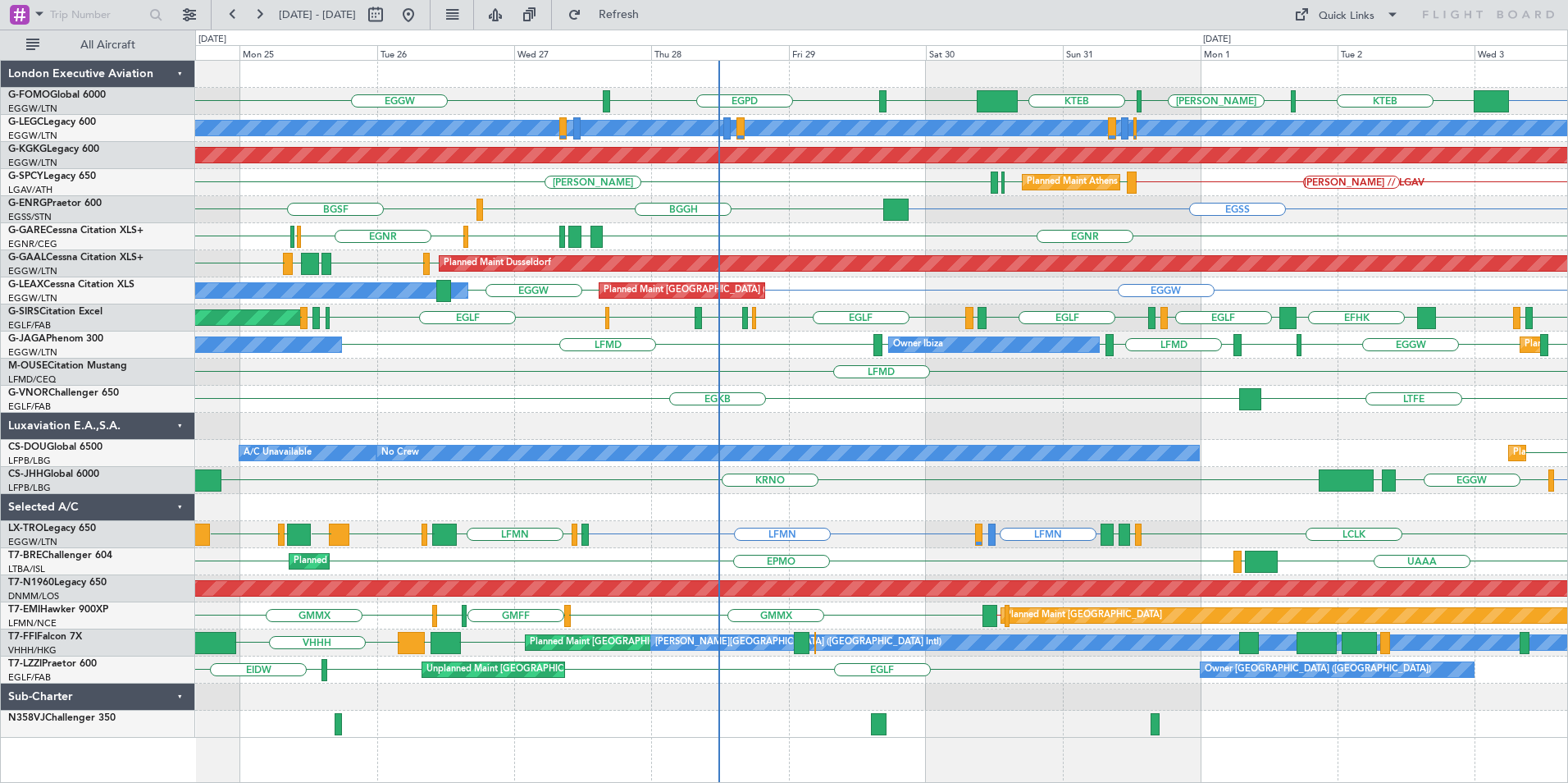
click at [667, 29] on fb-refresh-button "Refresh" at bounding box center [609, 15] width 115 height 30
click at [653, 14] on span "Refresh" at bounding box center [619, 14] width 69 height 11
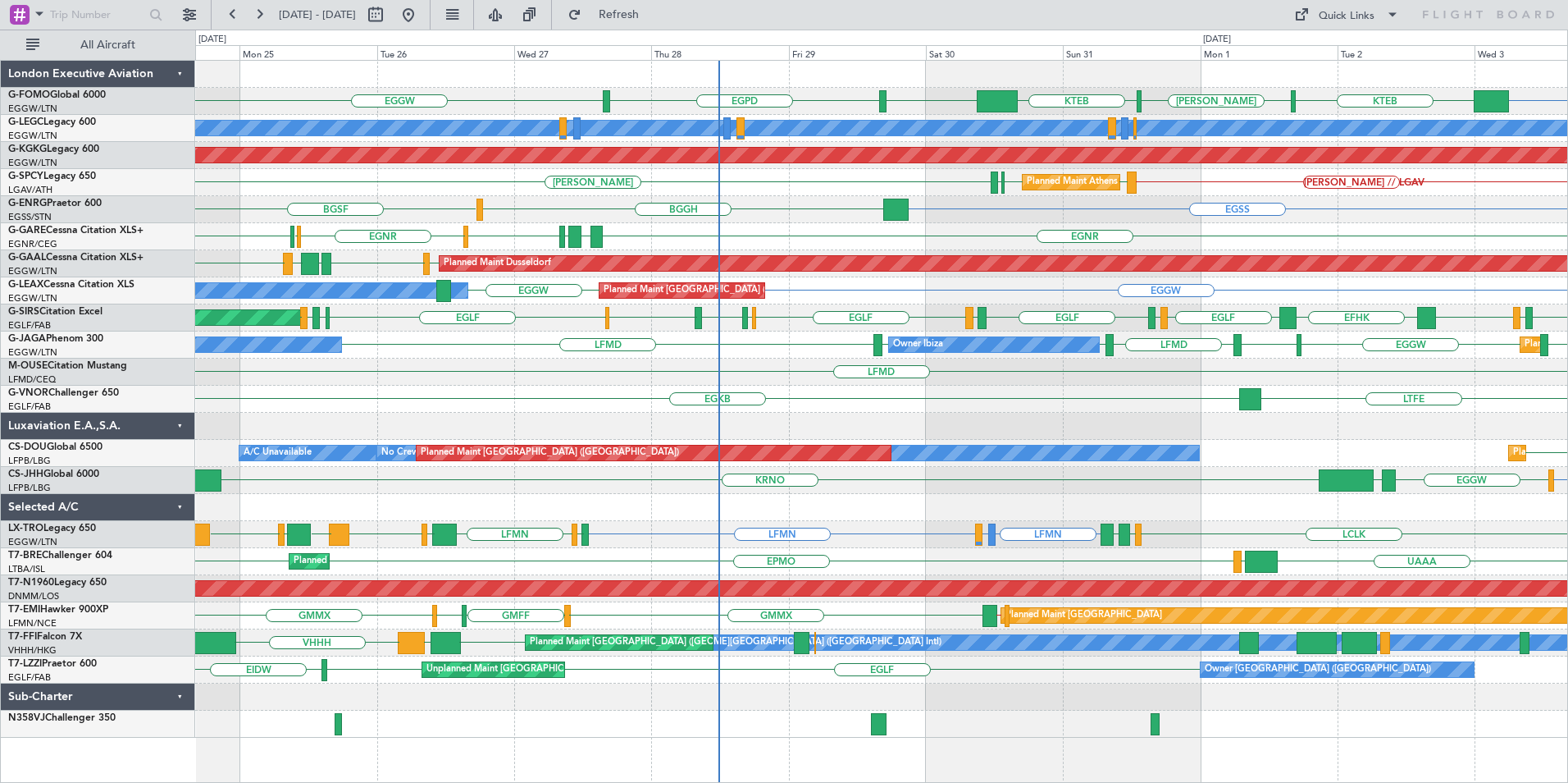
click at [343, 428] on div "EGGW KTEB KACK KTEB EGGW EGGW EGPD A/C Unavailable London (Luton) Planned Maint…" at bounding box center [881, 399] width 1372 height 677
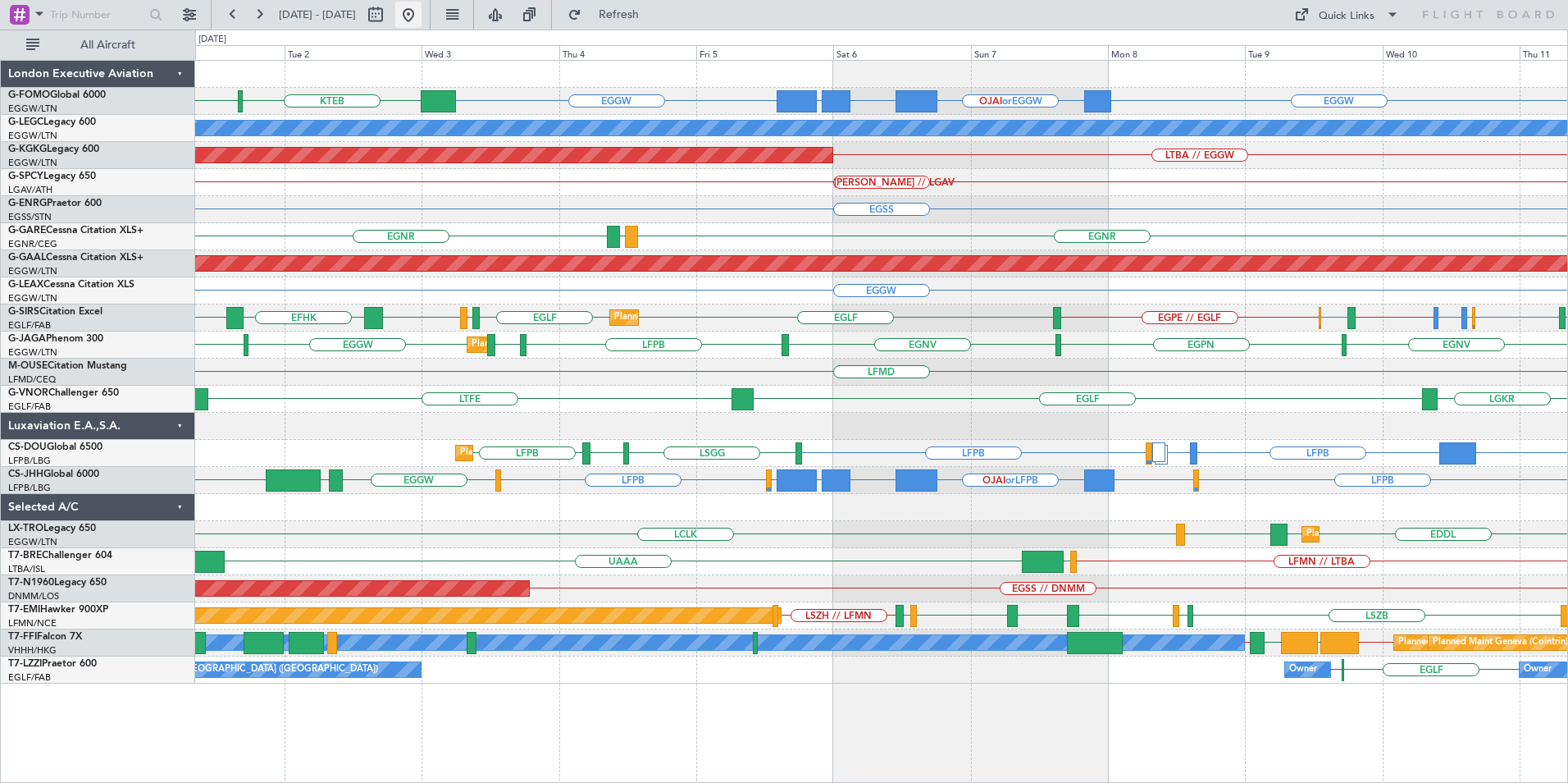
click at [421, 14] on button at bounding box center [408, 15] width 26 height 26
